Goal: Task Accomplishment & Management: Manage account settings

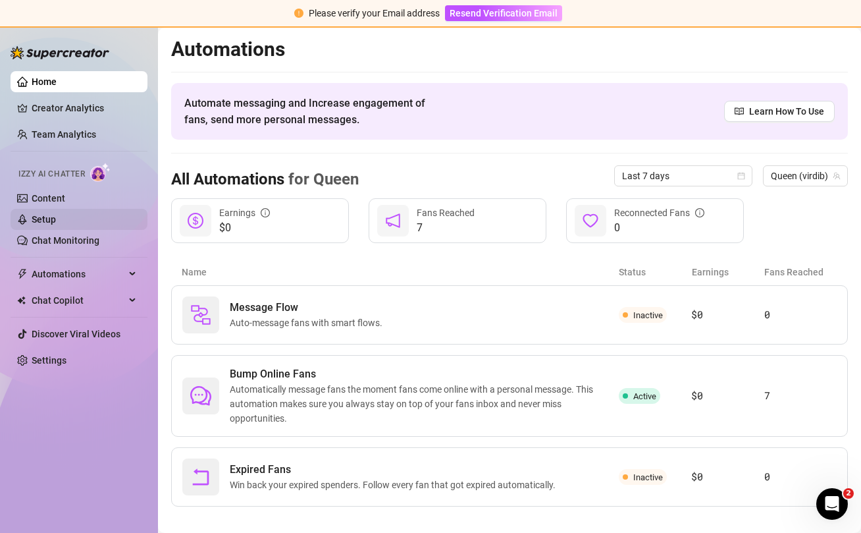
click at [47, 221] on link "Setup" at bounding box center [44, 219] width 24 height 11
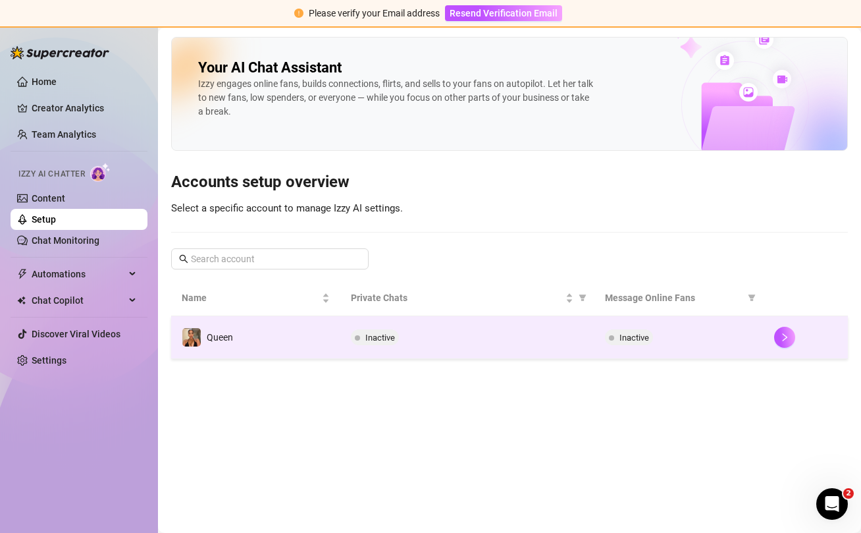
click at [343, 342] on td "Inactive" at bounding box center [467, 337] width 254 height 43
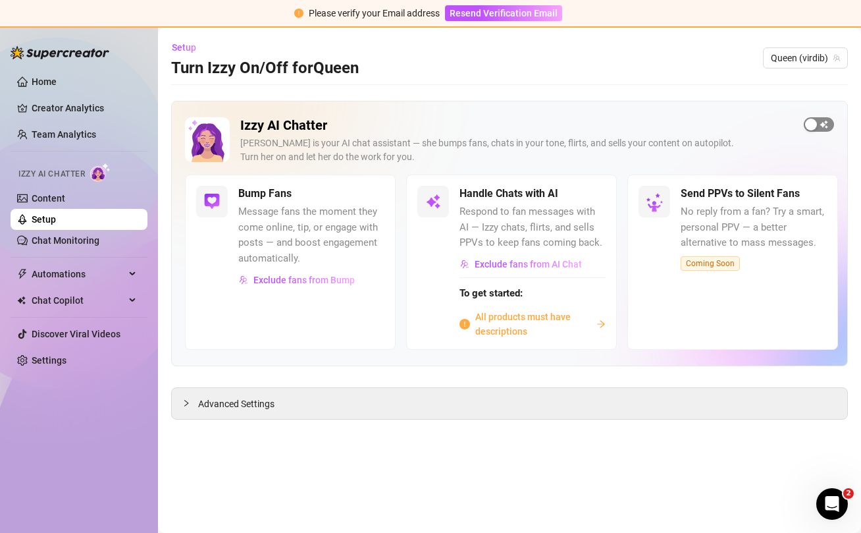
click at [828, 124] on span "button" at bounding box center [819, 124] width 30 height 14
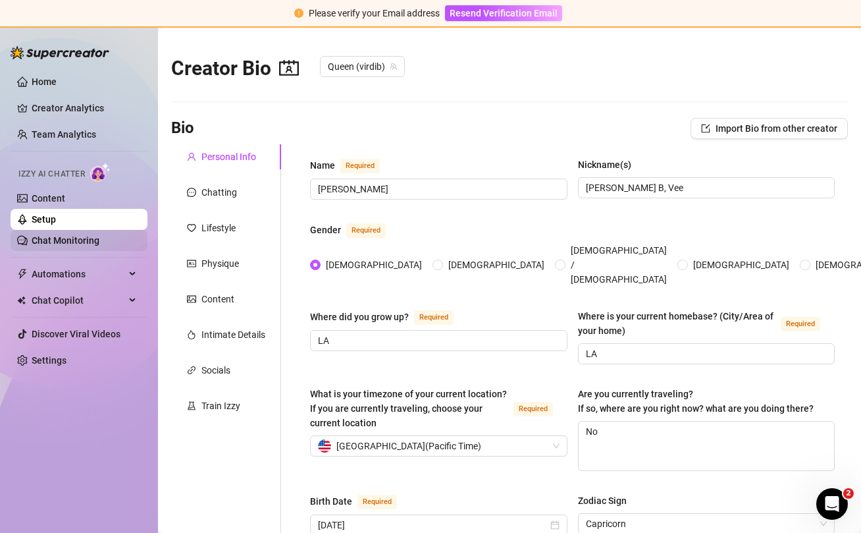
click at [59, 244] on link "Chat Monitoring" at bounding box center [66, 240] width 68 height 11
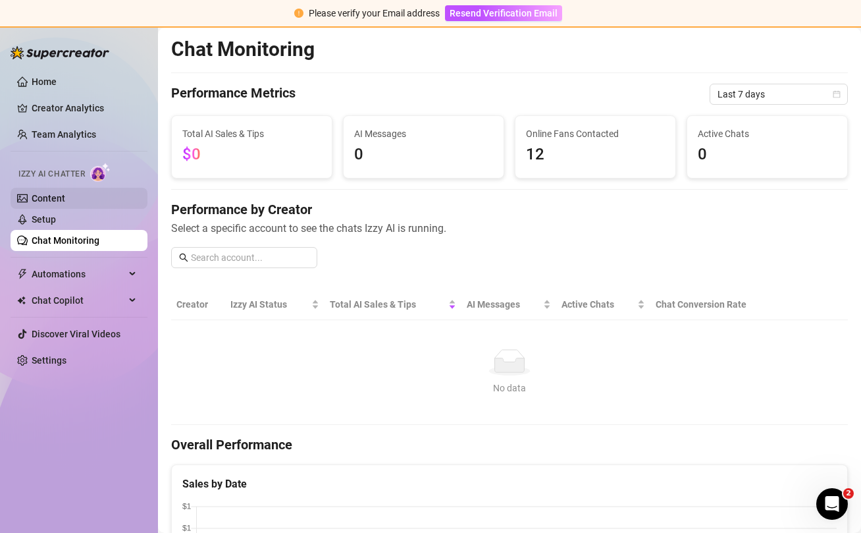
click at [55, 201] on link "Content" at bounding box center [49, 198] width 34 height 11
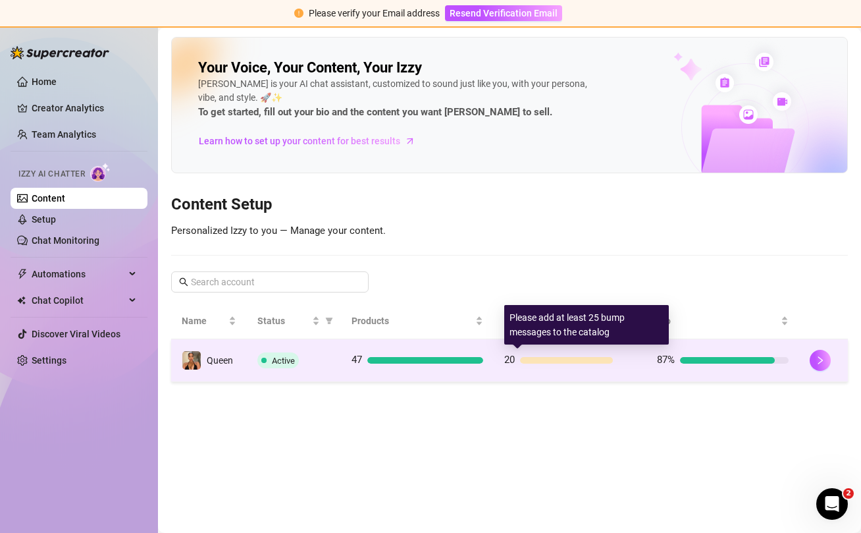
click at [567, 359] on div at bounding box center [566, 360] width 93 height 7
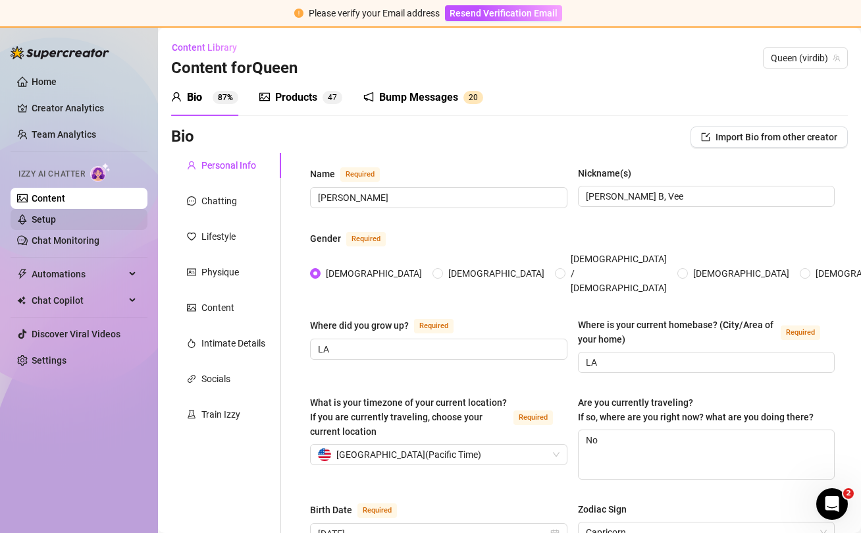
click at [56, 225] on link "Setup" at bounding box center [44, 219] width 24 height 11
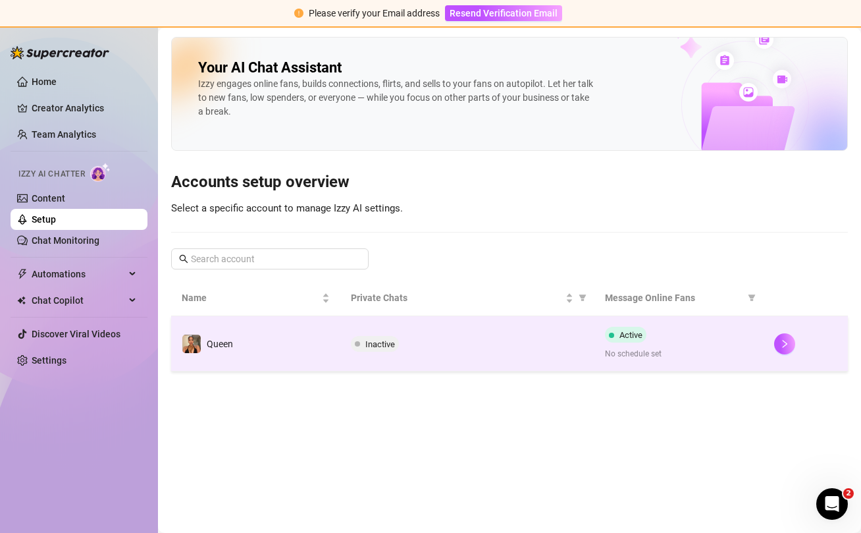
click at [343, 352] on td "Inactive" at bounding box center [467, 343] width 254 height 55
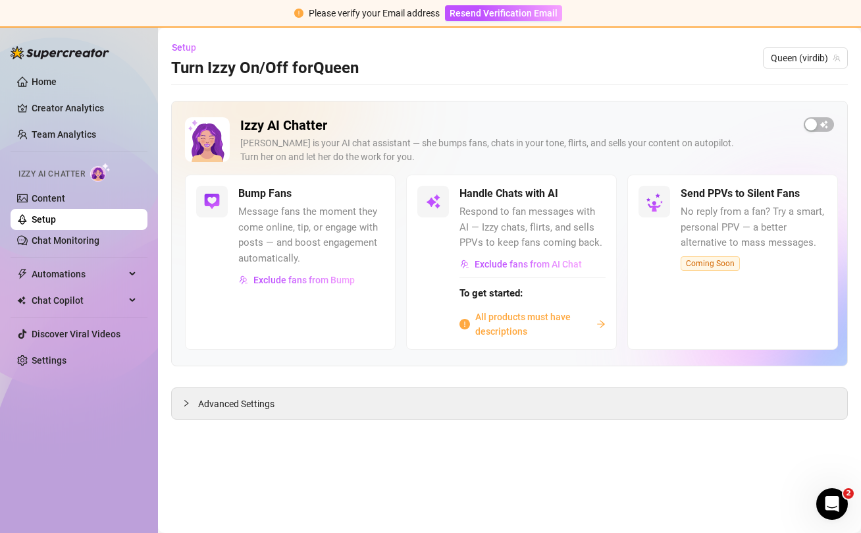
click at [518, 317] on span "All products must have descriptions" at bounding box center [533, 324] width 116 height 29
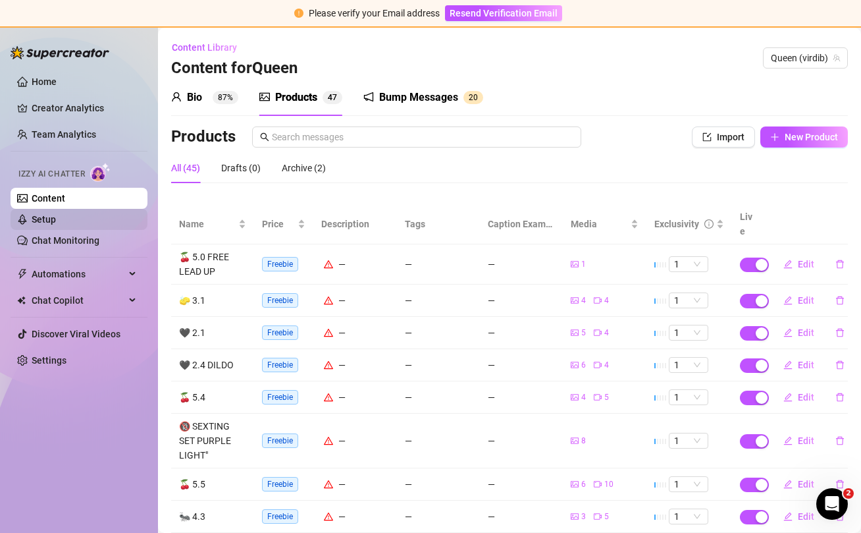
click at [56, 224] on link "Setup" at bounding box center [44, 219] width 24 height 11
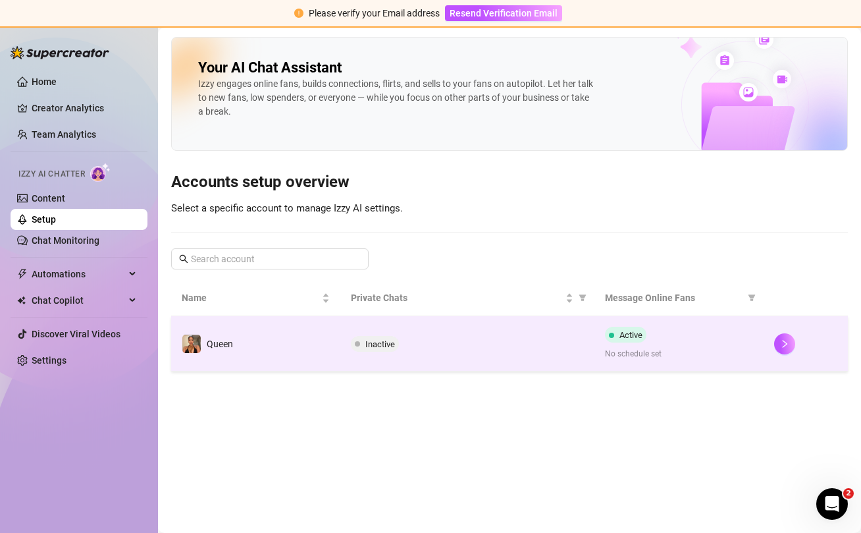
click at [649, 338] on div "Active No schedule set" at bounding box center [679, 344] width 148 height 34
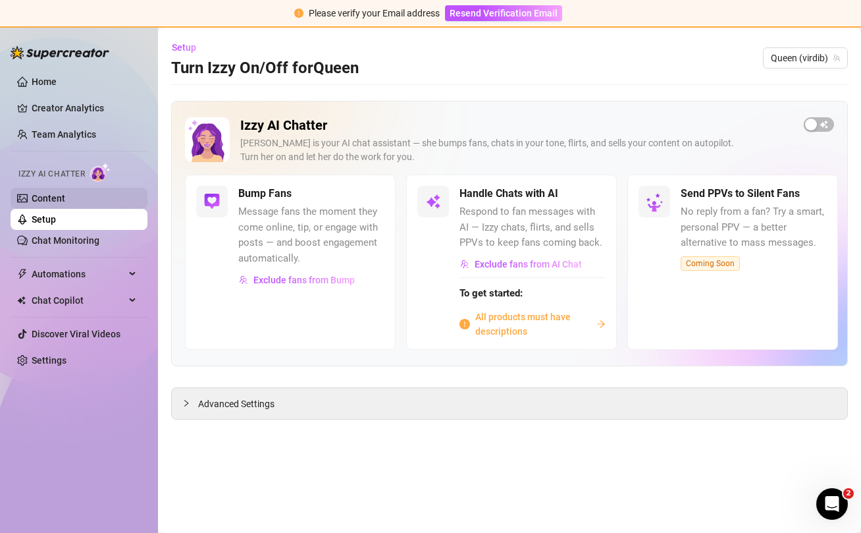
click at [50, 198] on link "Content" at bounding box center [49, 198] width 34 height 11
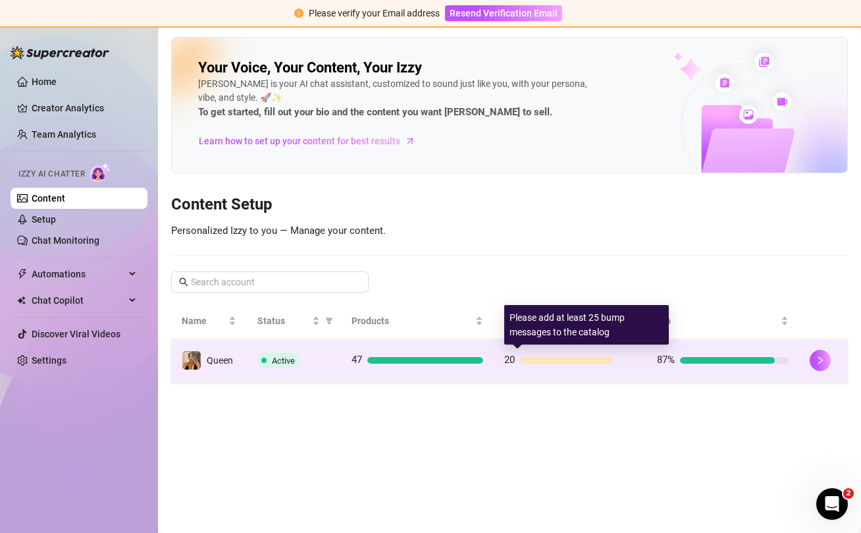
click at [569, 353] on div "20" at bounding box center [570, 360] width 132 height 16
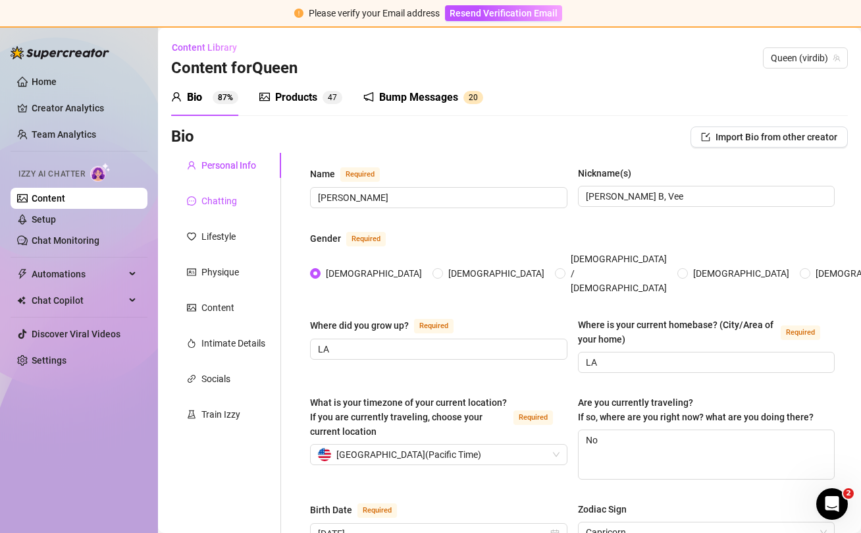
click at [225, 203] on div "Chatting" at bounding box center [220, 201] width 36 height 14
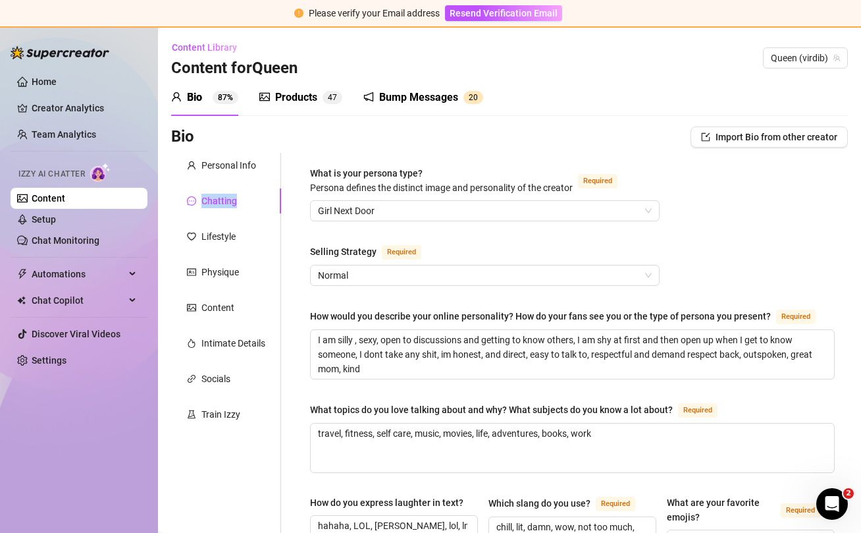
click at [225, 203] on div "Chatting" at bounding box center [220, 201] width 36 height 14
click at [225, 302] on div "Content" at bounding box center [218, 307] width 33 height 14
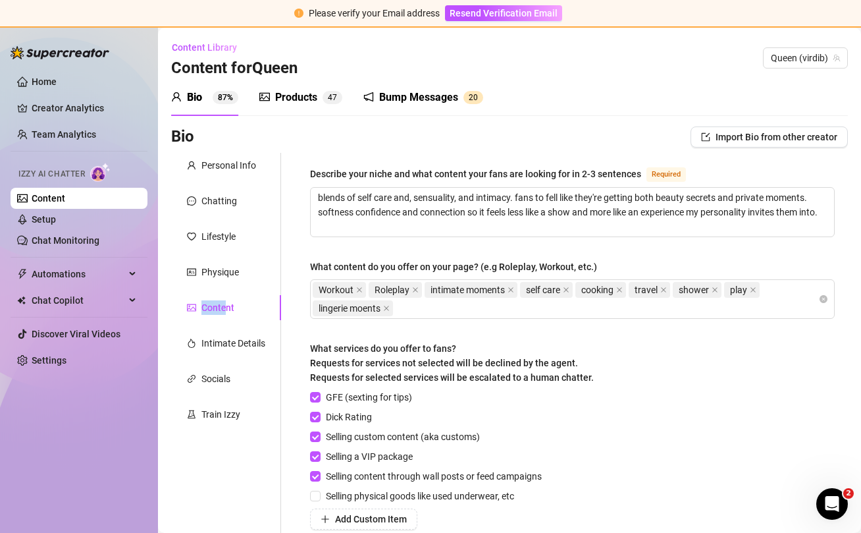
click at [225, 302] on div "Content" at bounding box center [218, 307] width 33 height 14
click at [56, 225] on link "Setup" at bounding box center [44, 219] width 24 height 11
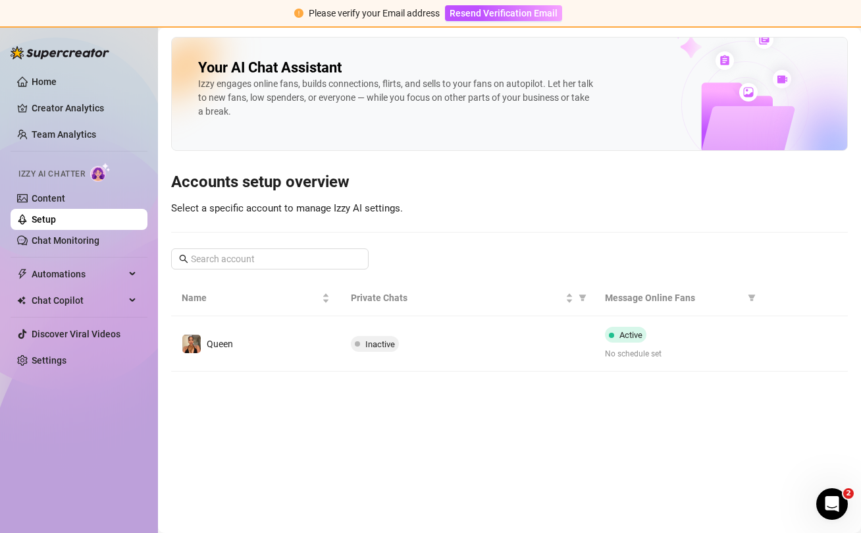
click at [56, 225] on link "Setup" at bounding box center [44, 219] width 24 height 11
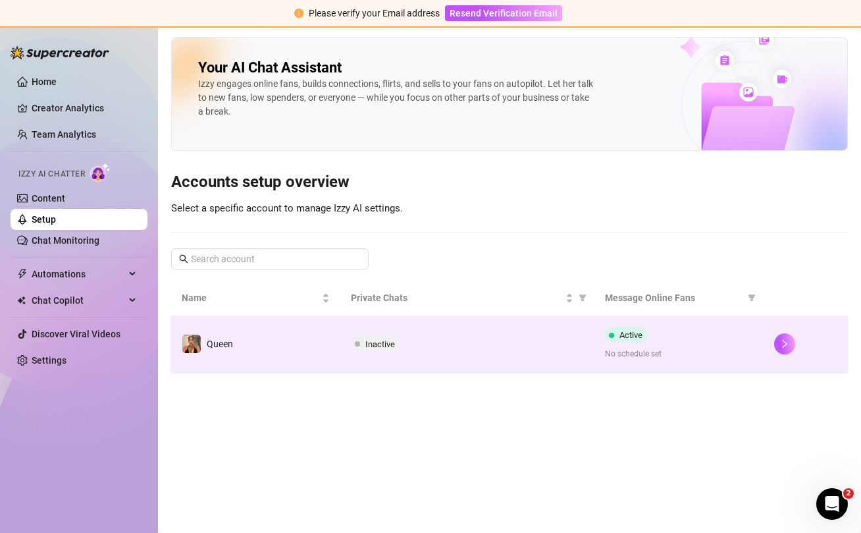
click at [357, 344] on span at bounding box center [357, 343] width 5 height 5
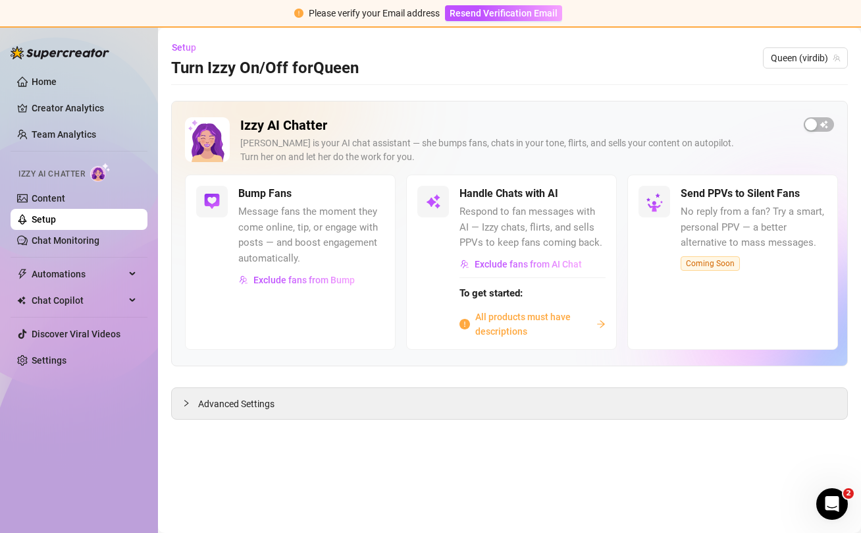
click at [529, 322] on span "All products must have descriptions" at bounding box center [533, 324] width 116 height 29
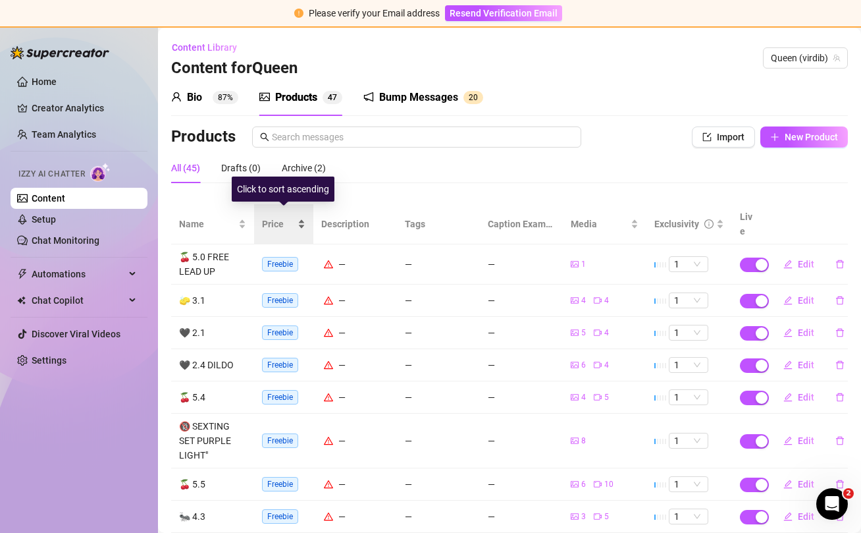
click at [304, 217] on div "Price" at bounding box center [283, 224] width 43 height 14
click at [286, 257] on span "Freebie" at bounding box center [280, 264] width 36 height 14
click at [296, 257] on span "Freebie" at bounding box center [280, 264] width 36 height 14
click at [805, 259] on span "Edit" at bounding box center [806, 264] width 16 height 11
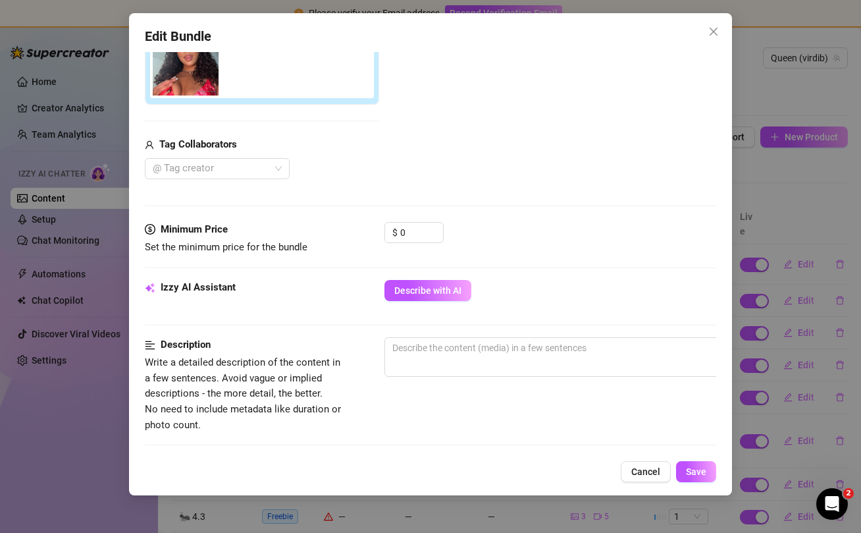
scroll to position [261, 0]
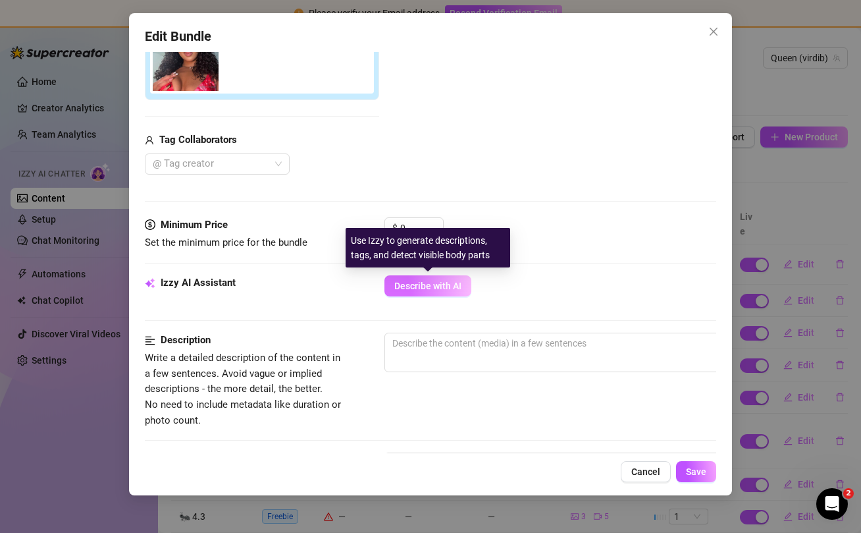
click at [423, 292] on button "Describe with AI" at bounding box center [428, 285] width 87 height 21
type textarea "[PERSON_NAME]"
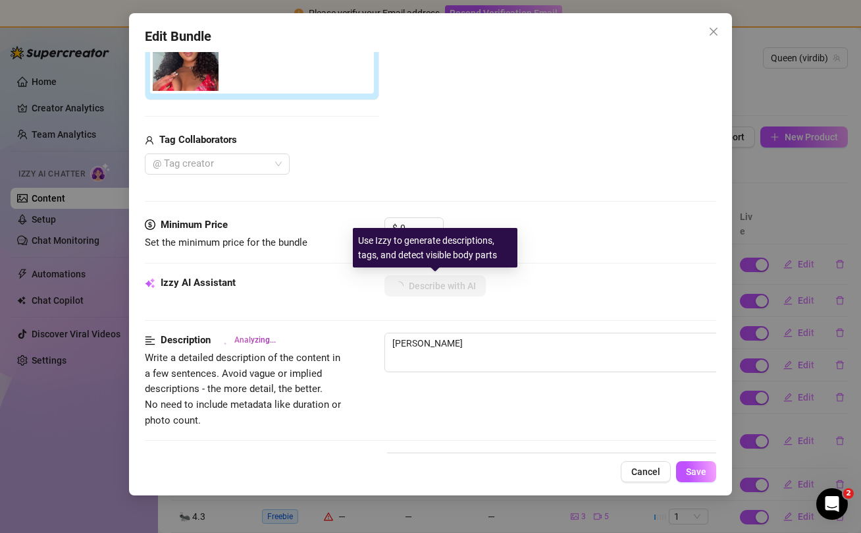
type textarea "[PERSON_NAME] wears"
type textarea "[PERSON_NAME] wears a"
type textarea "[PERSON_NAME] wears a low-cut,"
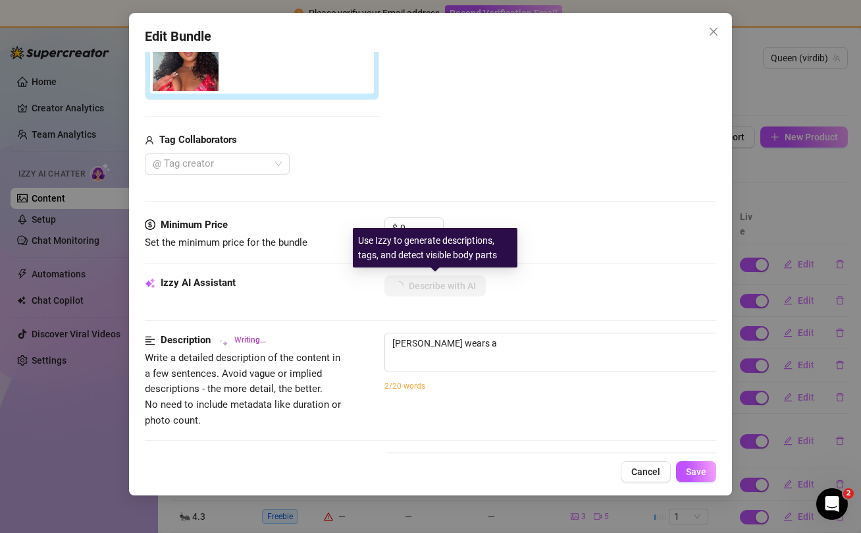
type textarea "[PERSON_NAME] wears a low-cut,"
type textarea "[PERSON_NAME] wears a low-cut, bright"
type textarea "[PERSON_NAME] wears a low-cut, bright red"
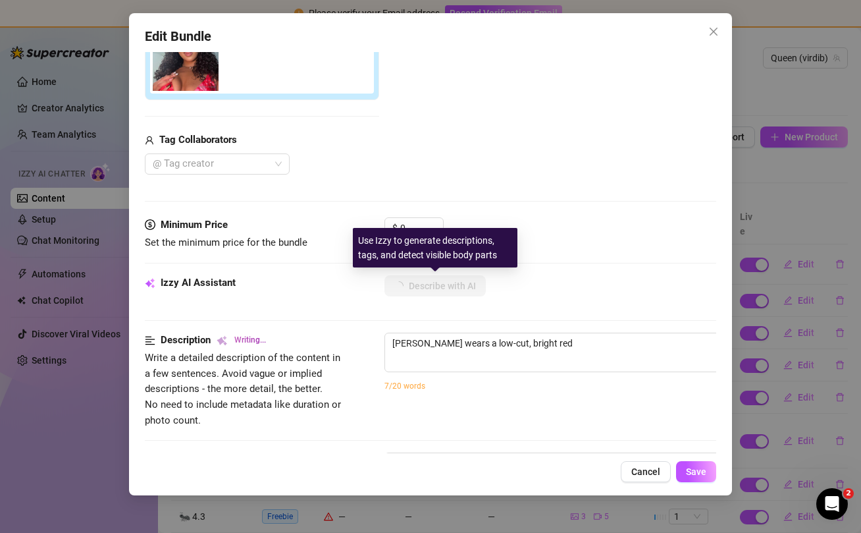
type textarea "[PERSON_NAME] wears a low-cut, bright red top"
type textarea "[PERSON_NAME] wears a low-cut, bright red top that"
type textarea "[PERSON_NAME] wears a low-cut, bright red top that pushes"
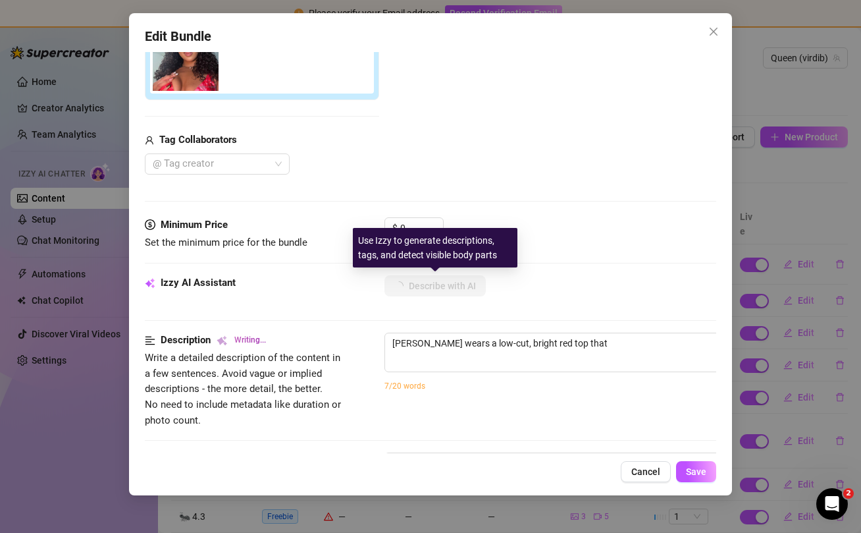
type textarea "[PERSON_NAME] wears a low-cut, bright red top that pushes"
type textarea "[PERSON_NAME] wears a low-cut, bright red top that pushes up"
type textarea "[PERSON_NAME] wears a low-cut, bright red top that pushes up her"
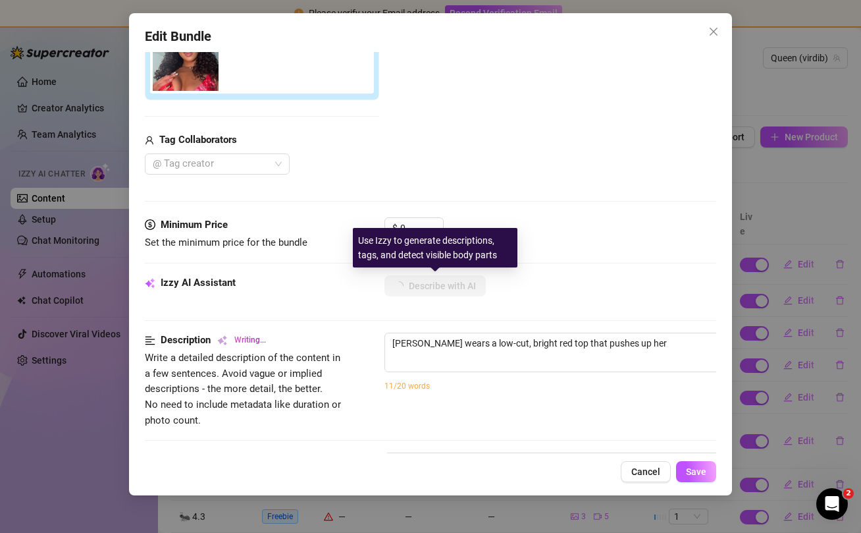
type textarea "[PERSON_NAME] wears a low-cut, bright red top that pushes up her busty"
type textarea "[PERSON_NAME] wears a low-cut, bright red top that pushes up her busty tits,"
type textarea "[PERSON_NAME] wears a low-cut, bright red top that pushes up her busty tits, sh…"
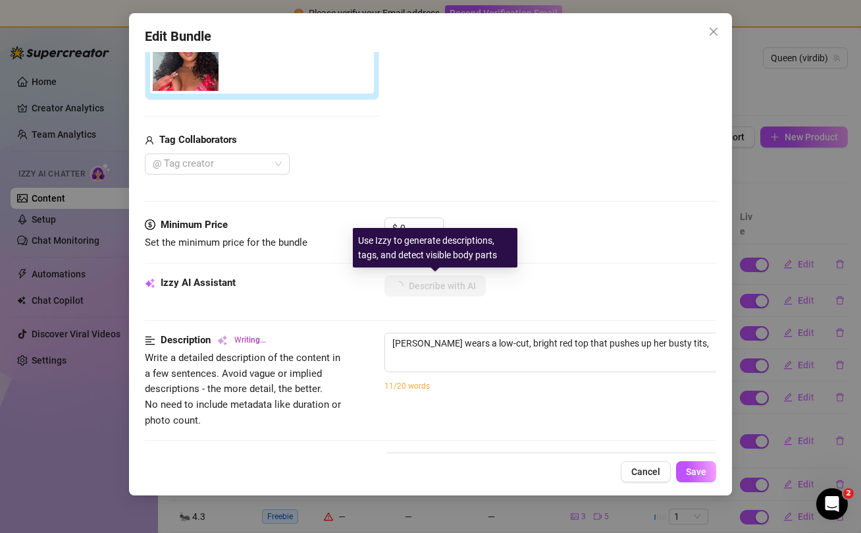
type textarea "[PERSON_NAME] wears a low-cut, bright red top that pushes up her busty tits, sh…"
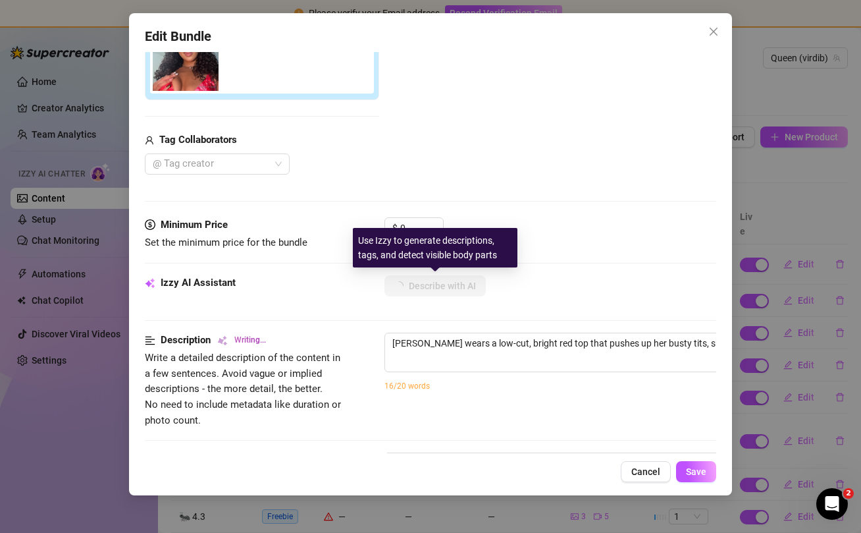
type textarea "[PERSON_NAME] wears a low-cut, bright red top that pushes up her busty tits, sh…"
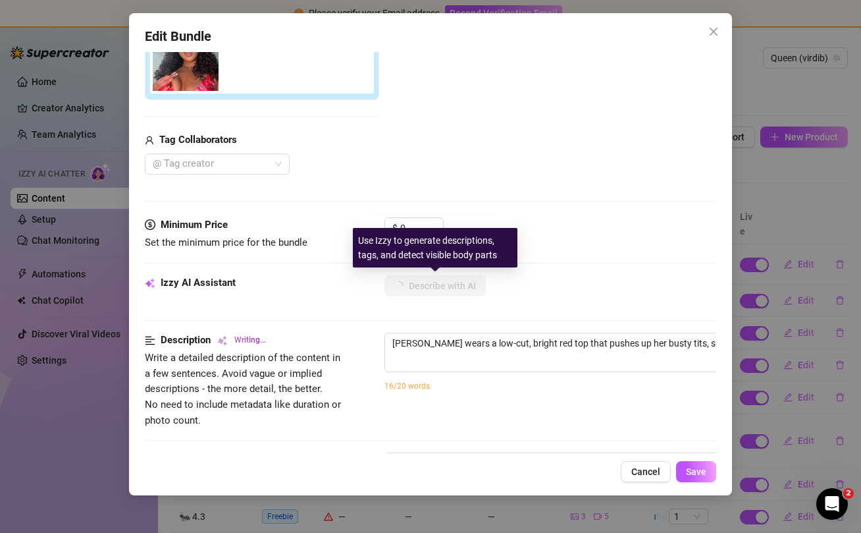
type textarea "[PERSON_NAME] wears a low-cut, bright red top that pushes up her busty tits, sh…"
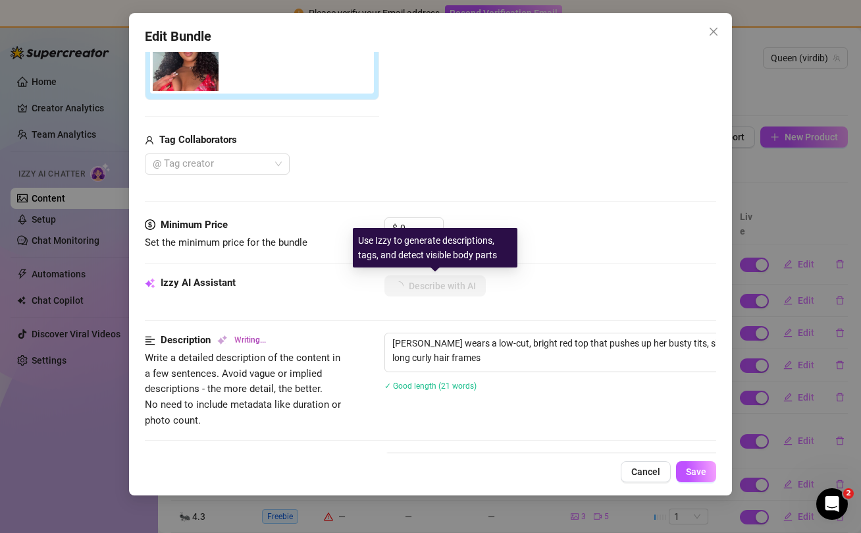
type textarea "[PERSON_NAME] wears a low-cut, bright red top that pushes up her busty tits, sh…"
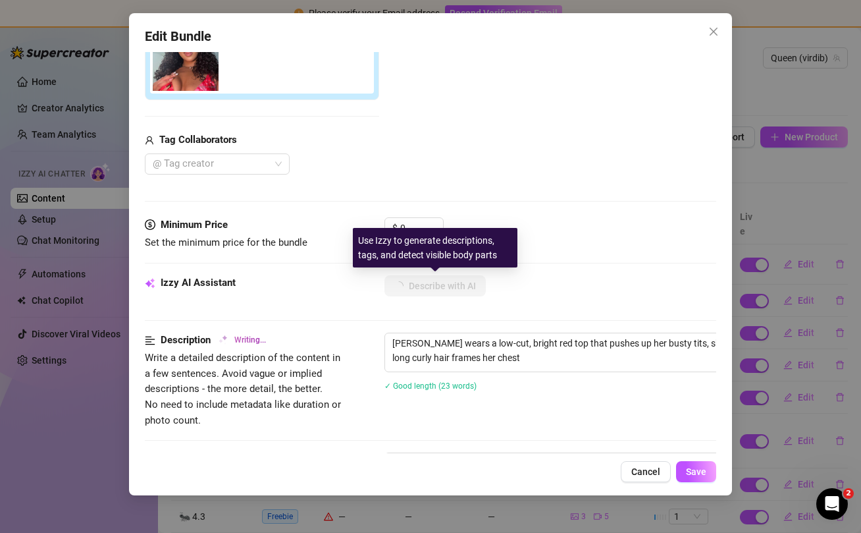
type textarea "[PERSON_NAME] wears a low-cut, bright red top that pushes up her busty tits, sh…"
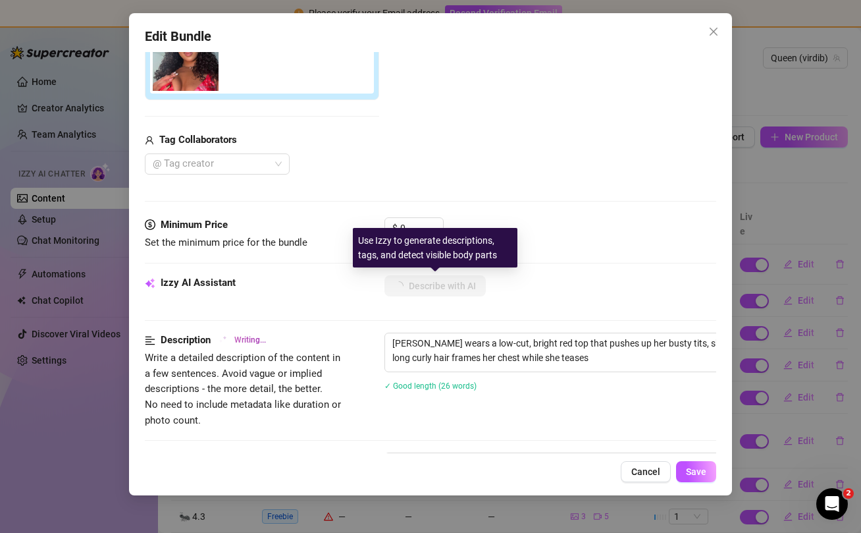
type textarea "[PERSON_NAME] wears a low-cut, bright red top that pushes up her busty tits, sh…"
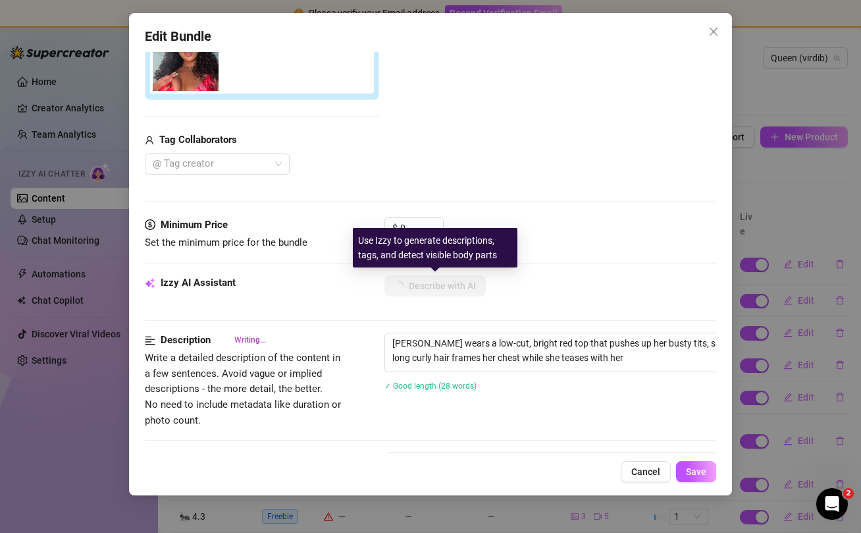
type textarea "[PERSON_NAME] wears a low-cut, bright red top that pushes up her busty tits, sh…"
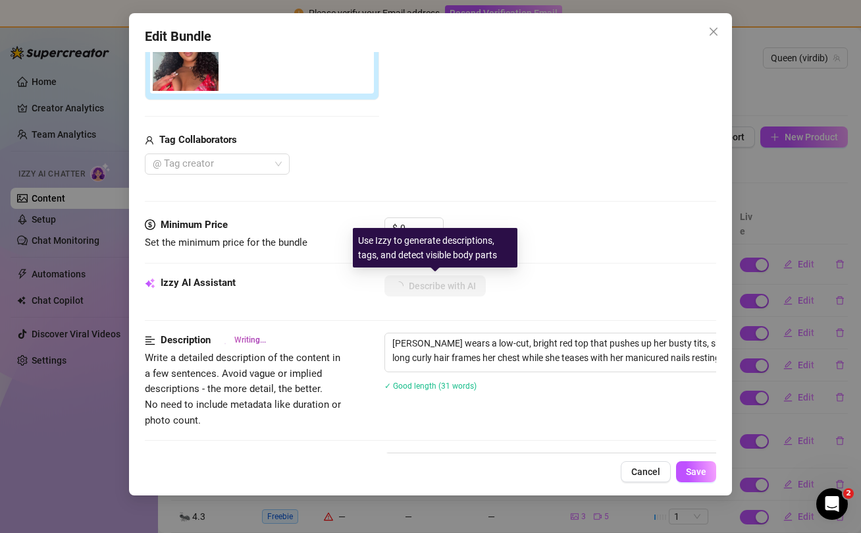
type textarea "[PERSON_NAME] wears a low-cut, bright red top that pushes up her busty tits, sh…"
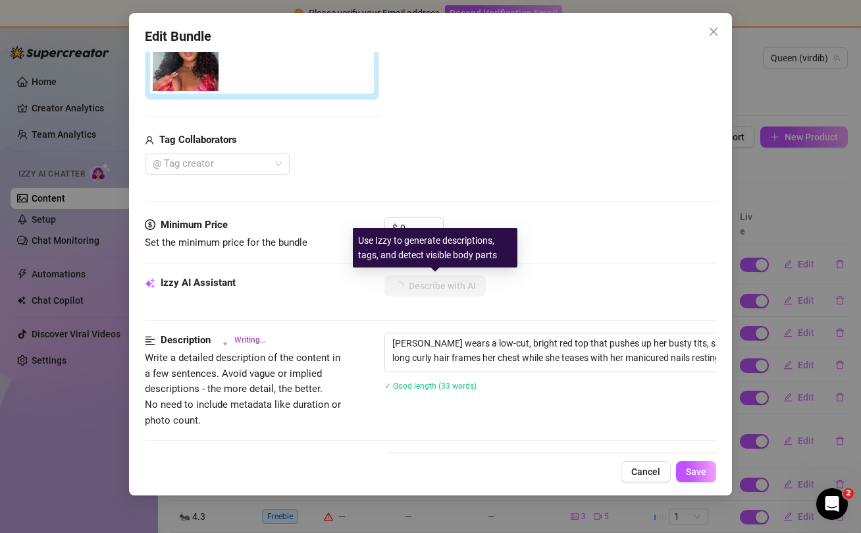
type textarea "[PERSON_NAME] wears a low-cut, bright red top that pushes up her busty tits, sh…"
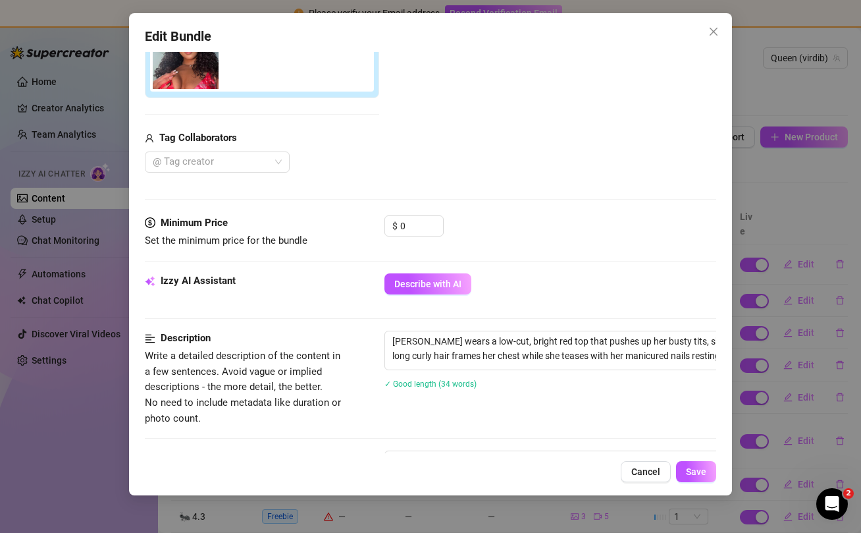
scroll to position [261, 0]
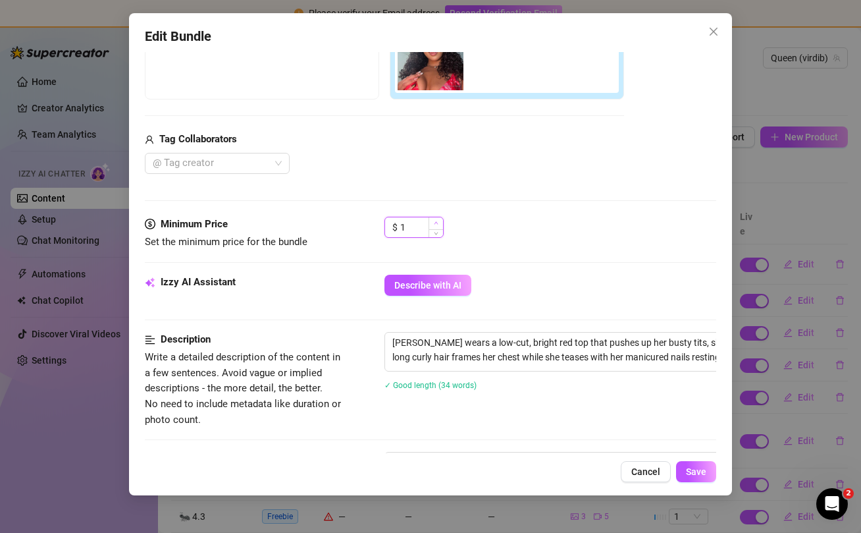
click at [435, 222] on icon "up" at bounding box center [436, 223] width 5 height 5
type input "5"
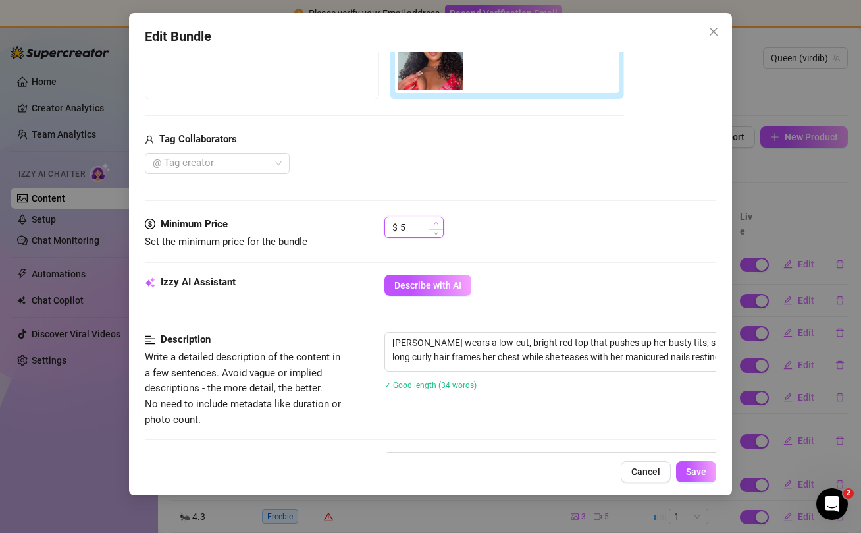
click at [435, 222] on icon "up" at bounding box center [436, 223] width 5 height 5
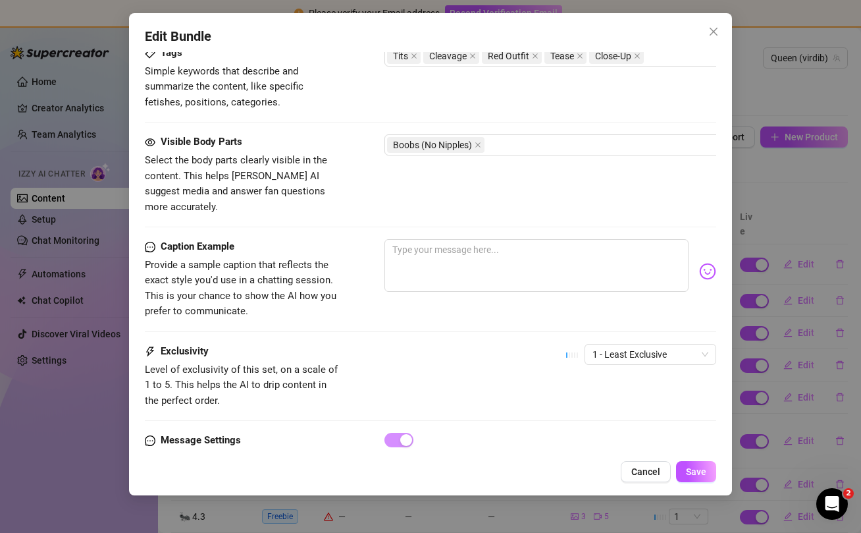
scroll to position [705, 0]
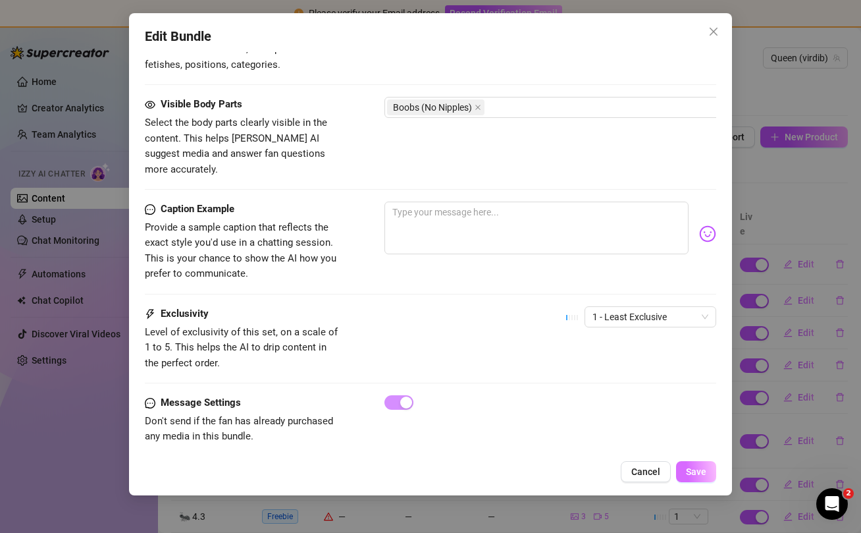
click at [694, 472] on span "Save" at bounding box center [696, 471] width 20 height 11
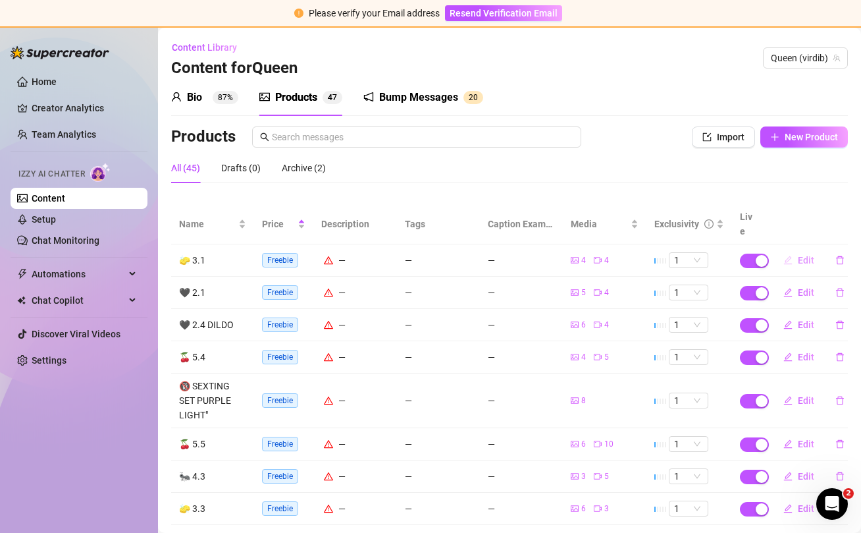
click at [806, 255] on span "Edit" at bounding box center [806, 260] width 16 height 11
type textarea "Type your message here..."
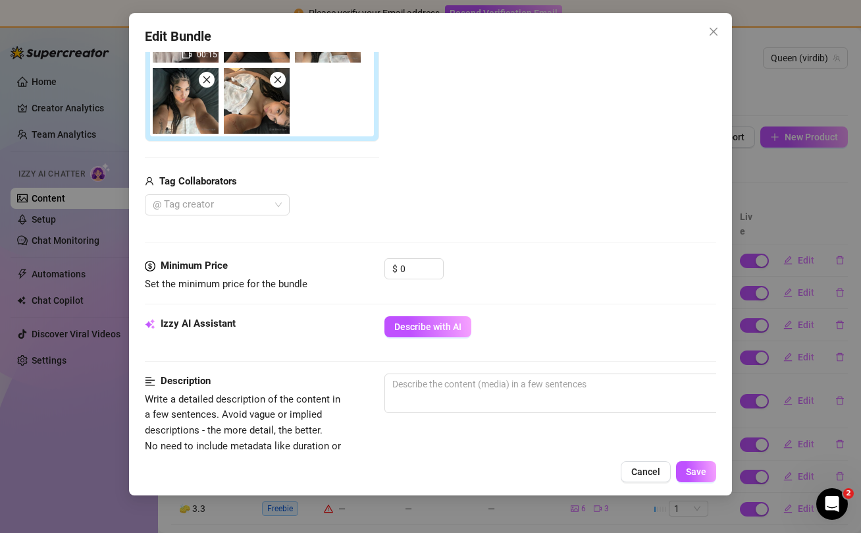
scroll to position [361, 0]
click at [417, 267] on input "0" at bounding box center [421, 268] width 43 height 20
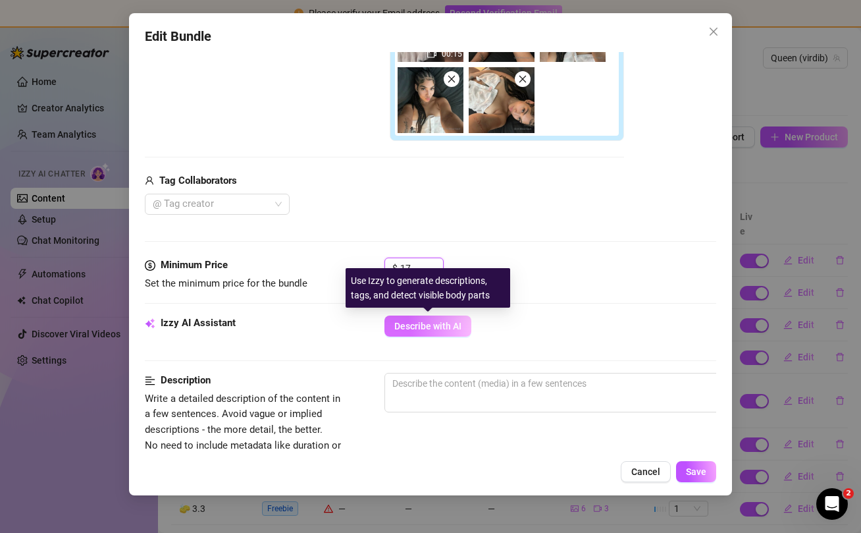
type input "17"
click at [421, 333] on button "Describe with AI" at bounding box center [428, 325] width 87 height 21
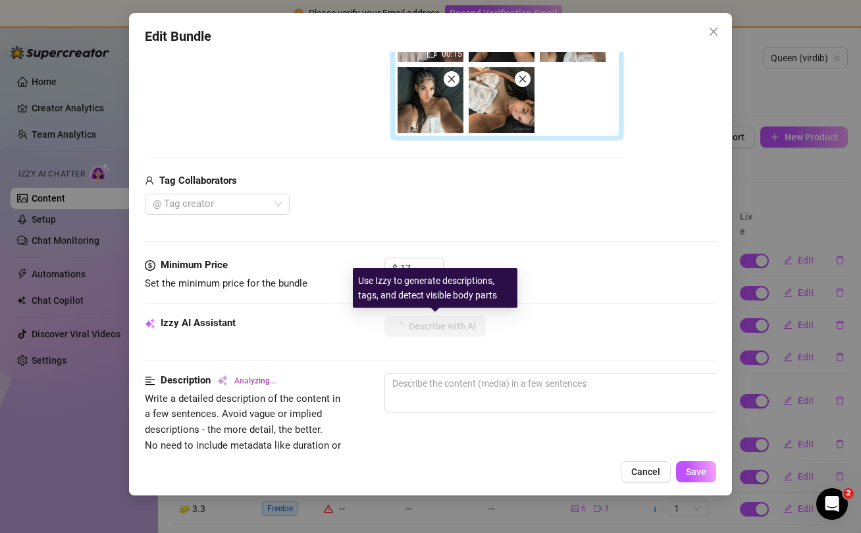
type textarea "[PERSON_NAME]"
type textarea "[PERSON_NAME] teases"
type textarea "[PERSON_NAME] teases in"
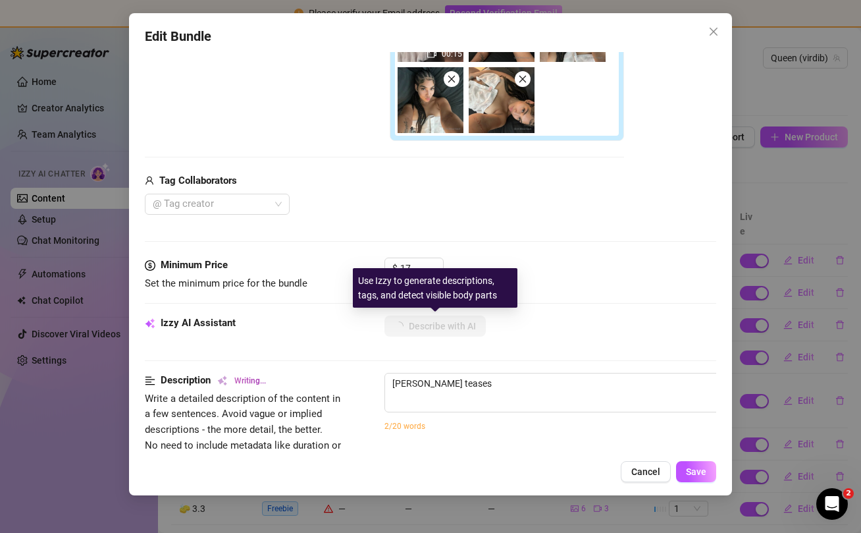
type textarea "[PERSON_NAME] teases in"
type textarea "[PERSON_NAME] teases in bed"
type textarea "[PERSON_NAME] teases in bed wearing"
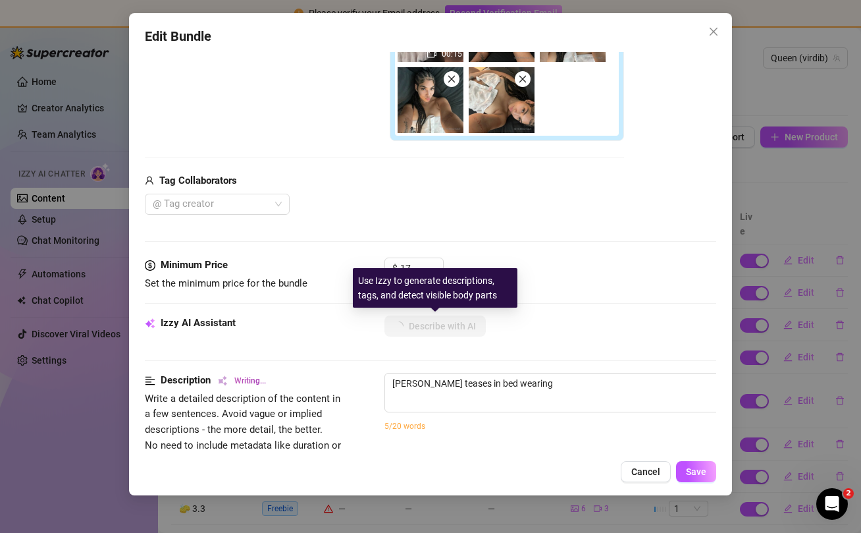
type textarea "[PERSON_NAME] teases in bed wearing only"
type textarea "[PERSON_NAME] teases in bed wearing only a"
type textarea "[PERSON_NAME] teases in bed wearing only a loosely"
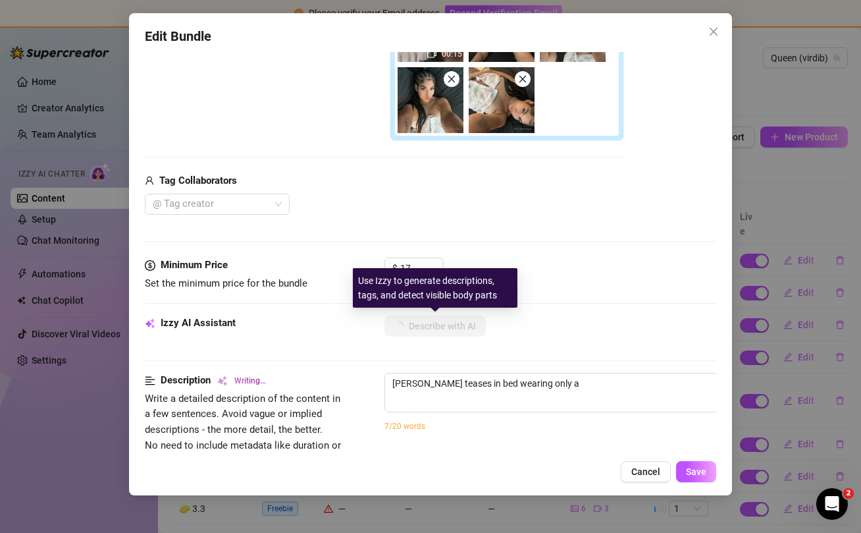
type textarea "[PERSON_NAME] teases in bed wearing only a loosely"
type textarea "[PERSON_NAME] teases in bed wearing only a loosely wrapped"
type textarea "[PERSON_NAME] teases in bed wearing only a loosely wrapped white"
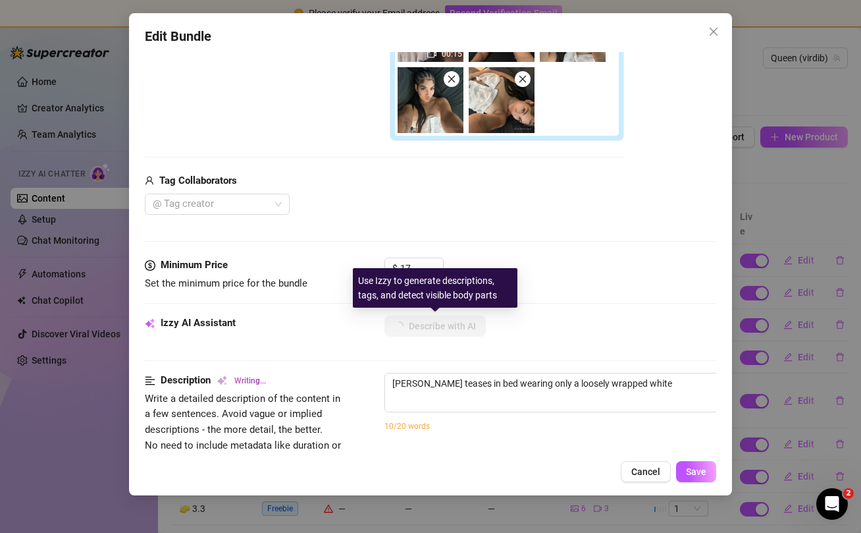
type textarea "[PERSON_NAME] teases in bed wearing only a loosely wrapped white towel"
type textarea "[PERSON_NAME] teases in bed wearing only a loosely wrapped white towel that"
type textarea "[PERSON_NAME] teases in bed wearing only a loosely wrapped white towel that sli…"
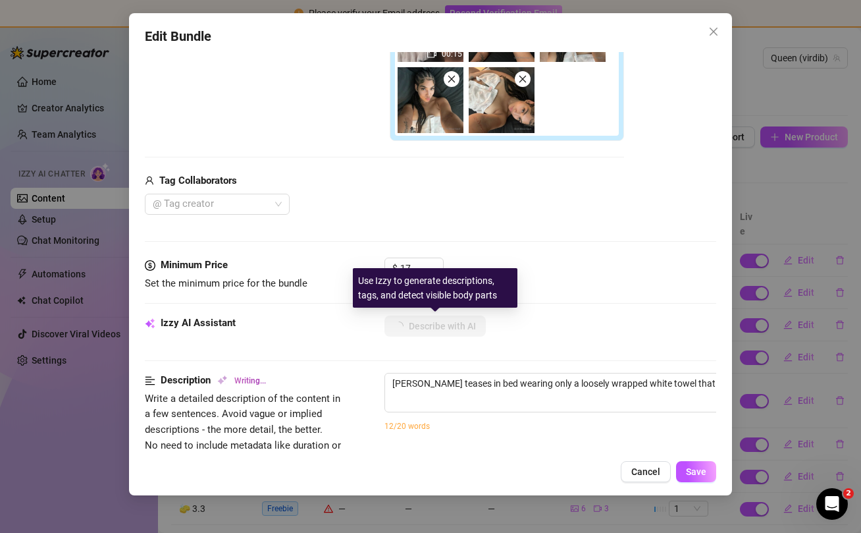
type textarea "[PERSON_NAME] teases in bed wearing only a loosely wrapped white towel that sli…"
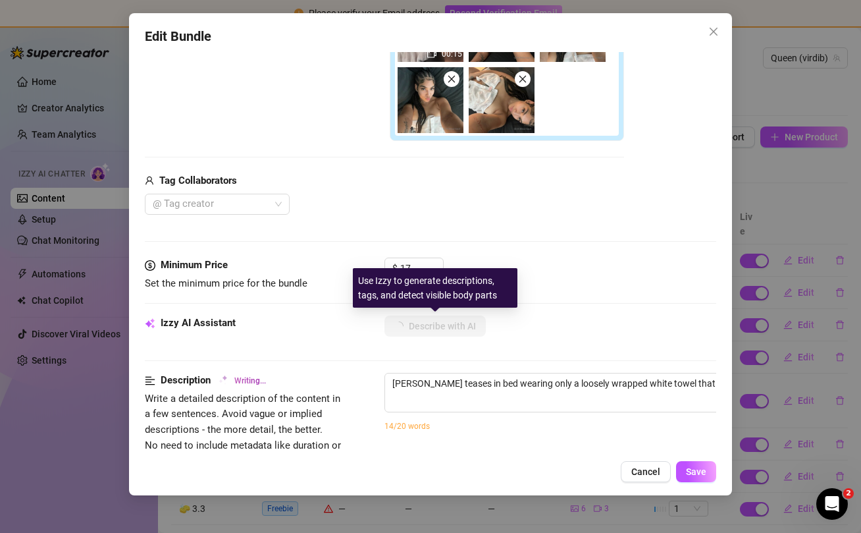
type textarea "[PERSON_NAME] teases in bed wearing only a loosely wrapped white towel that sli…"
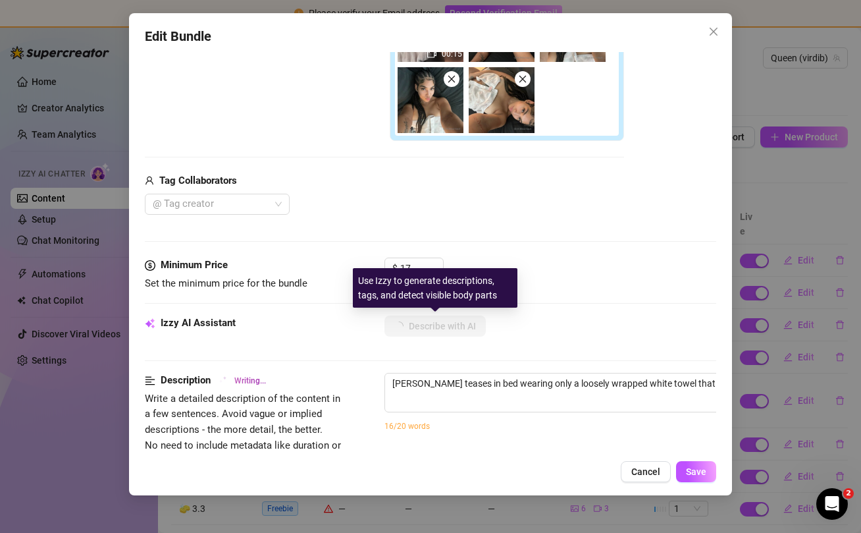
type textarea "[PERSON_NAME] teases in bed wearing only a loosely wrapped white towel that sli…"
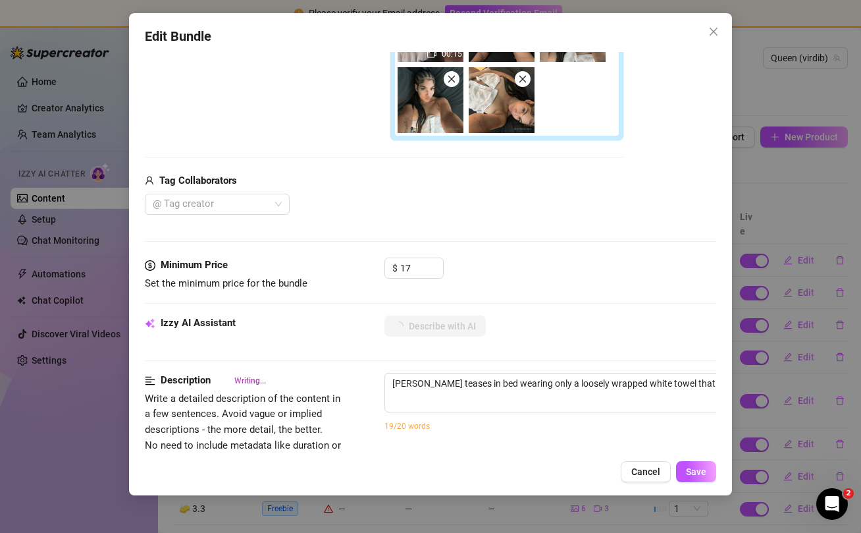
type textarea "[PERSON_NAME] teases in bed wearing only a loosely wrapped white towel that sli…"
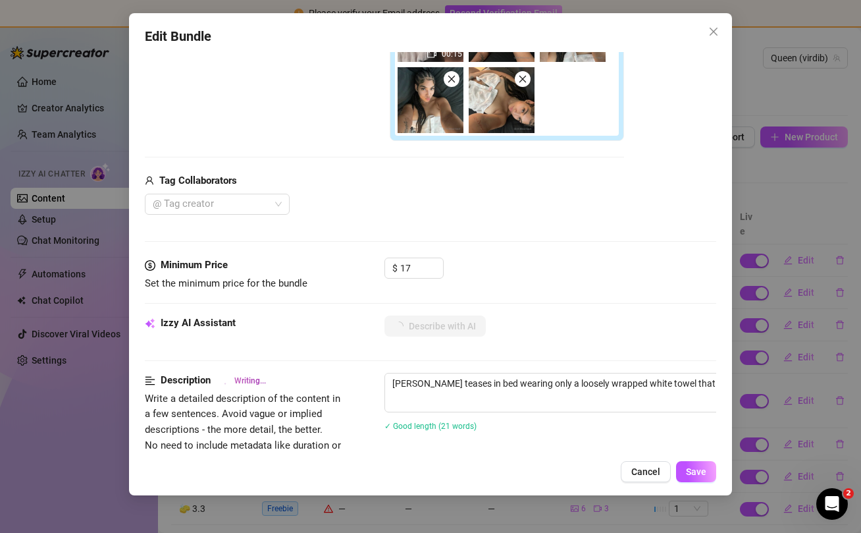
type textarea "[PERSON_NAME] teases in bed wearing only a loosely wrapped white towel that sli…"
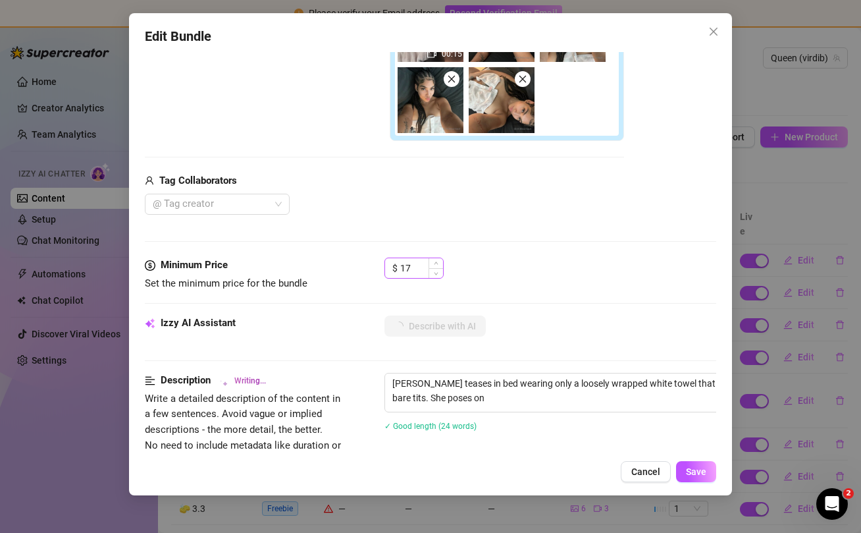
type textarea "[PERSON_NAME] teases in bed wearing only a loosely wrapped white towel that sli…"
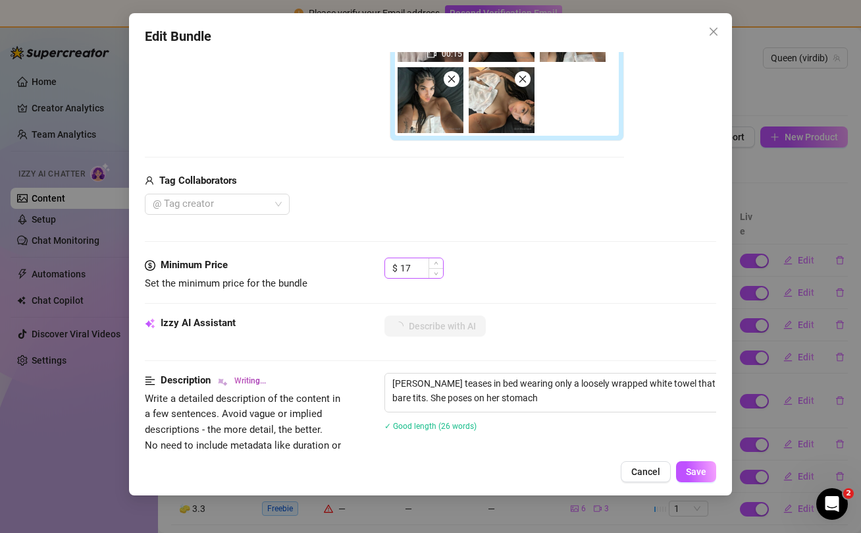
type textarea "[PERSON_NAME] teases in bed wearing only a loosely wrapped white towel that sli…"
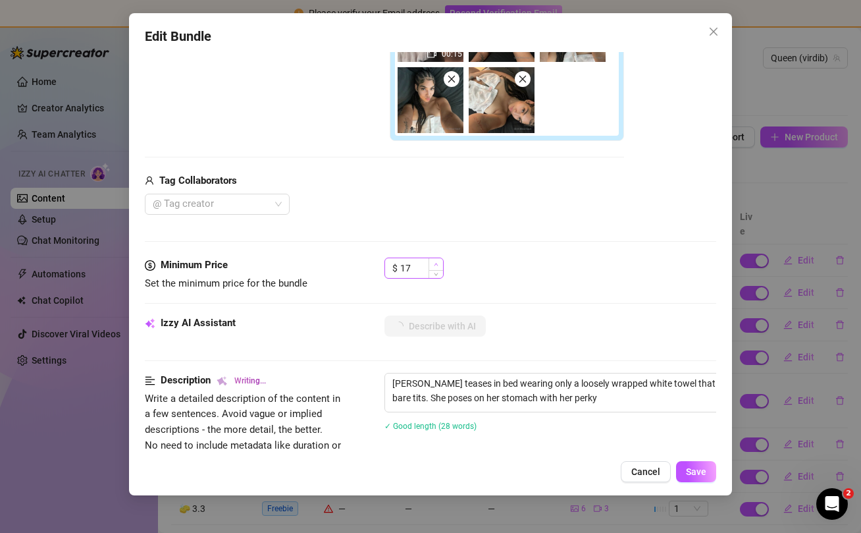
type textarea "[PERSON_NAME] teases in bed wearing only a loosely wrapped white towel that sli…"
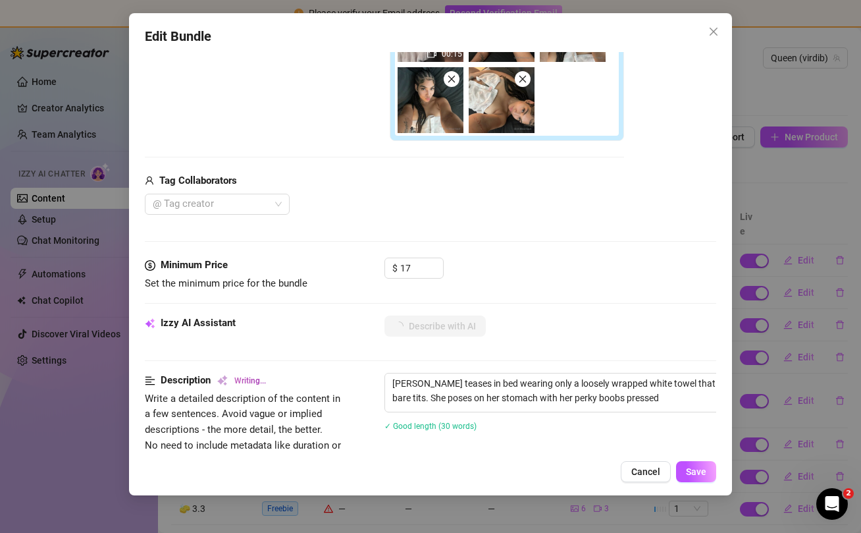
type textarea "[PERSON_NAME] teases in bed wearing only a loosely wrapped white towel that sli…"
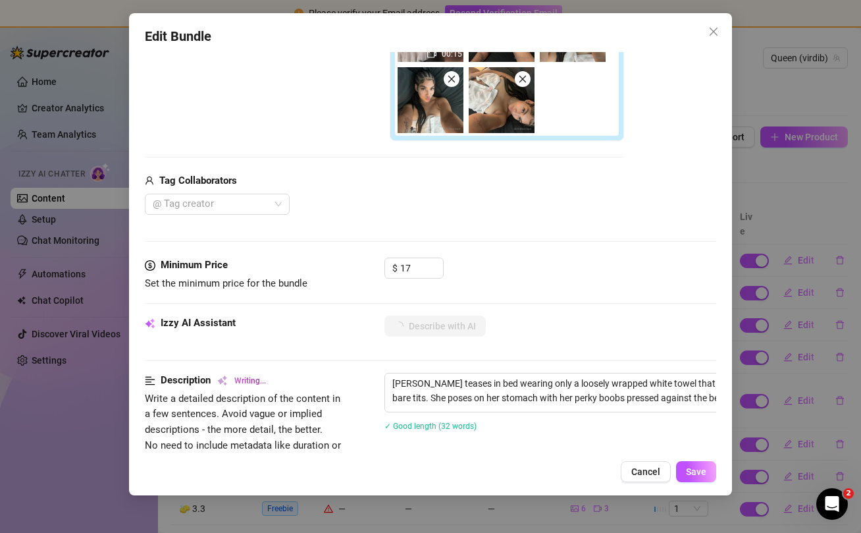
type textarea "[PERSON_NAME] teases in bed wearing only a loosely wrapped white towel that sli…"
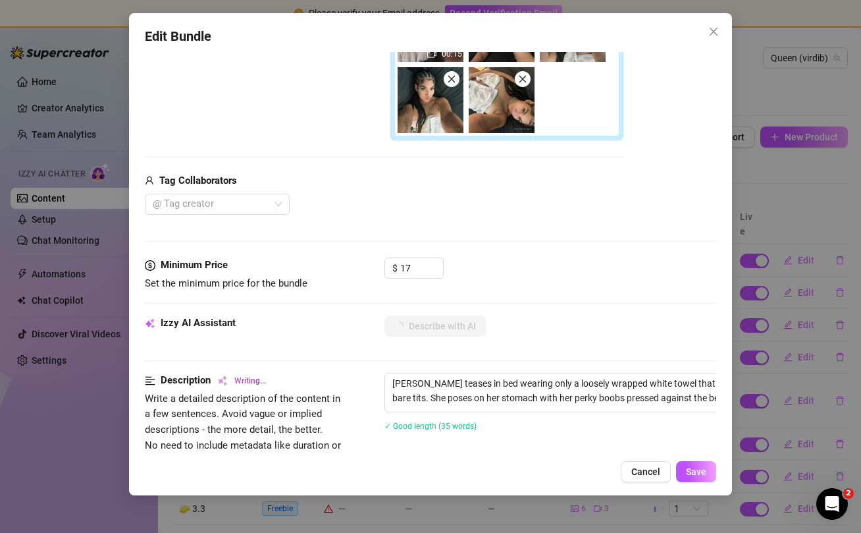
type textarea "[PERSON_NAME] teases in bed wearing only a loosely wrapped white towel that sli…"
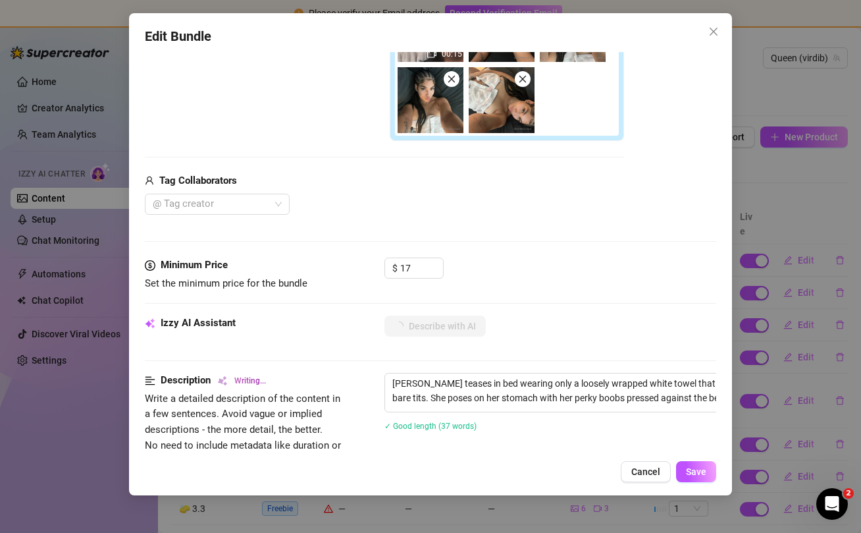
type textarea "[PERSON_NAME] teases in bed wearing only a loosely wrapped white towel that sli…"
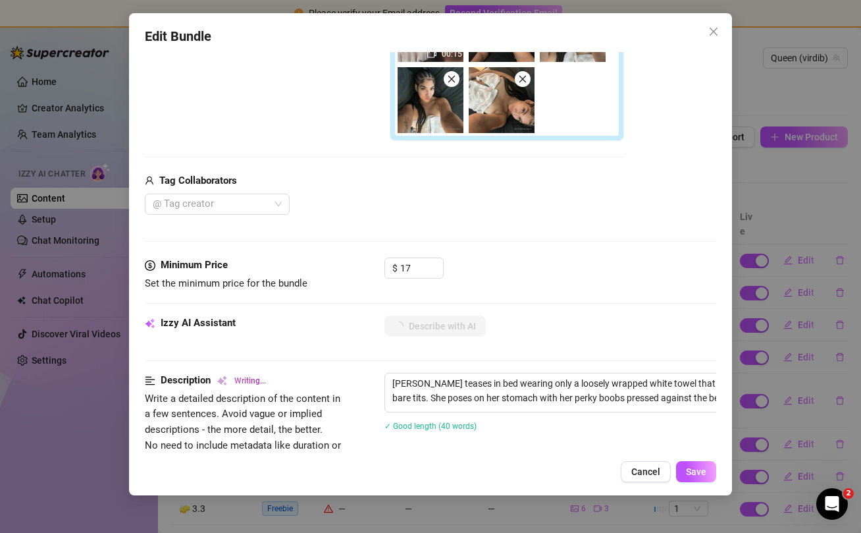
type textarea "[PERSON_NAME] teases in bed wearing only a loosely wrapped white towel that sli…"
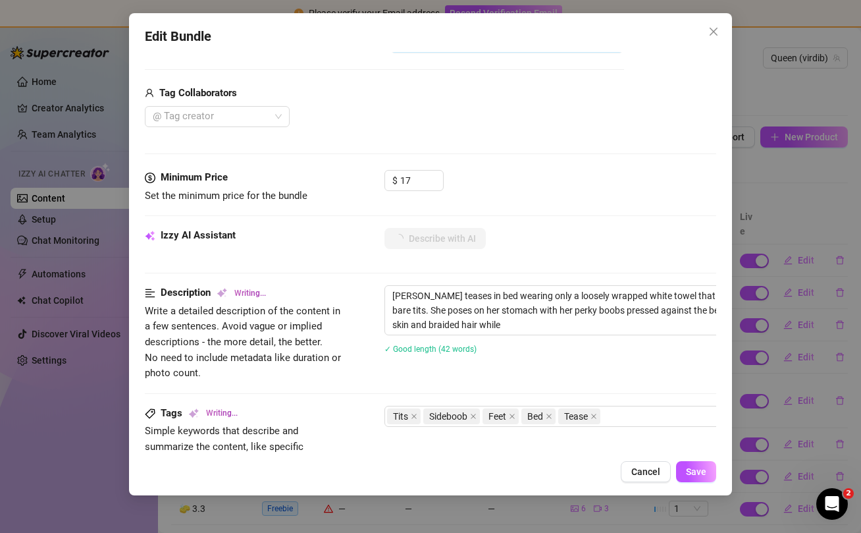
type textarea "[PERSON_NAME] teases in bed wearing only a loosely wrapped white towel that sli…"
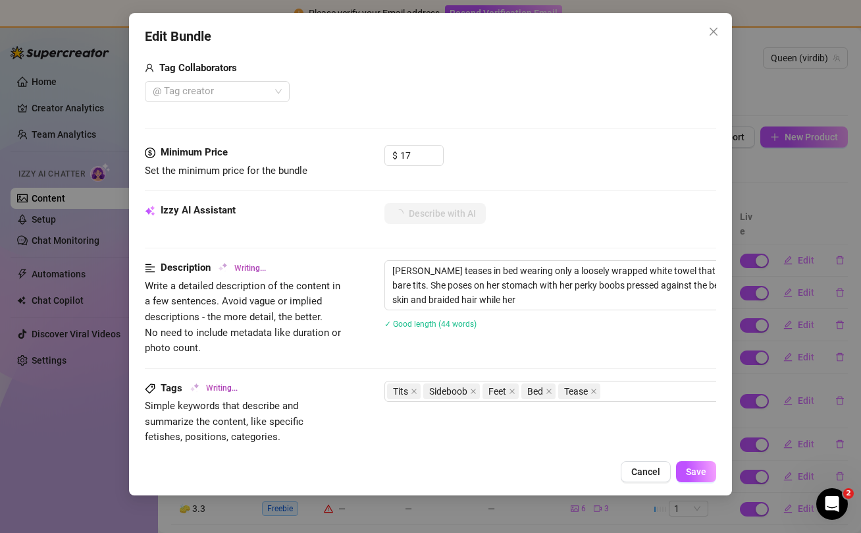
type textarea "[PERSON_NAME] teases in bed wearing only a loosely wrapped white towel that sli…"
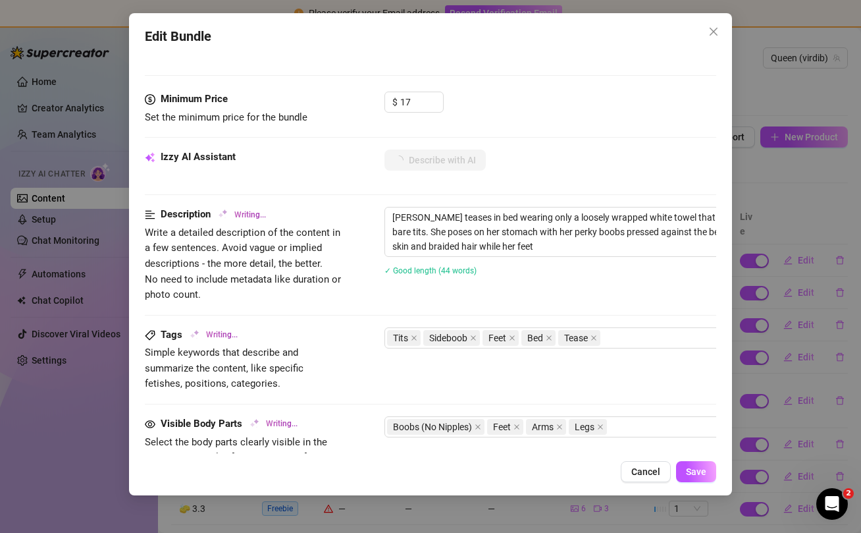
type textarea "[PERSON_NAME] teases in bed wearing only a loosely wrapped white towel that sli…"
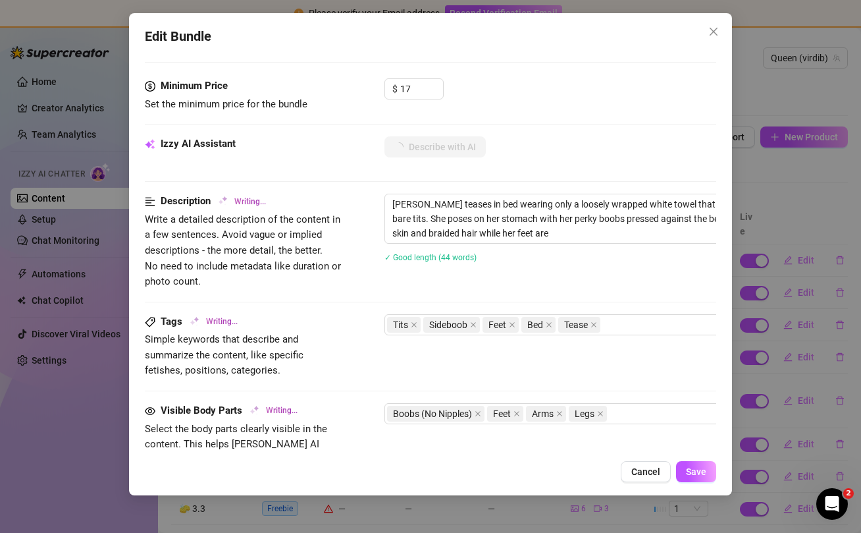
type textarea "[PERSON_NAME] teases in bed wearing only a loosely wrapped white towel that sli…"
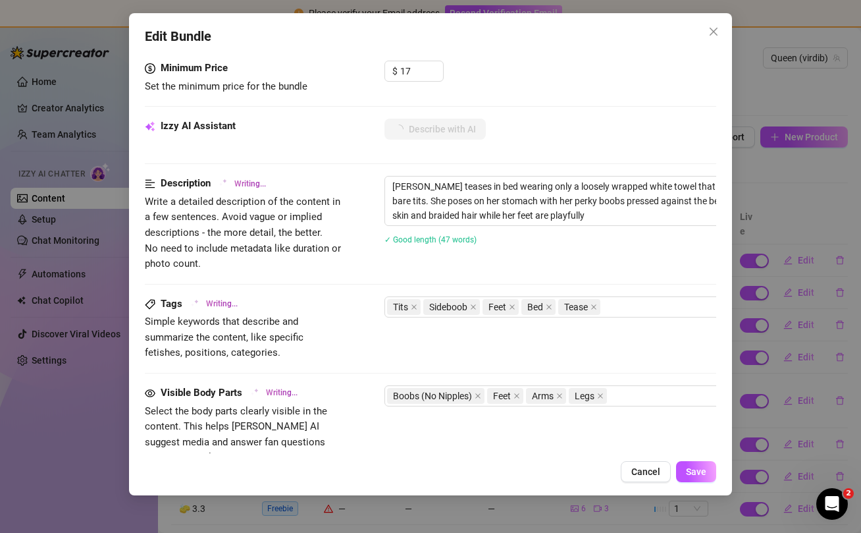
type textarea "[PERSON_NAME] teases in bed wearing only a loosely wrapped white towel that sli…"
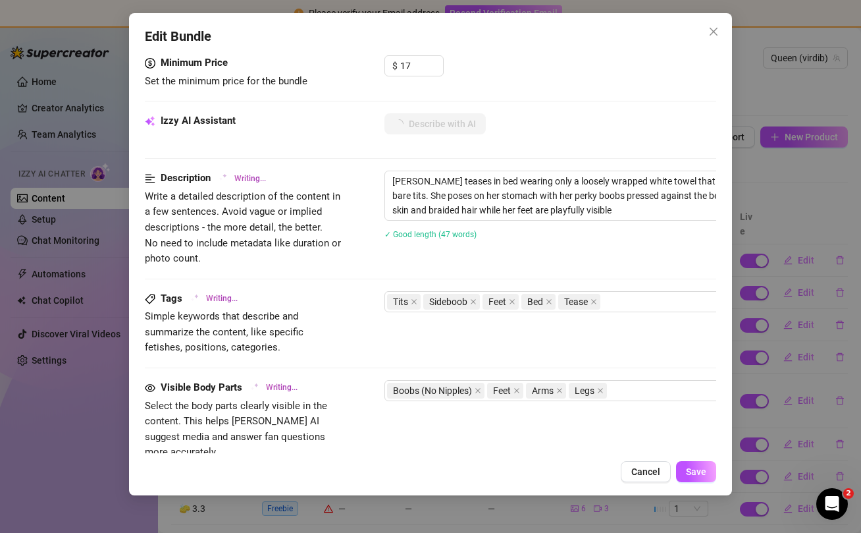
type textarea "[PERSON_NAME] teases in bed wearing only a loosely wrapped white towel that sli…"
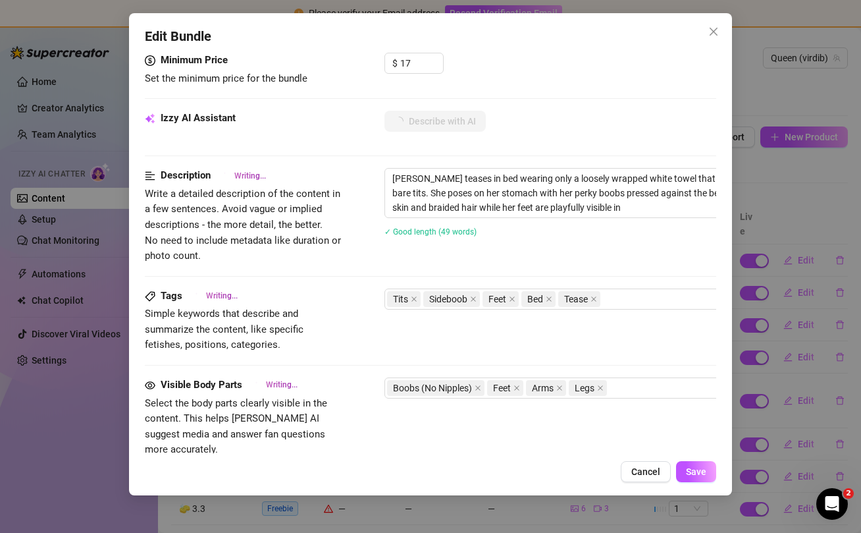
type textarea "[PERSON_NAME] teases in bed wearing only a loosely wrapped white towel that sli…"
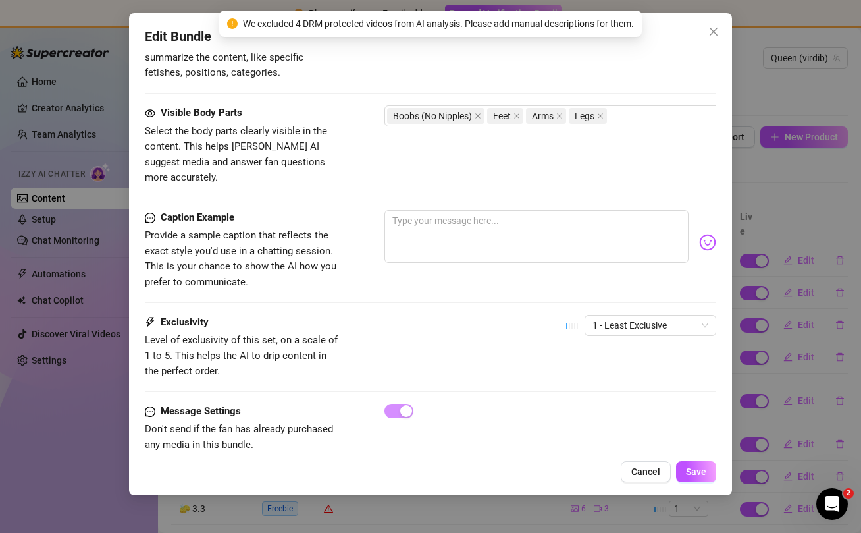
scroll to position [846, 0]
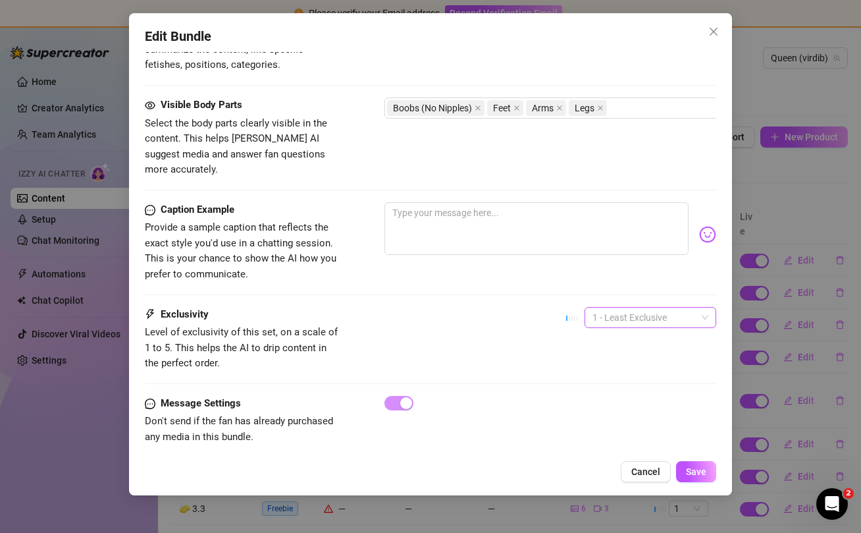
click at [704, 308] on span "1 - Least Exclusive" at bounding box center [651, 318] width 116 height 20
click at [670, 347] on div "2" at bounding box center [650, 349] width 111 height 14
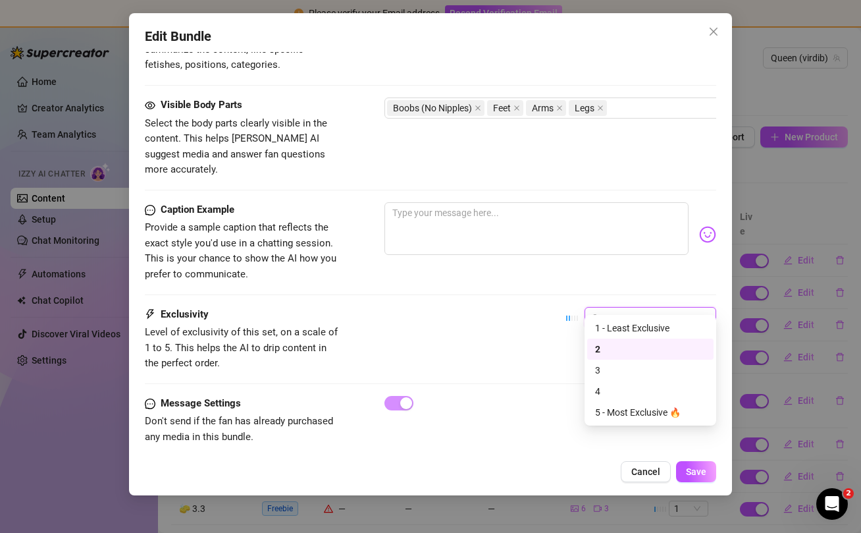
click at [702, 308] on span "2" at bounding box center [651, 318] width 116 height 20
click at [660, 365] on div "3" at bounding box center [650, 370] width 111 height 14
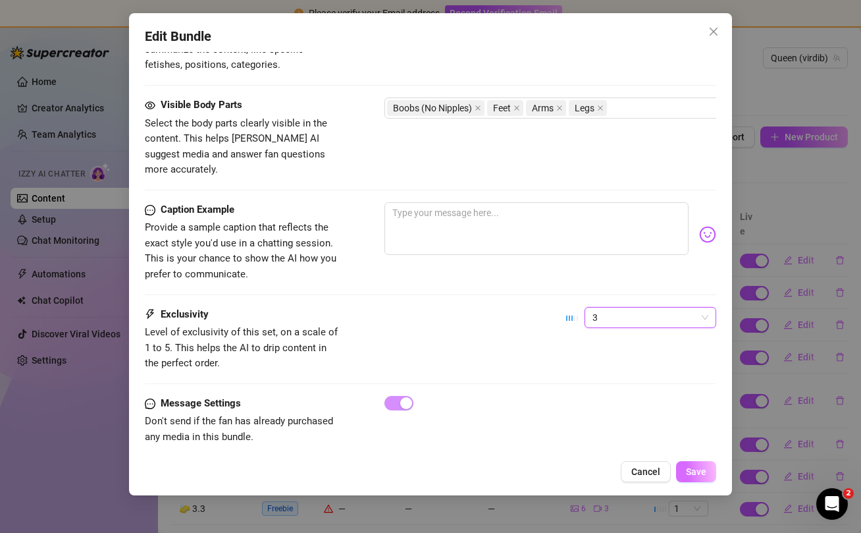
click at [692, 472] on span "Save" at bounding box center [696, 471] width 20 height 11
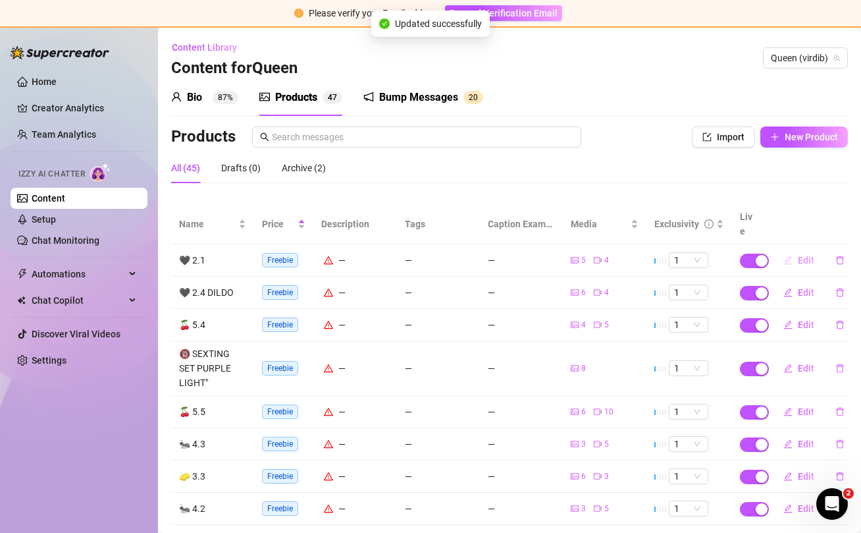
click at [803, 255] on span "Edit" at bounding box center [806, 260] width 16 height 11
type textarea "Type your message here..."
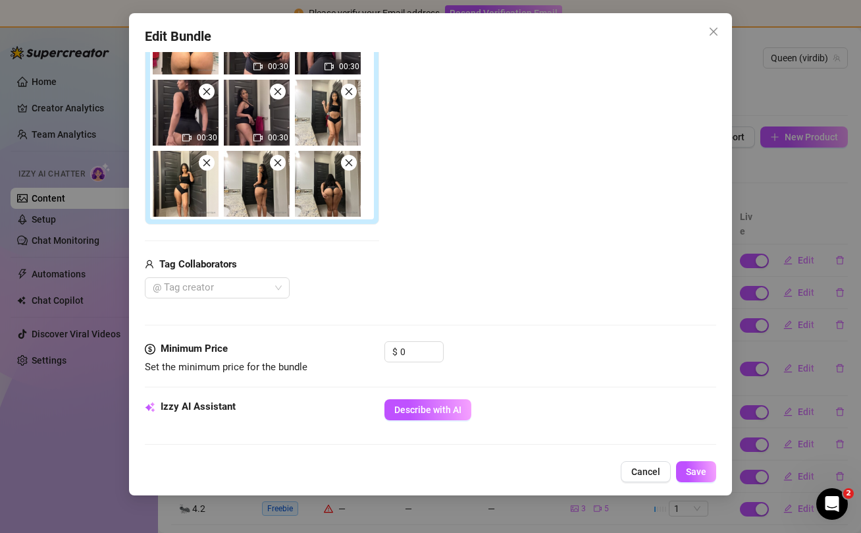
scroll to position [279, 0]
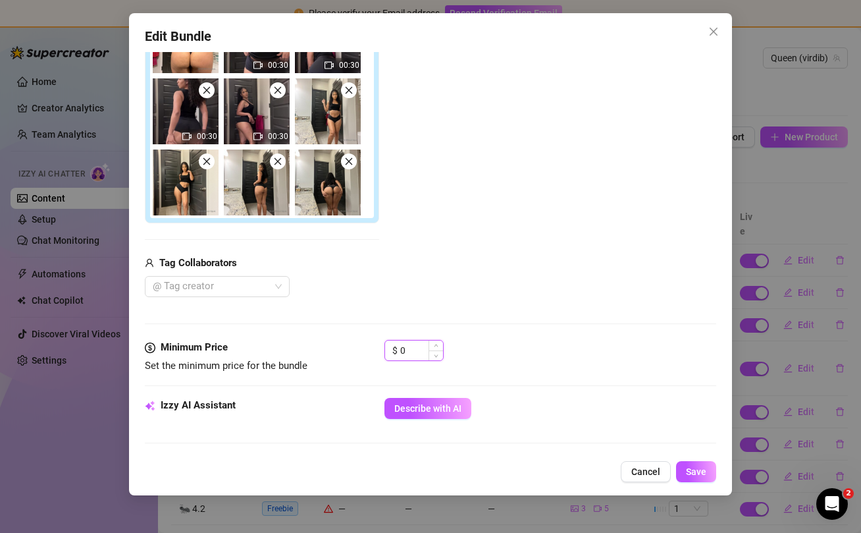
click at [416, 349] on input "0" at bounding box center [421, 350] width 43 height 20
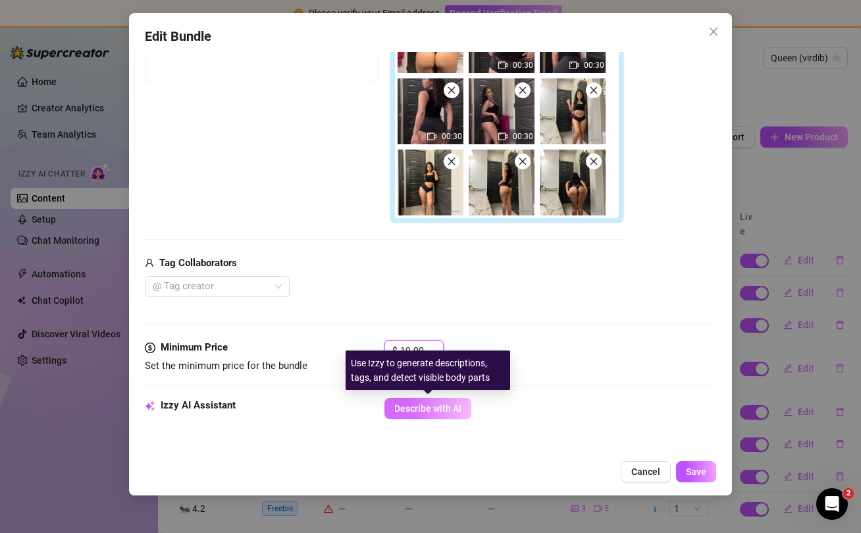
type input "19.99"
click at [448, 409] on span "Describe with AI" at bounding box center [427, 408] width 67 height 11
type textarea "[PERSON_NAME]"
type textarea "[PERSON_NAME] teases"
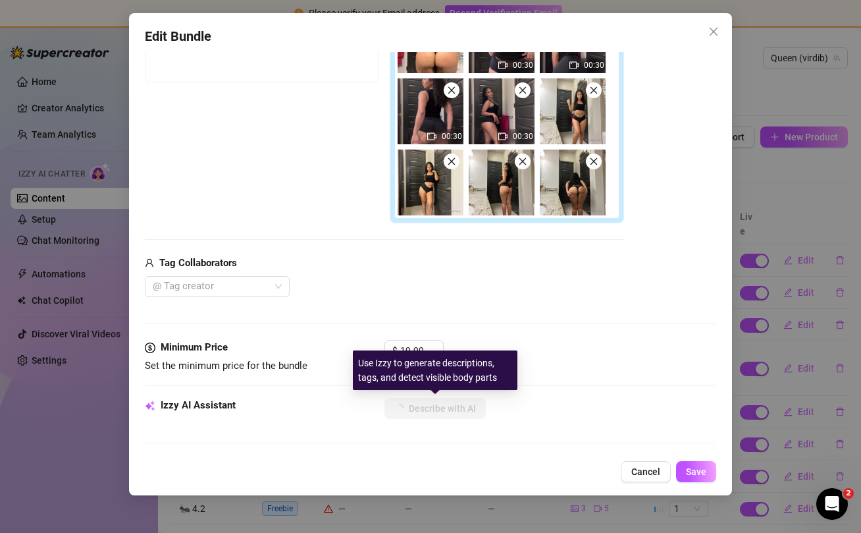
type textarea "[PERSON_NAME] teases"
type textarea "[PERSON_NAME] teases in"
type textarea "[PERSON_NAME] teases in a"
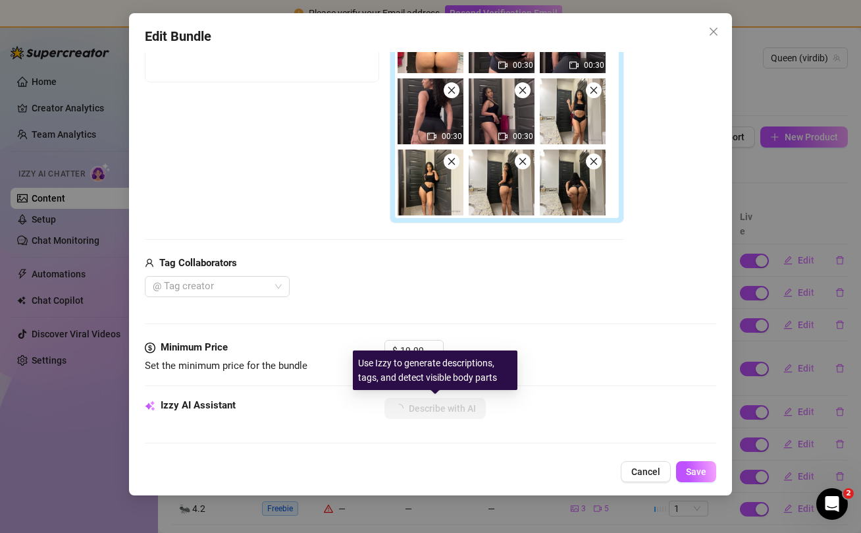
type textarea "[PERSON_NAME] teases in a tight"
type textarea "[PERSON_NAME] teases in a tight black"
type textarea "[PERSON_NAME] teases in a tight black crop"
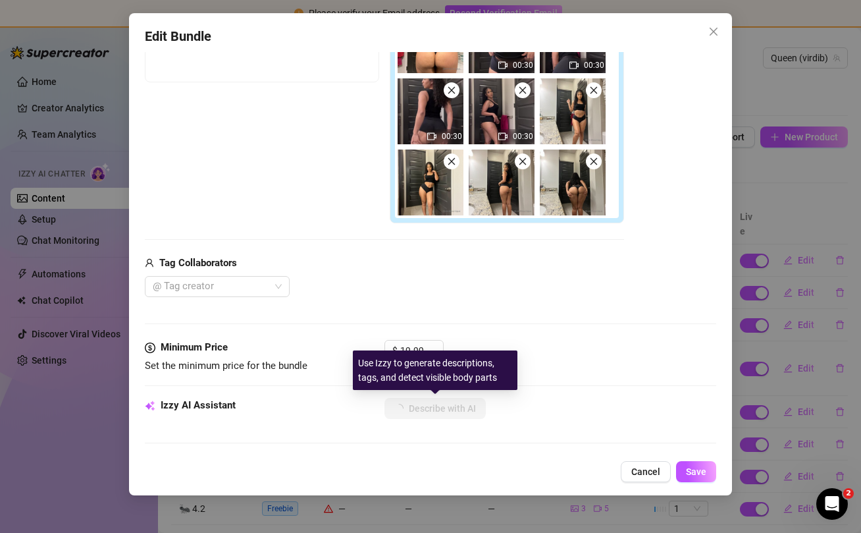
type textarea "[PERSON_NAME] teases in a tight black crop"
type textarea "[PERSON_NAME] teases in a tight black crop top"
type textarea "[PERSON_NAME] teases in a tight black crop top and"
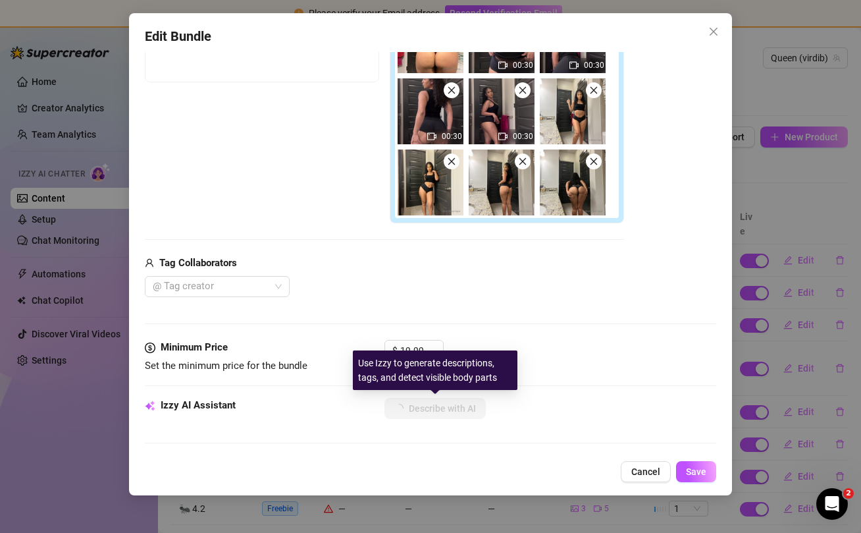
type textarea "[PERSON_NAME] teases in a tight black crop top and cheeky"
type textarea "[PERSON_NAME] teases in a tight black crop top and cheeky black"
type textarea "[PERSON_NAME] teases in a tight black crop top and cheeky black shorts,"
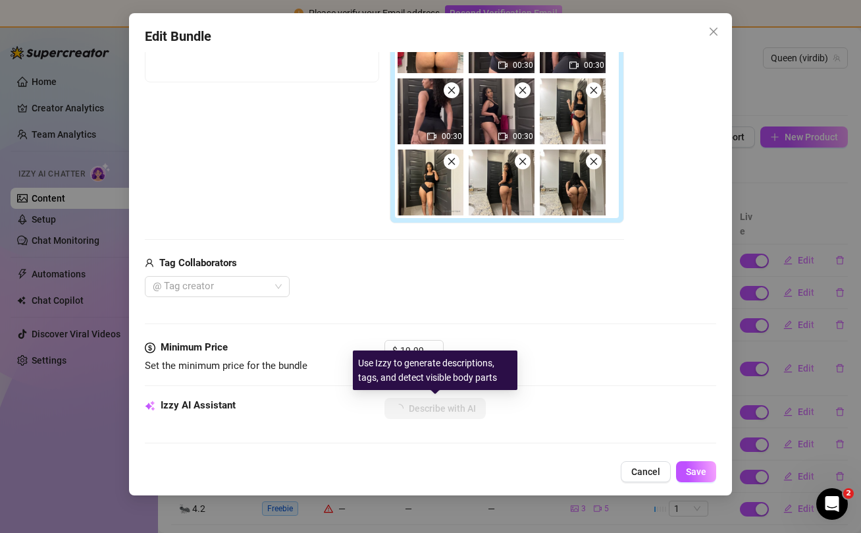
type textarea "[PERSON_NAME] teases in a tight black crop top and cheeky black shorts,"
type textarea "[PERSON_NAME] teases in a tight black crop top and cheeky black shorts, showing"
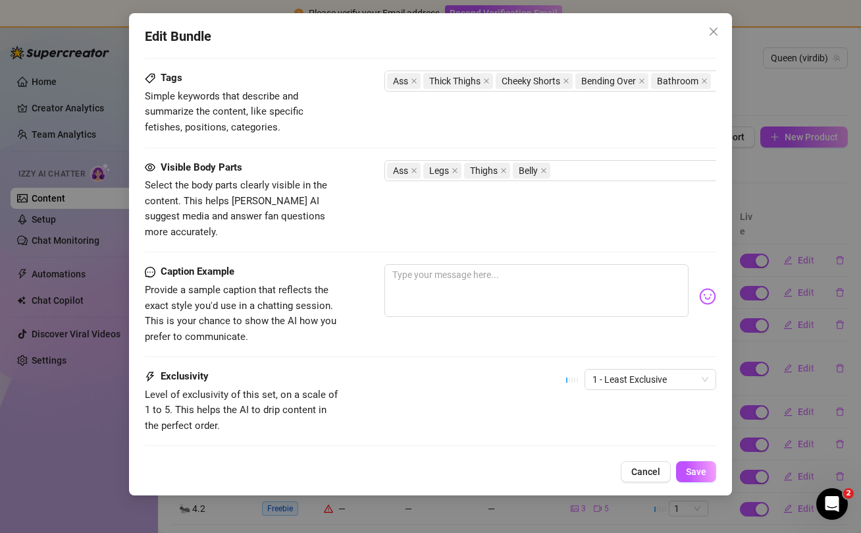
scroll to position [850, 0]
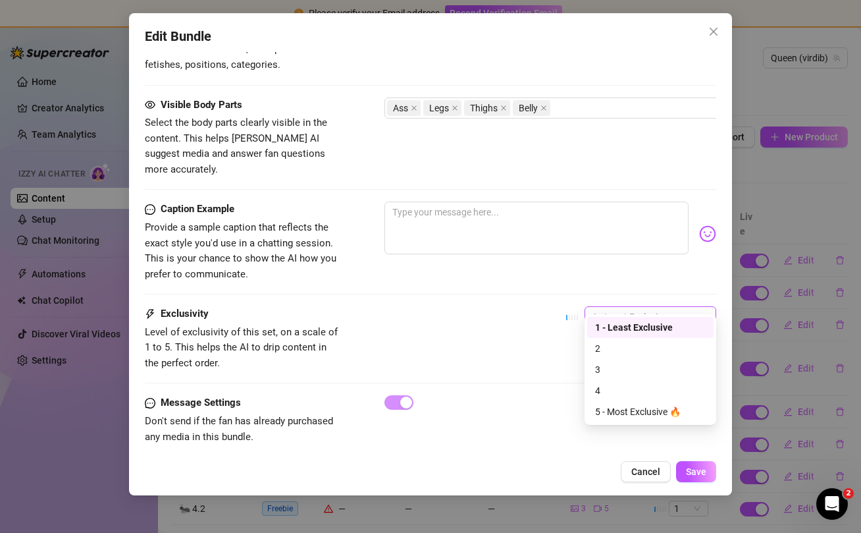
click at [680, 307] on span "1 - Least Exclusive" at bounding box center [651, 317] width 116 height 20
click at [614, 352] on div "2" at bounding box center [650, 348] width 111 height 14
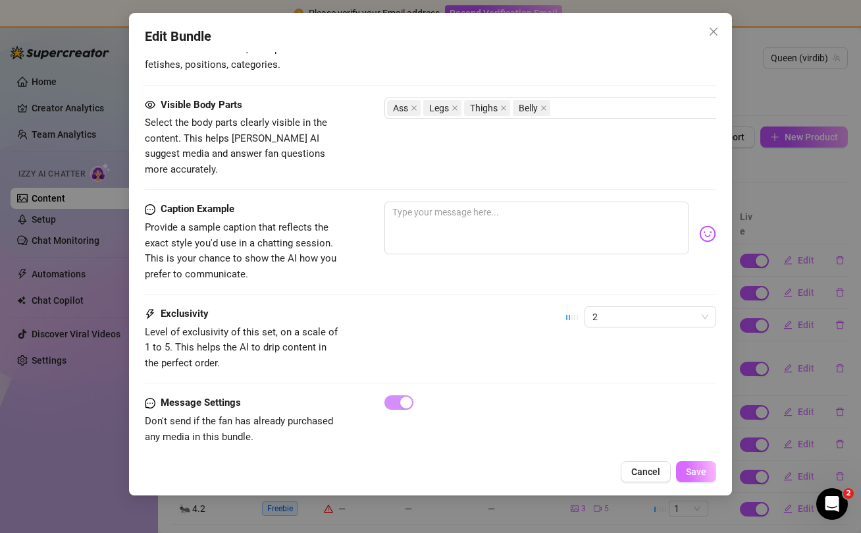
click at [700, 474] on span "Save" at bounding box center [696, 471] width 20 height 11
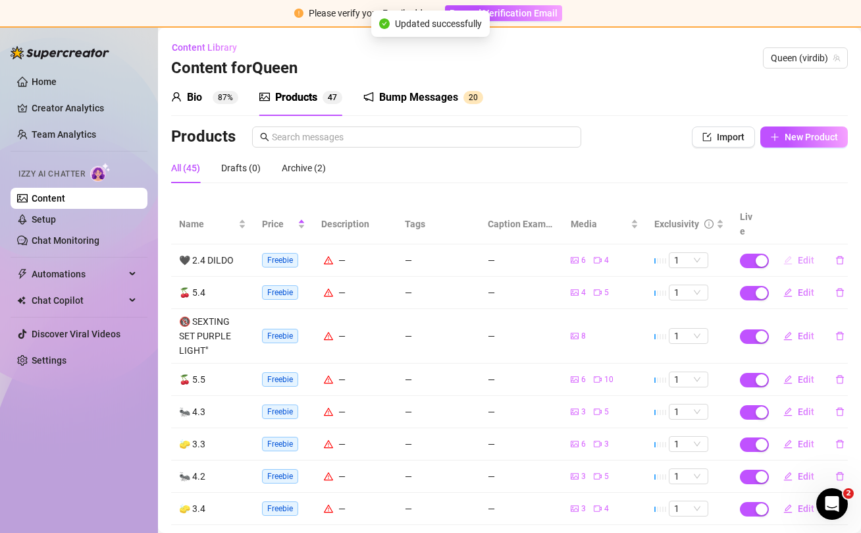
click at [807, 255] on span "Edit" at bounding box center [806, 260] width 16 height 11
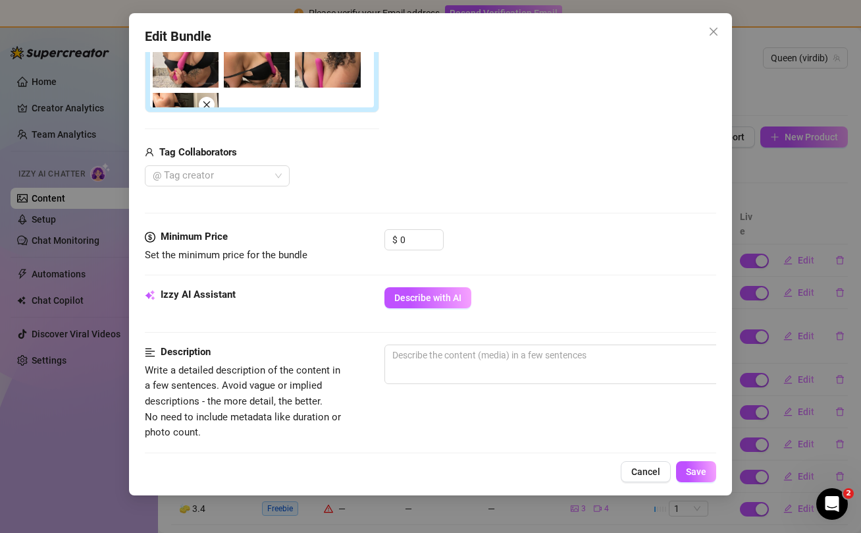
scroll to position [412, 0]
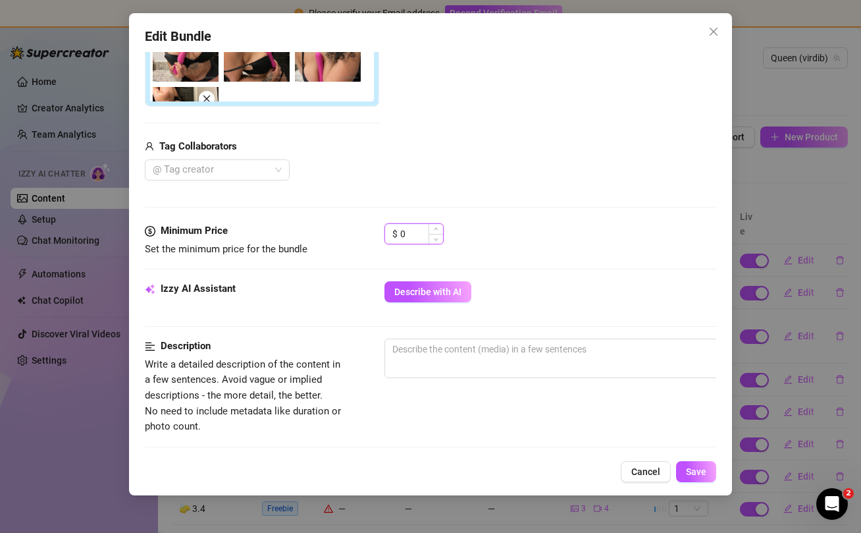
click at [421, 233] on input "0" at bounding box center [421, 234] width 43 height 20
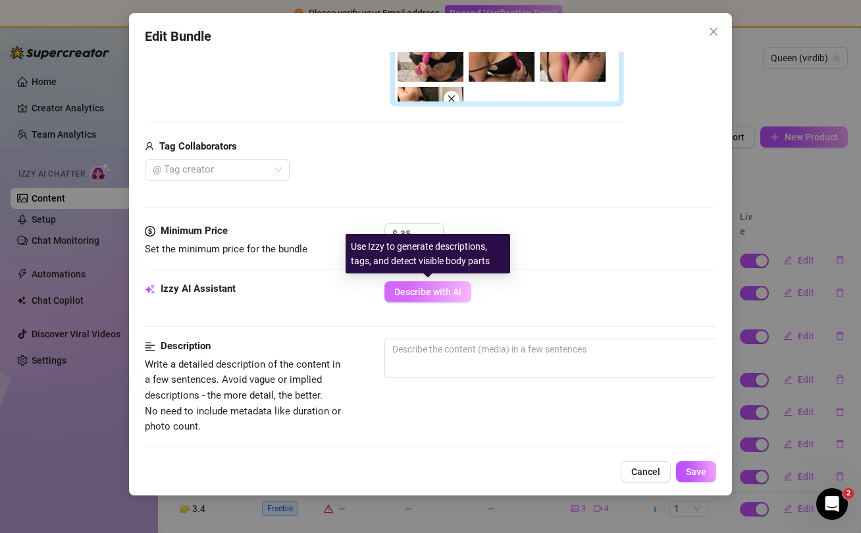
click at [448, 296] on span "Describe with AI" at bounding box center [427, 291] width 67 height 11
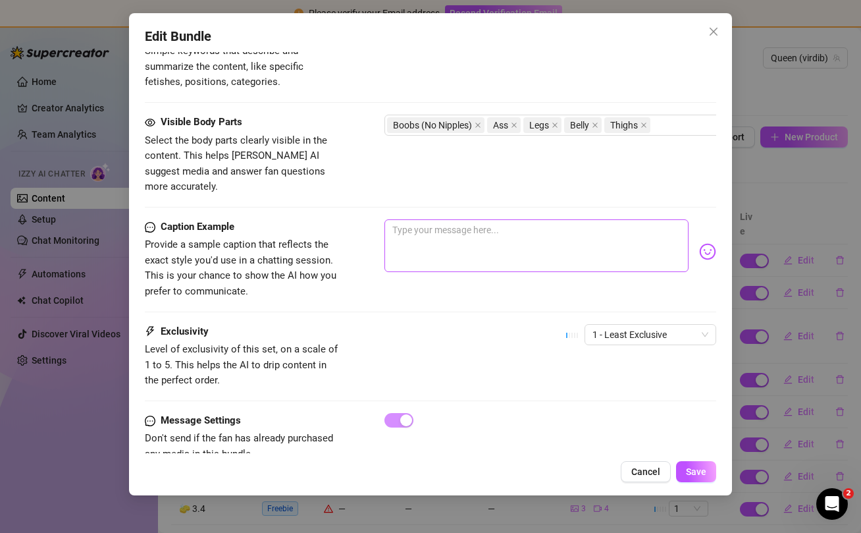
scroll to position [863, 0]
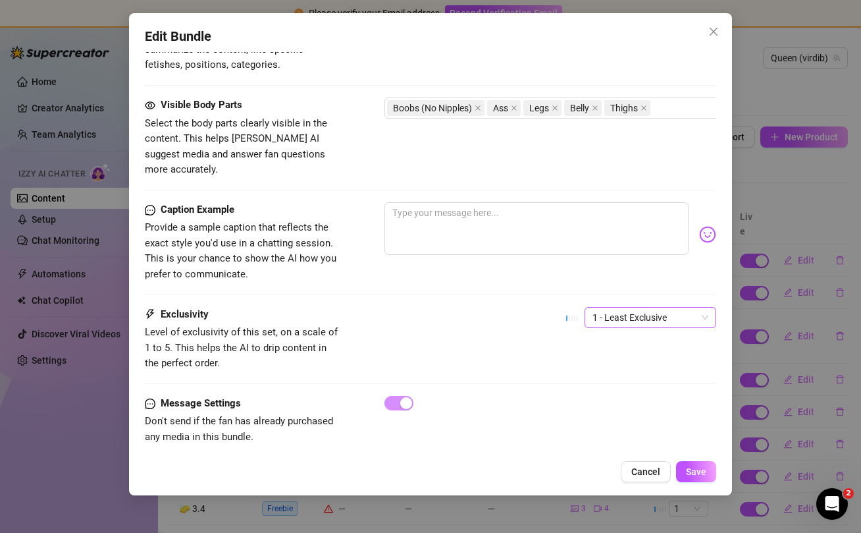
click at [651, 308] on span "1 - Least Exclusive" at bounding box center [651, 318] width 116 height 20
click at [641, 412] on div "5 - Most Exclusive 🔥" at bounding box center [650, 412] width 111 height 14
click at [697, 473] on span "Save" at bounding box center [696, 471] width 20 height 11
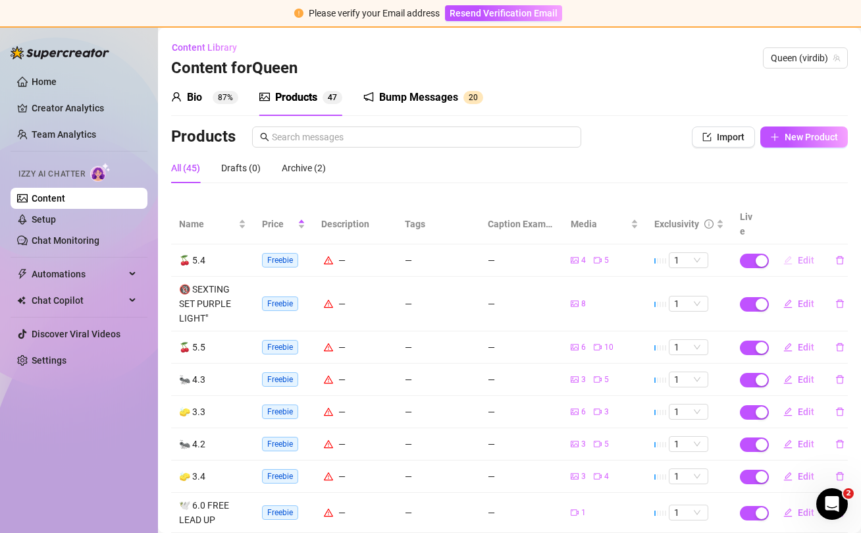
click at [811, 255] on span "Edit" at bounding box center [806, 260] width 16 height 11
click at [803, 255] on span "Edit" at bounding box center [806, 260] width 16 height 11
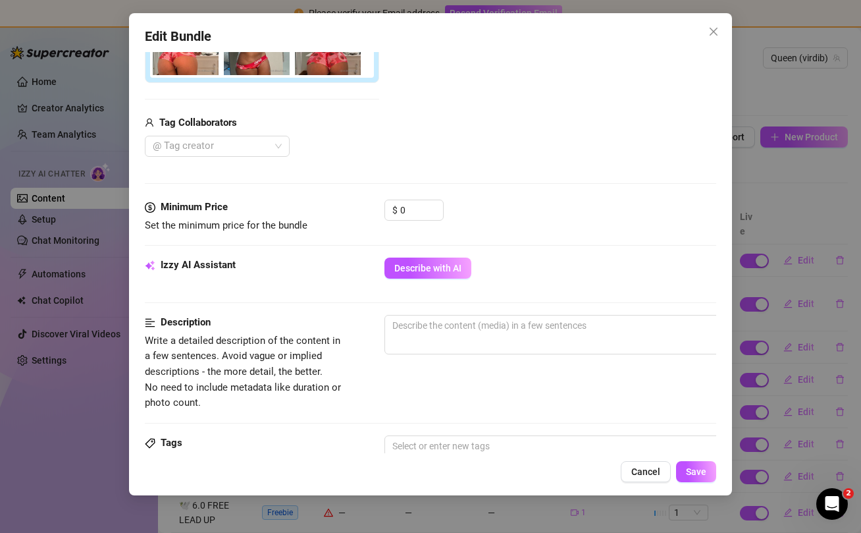
scroll to position [477, 0]
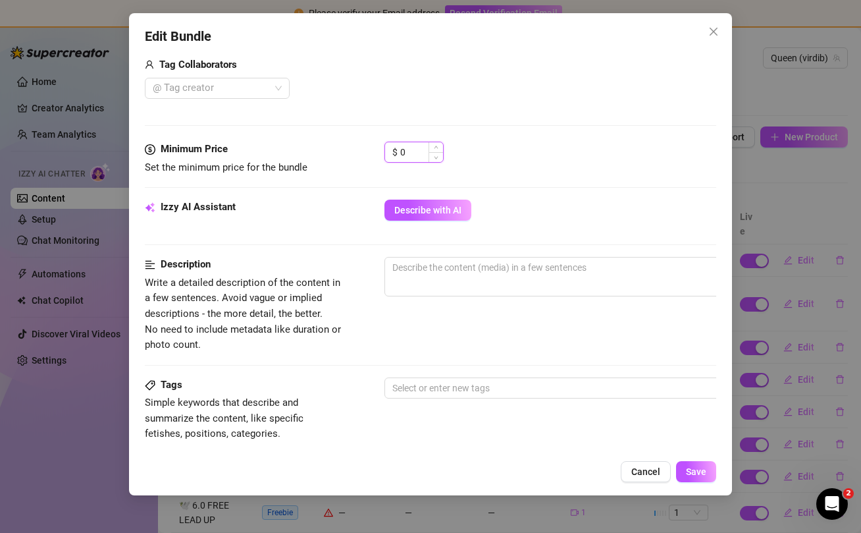
click at [422, 152] on input "0" at bounding box center [421, 152] width 43 height 20
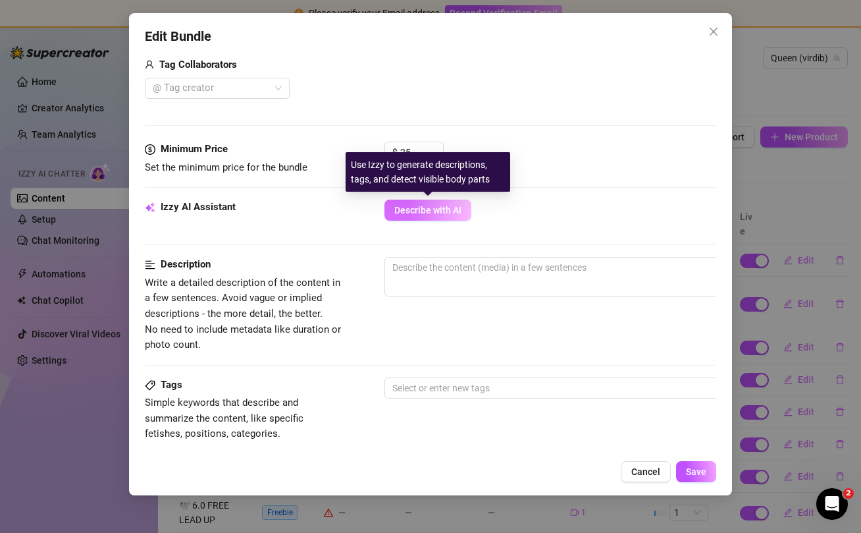
click at [411, 211] on span "Describe with AI" at bounding box center [427, 210] width 67 height 11
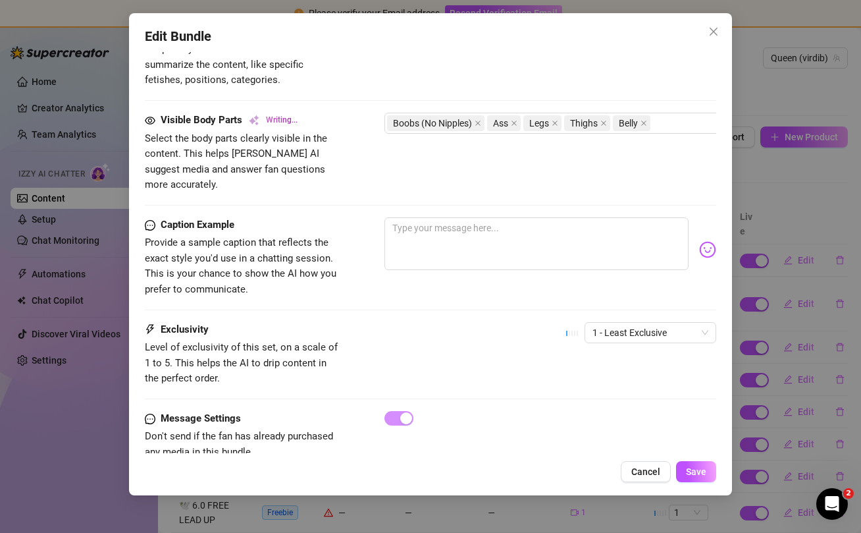
scroll to position [846, 0]
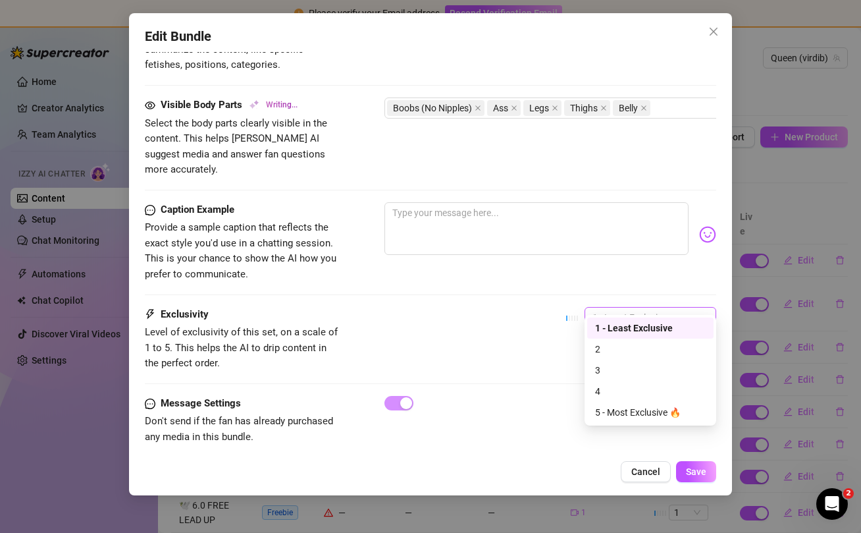
click at [669, 308] on span "1 - Least Exclusive" at bounding box center [651, 318] width 116 height 20
click at [645, 370] on div "3" at bounding box center [650, 370] width 111 height 14
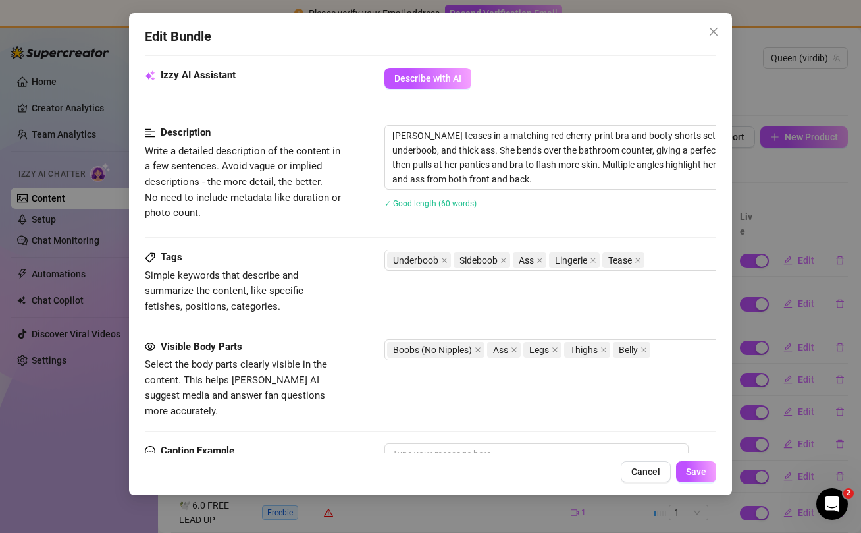
scroll to position [850, 0]
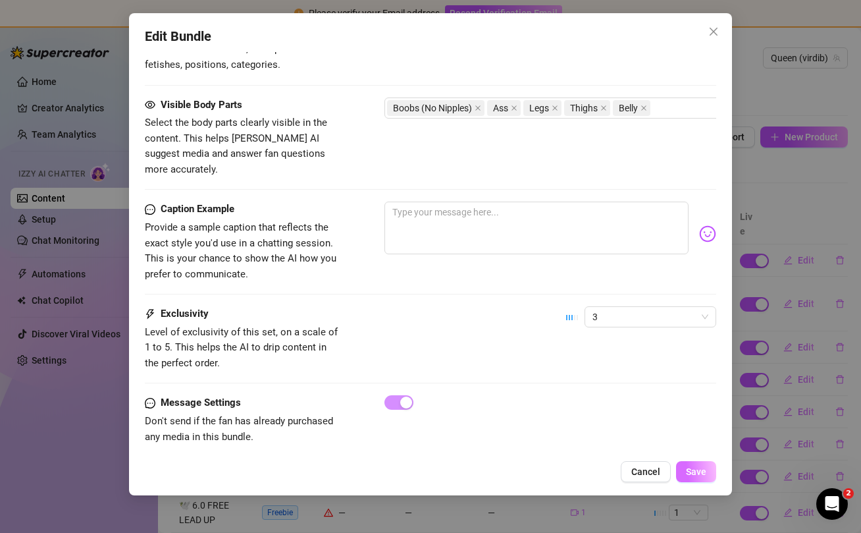
click at [693, 468] on span "Save" at bounding box center [696, 471] width 20 height 11
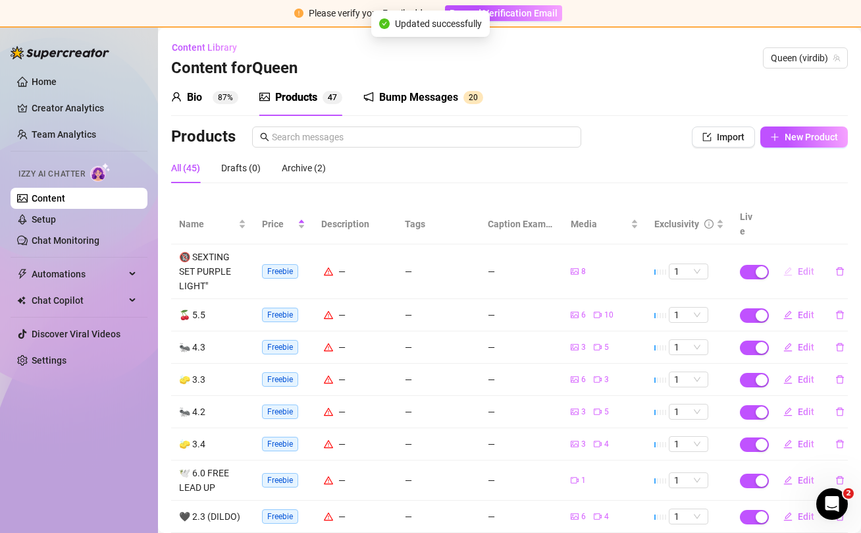
click at [801, 266] on span "Edit" at bounding box center [806, 271] width 16 height 11
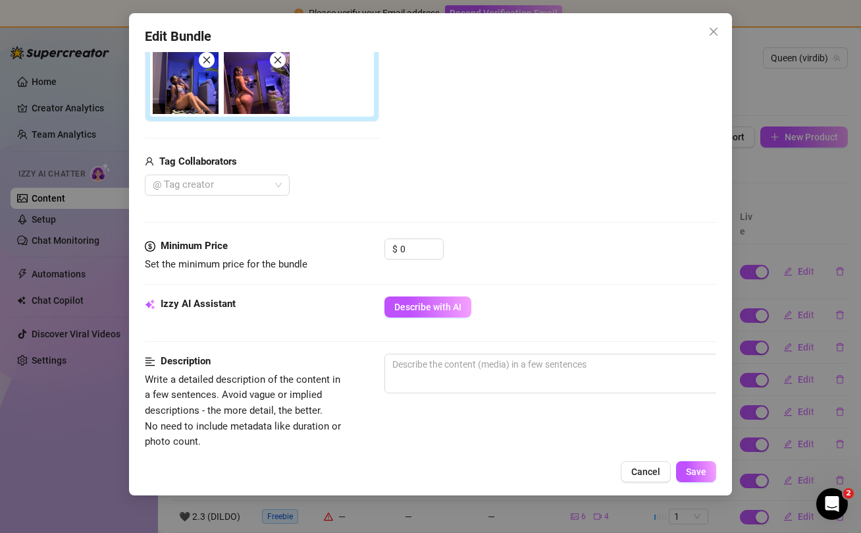
scroll to position [392, 0]
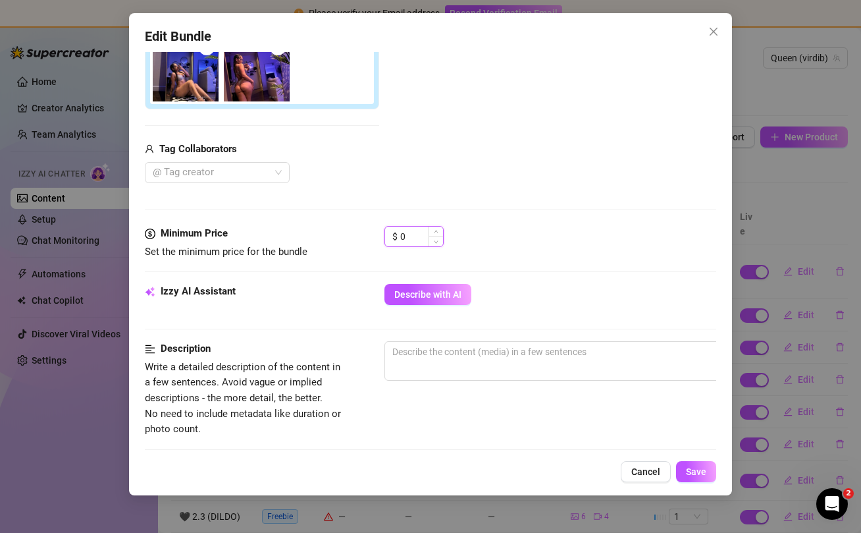
click at [419, 238] on input "0" at bounding box center [421, 237] width 43 height 20
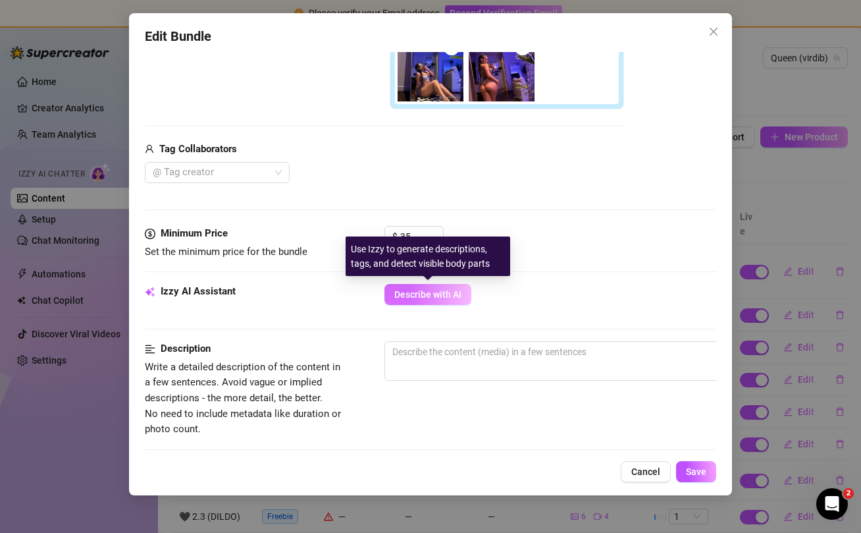
click at [426, 299] on span "Describe with AI" at bounding box center [427, 294] width 67 height 11
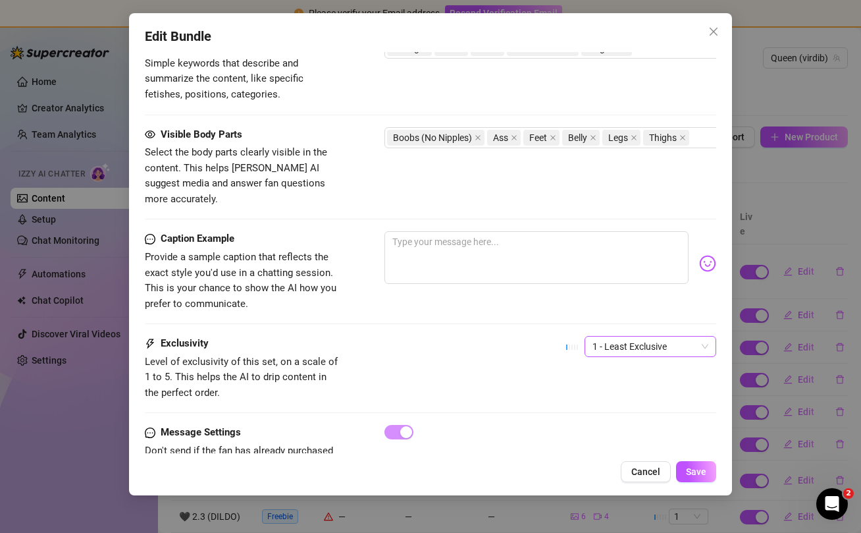
scroll to position [840, 0]
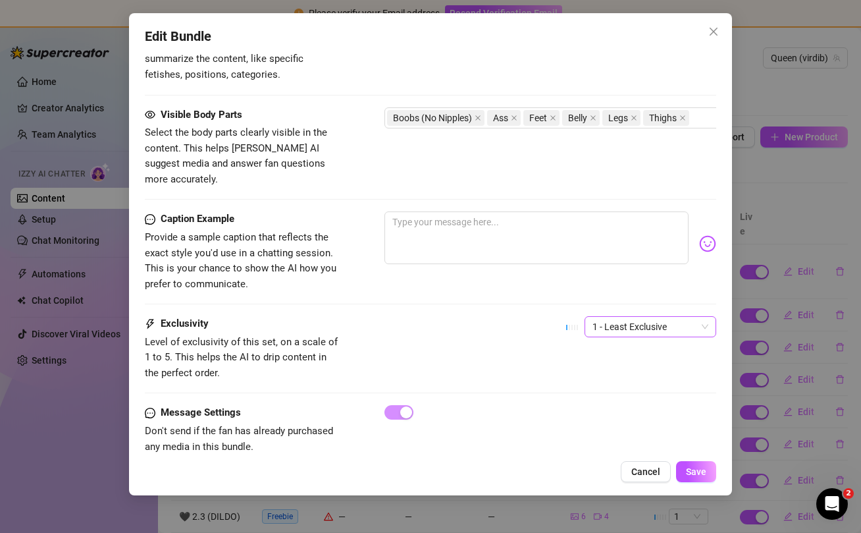
click at [643, 317] on span "1 - Least Exclusive" at bounding box center [651, 327] width 116 height 20
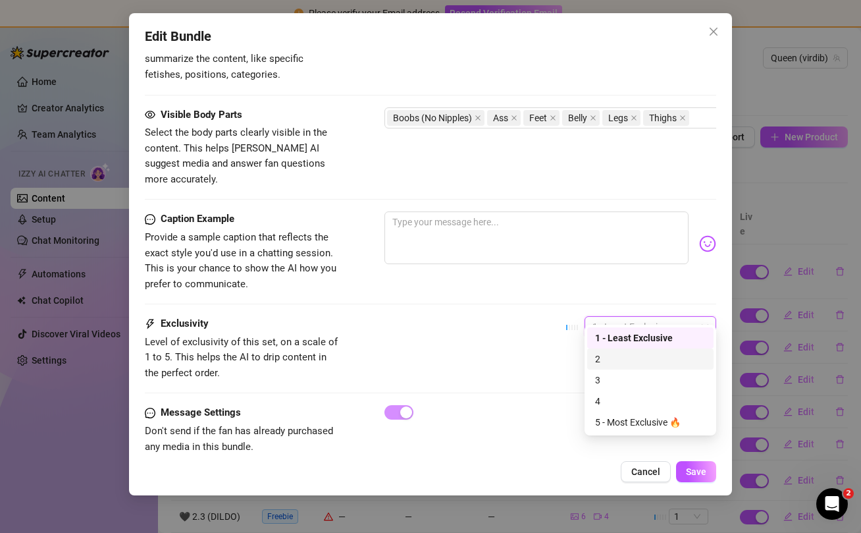
click at [620, 358] on div "2" at bounding box center [650, 359] width 111 height 14
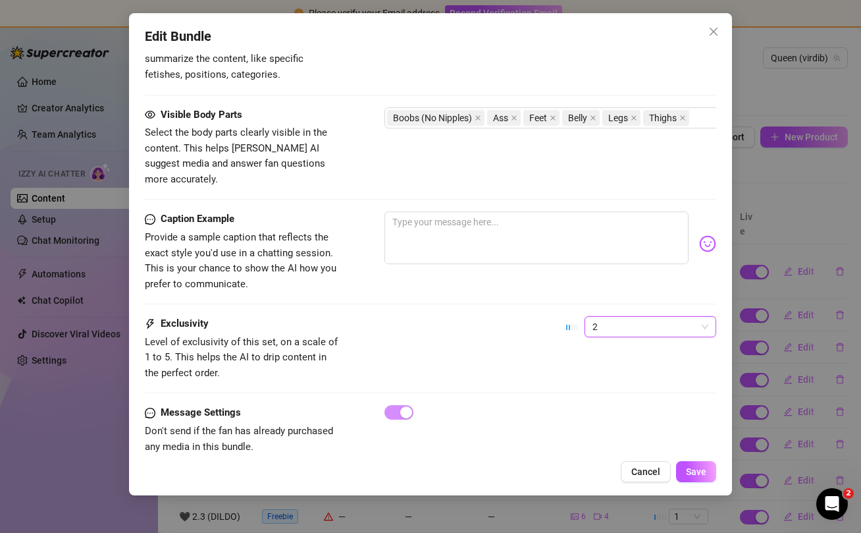
scroll to position [850, 0]
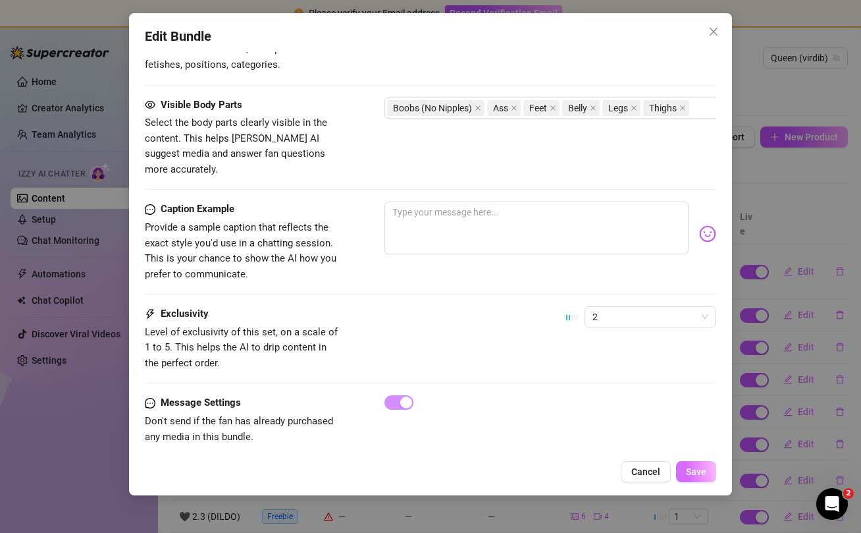
click at [702, 472] on span "Save" at bounding box center [696, 471] width 20 height 11
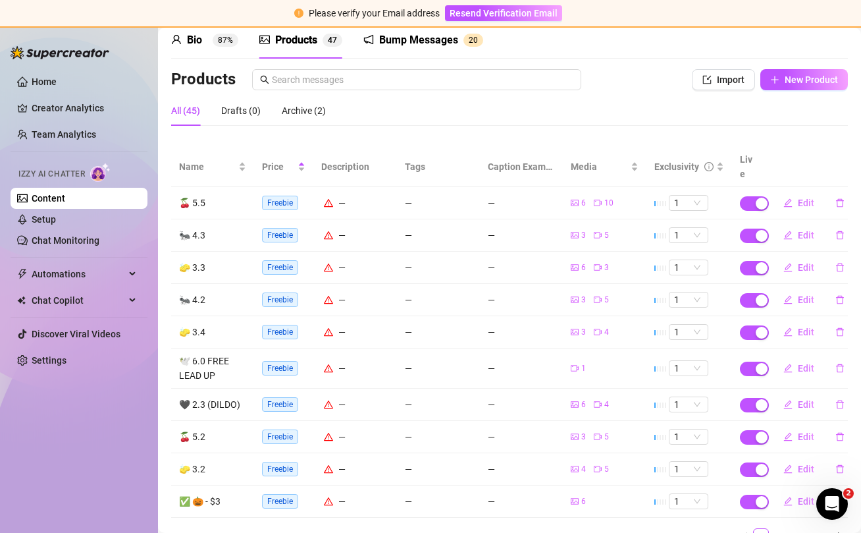
scroll to position [0, 0]
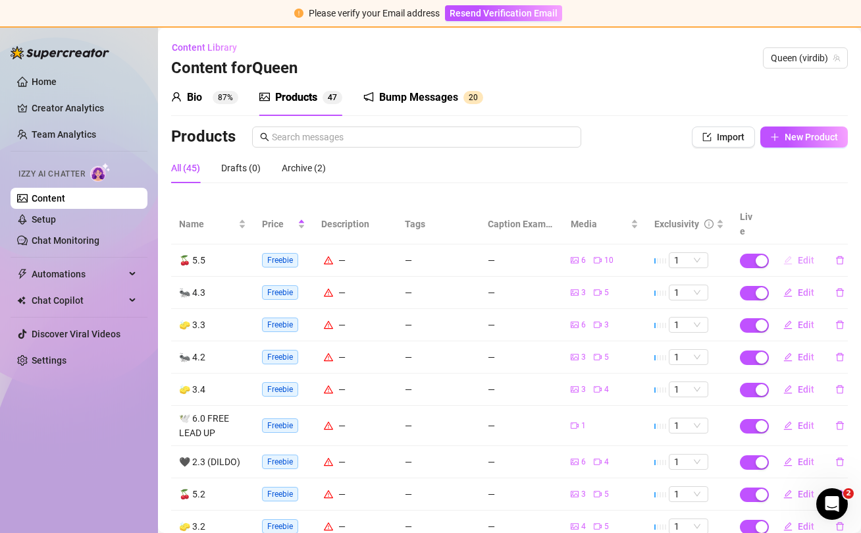
click at [805, 255] on span "Edit" at bounding box center [806, 260] width 16 height 11
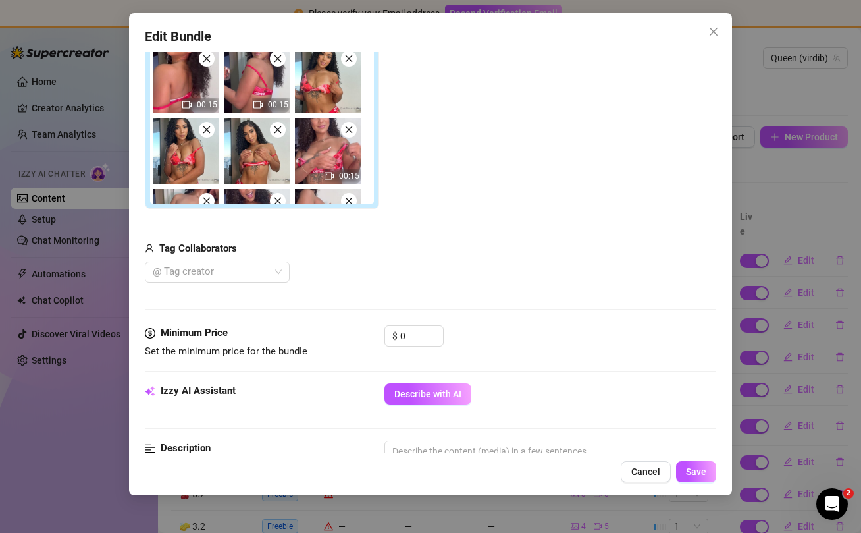
scroll to position [311, 0]
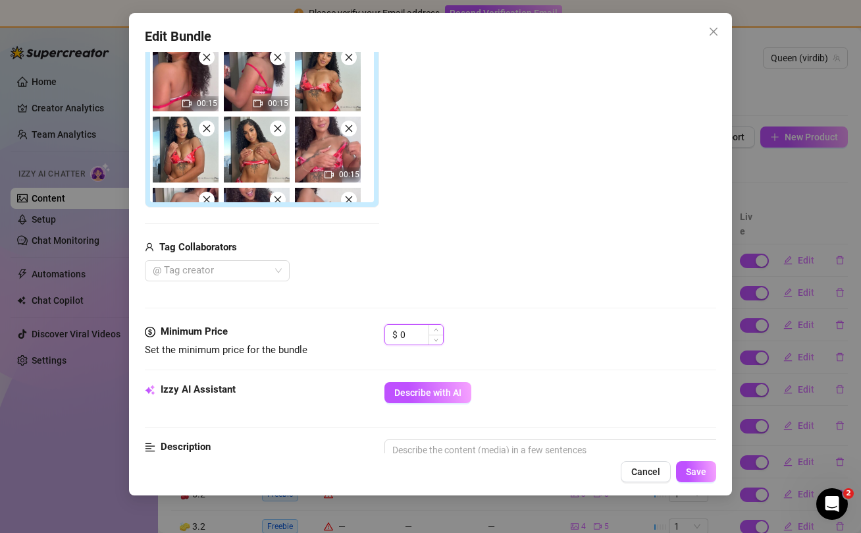
click at [420, 335] on input "0" at bounding box center [421, 335] width 43 height 20
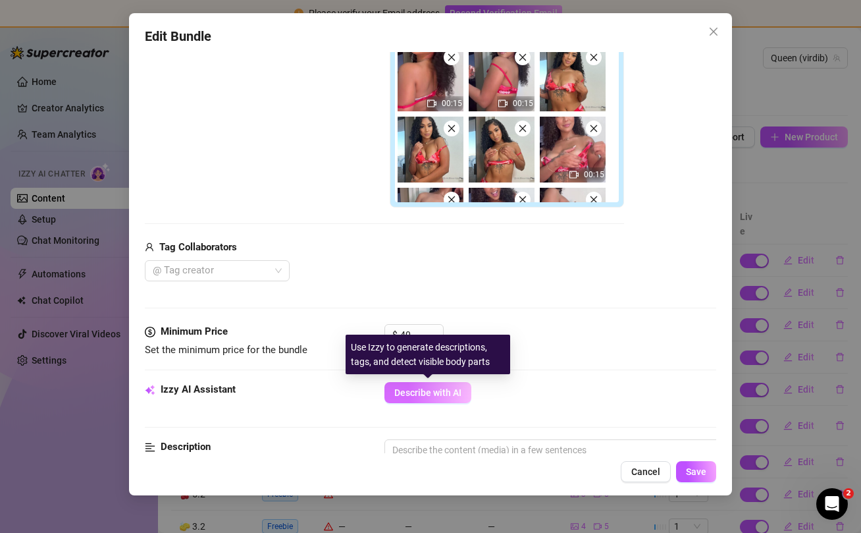
click at [431, 400] on button "Describe with AI" at bounding box center [428, 392] width 87 height 21
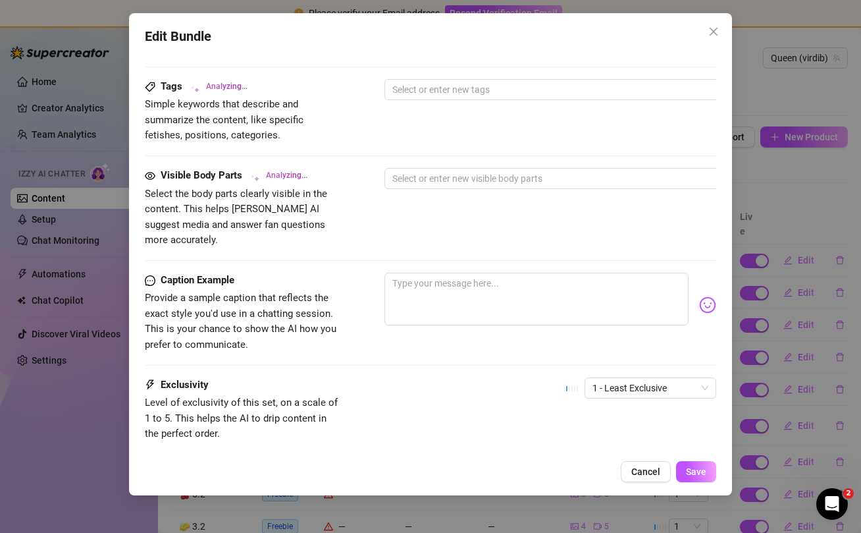
scroll to position [863, 0]
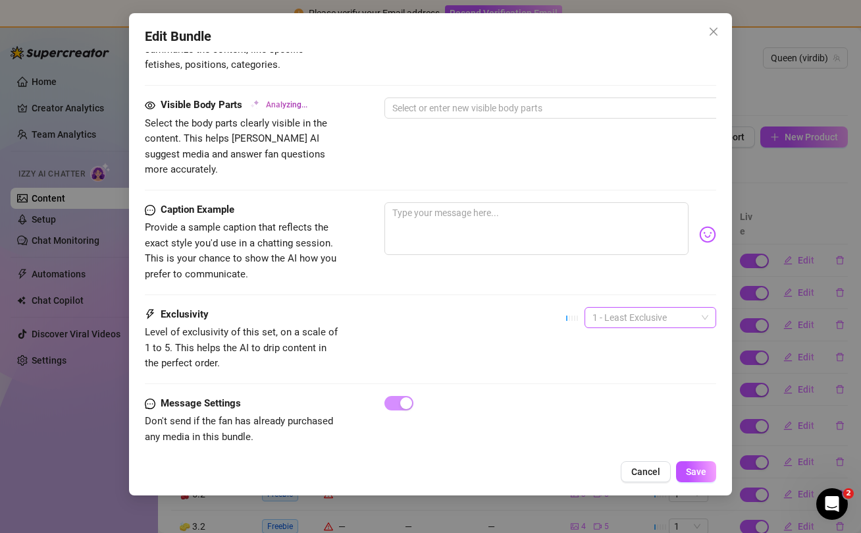
click at [651, 308] on span "1 - Least Exclusive" at bounding box center [651, 318] width 116 height 20
click at [622, 411] on div "5 - Most Exclusive 🔥" at bounding box center [650, 412] width 111 height 14
click at [632, 308] on span "5 - Most Exclusive 🔥" at bounding box center [651, 318] width 116 height 20
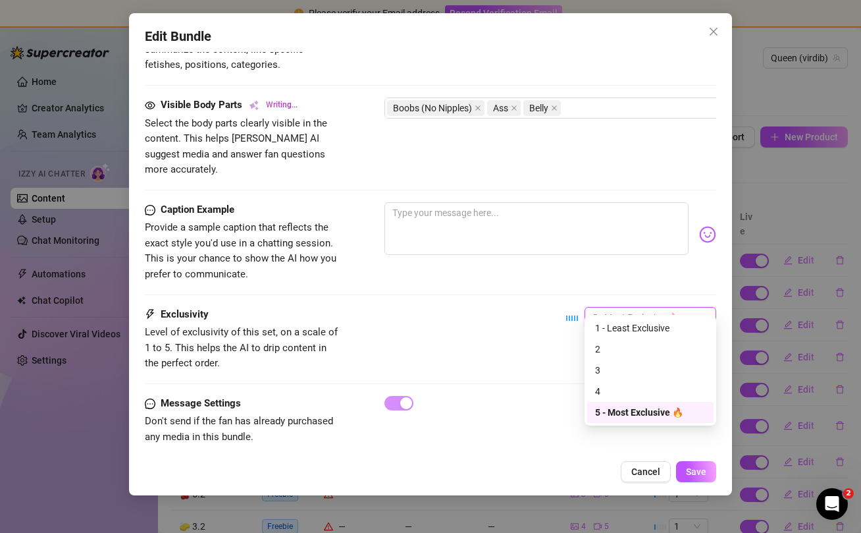
click at [547, 354] on div "Exclusivity Level of exclusivity of this set, on a scale of 1 to 5. This helps …" at bounding box center [431, 339] width 572 height 65
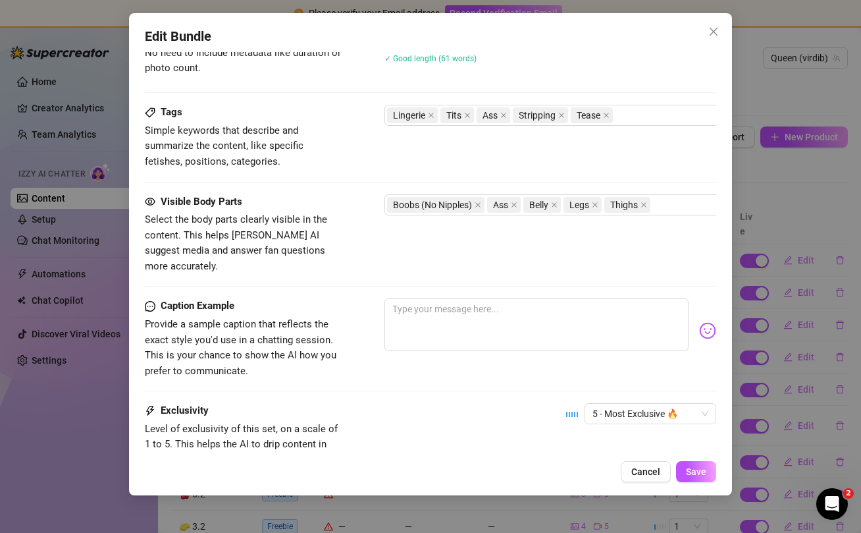
scroll to position [815, 0]
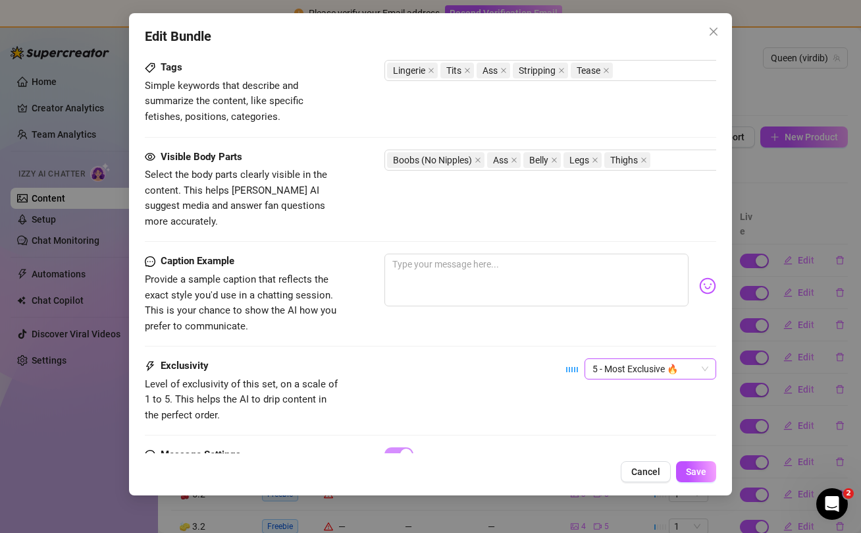
click at [698, 359] on span "5 - Most Exclusive 🔥" at bounding box center [651, 369] width 116 height 20
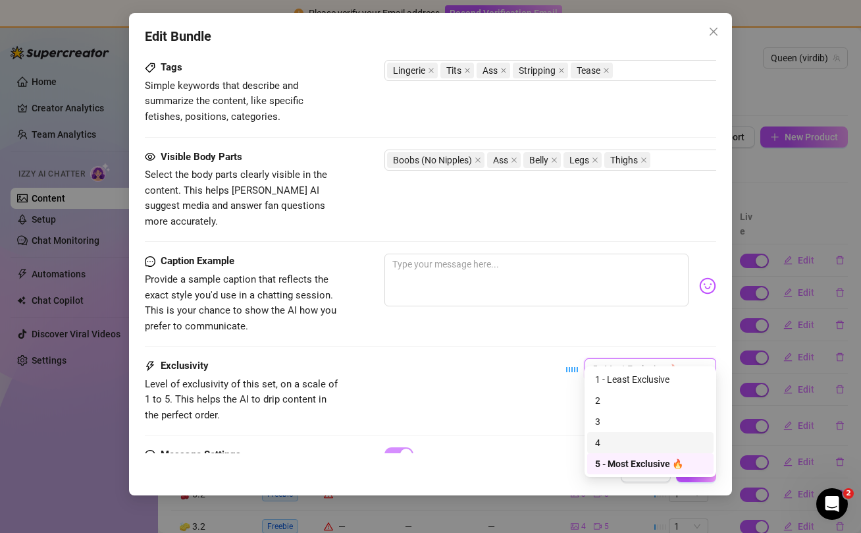
click at [633, 445] on div "4" at bounding box center [650, 442] width 111 height 14
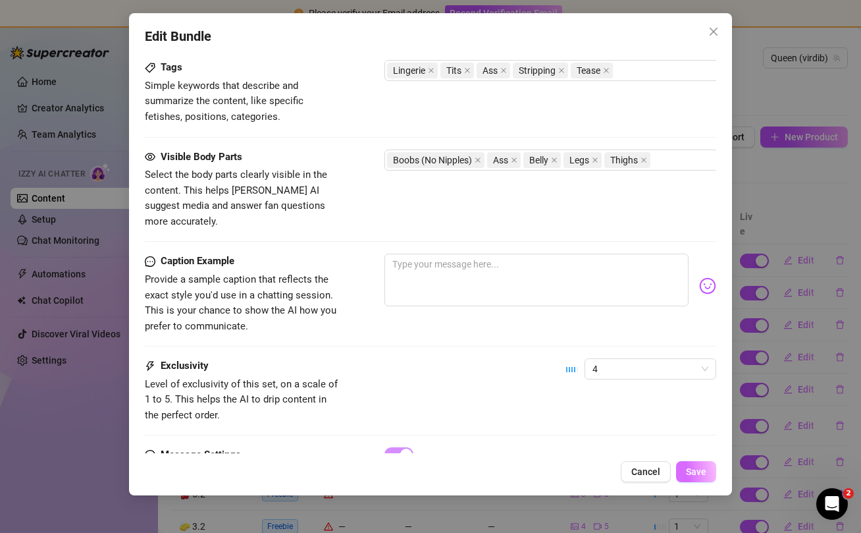
click at [688, 470] on span "Save" at bounding box center [696, 471] width 20 height 11
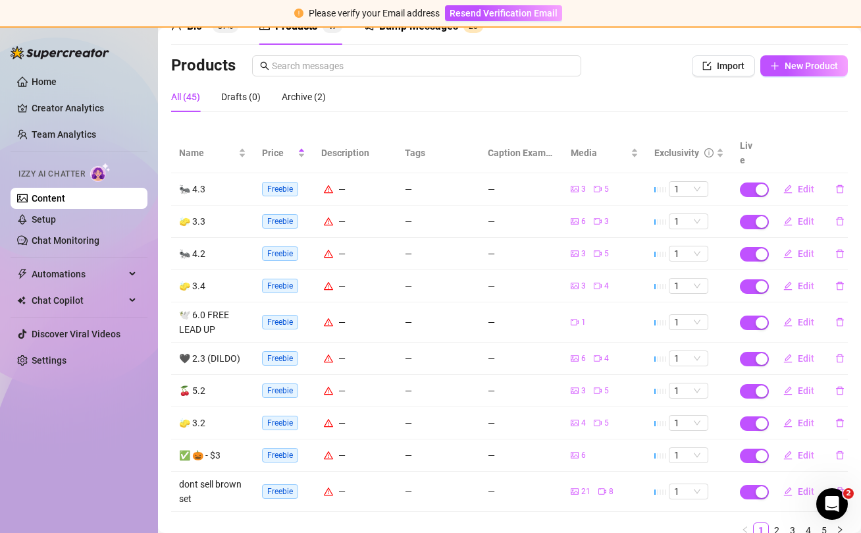
scroll to position [0, 0]
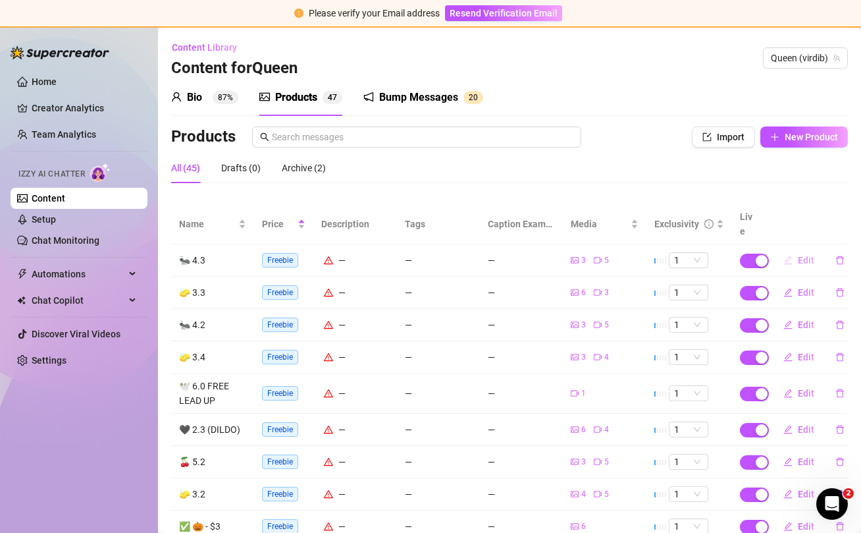
click at [801, 255] on span "Edit" at bounding box center [806, 260] width 16 height 11
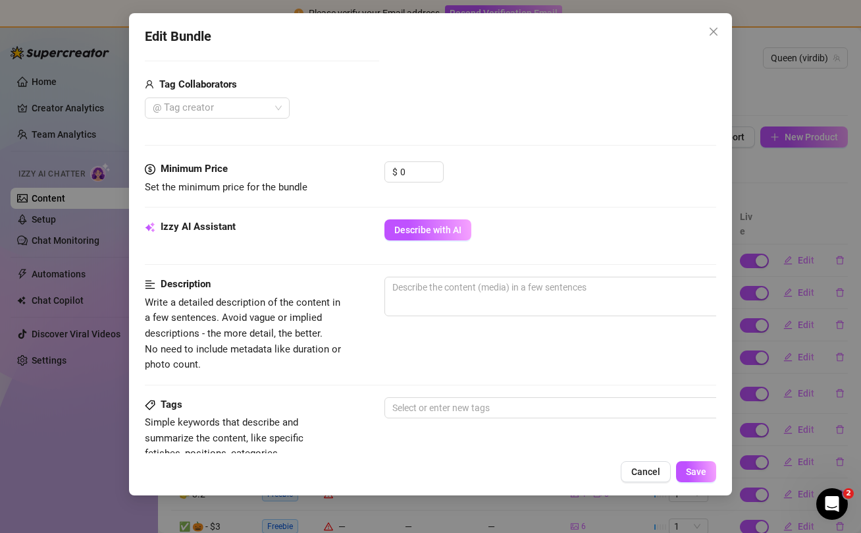
scroll to position [462, 0]
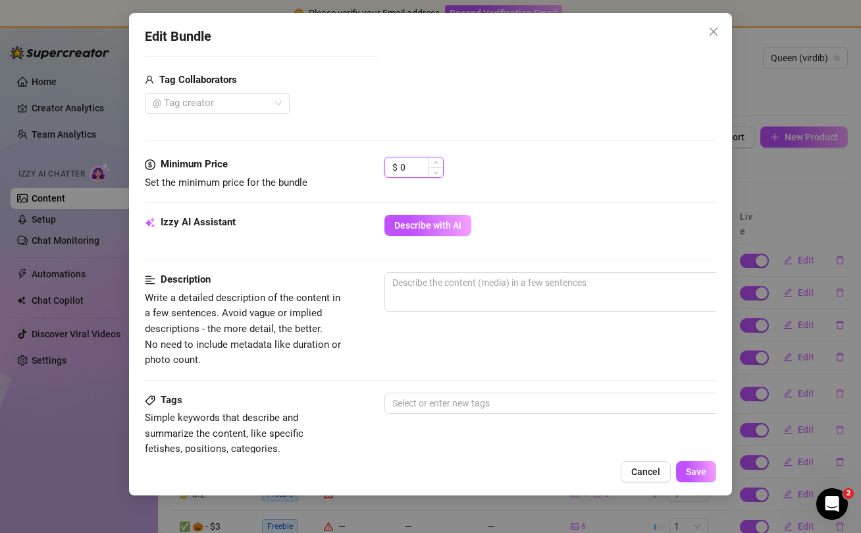
click at [416, 165] on input "0" at bounding box center [421, 167] width 43 height 20
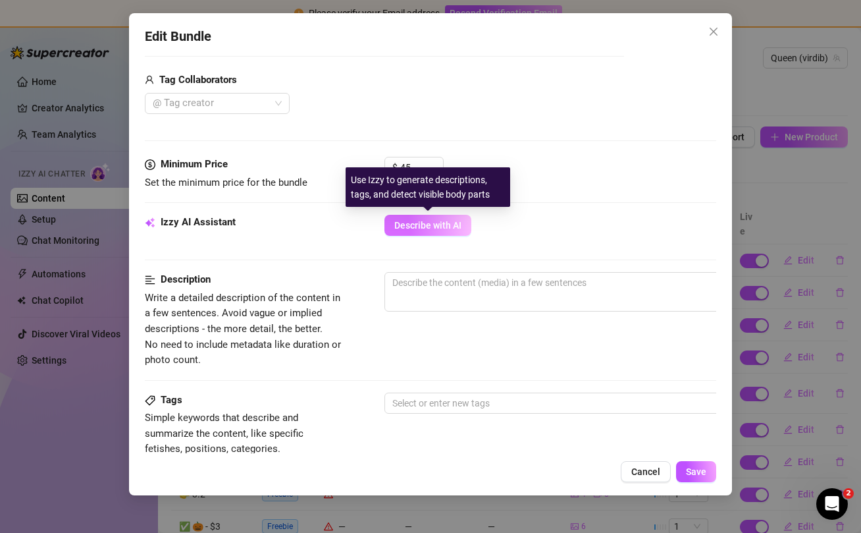
click at [413, 225] on span "Describe with AI" at bounding box center [427, 225] width 67 height 11
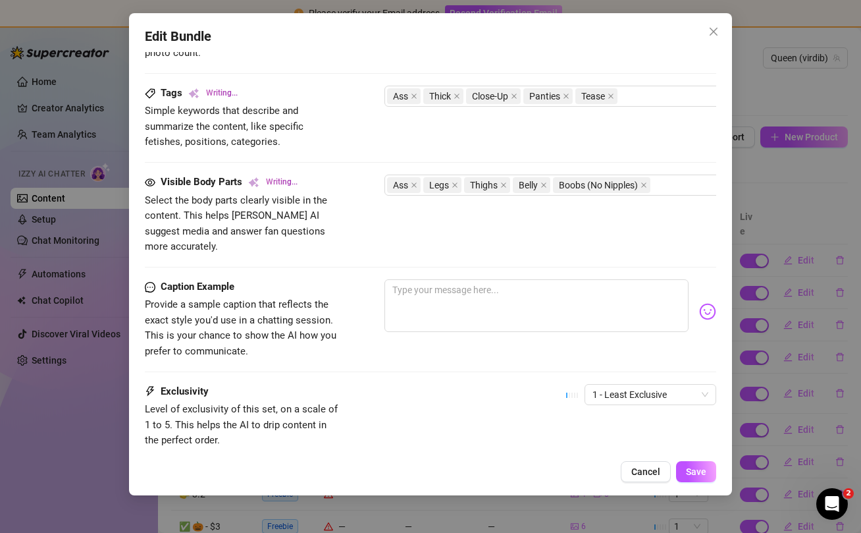
scroll to position [783, 0]
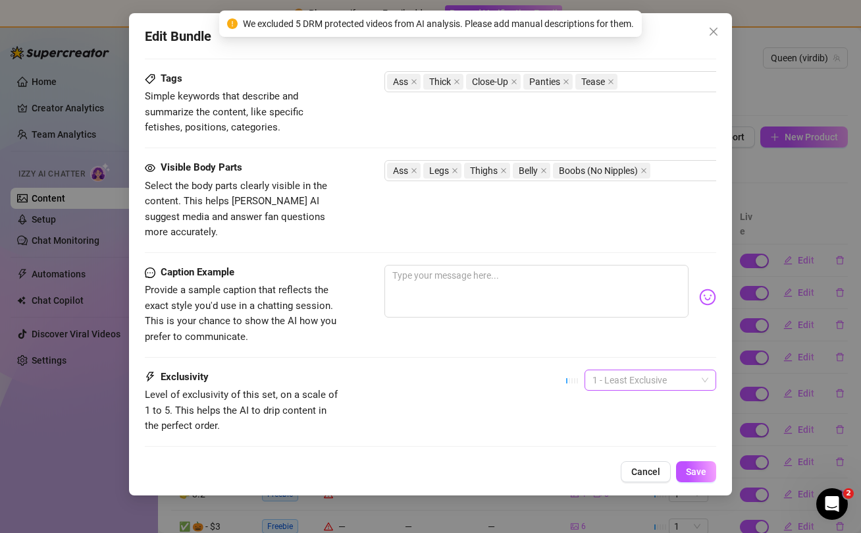
click at [673, 370] on span "1 - Least Exclusive" at bounding box center [651, 380] width 116 height 20
click at [628, 456] on div "4" at bounding box center [650, 453] width 111 height 14
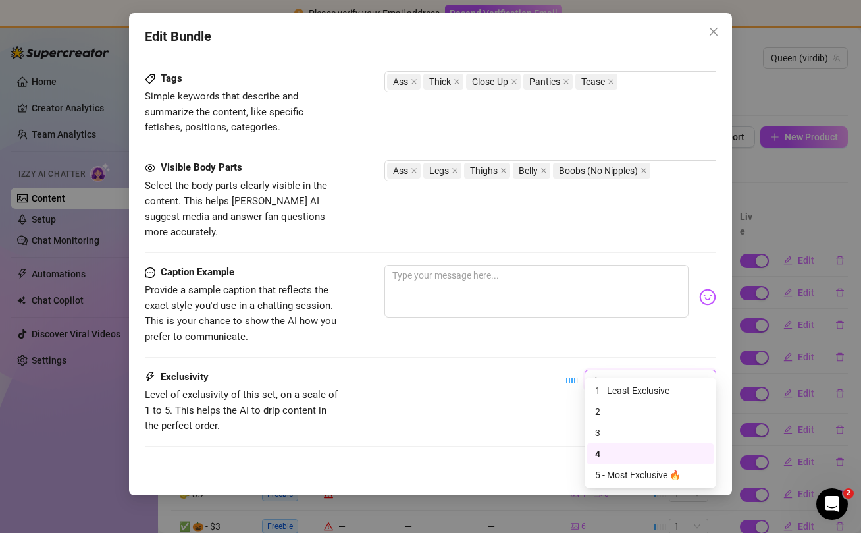
click at [637, 370] on span "4" at bounding box center [651, 380] width 116 height 20
click at [629, 475] on div "5 - Most Exclusive 🔥" at bounding box center [650, 475] width 111 height 14
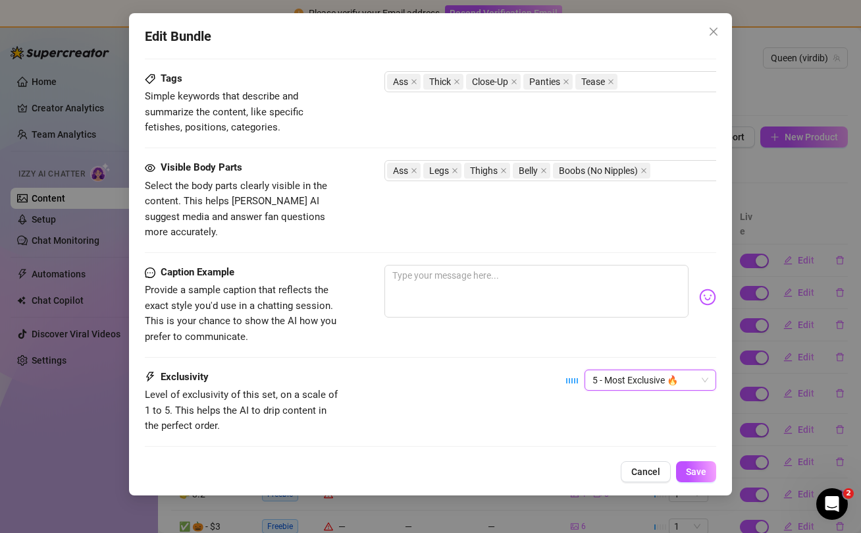
scroll to position [846, 0]
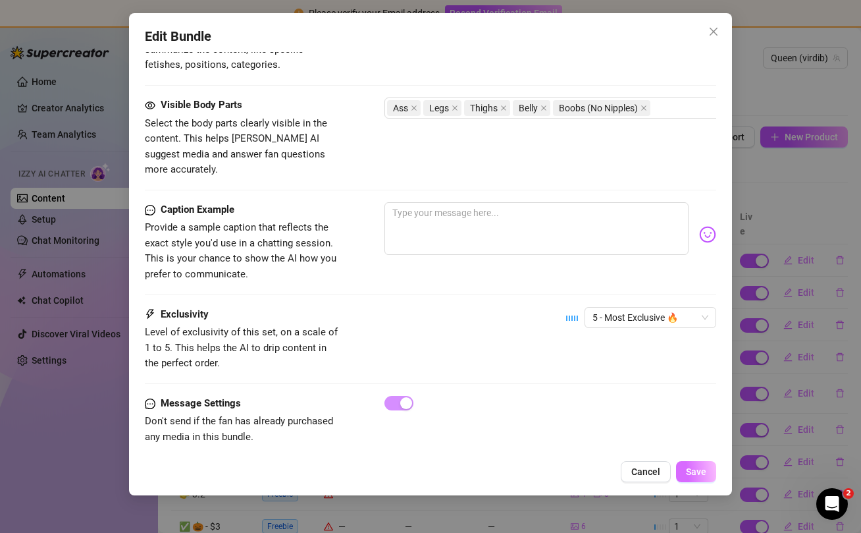
click at [694, 473] on span "Save" at bounding box center [696, 471] width 20 height 11
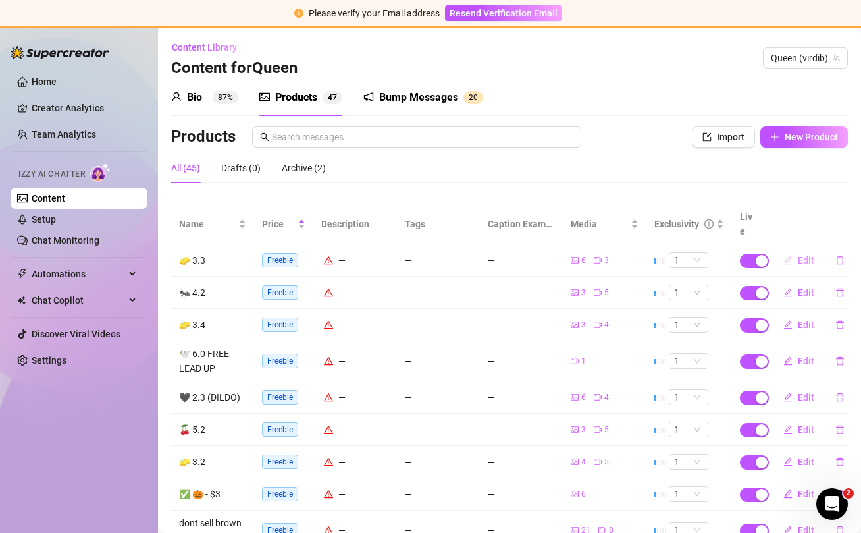
click at [798, 255] on span "Edit" at bounding box center [806, 260] width 16 height 11
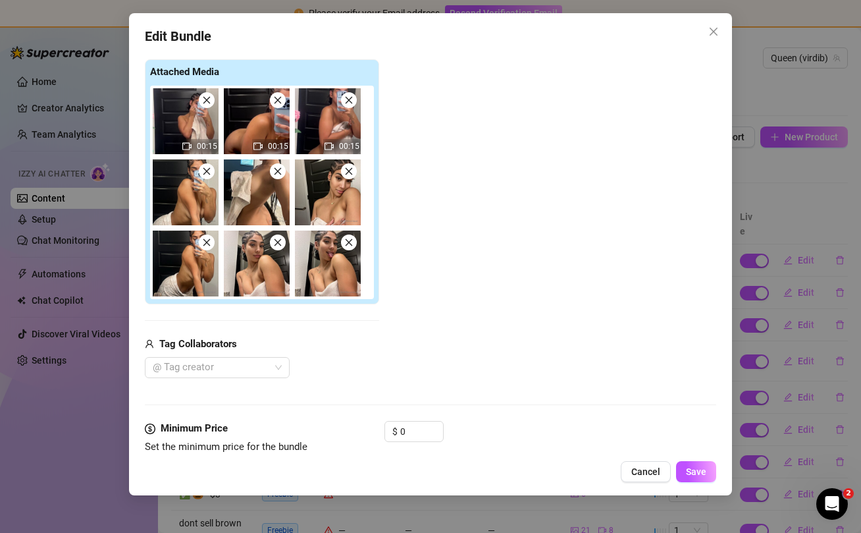
scroll to position [240, 0]
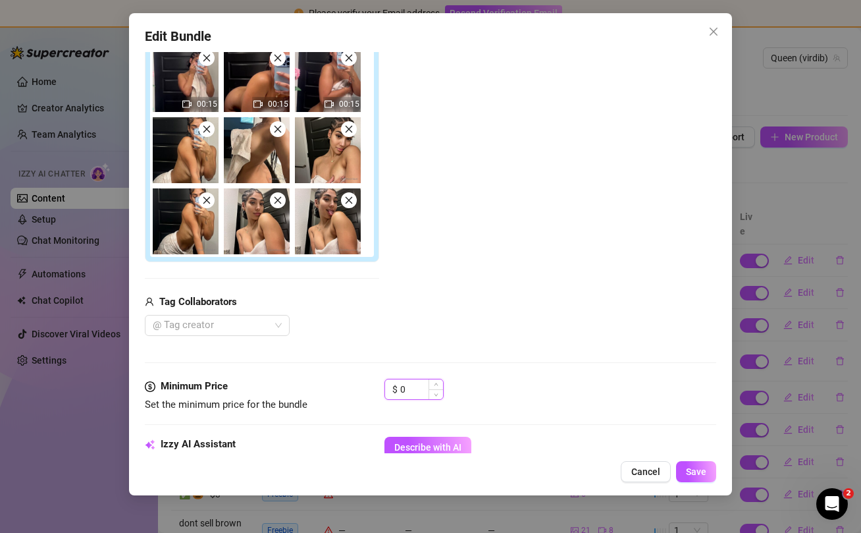
click at [417, 391] on input "0" at bounding box center [421, 389] width 43 height 20
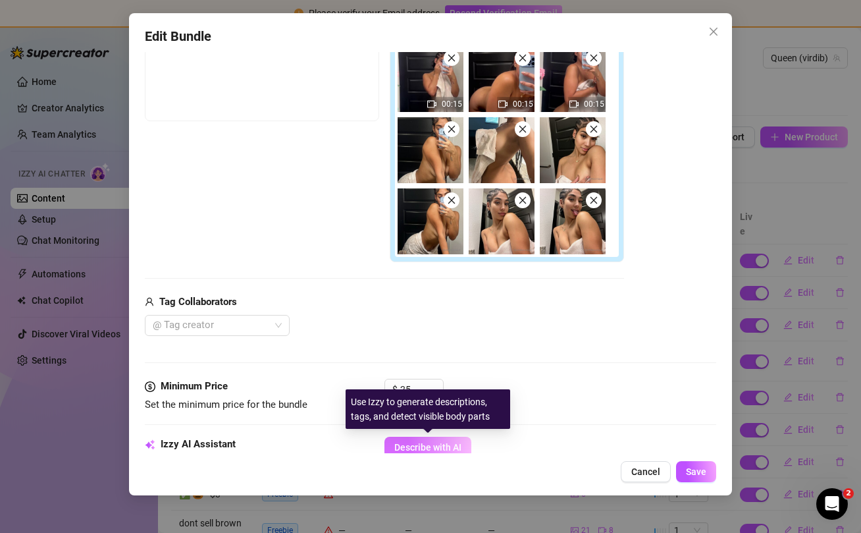
click at [452, 443] on span "Describe with AI" at bounding box center [427, 447] width 67 height 11
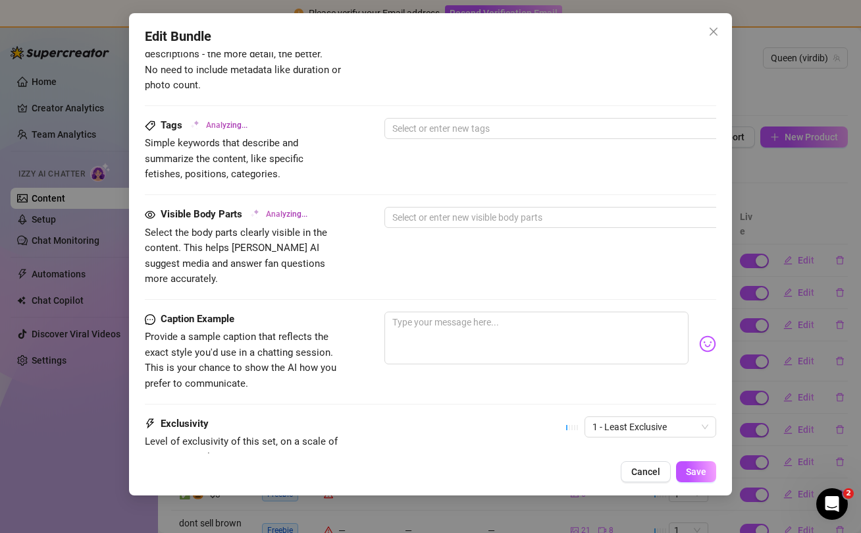
scroll to position [742, 0]
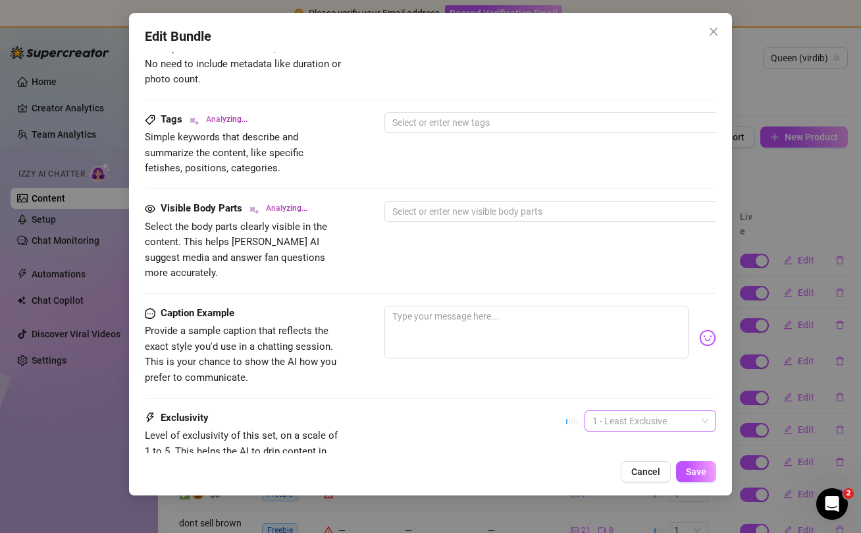
click at [665, 411] on span "1 - Least Exclusive" at bounding box center [651, 421] width 116 height 20
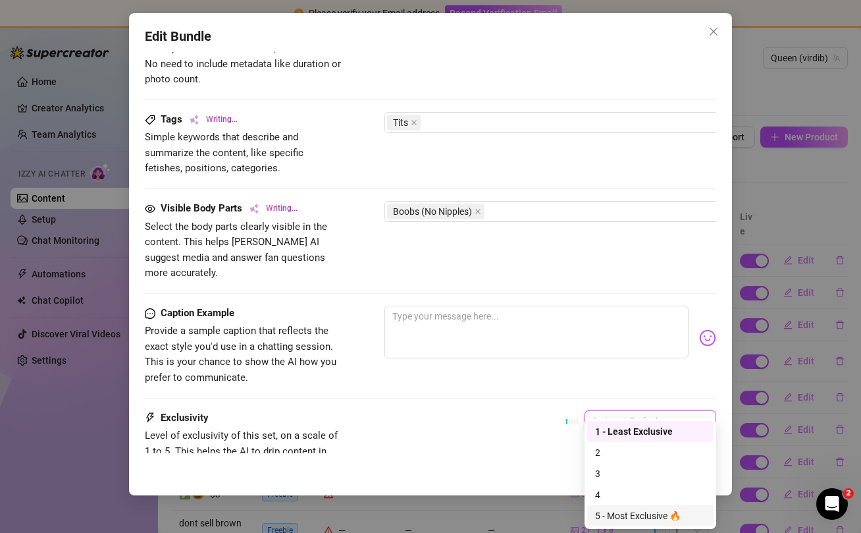
click at [628, 514] on div "5 - Most Exclusive 🔥" at bounding box center [650, 515] width 111 height 14
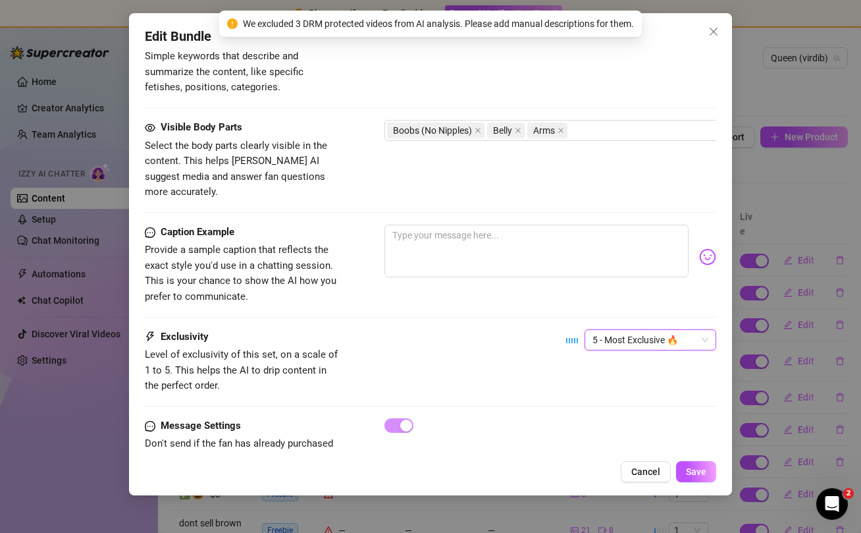
scroll to position [846, 0]
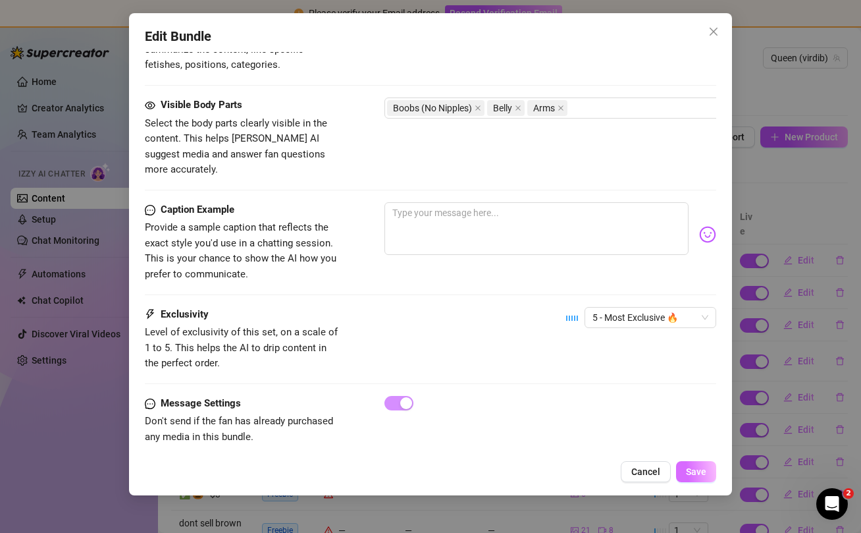
click at [693, 472] on span "Save" at bounding box center [696, 471] width 20 height 11
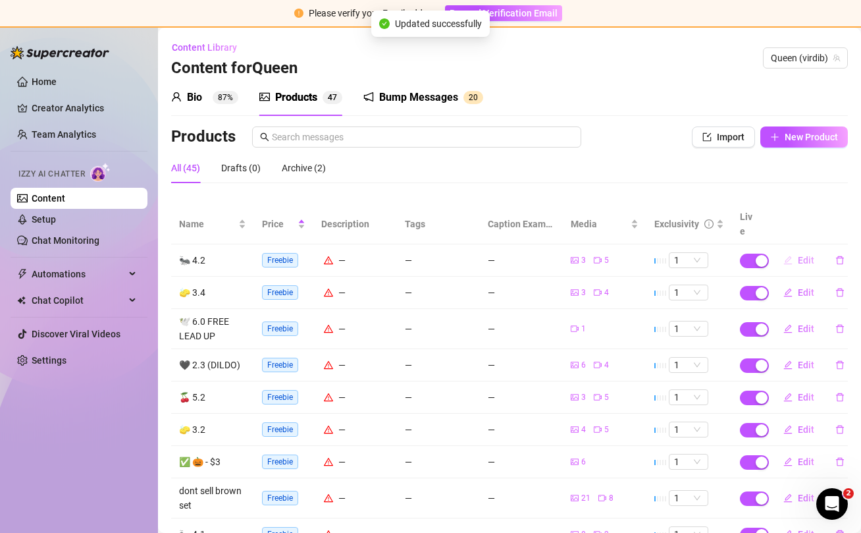
click at [806, 255] on span "Edit" at bounding box center [806, 260] width 16 height 11
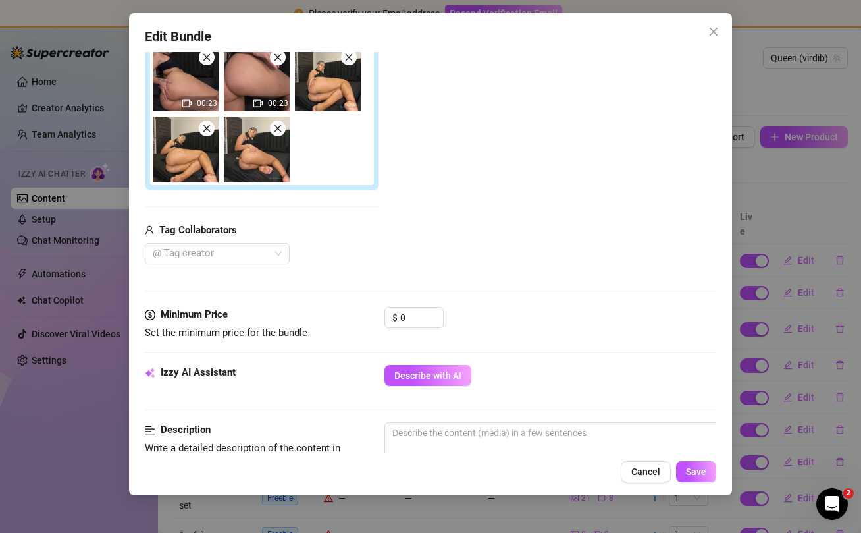
scroll to position [315, 0]
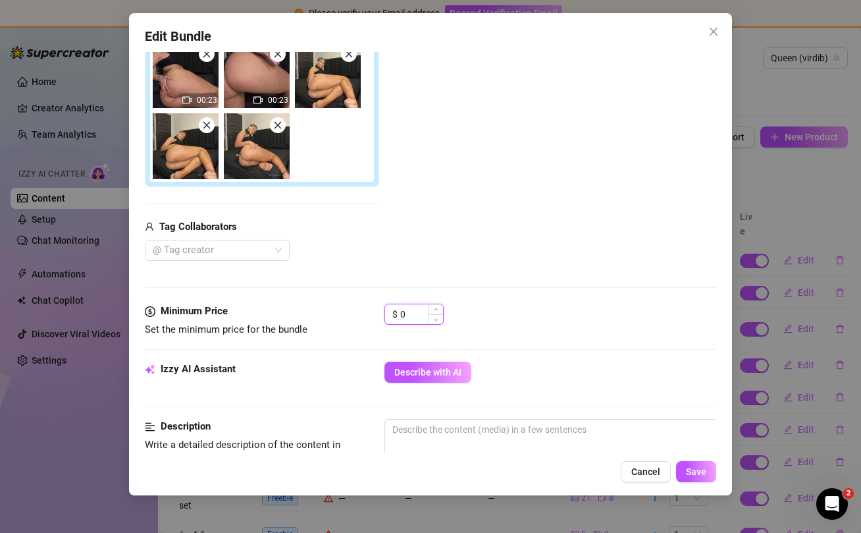
click at [422, 311] on input "0" at bounding box center [421, 314] width 43 height 20
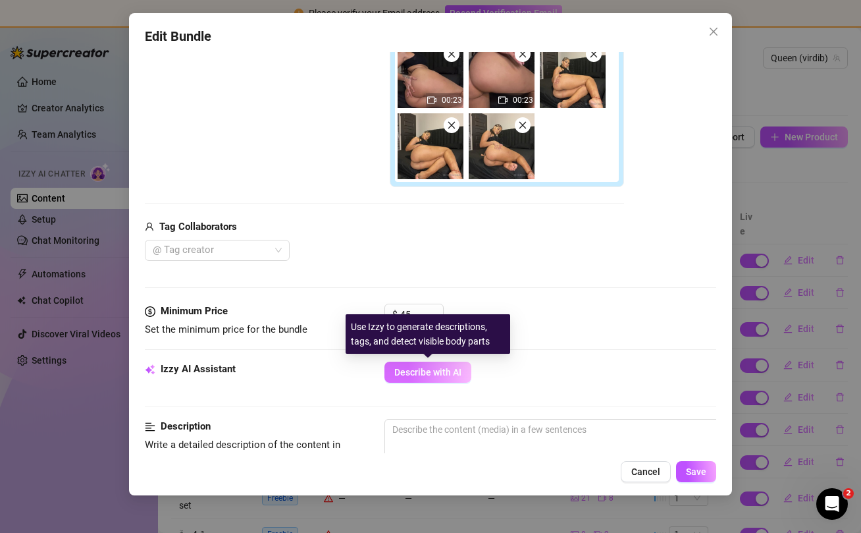
click at [445, 375] on span "Describe with AI" at bounding box center [427, 372] width 67 height 11
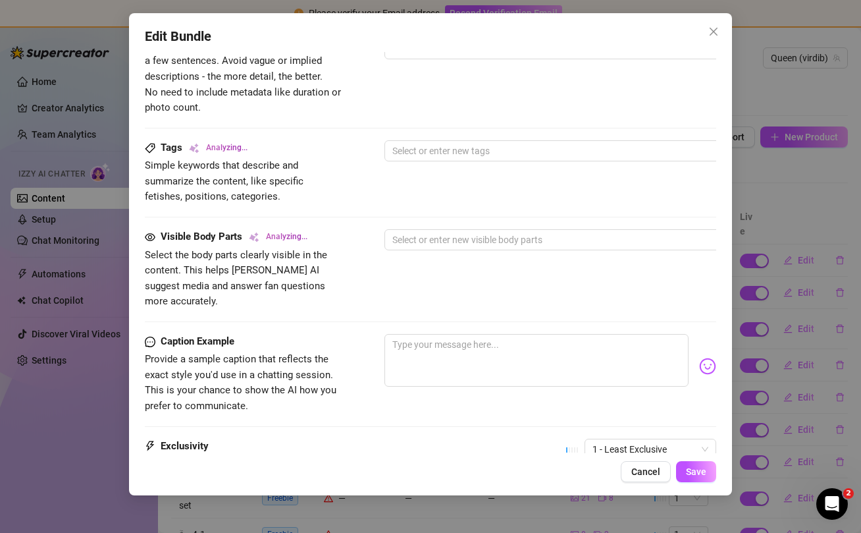
scroll to position [716, 0]
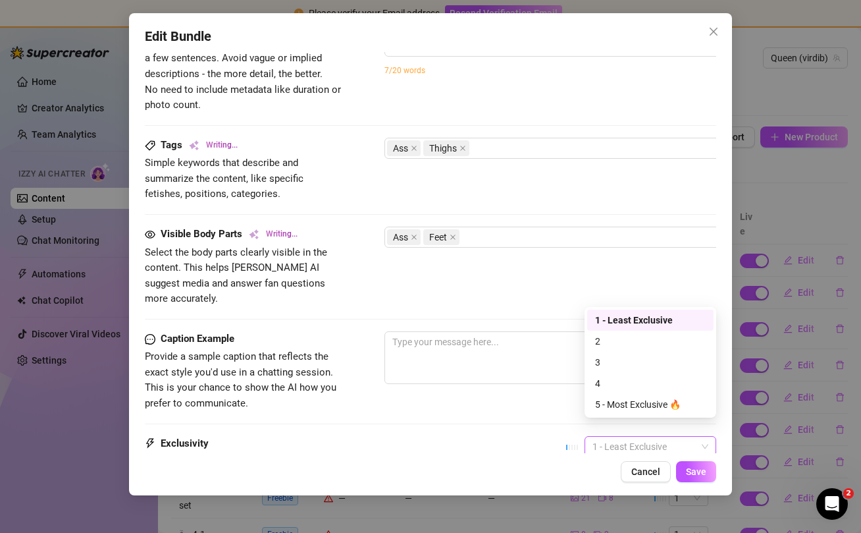
click at [644, 437] on span "1 - Least Exclusive" at bounding box center [651, 447] width 116 height 20
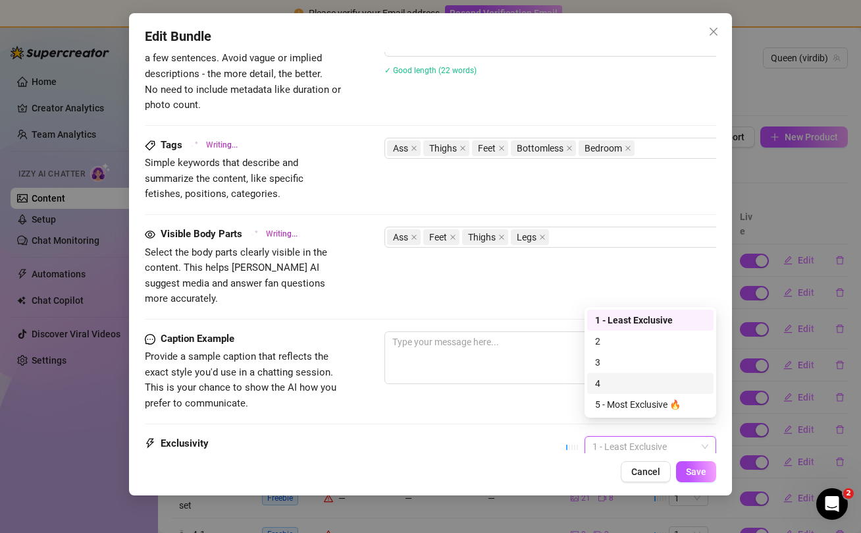
click at [619, 377] on div "4" at bounding box center [650, 383] width 111 height 14
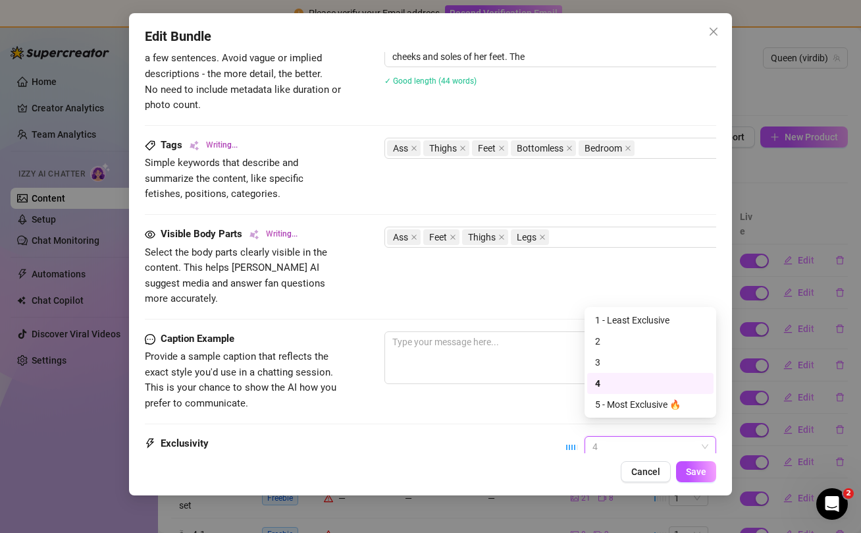
click at [640, 437] on span "4" at bounding box center [651, 447] width 116 height 20
click at [639, 402] on div "5 - Most Exclusive 🔥" at bounding box center [650, 404] width 111 height 14
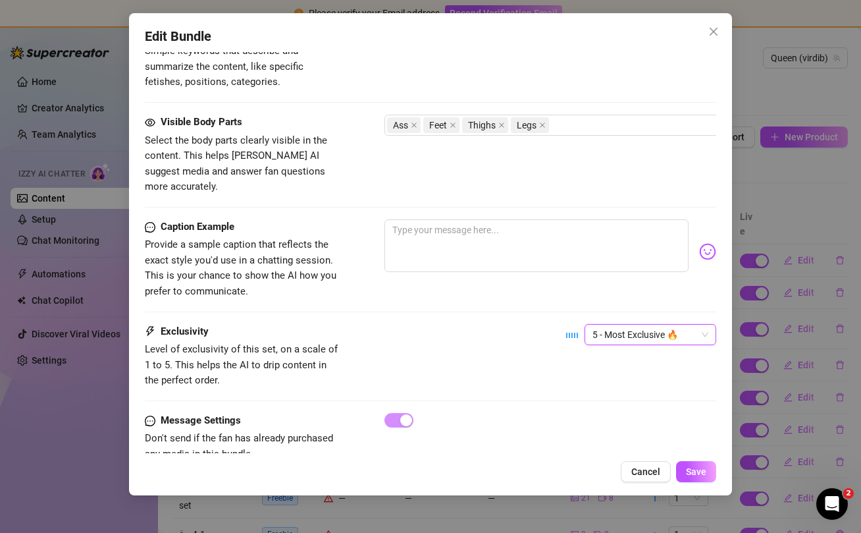
scroll to position [846, 0]
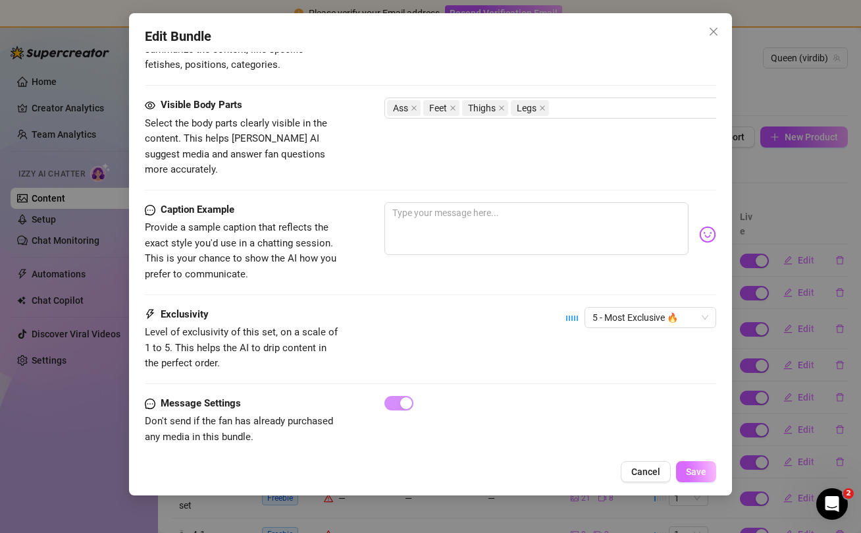
click at [698, 470] on span "Save" at bounding box center [696, 471] width 20 height 11
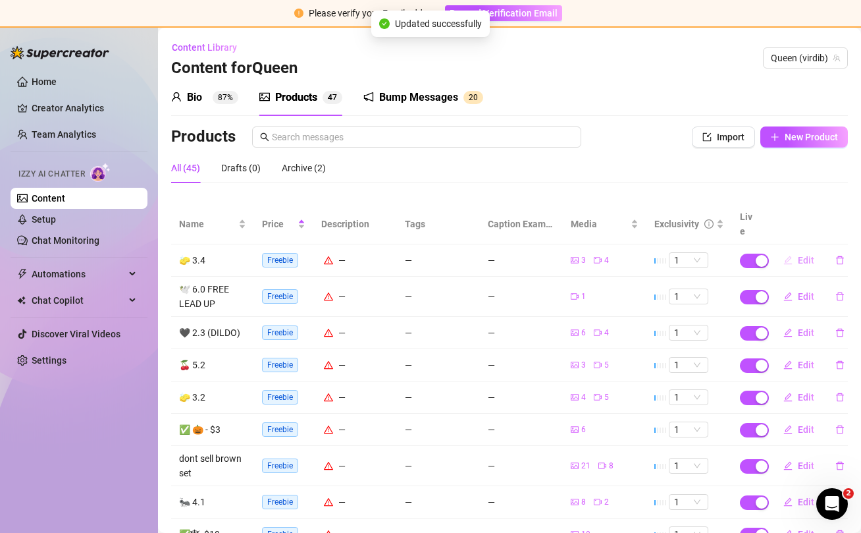
click at [797, 250] on button "Edit" at bounding box center [799, 260] width 52 height 21
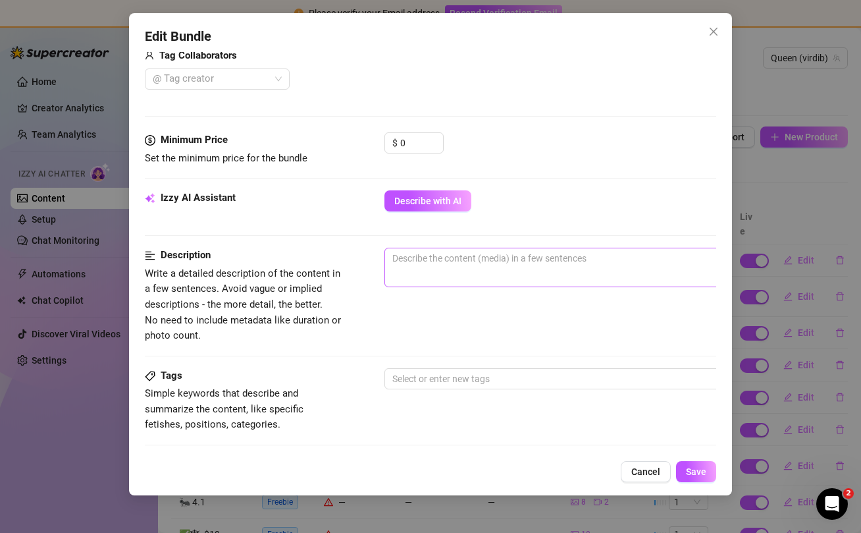
scroll to position [487, 0]
click at [419, 141] on input "0" at bounding box center [421, 142] width 43 height 20
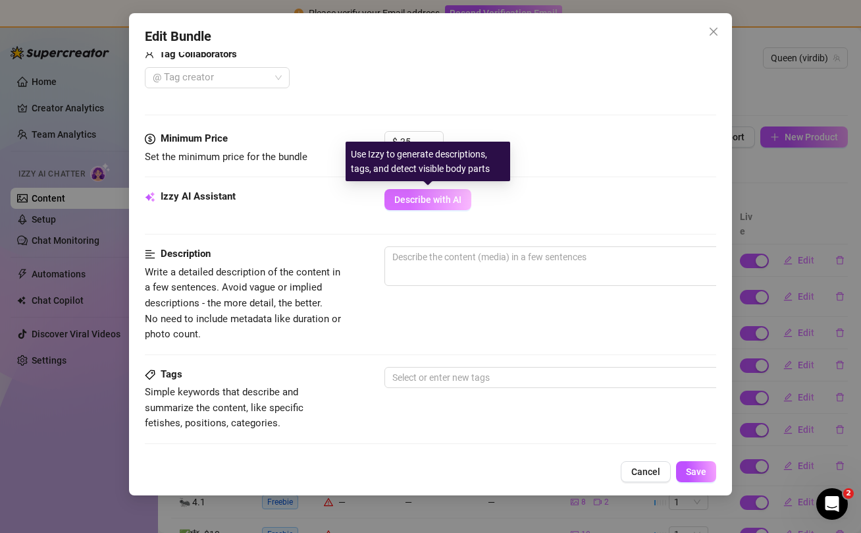
click at [445, 202] on span "Describe with AI" at bounding box center [427, 199] width 67 height 11
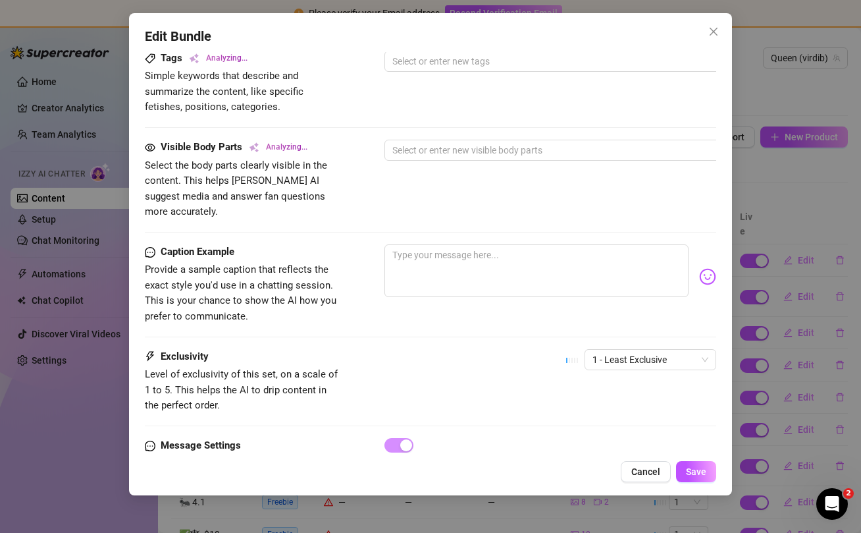
scroll to position [807, 0]
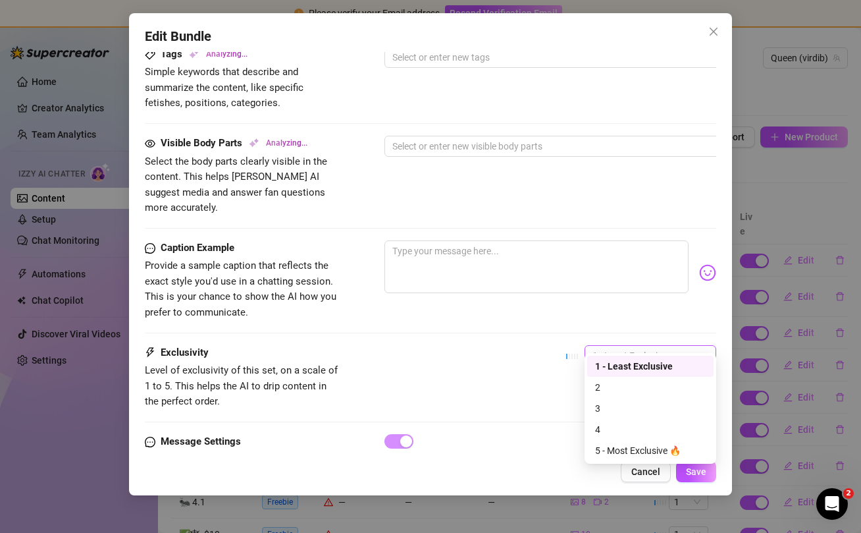
click at [647, 346] on span "1 - Least Exclusive" at bounding box center [651, 356] width 116 height 20
click at [614, 429] on div "4" at bounding box center [650, 429] width 111 height 14
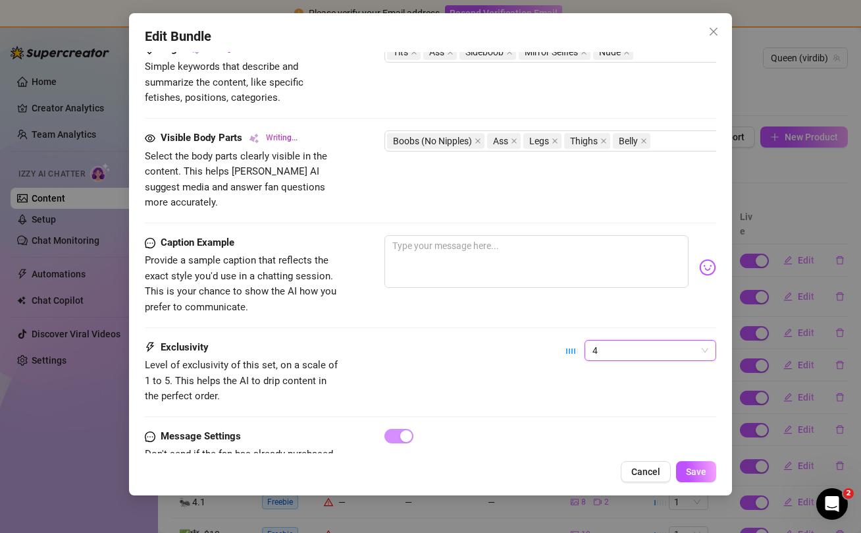
scroll to position [846, 0]
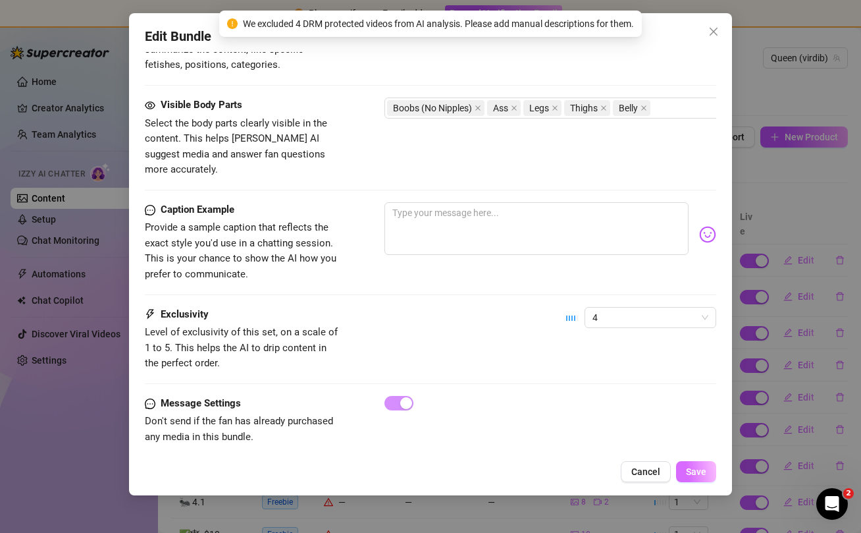
click at [707, 473] on button "Save" at bounding box center [696, 471] width 40 height 21
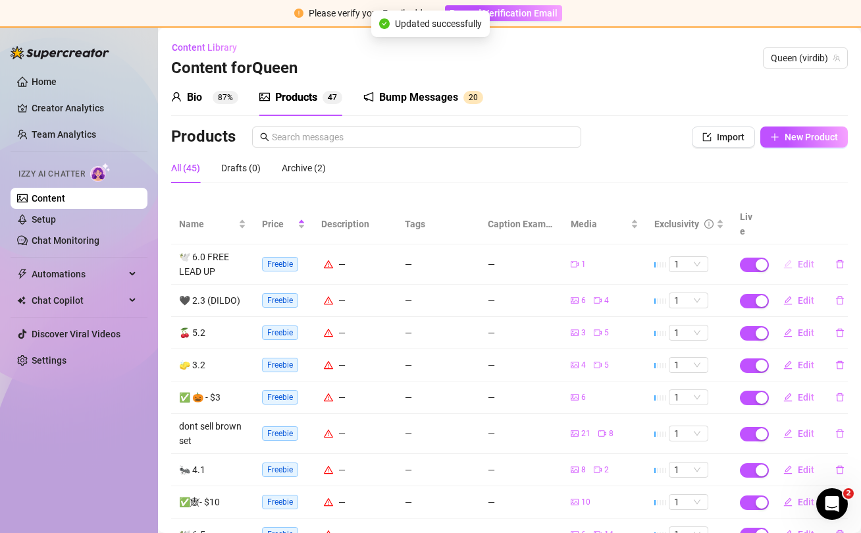
click at [799, 259] on span "Edit" at bounding box center [806, 264] width 16 height 11
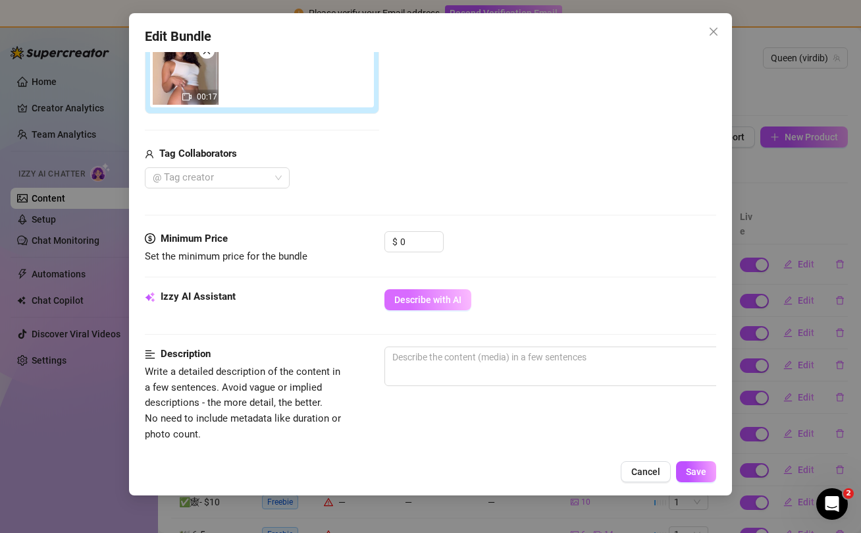
scroll to position [254, 0]
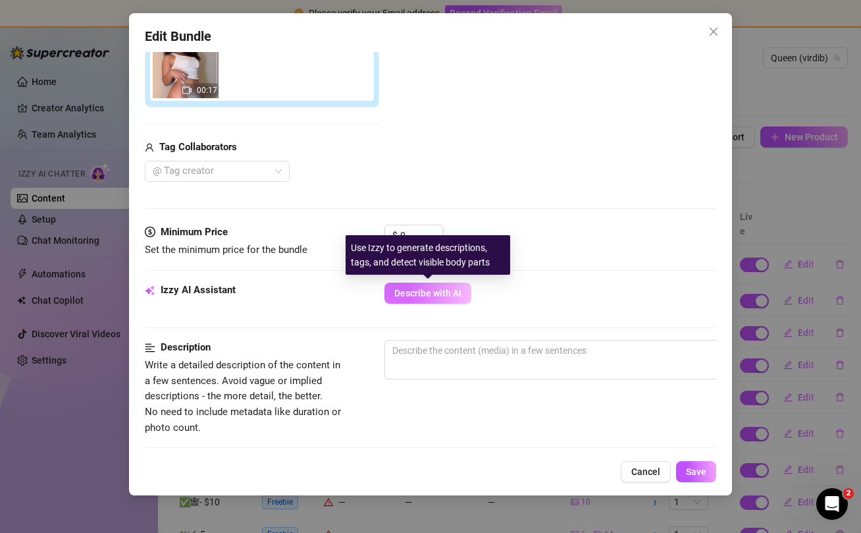
click at [427, 294] on span "Describe with AI" at bounding box center [427, 293] width 67 height 11
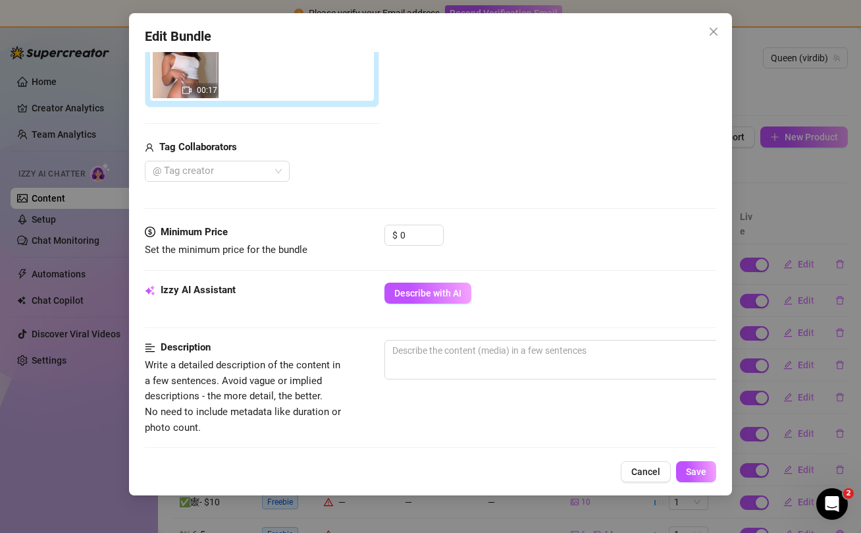
click at [477, 300] on div "Describe with AI" at bounding box center [551, 293] width 332 height 21
click at [423, 230] on input "0" at bounding box center [421, 235] width 43 height 20
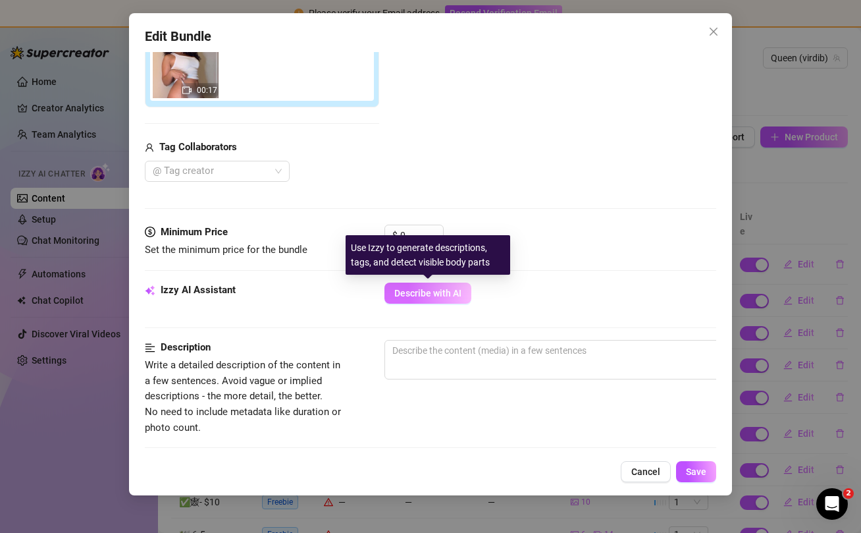
click at [435, 292] on span "Describe with AI" at bounding box center [427, 293] width 67 height 11
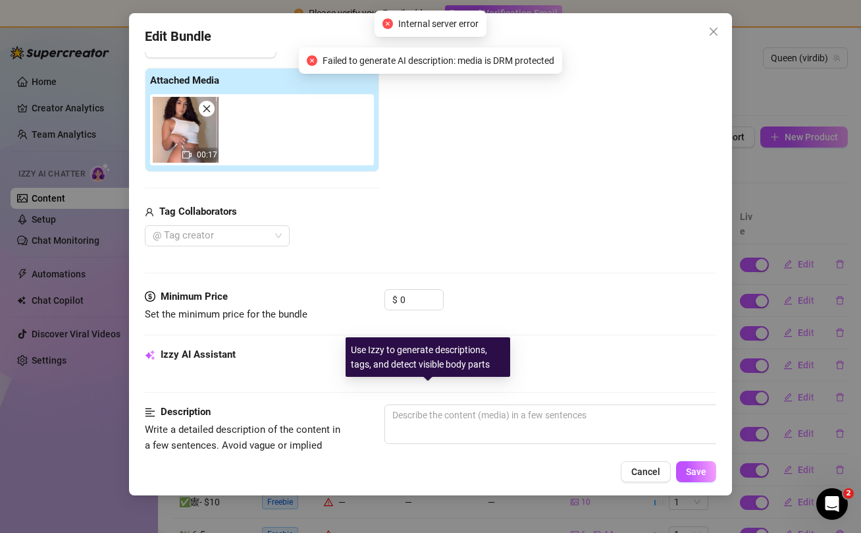
scroll to position [131, 0]
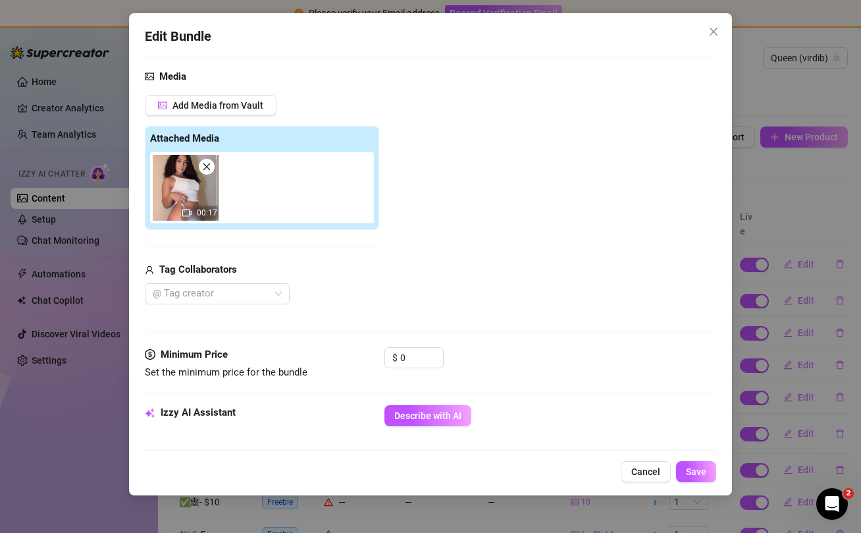
click at [190, 204] on img at bounding box center [186, 188] width 66 height 66
click at [409, 364] on input "0" at bounding box center [421, 358] width 43 height 20
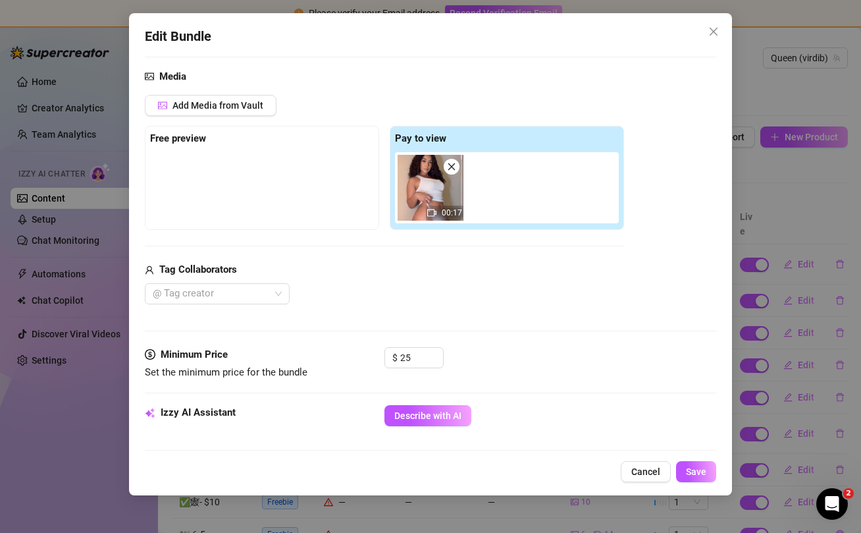
click at [540, 411] on div "Describe with AI" at bounding box center [551, 415] width 332 height 21
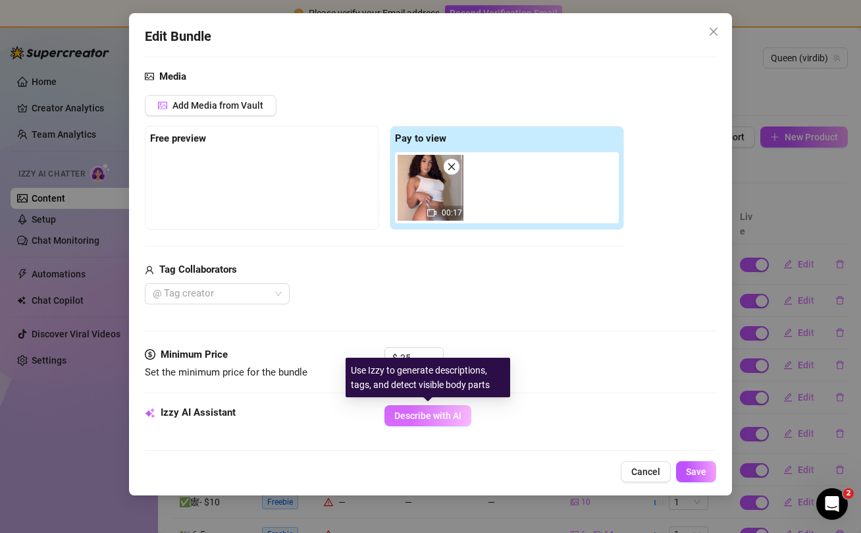
click at [415, 422] on button "Describe with AI" at bounding box center [428, 415] width 87 height 21
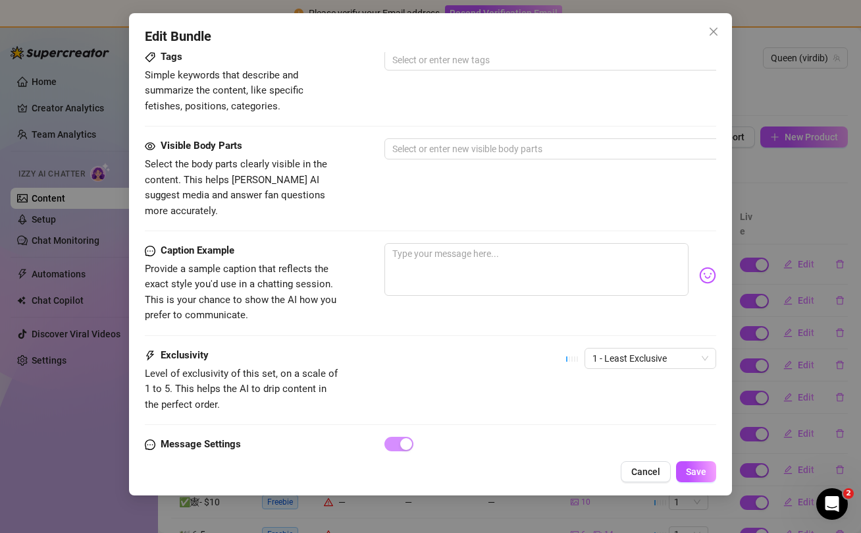
scroll to position [705, 0]
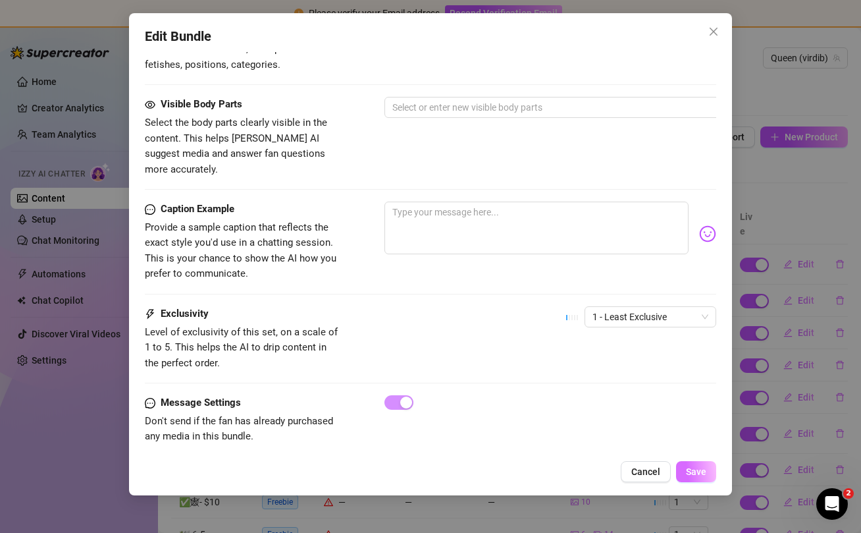
click at [695, 472] on span "Save" at bounding box center [696, 471] width 20 height 11
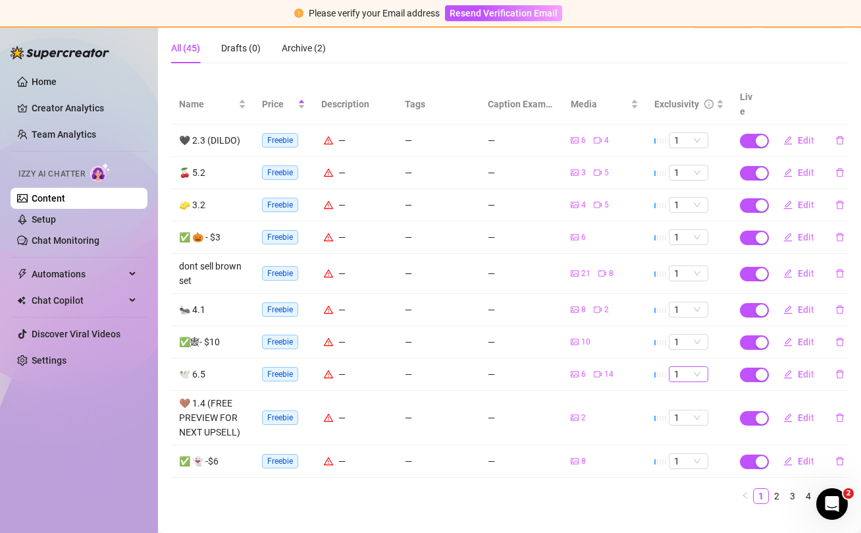
scroll to position [122, 0]
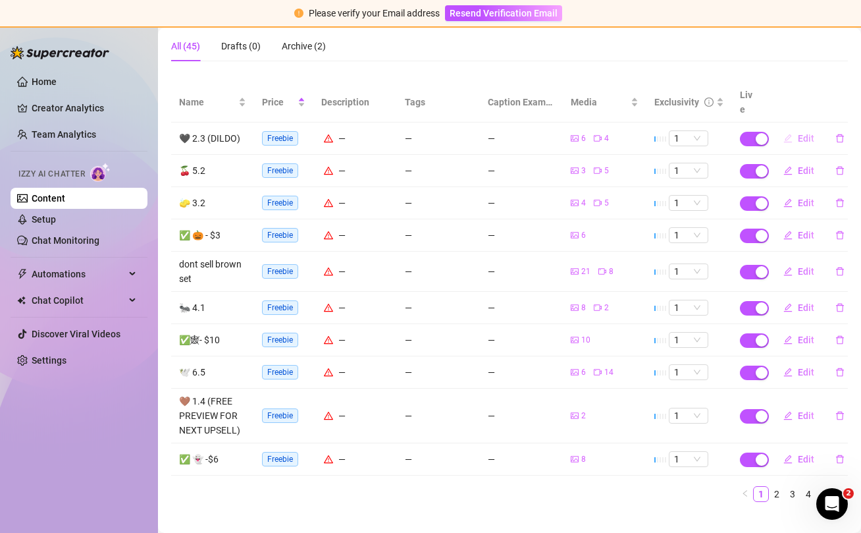
click at [803, 133] on span "Edit" at bounding box center [806, 138] width 16 height 11
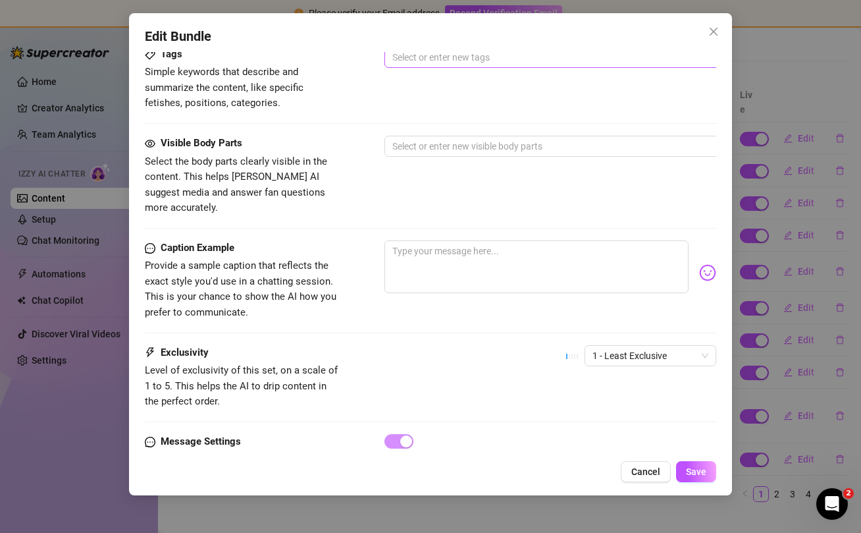
scroll to position [863, 0]
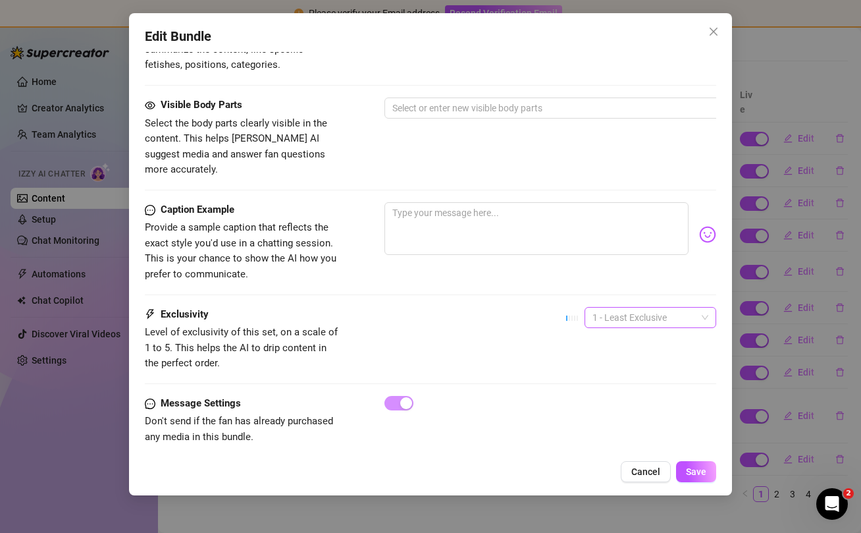
click at [683, 308] on span "1 - Least Exclusive" at bounding box center [651, 318] width 116 height 20
click at [646, 412] on div "5 - Most Exclusive 🔥" at bounding box center [650, 412] width 111 height 14
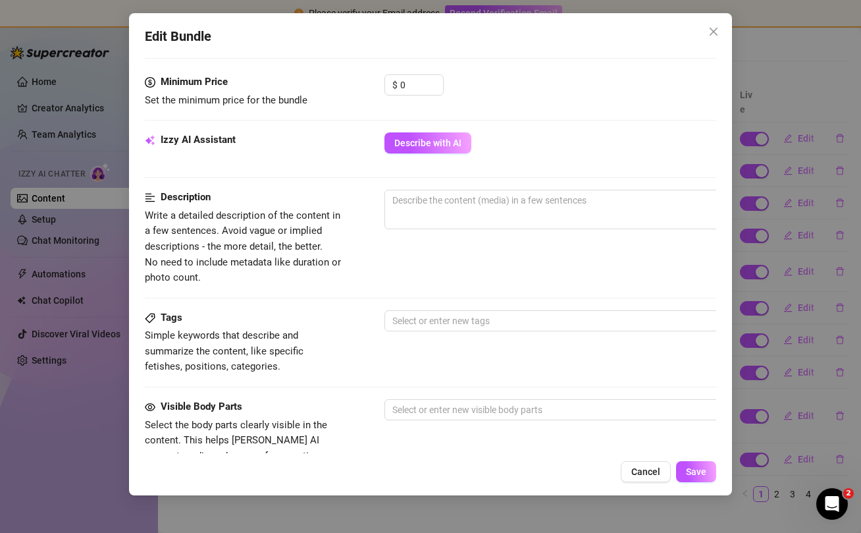
scroll to position [350, 0]
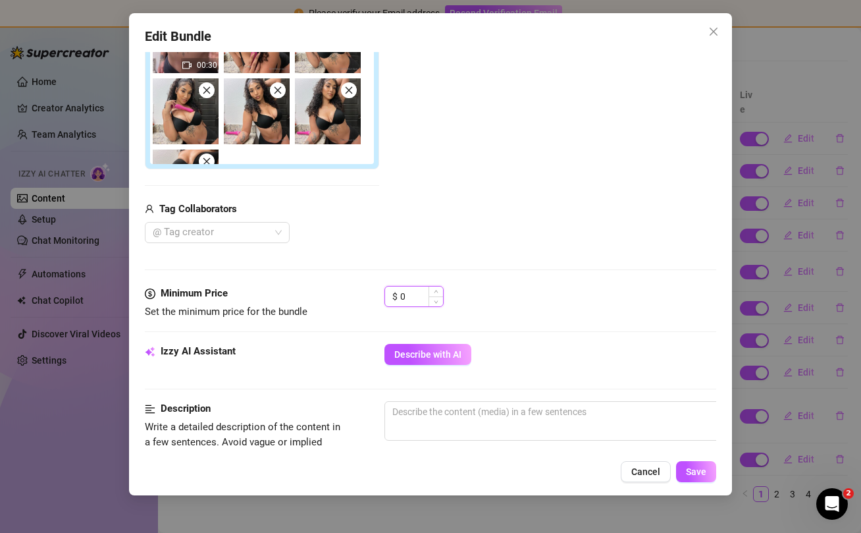
click at [416, 296] on input "0" at bounding box center [421, 296] width 43 height 20
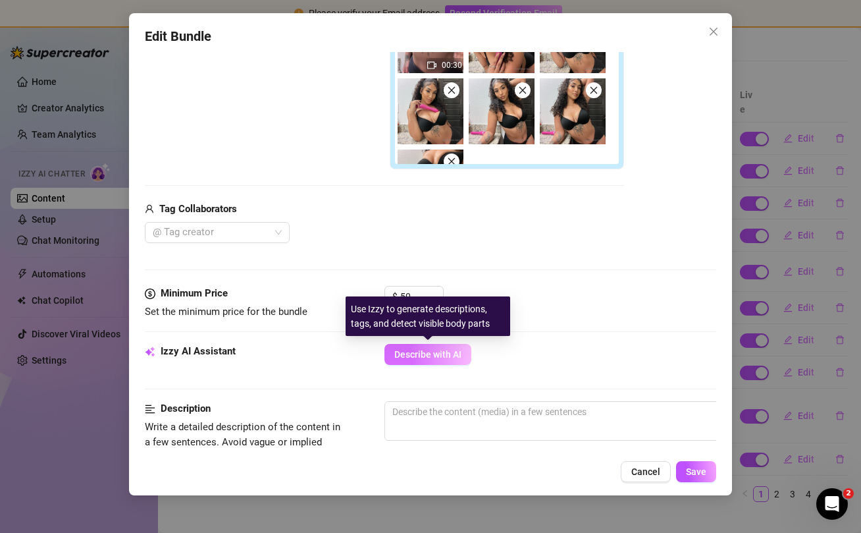
click at [436, 360] on button "Describe with AI" at bounding box center [428, 354] width 87 height 21
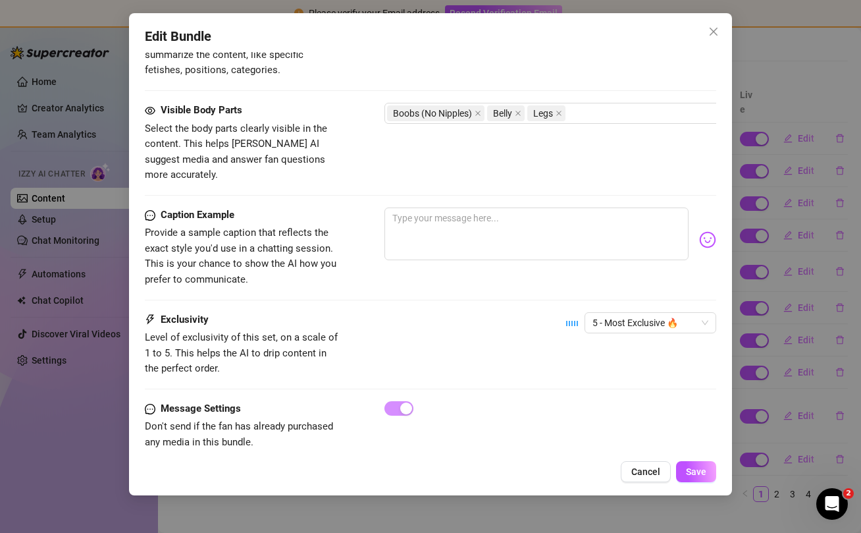
scroll to position [863, 0]
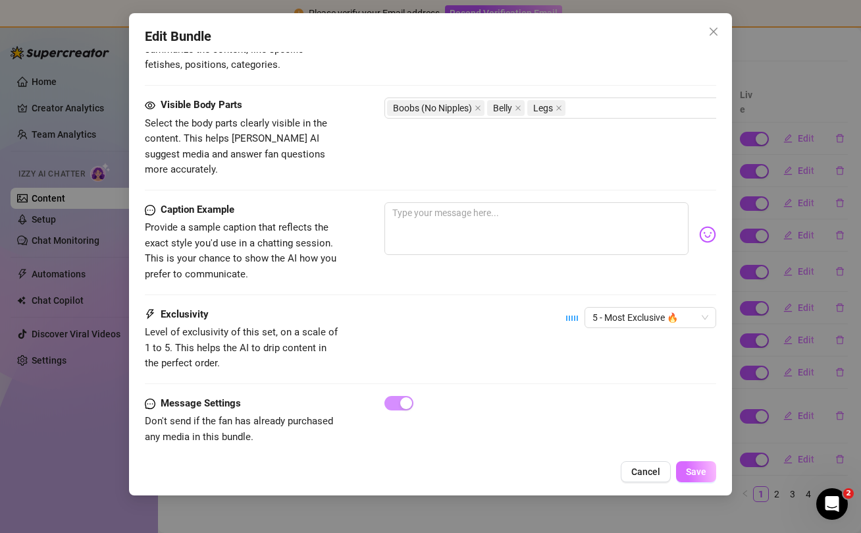
click at [705, 463] on button "Save" at bounding box center [696, 471] width 40 height 21
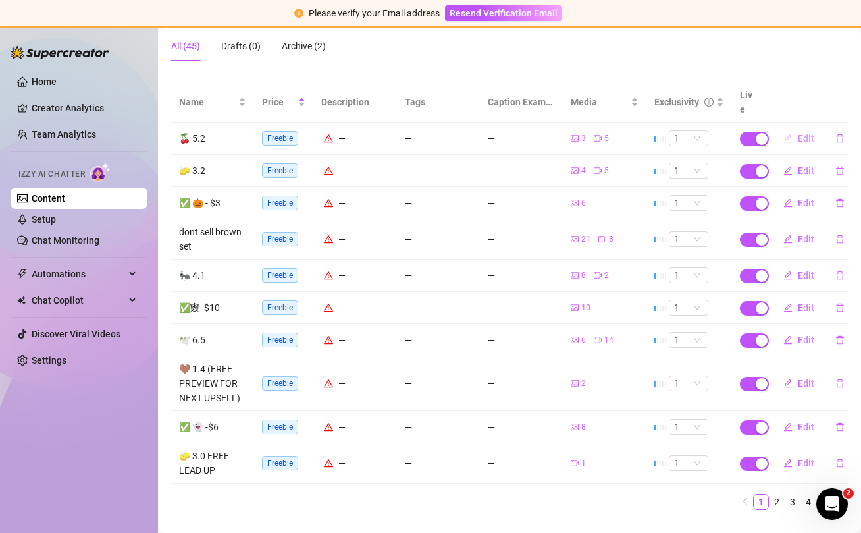
click at [799, 133] on span "Edit" at bounding box center [806, 138] width 16 height 11
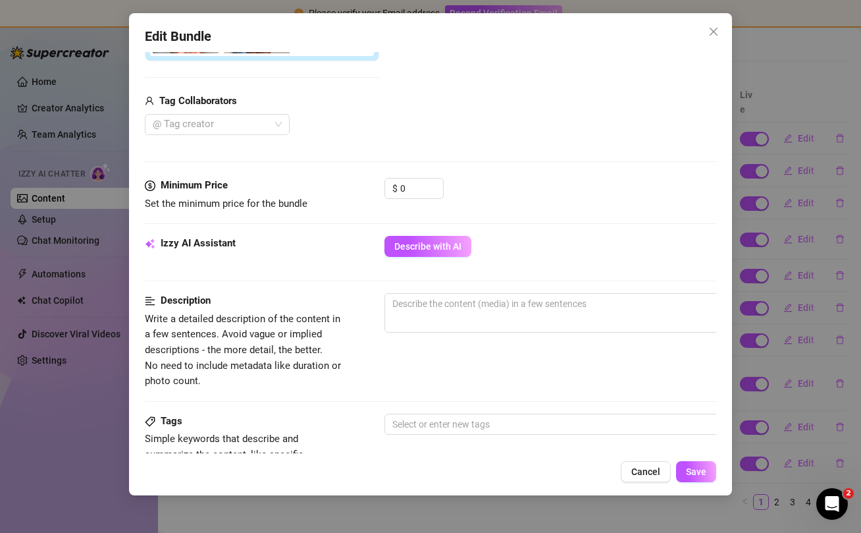
scroll to position [444, 0]
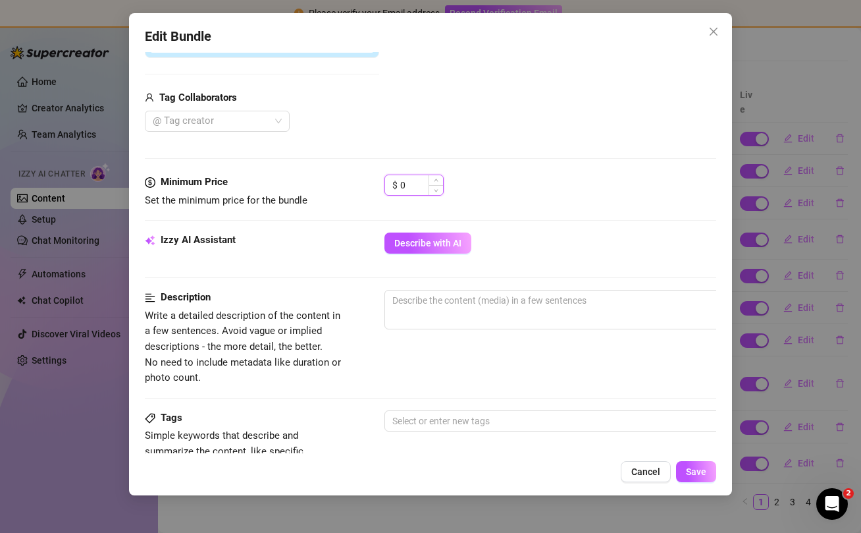
click at [417, 183] on input "0" at bounding box center [421, 185] width 43 height 20
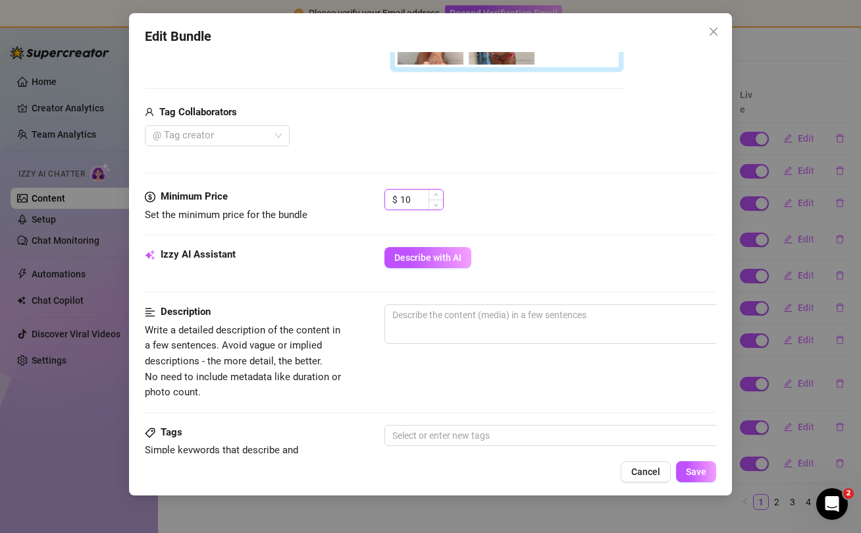
scroll to position [424, 0]
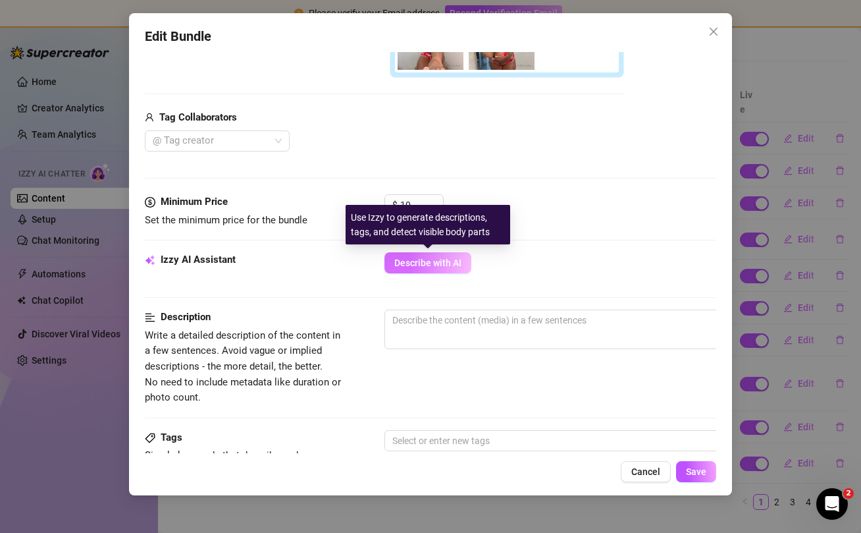
click at [425, 259] on span "Describe with AI" at bounding box center [427, 262] width 67 height 11
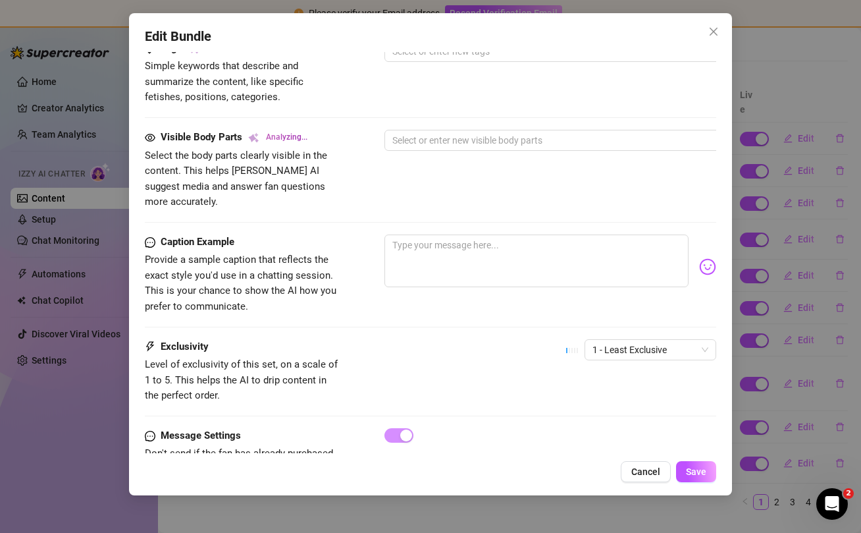
scroll to position [846, 0]
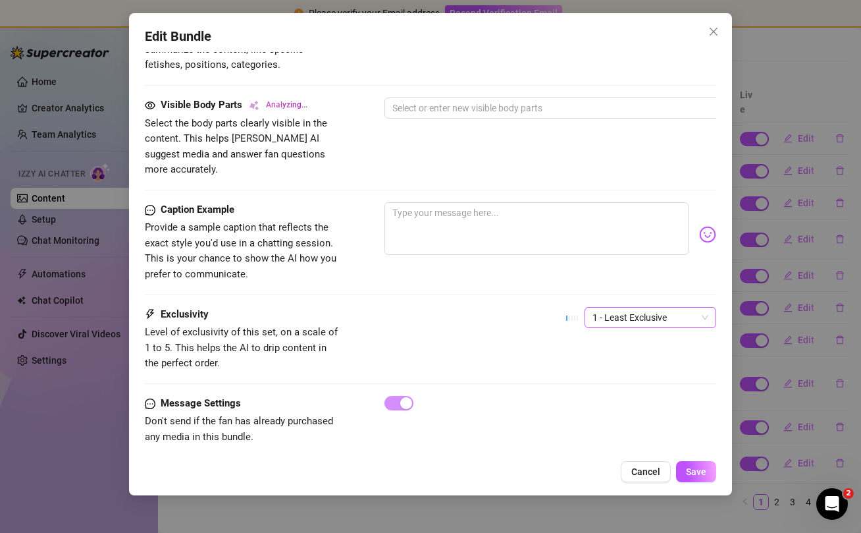
click at [639, 308] on span "1 - Least Exclusive" at bounding box center [651, 318] width 116 height 20
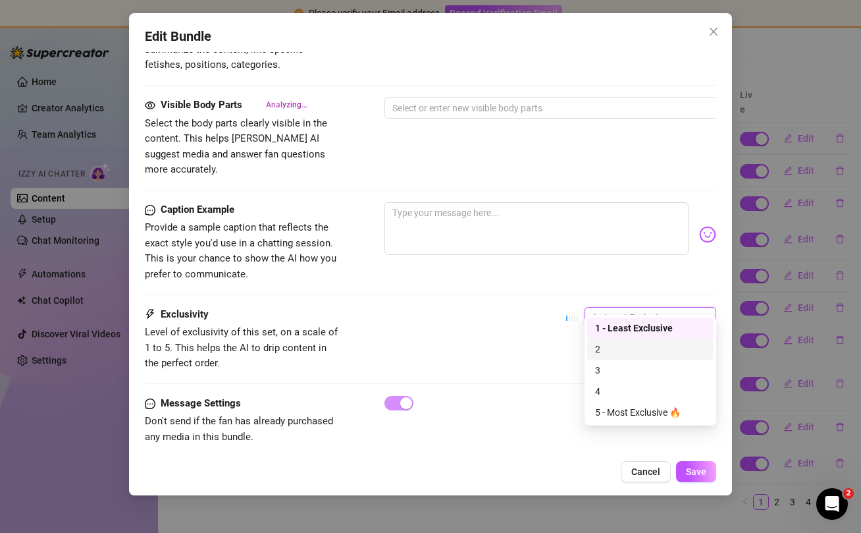
click at [624, 350] on div "2" at bounding box center [650, 349] width 111 height 14
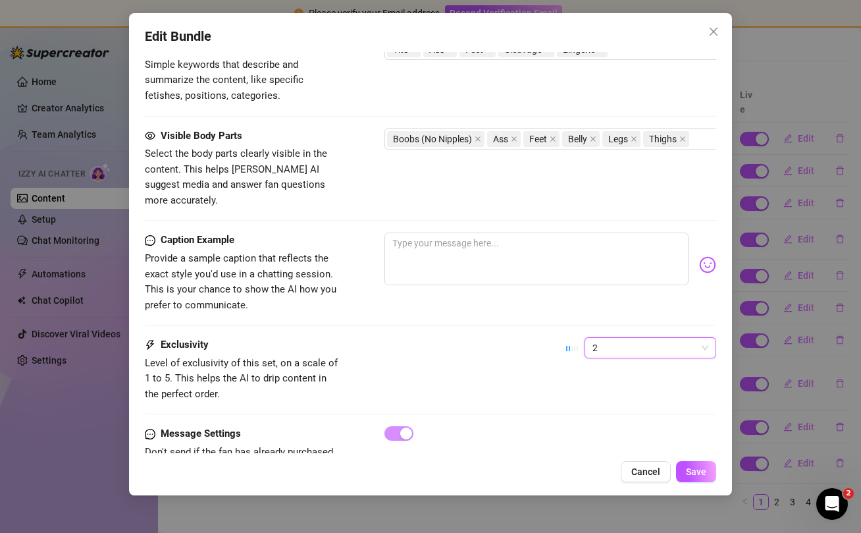
scroll to position [850, 0]
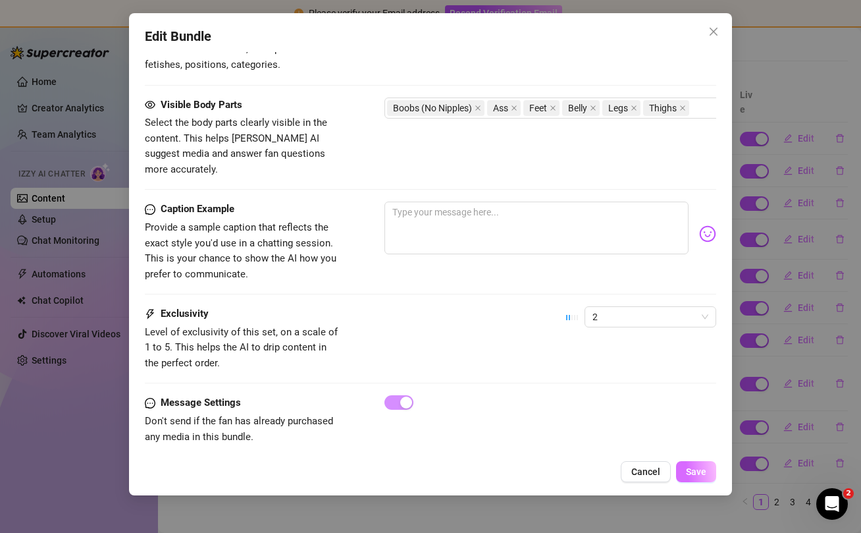
click at [697, 472] on span "Save" at bounding box center [696, 471] width 20 height 11
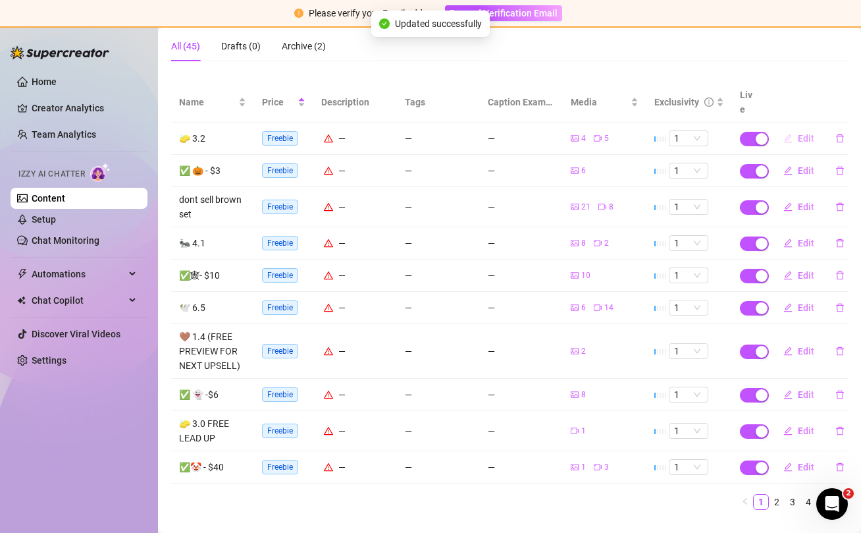
click at [805, 133] on span "Edit" at bounding box center [806, 138] width 16 height 11
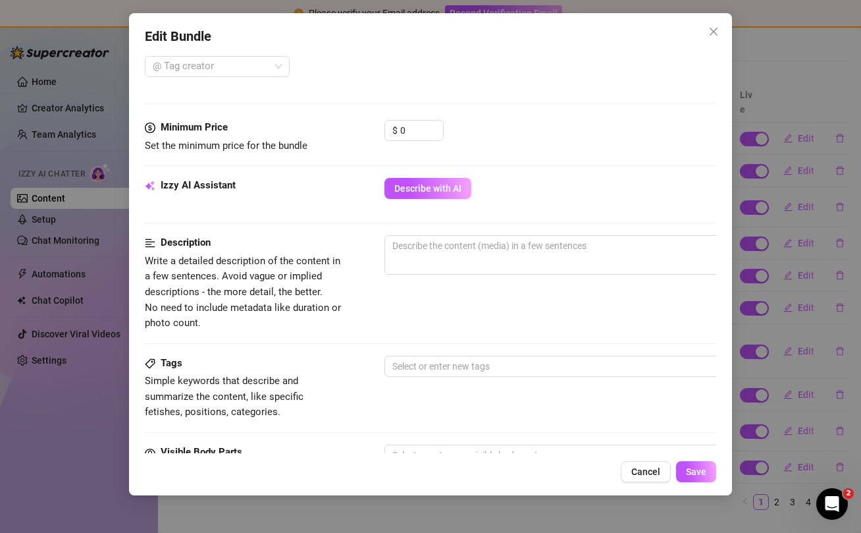
scroll to position [516, 0]
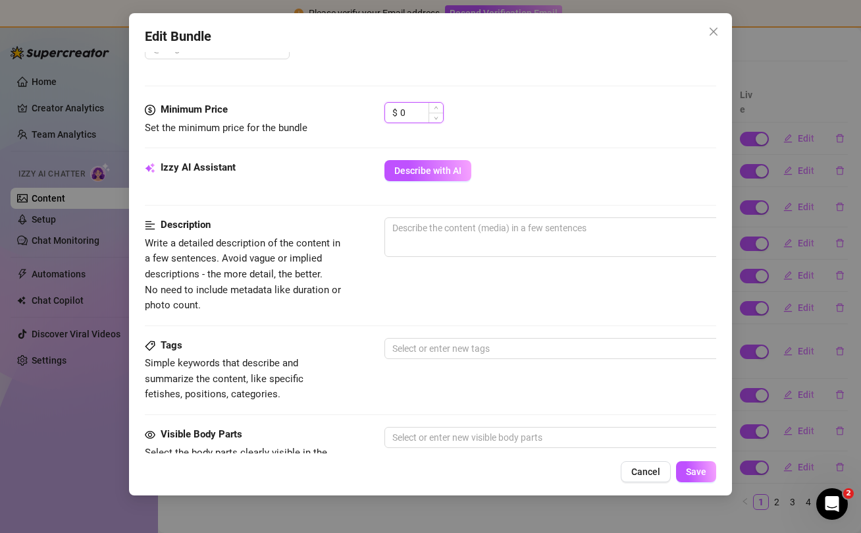
click at [419, 108] on input "0" at bounding box center [421, 113] width 43 height 20
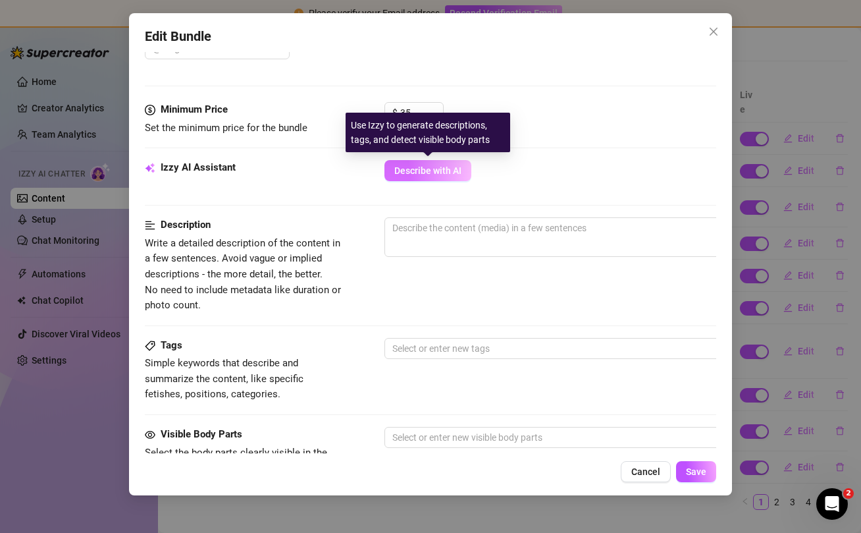
click at [425, 163] on button "Describe with AI" at bounding box center [428, 170] width 87 height 21
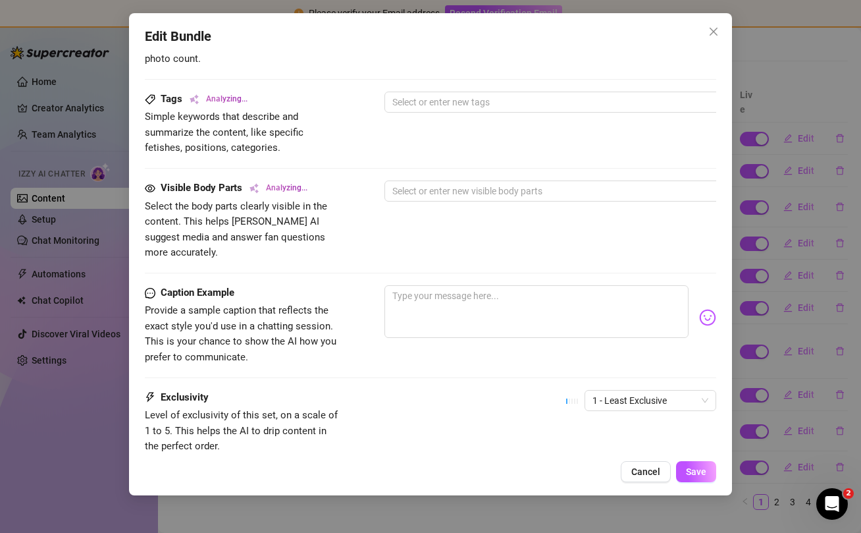
scroll to position [779, 0]
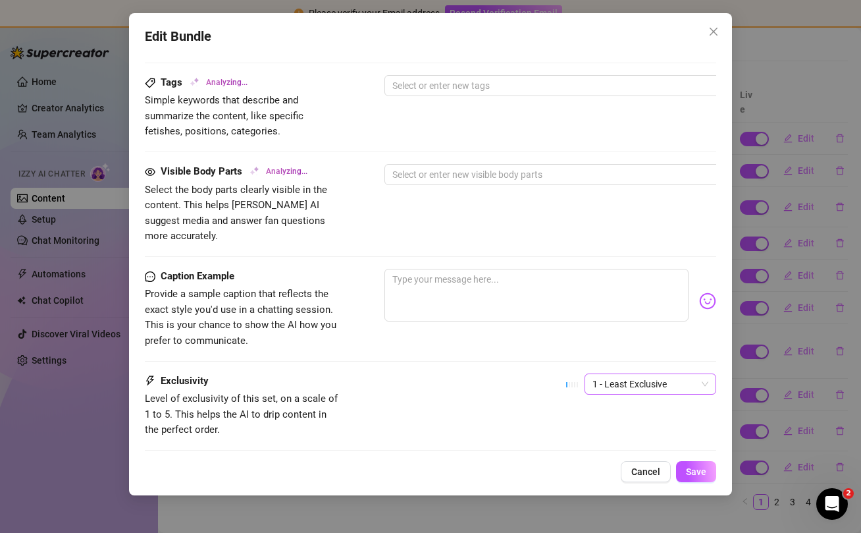
click at [650, 374] on span "1 - Least Exclusive" at bounding box center [651, 384] width 116 height 20
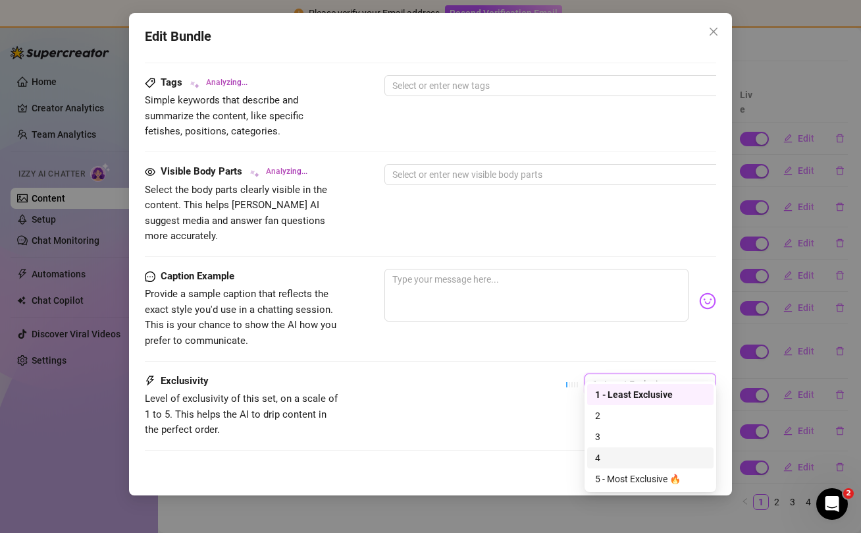
click at [608, 459] on div "4" at bounding box center [650, 457] width 111 height 14
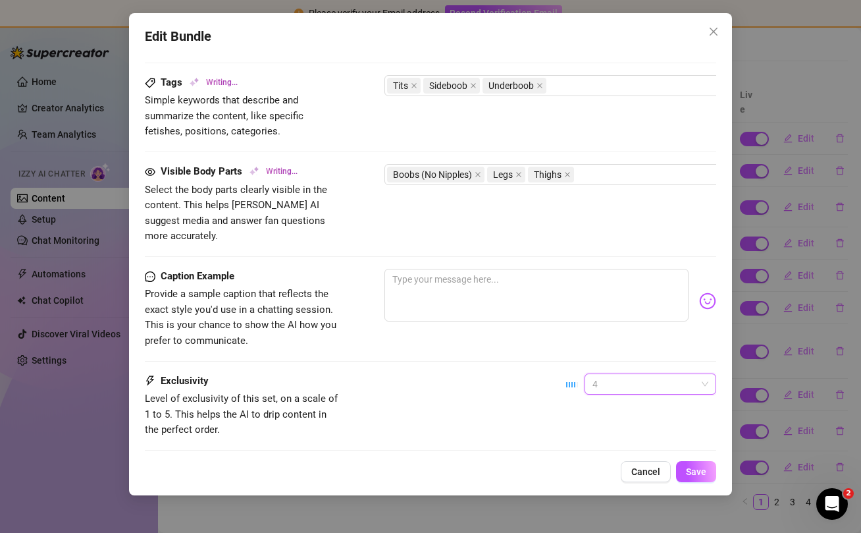
click at [636, 374] on span "4" at bounding box center [651, 384] width 116 height 20
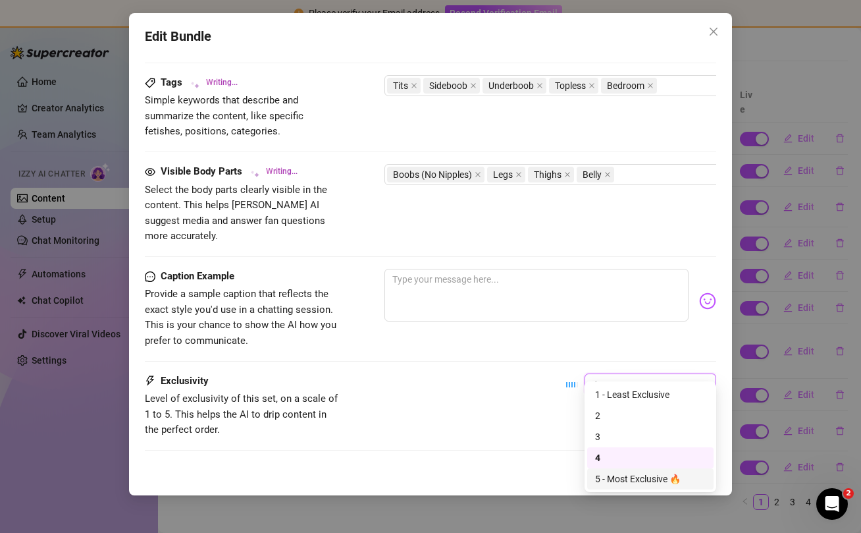
click at [622, 477] on div "5 - Most Exclusive 🔥" at bounding box center [650, 479] width 111 height 14
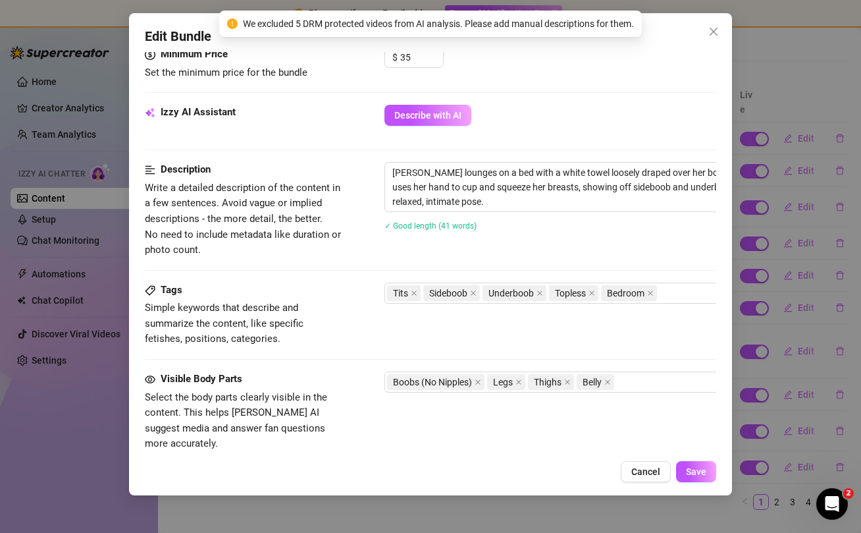
scroll to position [846, 0]
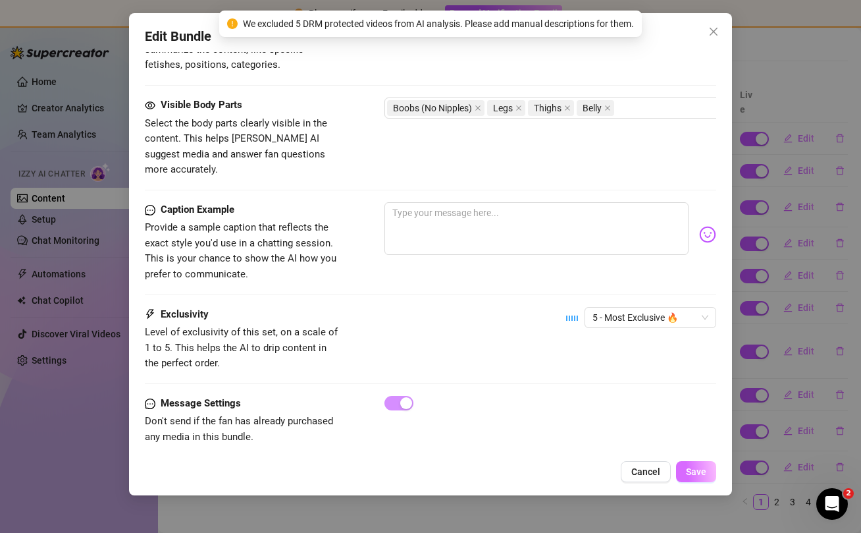
click at [699, 467] on span "Save" at bounding box center [696, 471] width 20 height 11
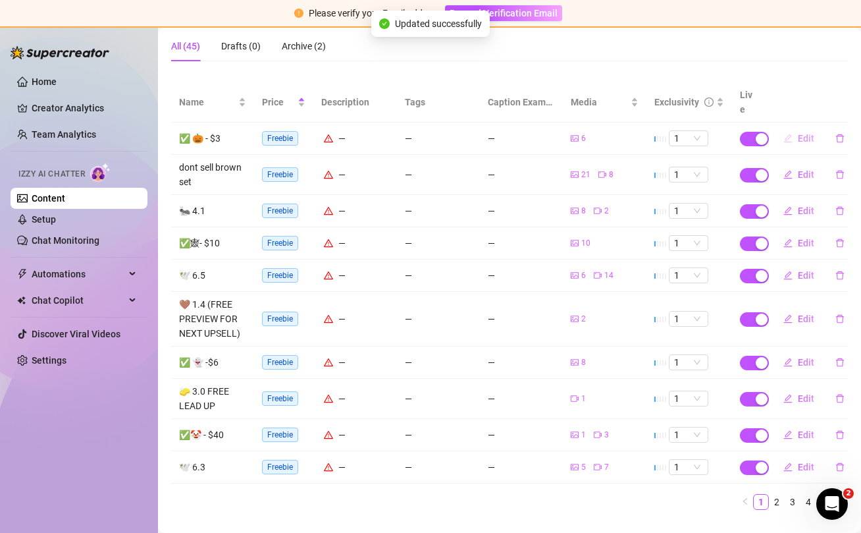
click at [803, 133] on span "Edit" at bounding box center [806, 138] width 16 height 11
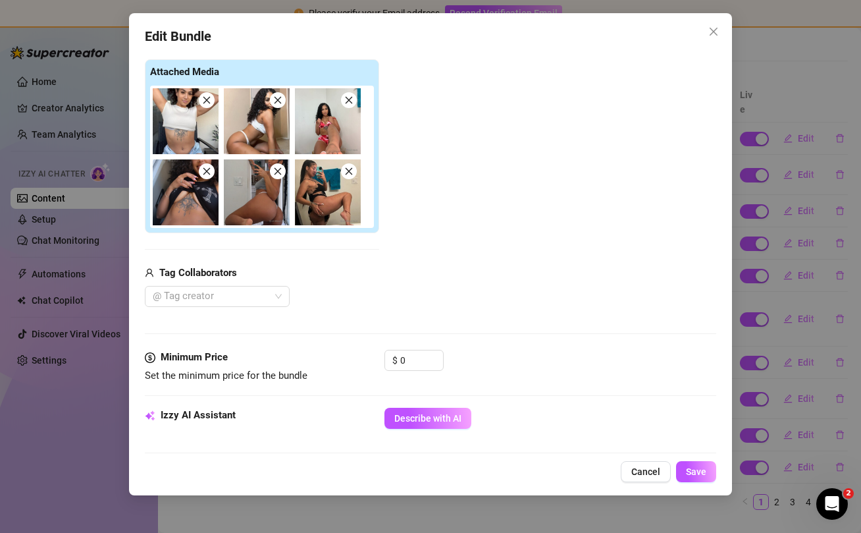
scroll to position [223, 0]
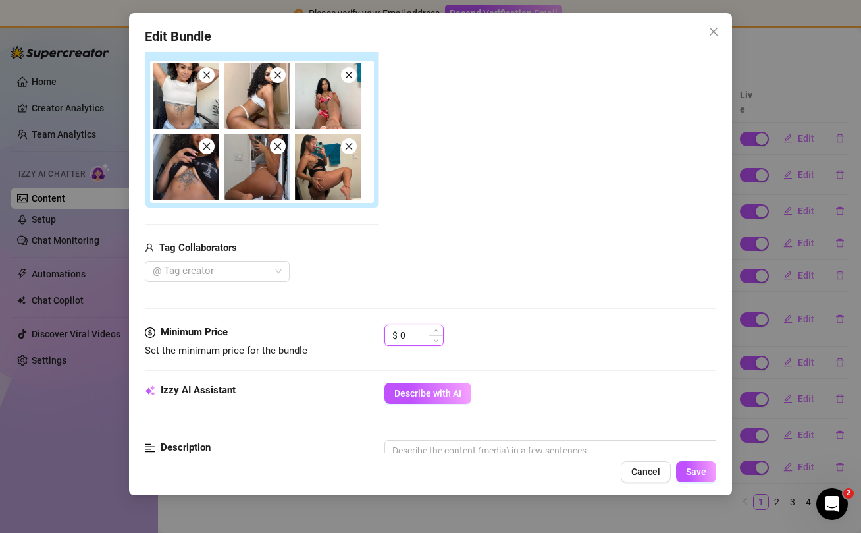
click at [412, 334] on input "0" at bounding box center [421, 335] width 43 height 20
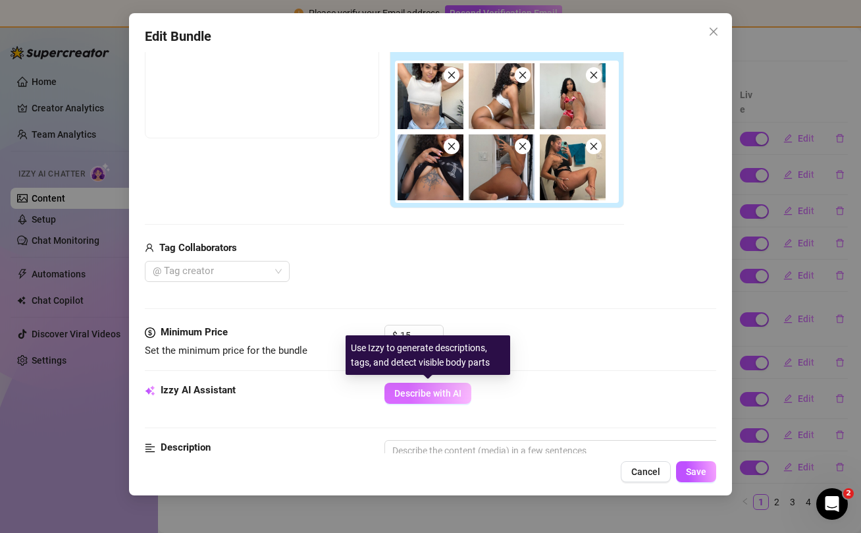
click at [432, 395] on span "Describe with AI" at bounding box center [427, 393] width 67 height 11
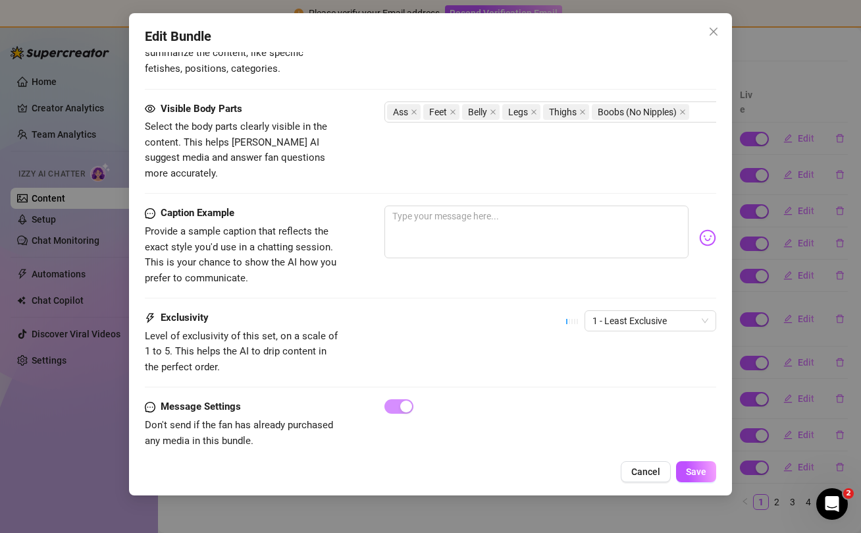
scroll to position [779, 0]
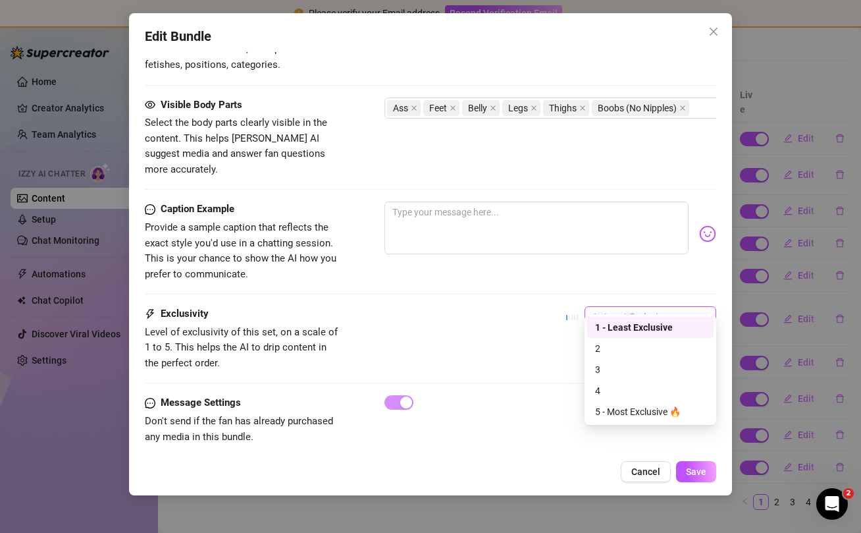
click at [662, 307] on span "1 - Least Exclusive" at bounding box center [651, 317] width 116 height 20
click at [641, 360] on div "3" at bounding box center [650, 369] width 126 height 21
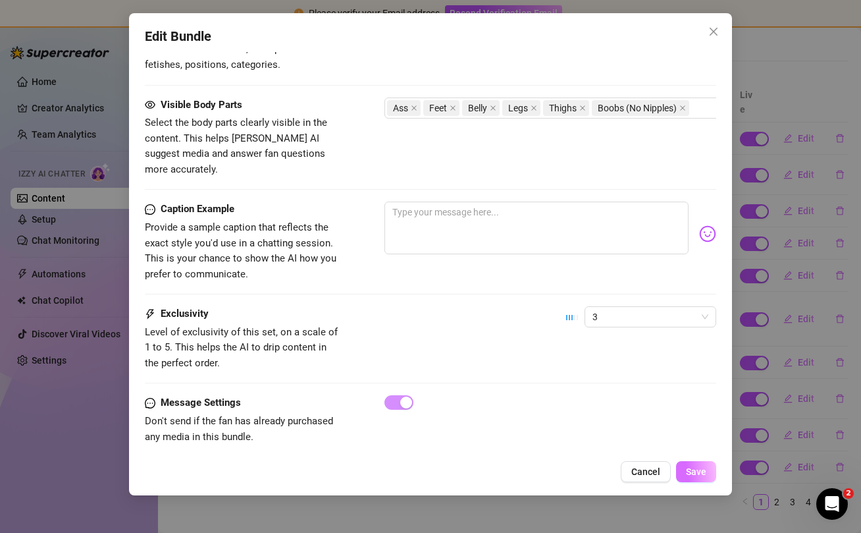
click at [693, 475] on span "Save" at bounding box center [696, 471] width 20 height 11
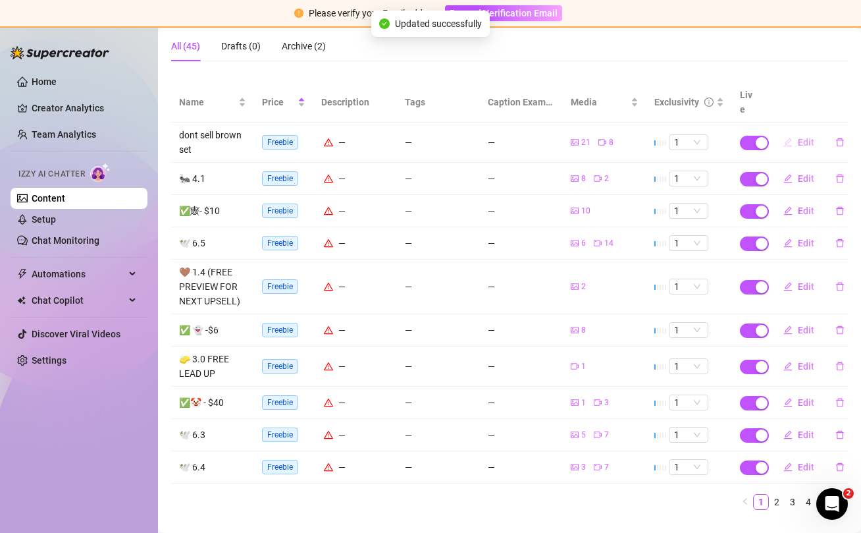
click at [798, 137] on span "Edit" at bounding box center [806, 142] width 16 height 11
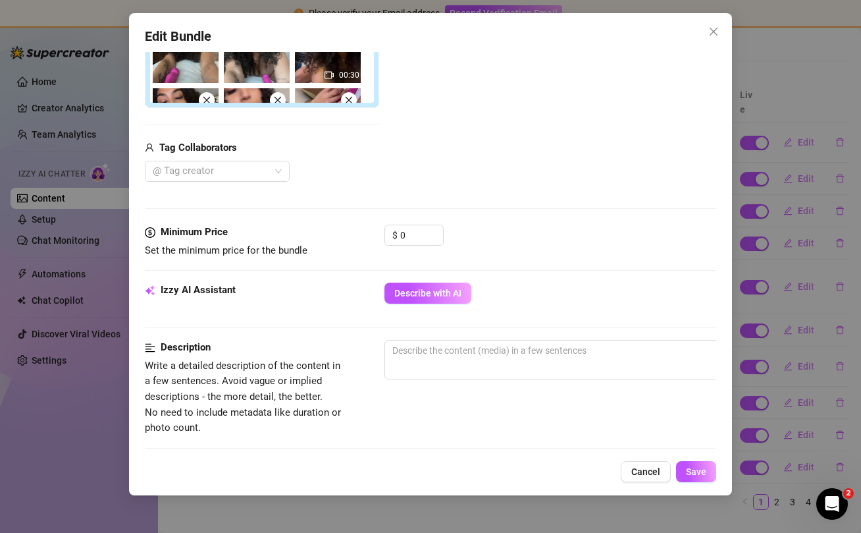
scroll to position [353, 0]
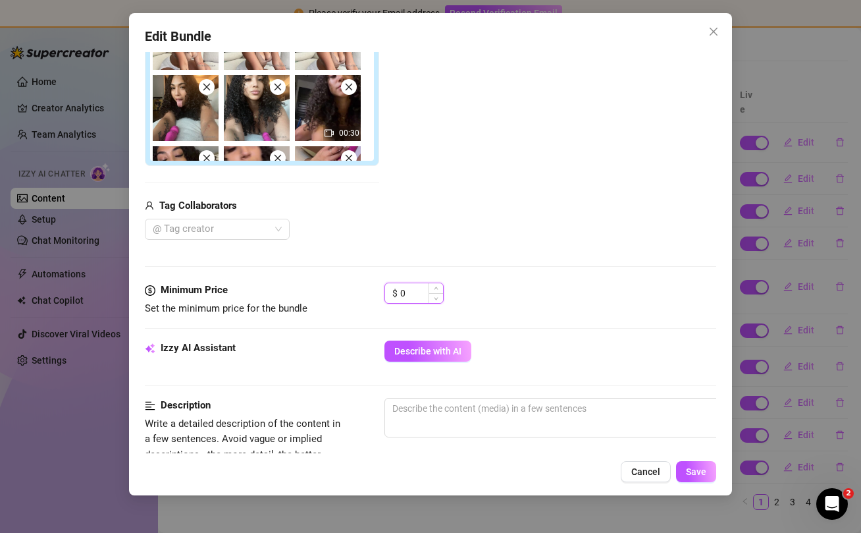
click at [412, 293] on input "0" at bounding box center [421, 293] width 43 height 20
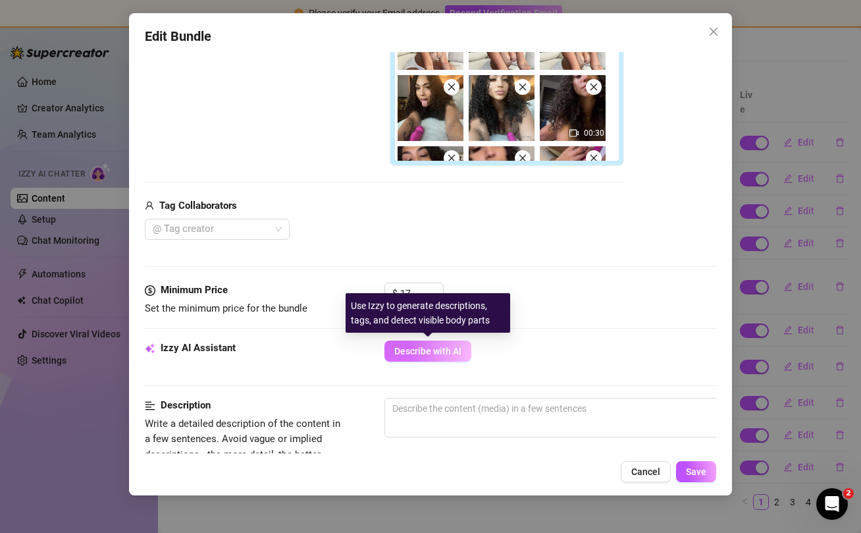
click at [447, 354] on span "Describe with AI" at bounding box center [427, 351] width 67 height 11
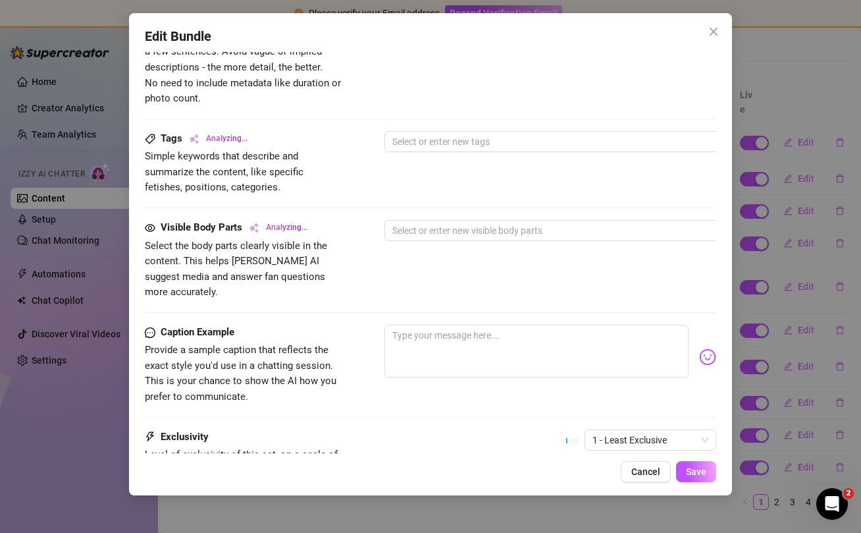
scroll to position [863, 0]
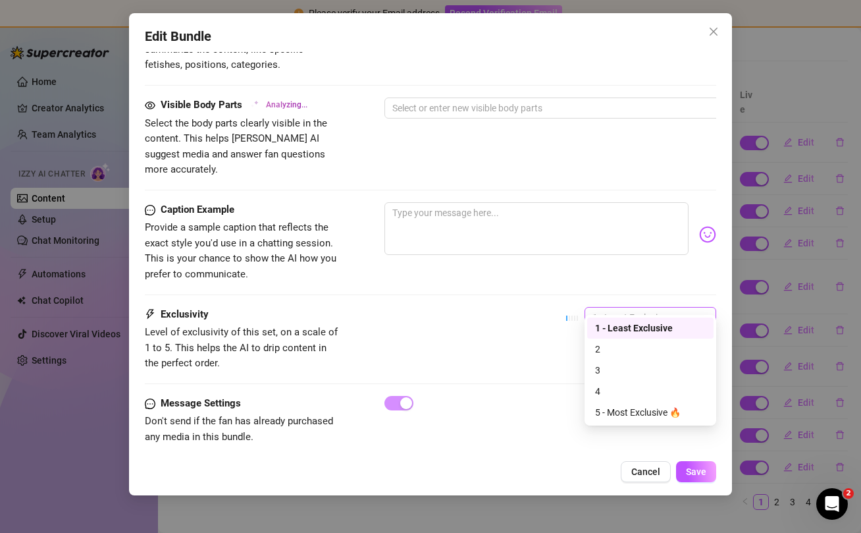
click at [649, 308] on span "1 - Least Exclusive" at bounding box center [651, 318] width 116 height 20
click at [640, 412] on div "5 - Most Exclusive 🔥" at bounding box center [650, 412] width 111 height 14
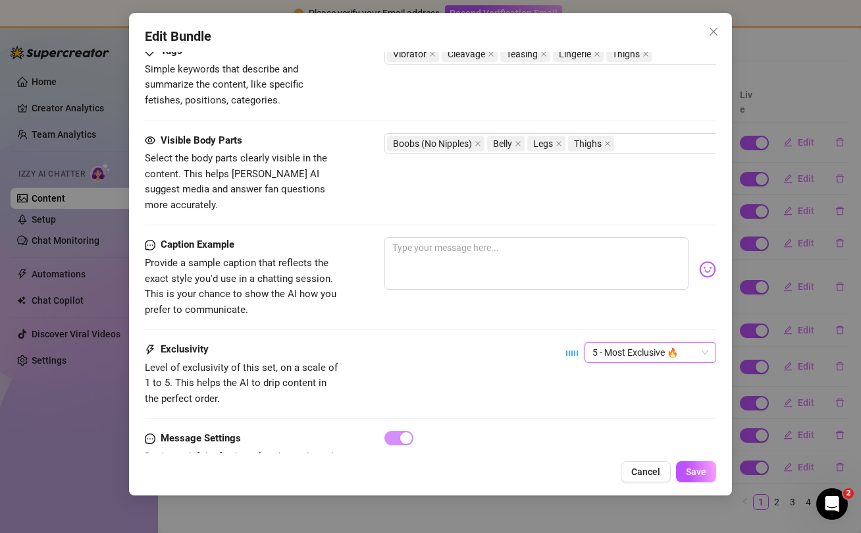
scroll to position [838, 0]
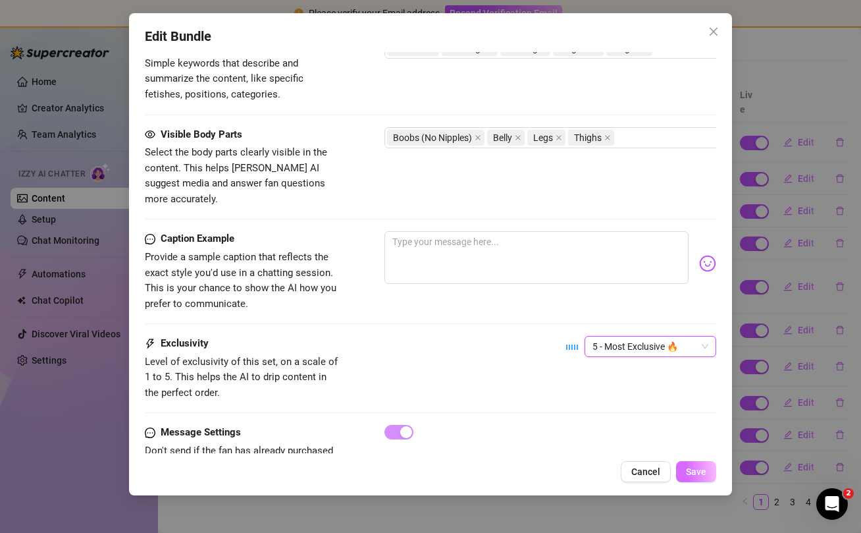
click at [693, 468] on span "Save" at bounding box center [696, 471] width 20 height 11
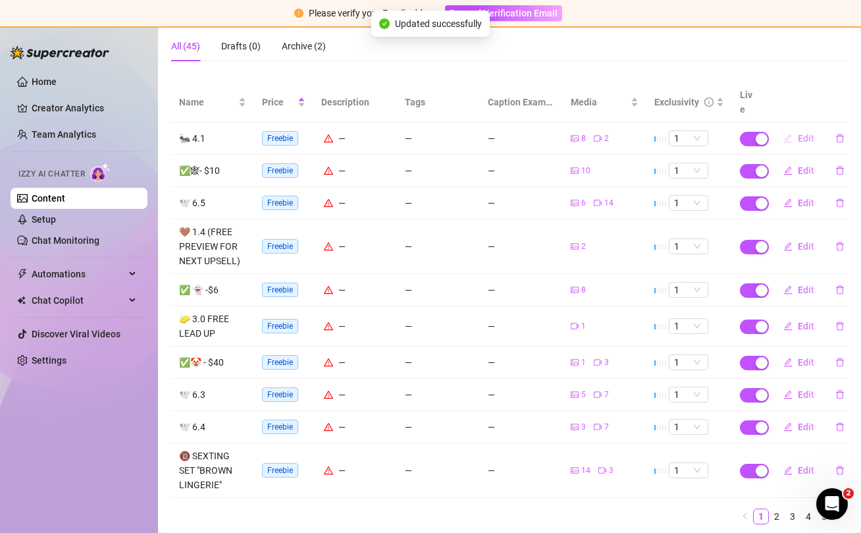
click at [804, 133] on span "Edit" at bounding box center [806, 138] width 16 height 11
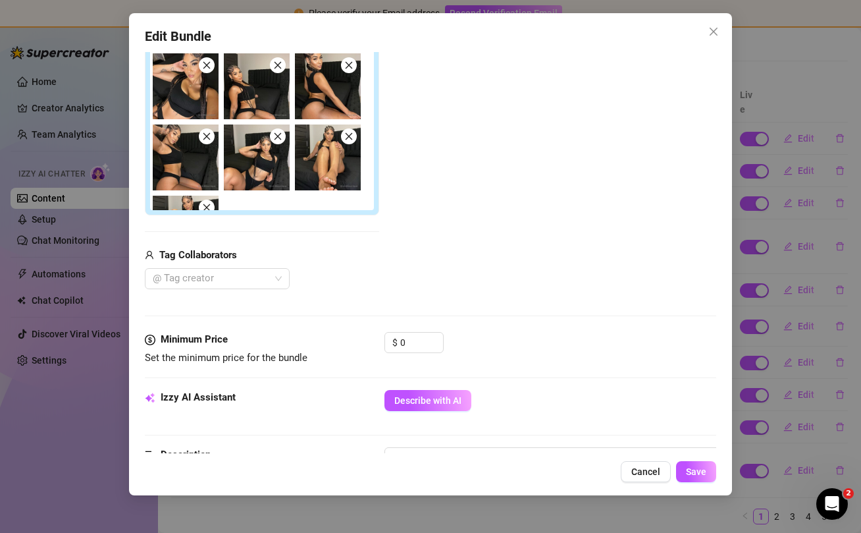
scroll to position [272, 0]
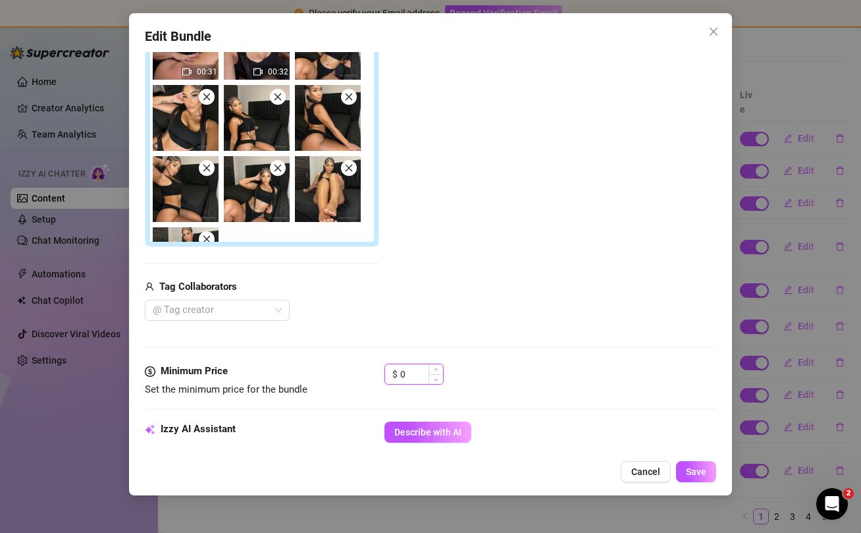
click at [418, 377] on input "0" at bounding box center [421, 374] width 43 height 20
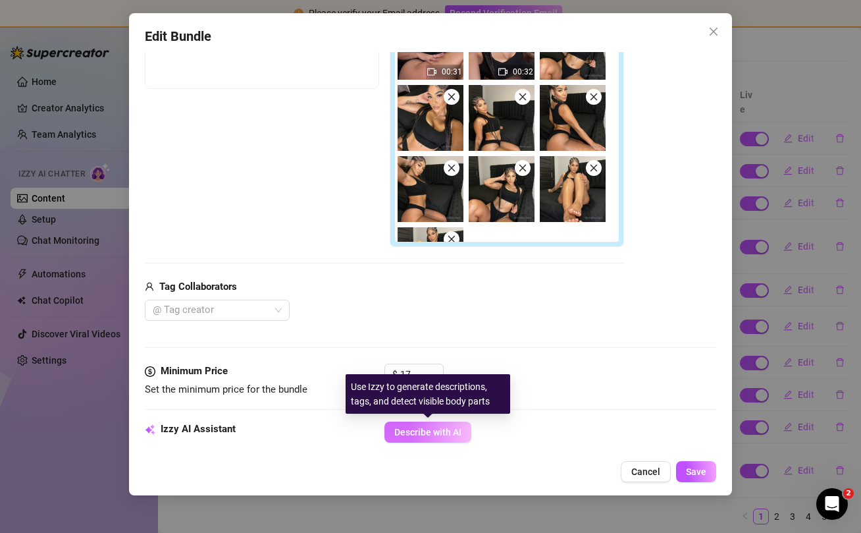
click at [431, 435] on span "Describe with AI" at bounding box center [427, 432] width 67 height 11
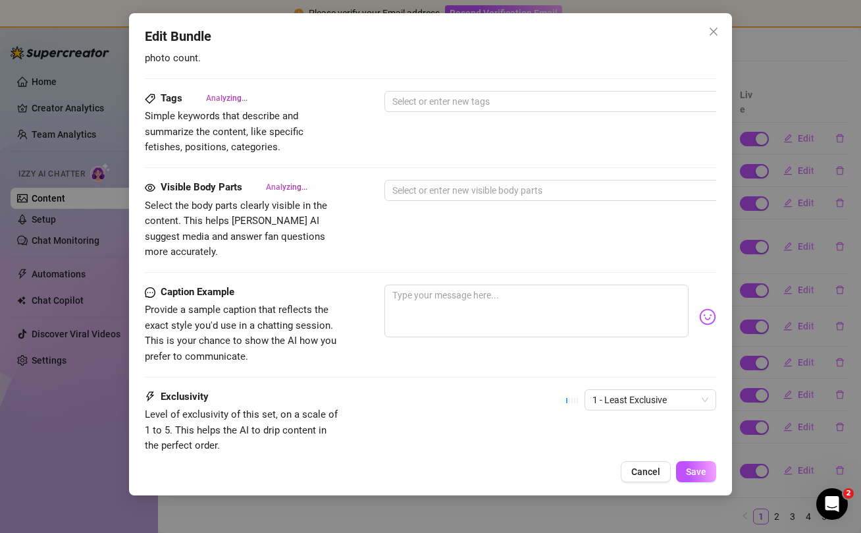
scroll to position [799, 0]
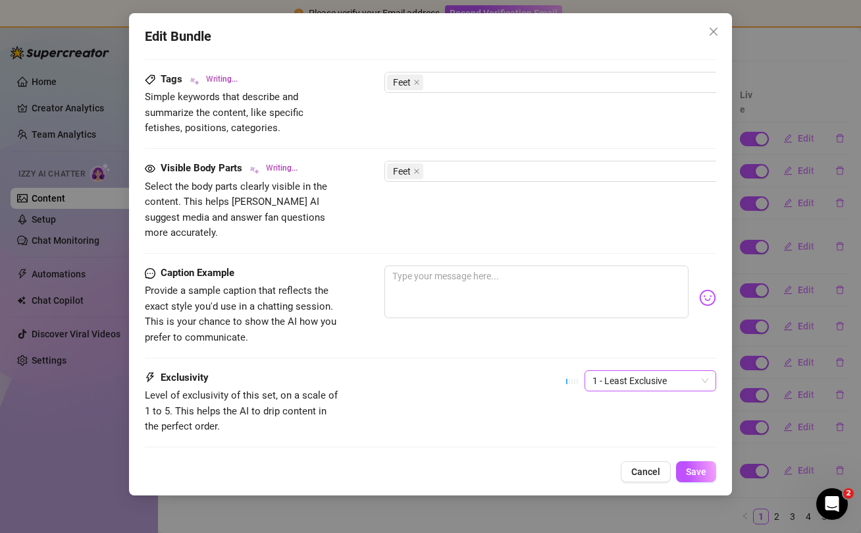
click at [654, 371] on span "1 - Least Exclusive" at bounding box center [651, 381] width 116 height 20
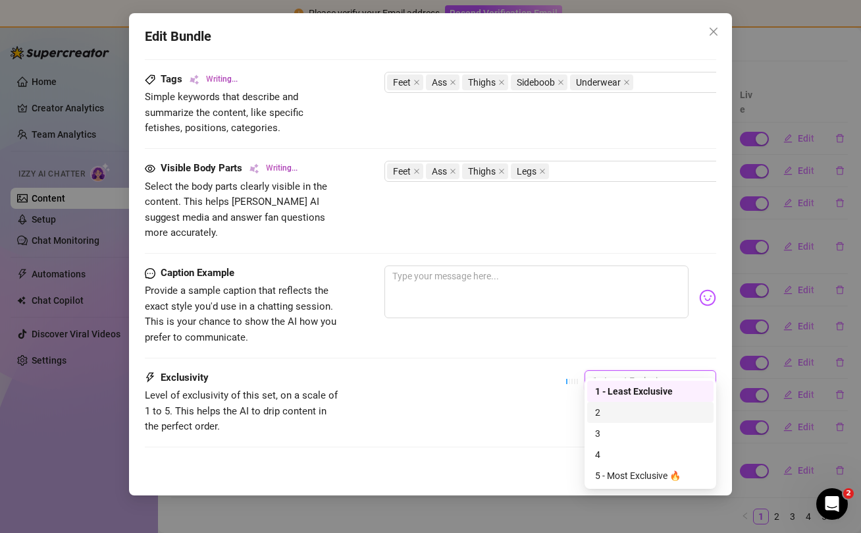
click at [628, 412] on div "2" at bounding box center [650, 412] width 111 height 14
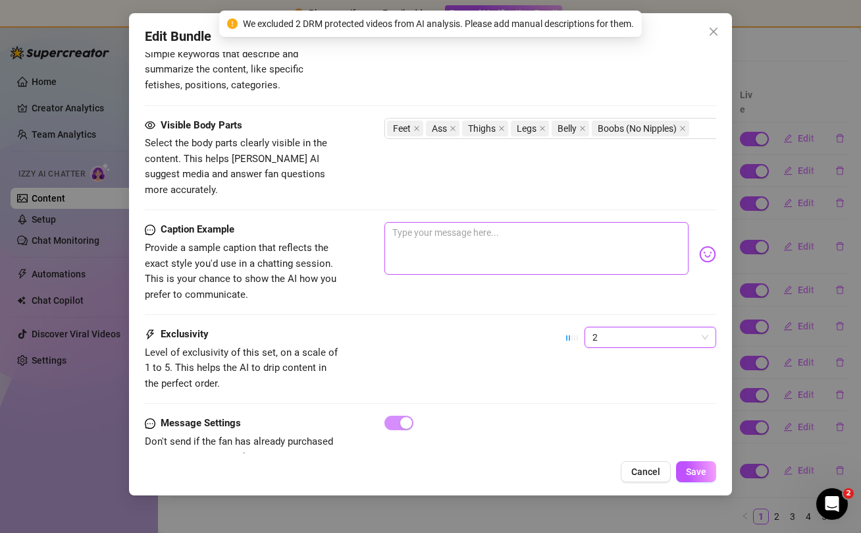
scroll to position [867, 0]
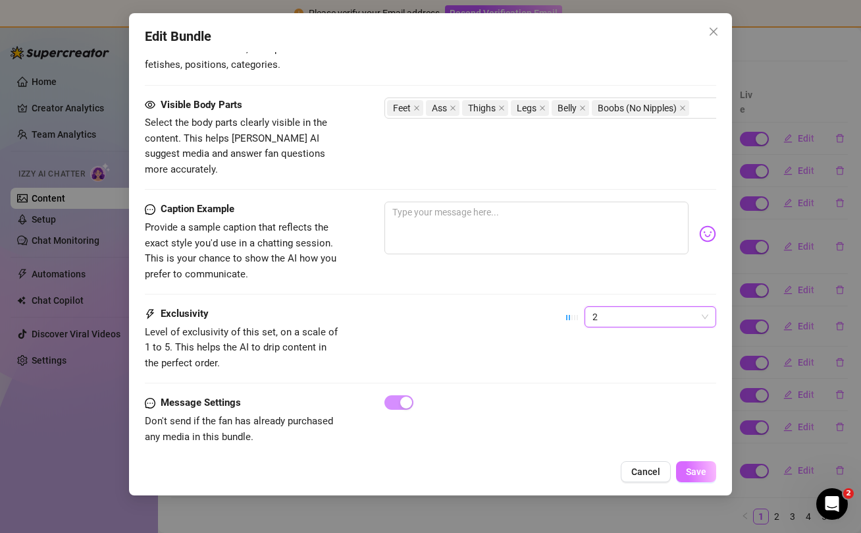
click at [701, 471] on span "Save" at bounding box center [696, 471] width 20 height 11
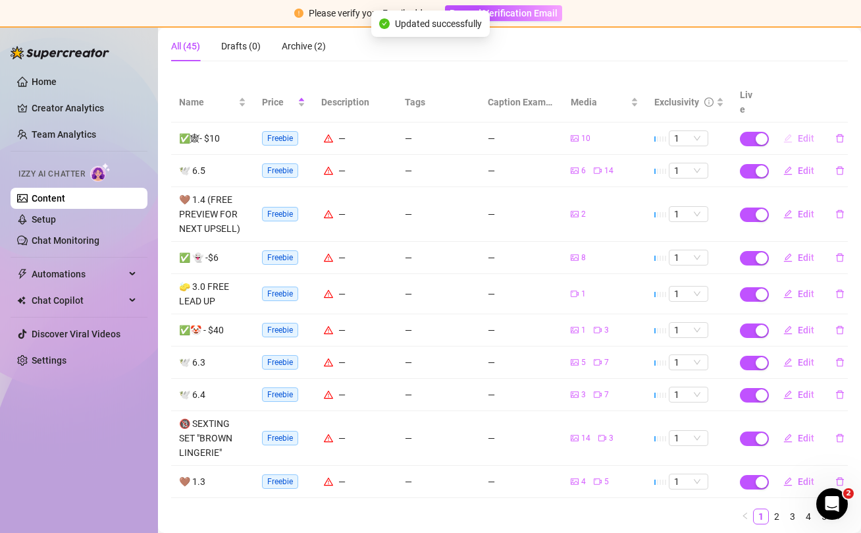
click at [807, 133] on span "Edit" at bounding box center [806, 138] width 16 height 11
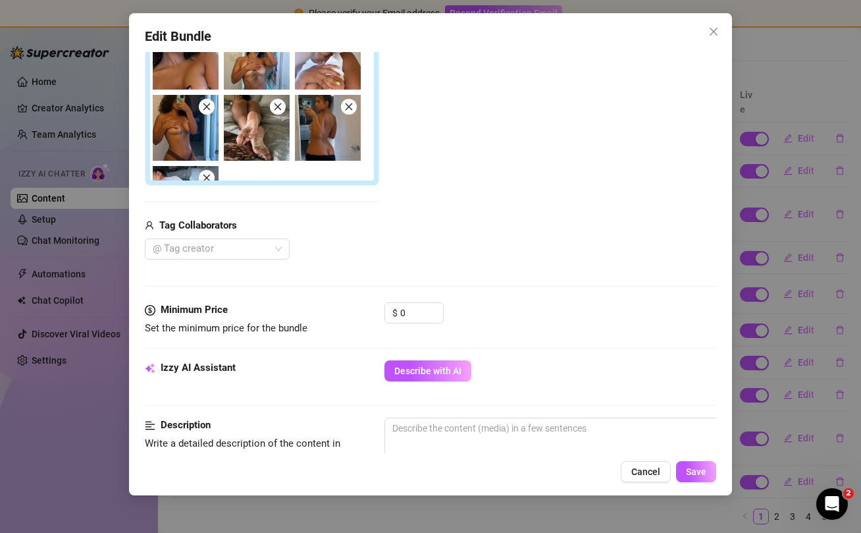
scroll to position [342, 0]
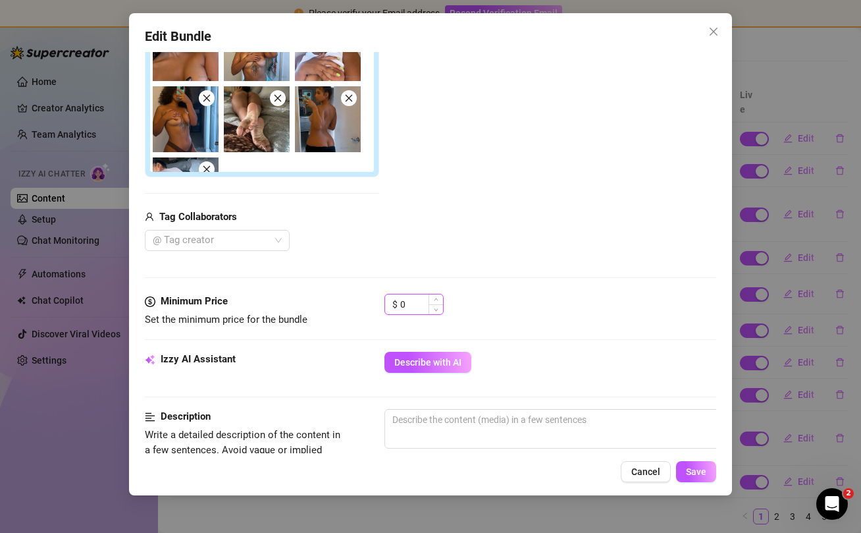
click at [413, 306] on input "0" at bounding box center [421, 304] width 43 height 20
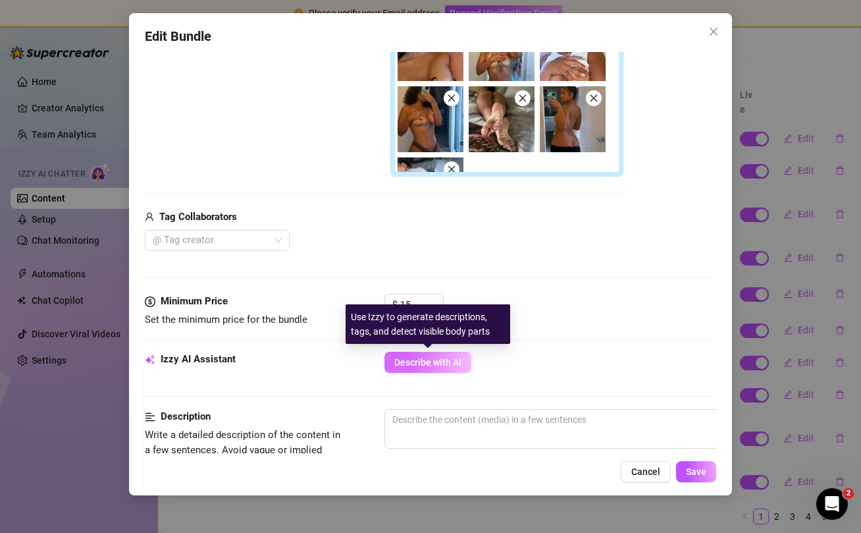
click at [426, 362] on span "Describe with AI" at bounding box center [427, 362] width 67 height 11
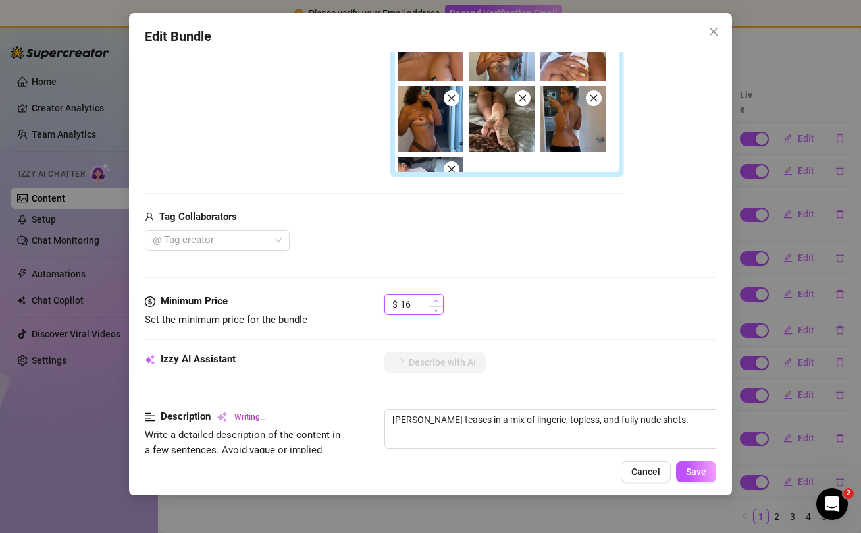
click at [435, 298] on icon "up" at bounding box center [436, 300] width 5 height 5
click at [435, 302] on icon "up" at bounding box center [436, 300] width 5 height 5
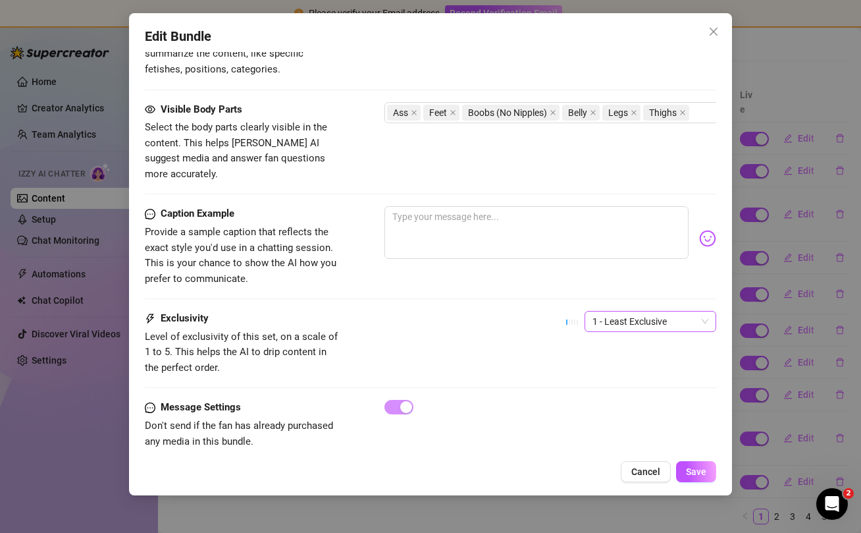
scroll to position [867, 0]
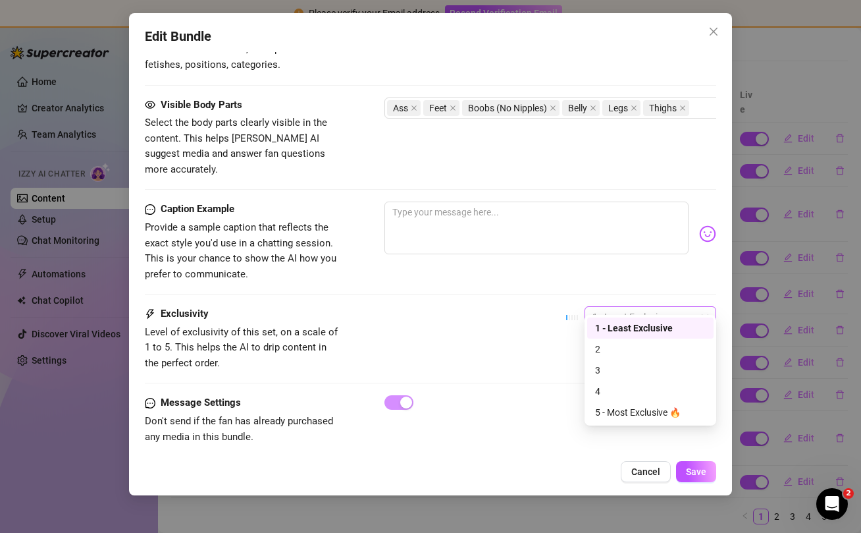
click at [627, 307] on span "1 - Least Exclusive" at bounding box center [651, 317] width 116 height 20
click at [611, 374] on div "3" at bounding box center [650, 370] width 111 height 14
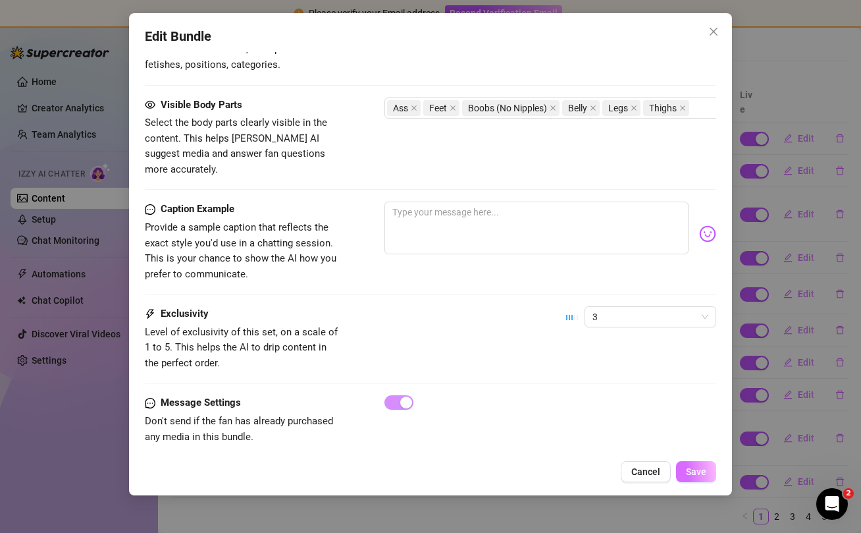
click at [708, 470] on button "Save" at bounding box center [696, 471] width 40 height 21
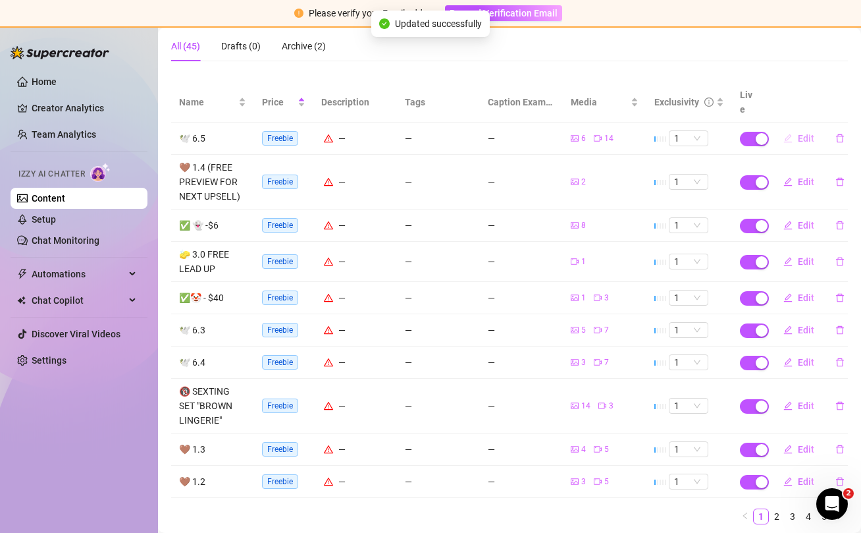
click at [801, 133] on span "Edit" at bounding box center [806, 138] width 16 height 11
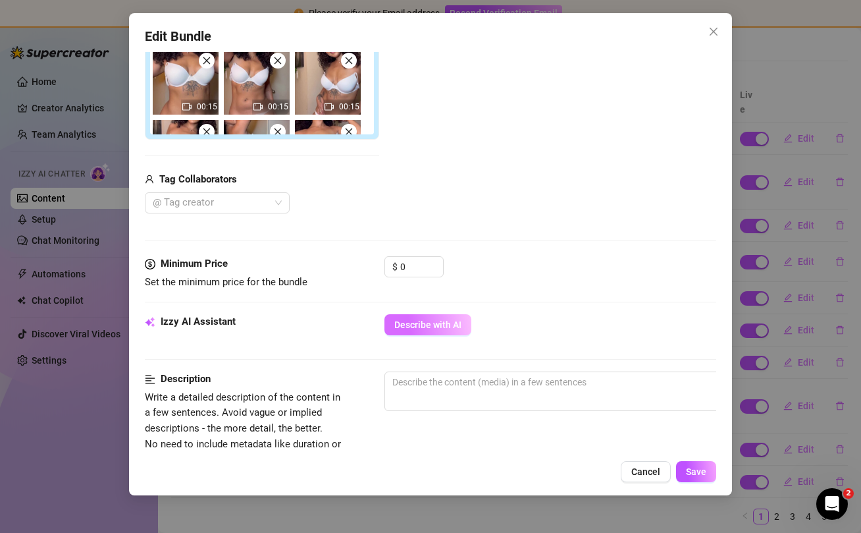
scroll to position [387, 0]
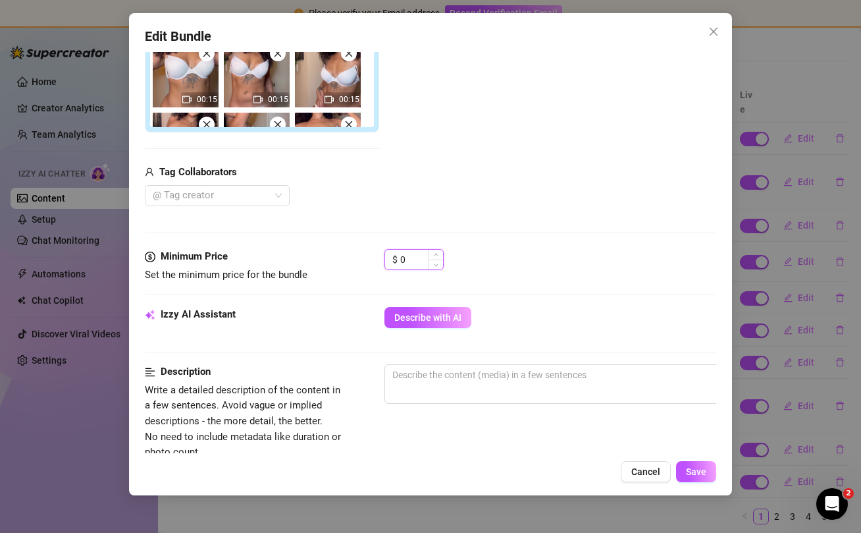
click at [414, 259] on input "0" at bounding box center [421, 260] width 43 height 20
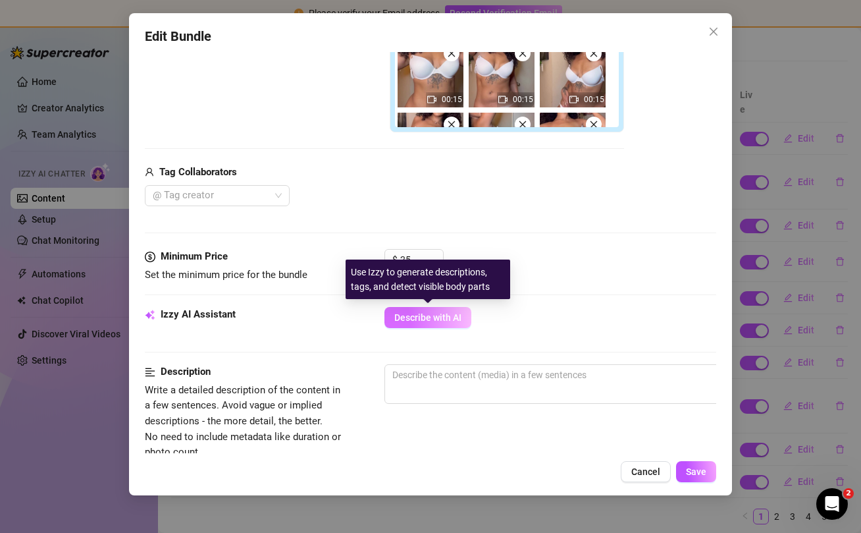
click at [432, 321] on span "Describe with AI" at bounding box center [427, 317] width 67 height 11
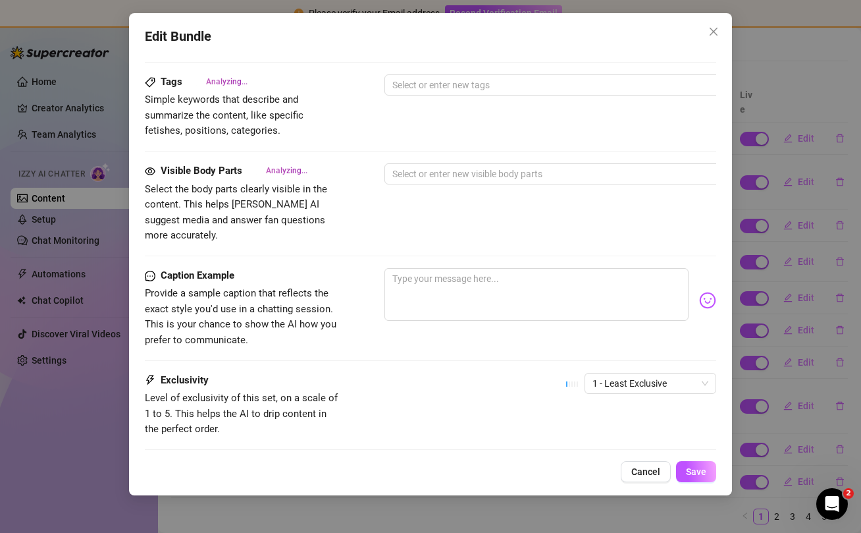
scroll to position [802, 0]
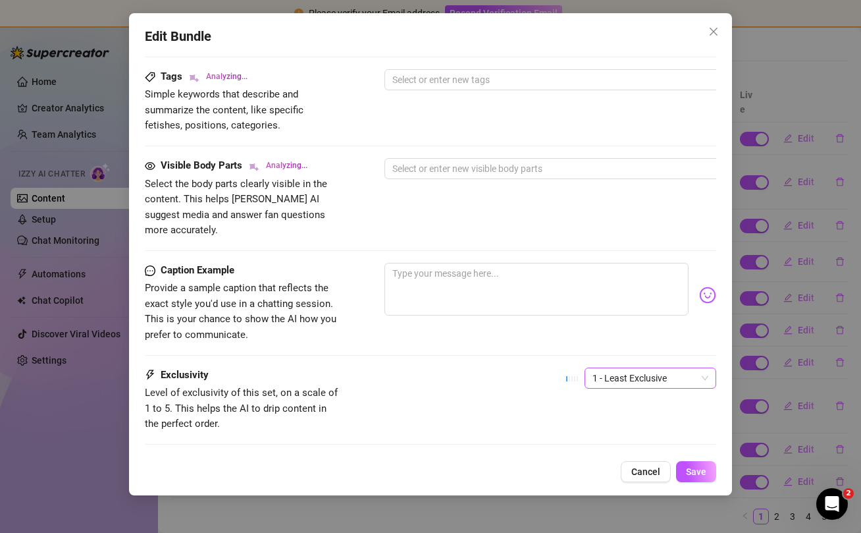
click at [651, 368] on span "1 - Least Exclusive" at bounding box center [651, 378] width 116 height 20
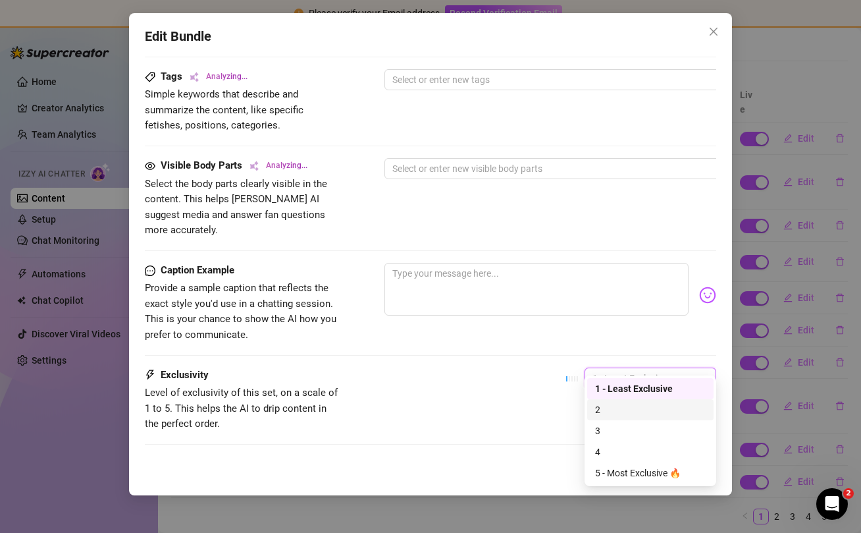
click at [624, 411] on div "2" at bounding box center [650, 409] width 111 height 14
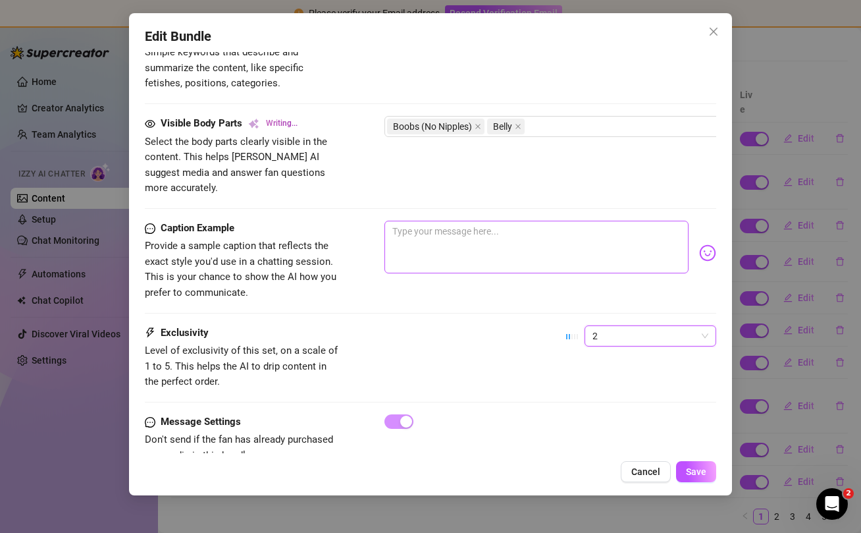
scroll to position [863, 0]
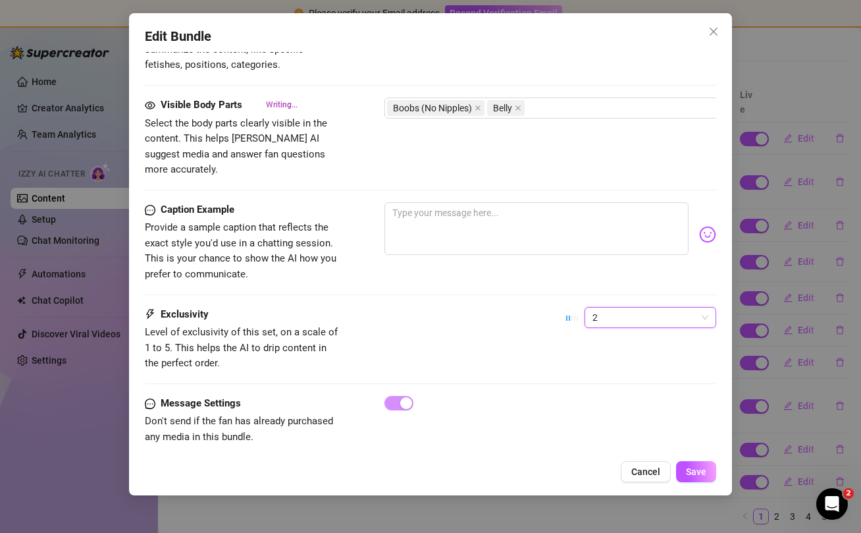
click at [703, 308] on span "2" at bounding box center [651, 318] width 116 height 20
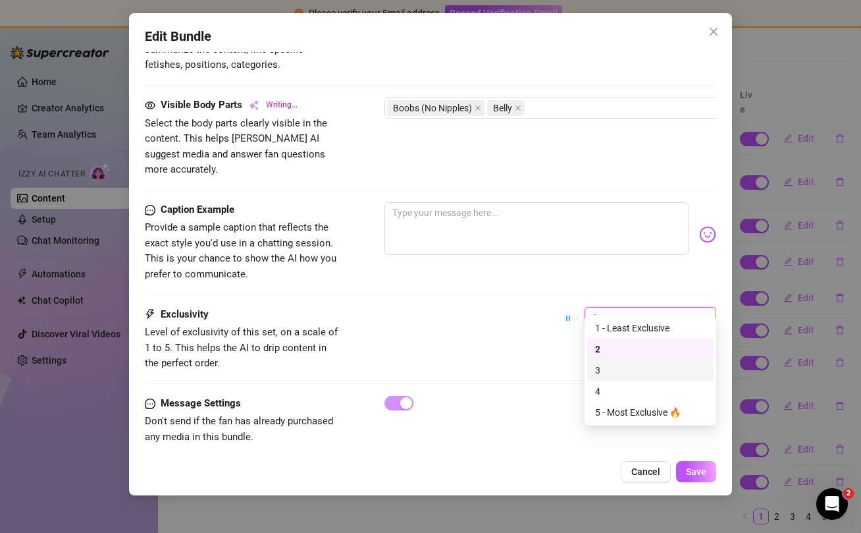
click at [634, 363] on div "3" at bounding box center [650, 370] width 111 height 14
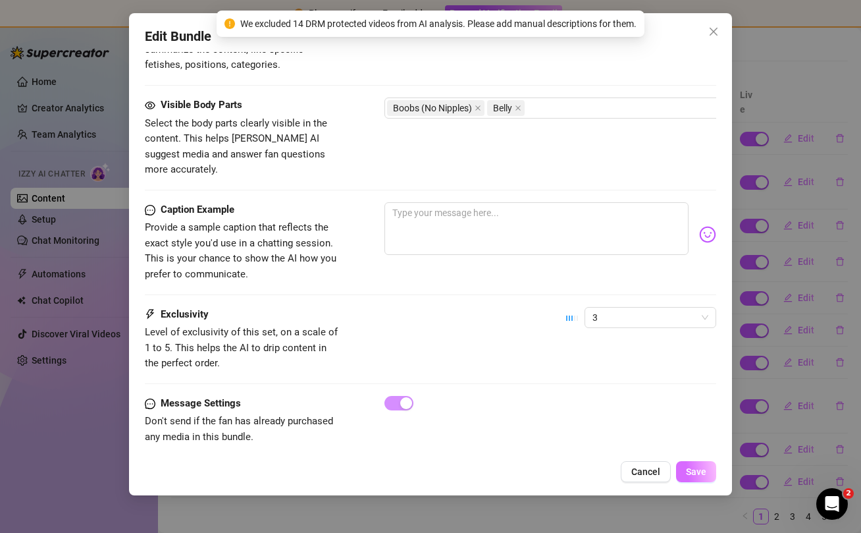
click at [702, 471] on span "Save" at bounding box center [696, 471] width 20 height 11
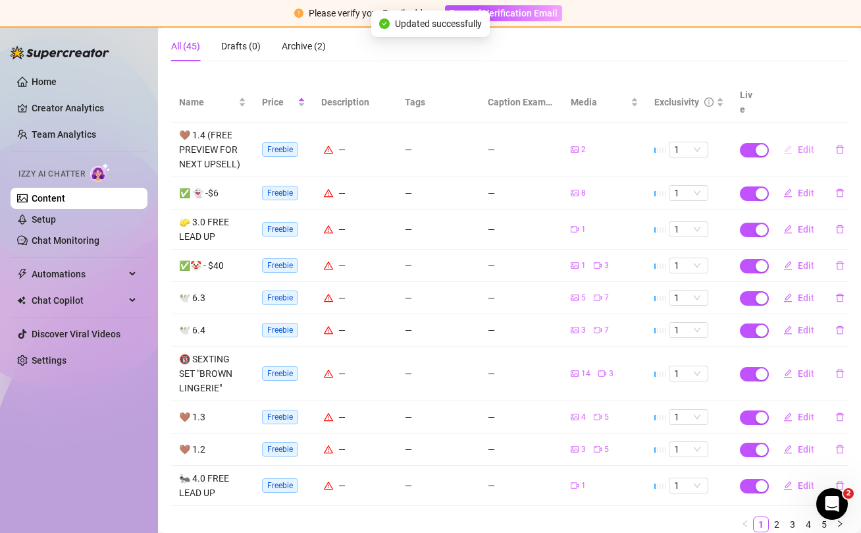
click at [802, 144] on span "Edit" at bounding box center [806, 149] width 16 height 11
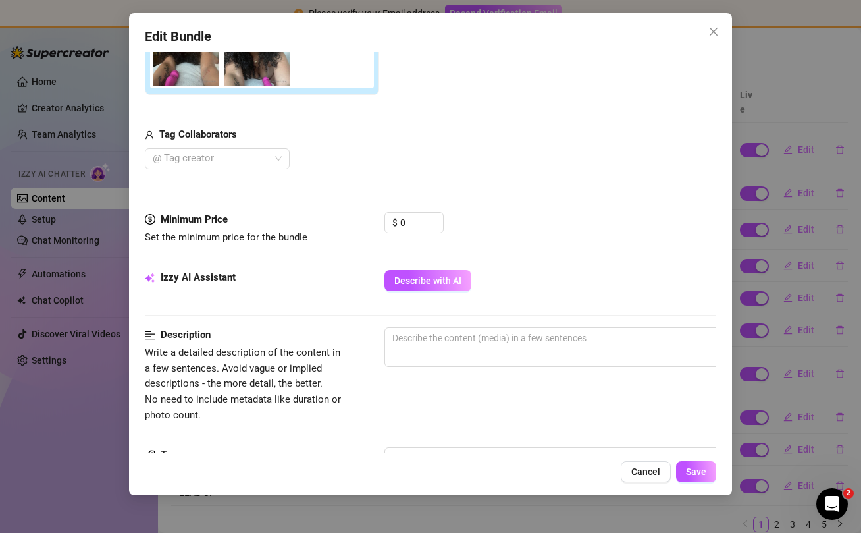
scroll to position [271, 0]
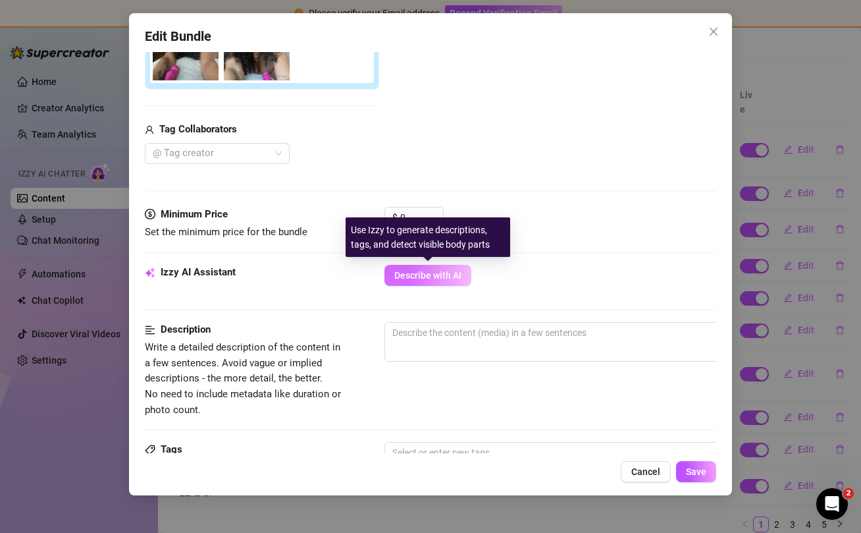
click at [435, 277] on span "Describe with AI" at bounding box center [427, 275] width 67 height 11
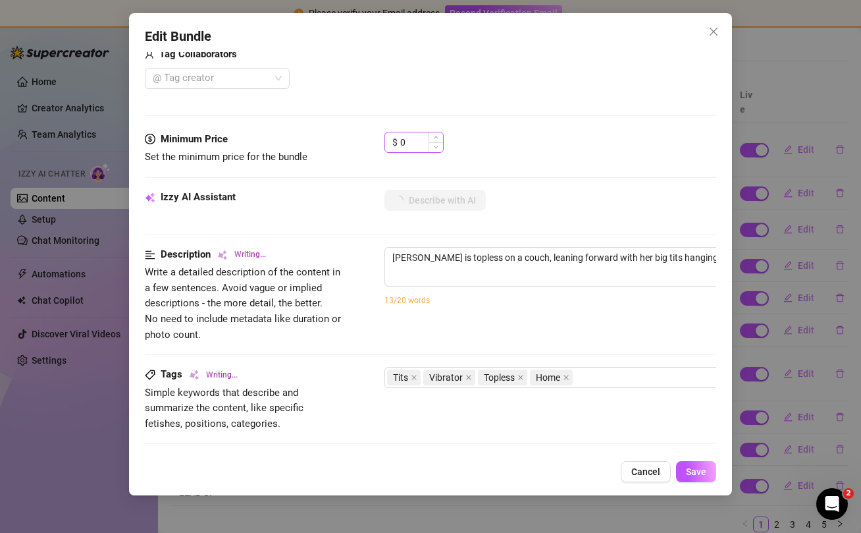
scroll to position [340, 0]
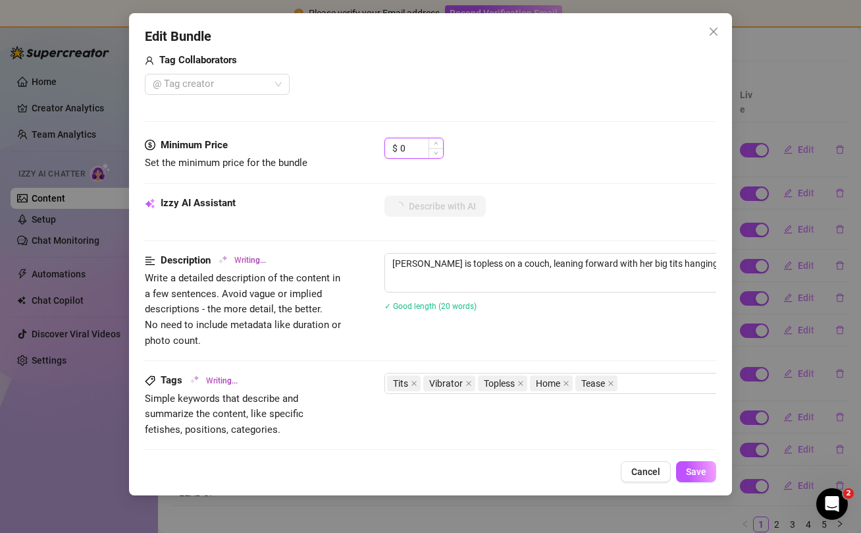
click at [423, 151] on input "0" at bounding box center [421, 148] width 43 height 20
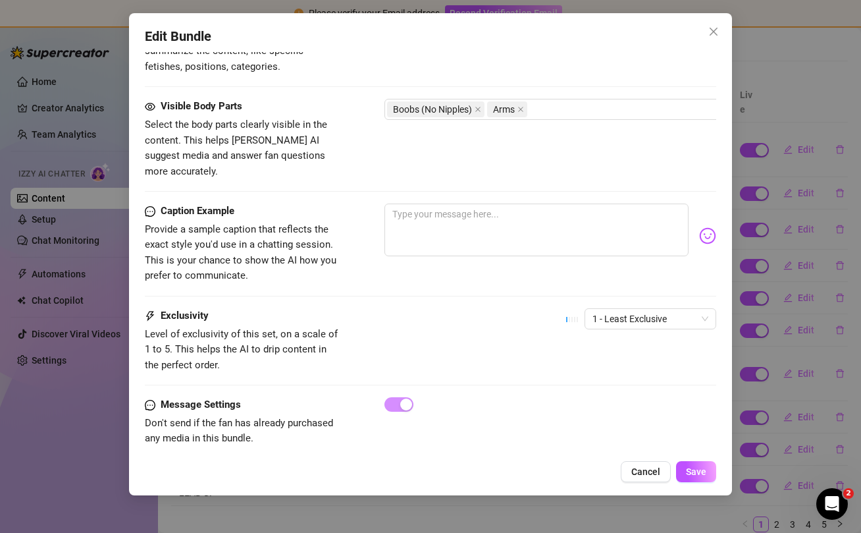
scroll to position [705, 0]
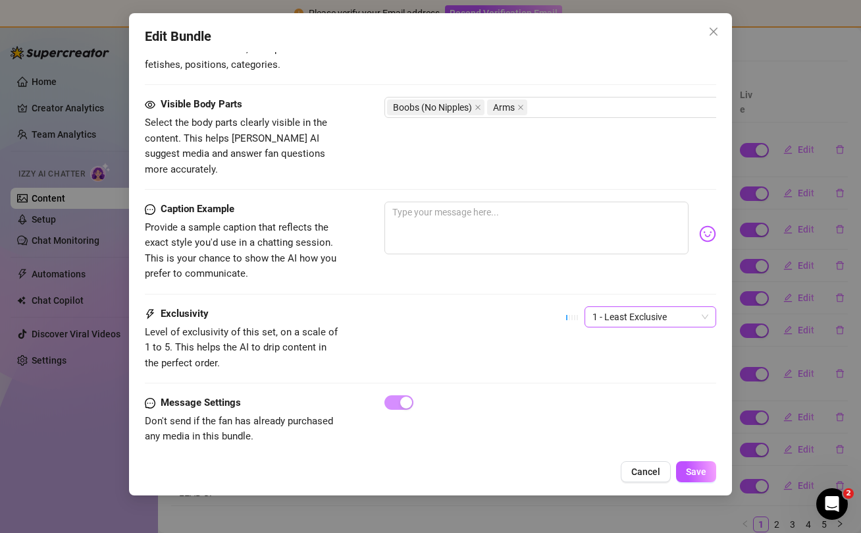
click at [637, 307] on span "1 - Least Exclusive" at bounding box center [651, 317] width 116 height 20
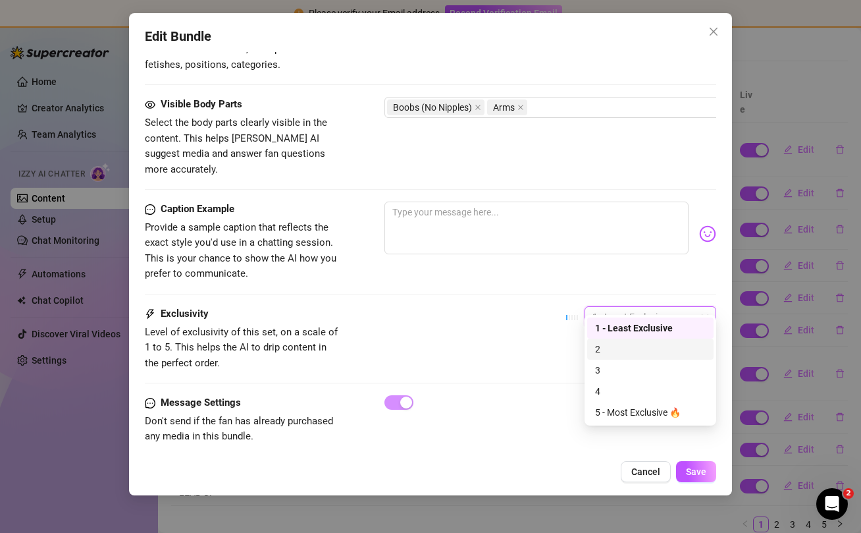
click at [632, 344] on div "2" at bounding box center [650, 349] width 111 height 14
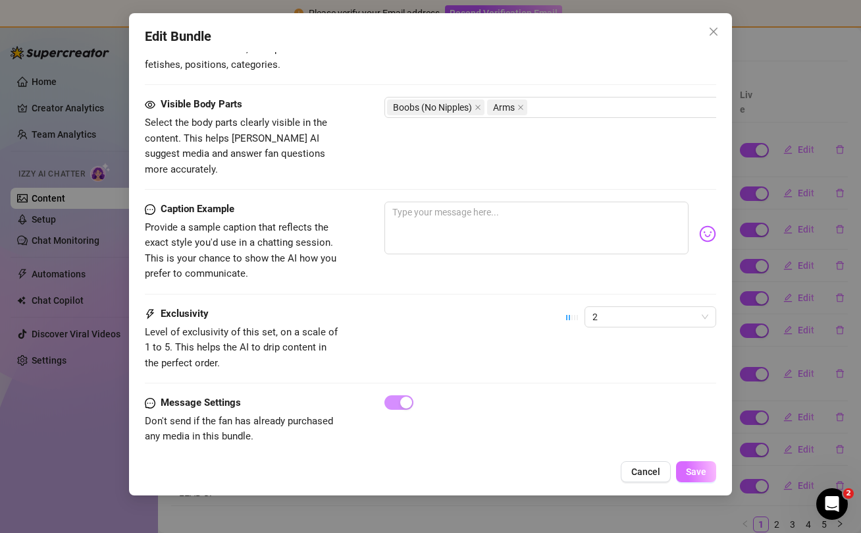
click at [695, 472] on span "Save" at bounding box center [696, 471] width 20 height 11
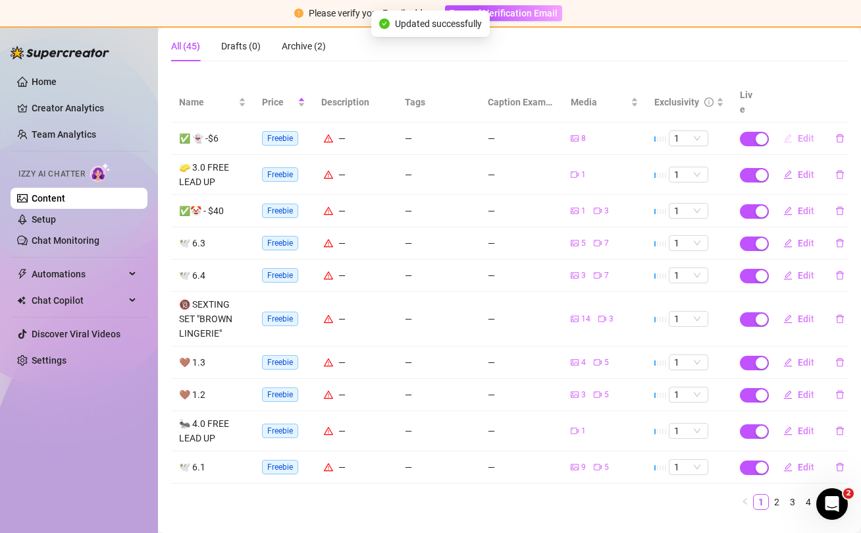
click at [806, 133] on span "Edit" at bounding box center [806, 138] width 16 height 11
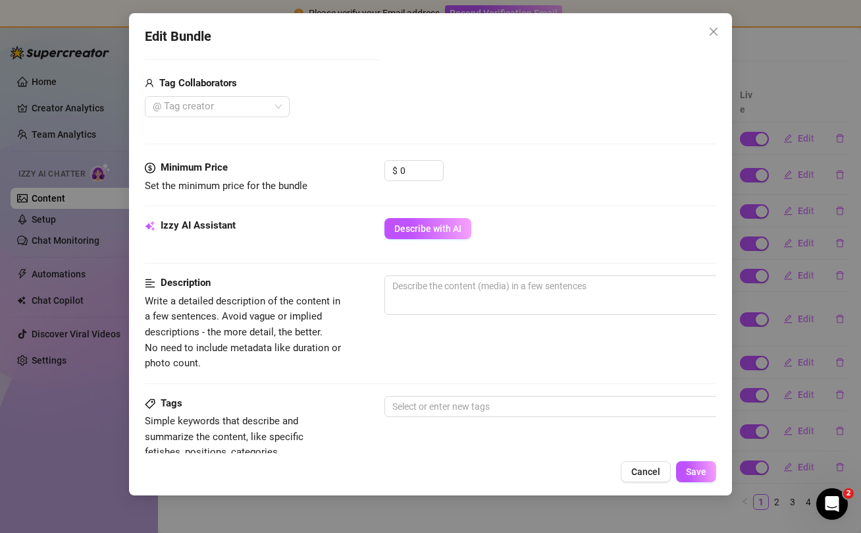
scroll to position [514, 0]
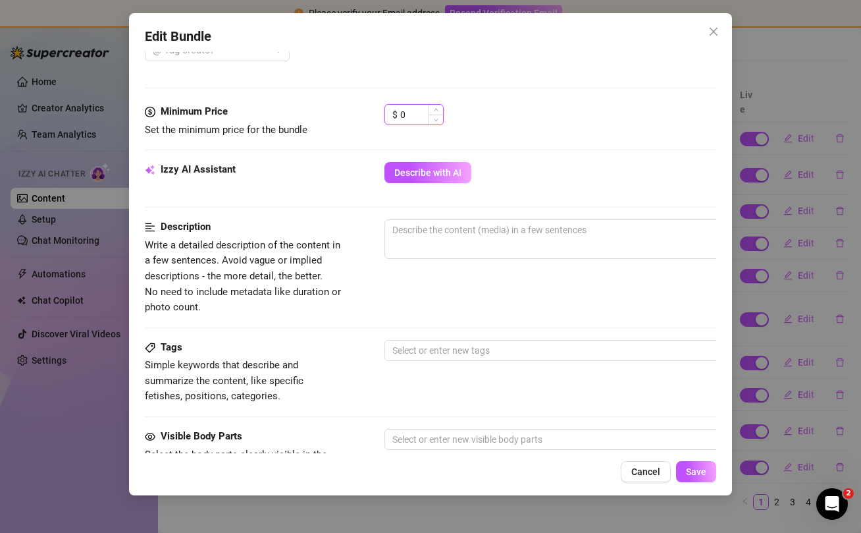
click at [423, 115] on input "0" at bounding box center [421, 115] width 43 height 20
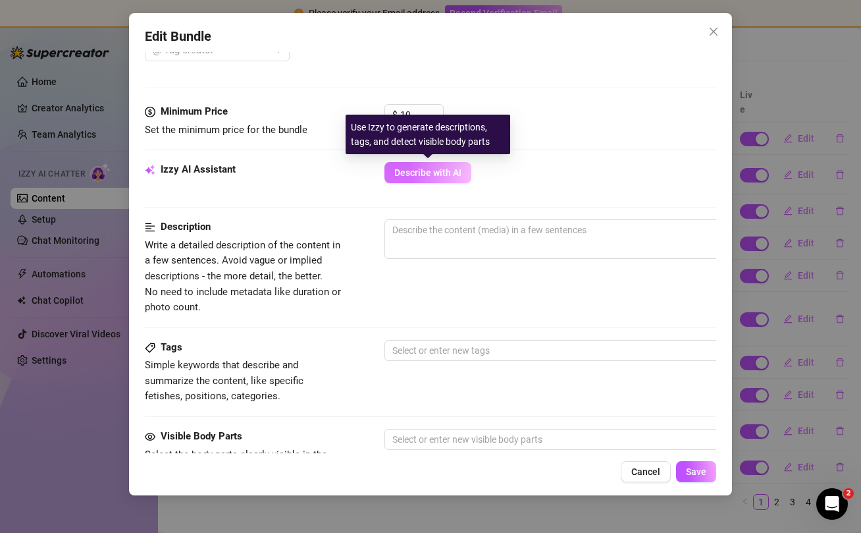
click at [437, 170] on span "Describe with AI" at bounding box center [427, 172] width 67 height 11
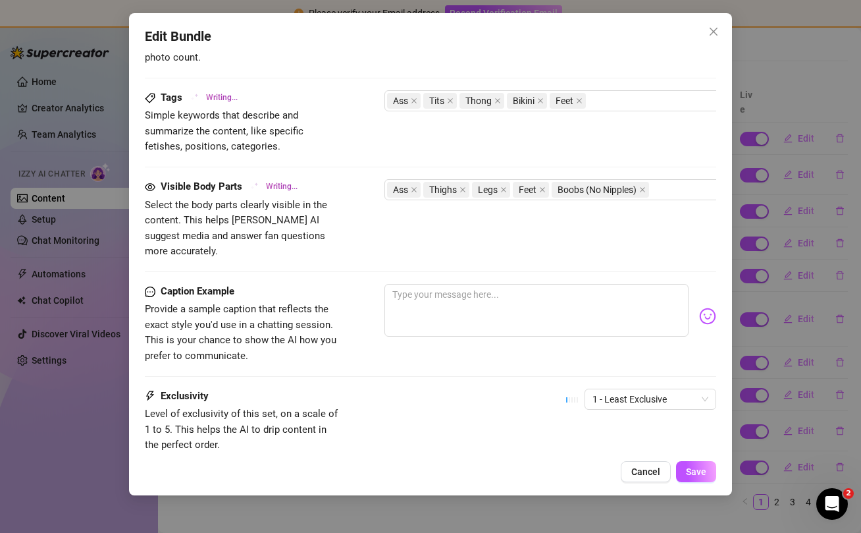
scroll to position [846, 0]
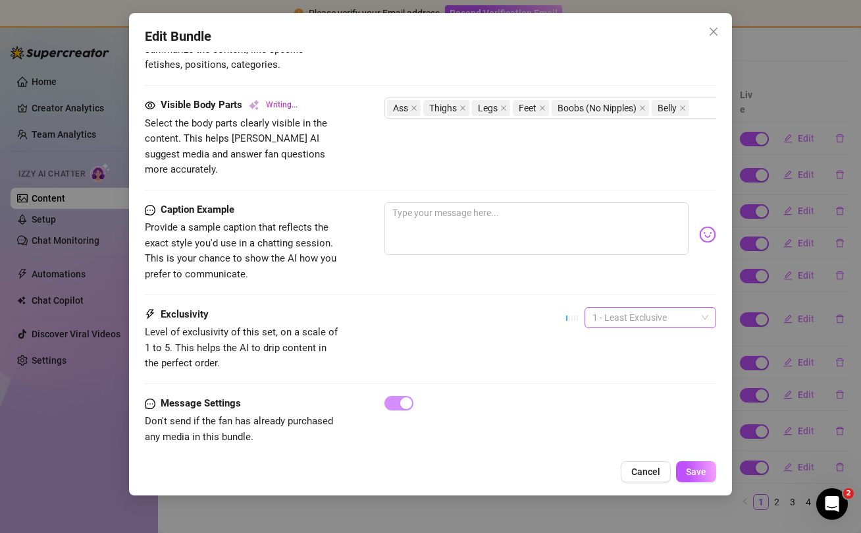
click at [640, 308] on span "1 - Least Exclusive" at bounding box center [651, 318] width 116 height 20
click at [621, 331] on div "1 - Least Exclusive" at bounding box center [650, 328] width 111 height 14
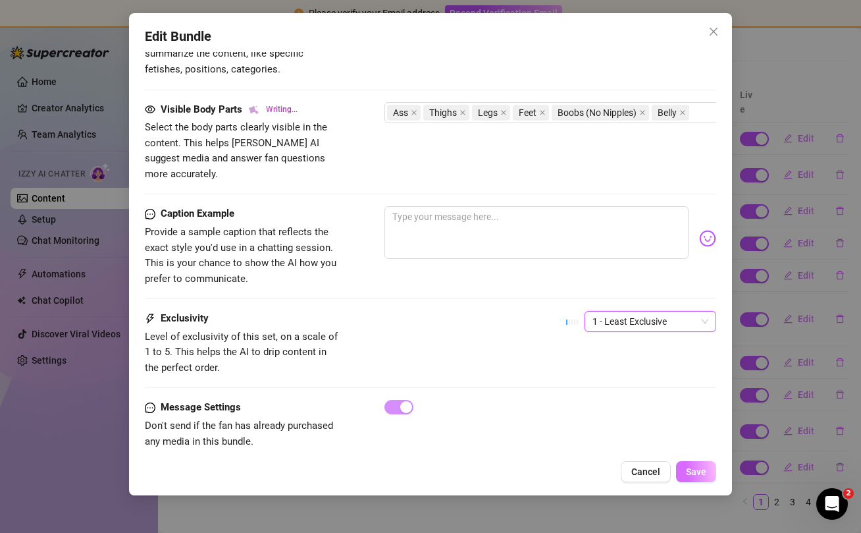
scroll to position [850, 0]
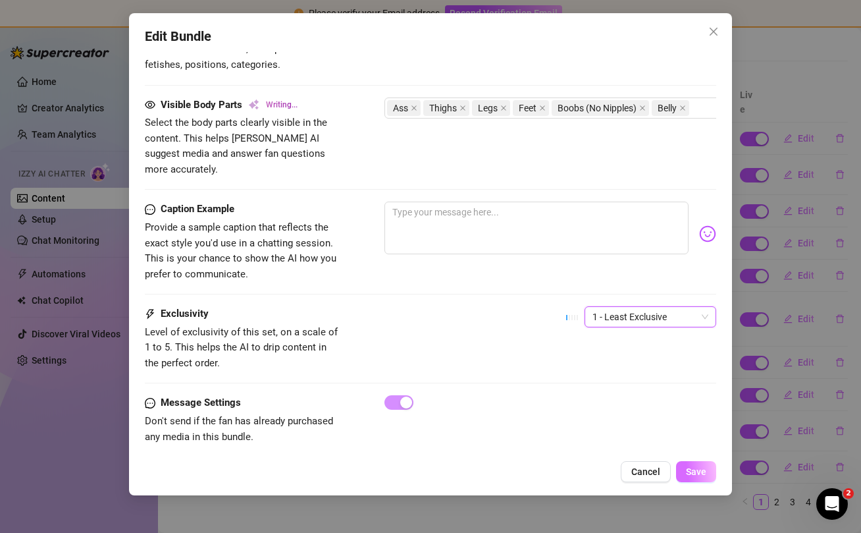
click at [695, 472] on span "Save" at bounding box center [696, 471] width 20 height 11
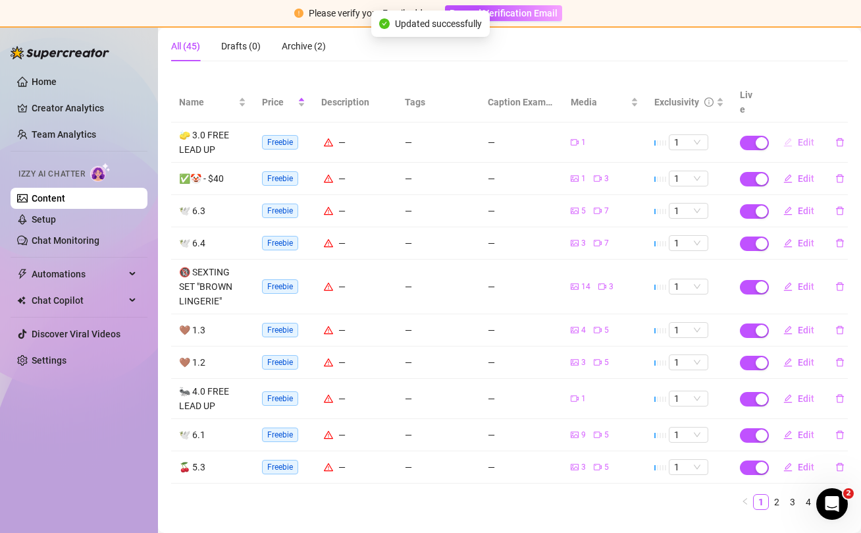
click at [799, 137] on span "Edit" at bounding box center [806, 142] width 16 height 11
click at [807, 137] on span "Edit" at bounding box center [806, 142] width 16 height 11
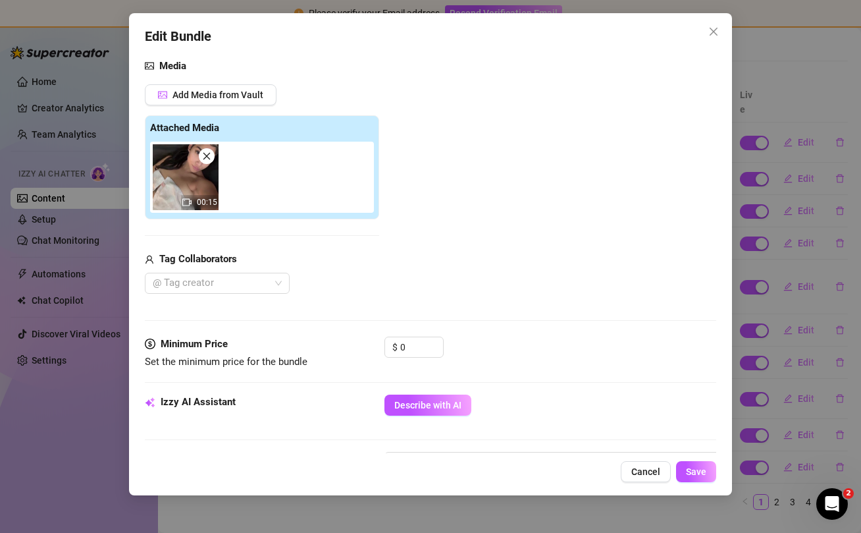
scroll to position [144, 0]
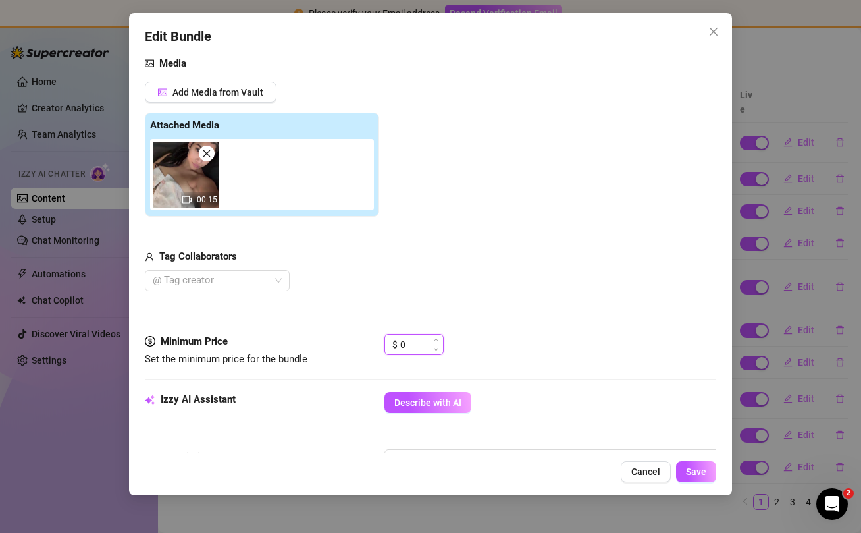
click at [415, 342] on input "0" at bounding box center [421, 345] width 43 height 20
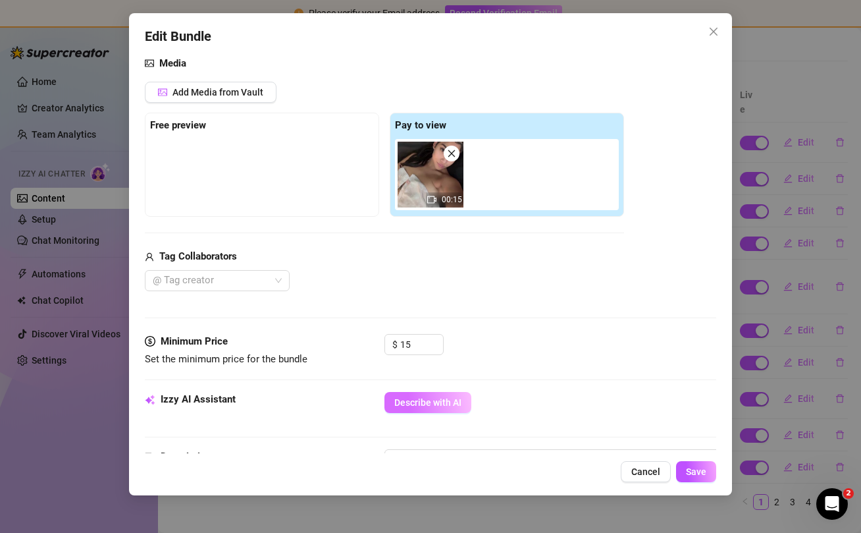
click at [429, 404] on span "Describe with AI" at bounding box center [427, 402] width 67 height 11
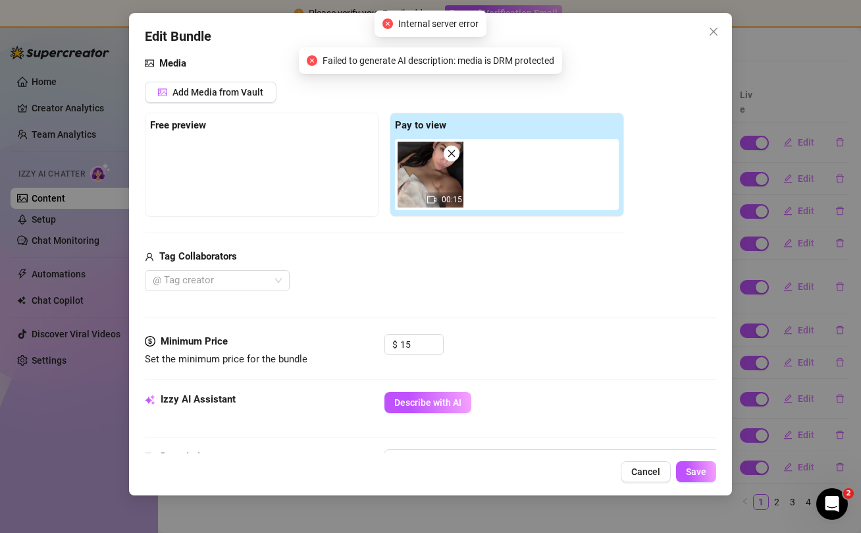
click at [430, 186] on img at bounding box center [431, 175] width 66 height 66
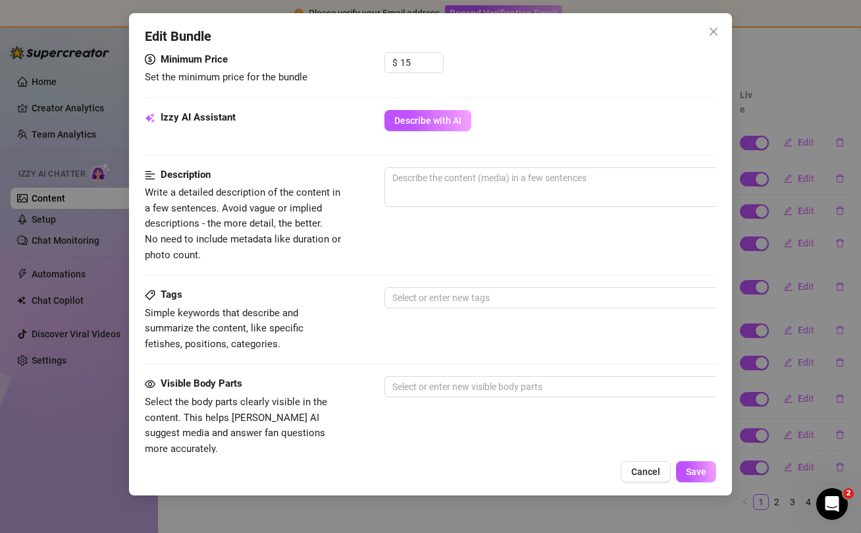
scroll to position [428, 0]
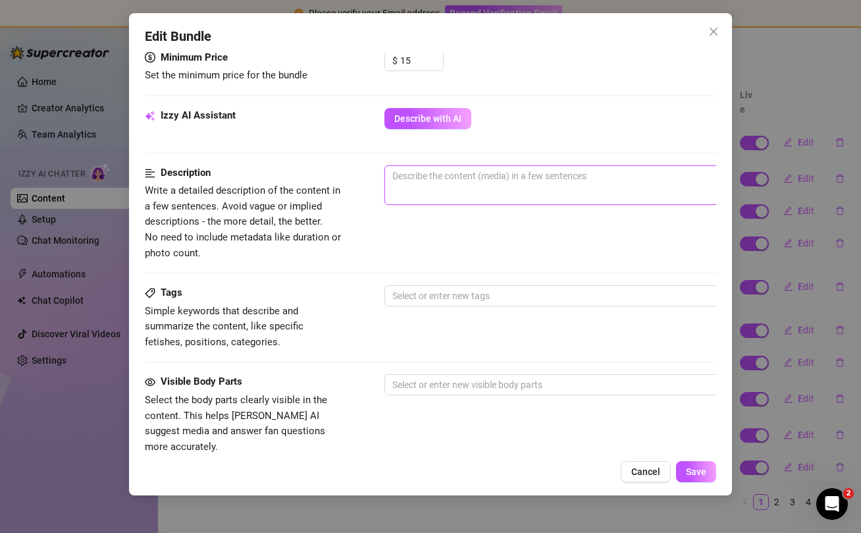
click at [485, 181] on textarea at bounding box center [615, 176] width 460 height 20
click at [487, 296] on div at bounding box center [608, 295] width 442 height 18
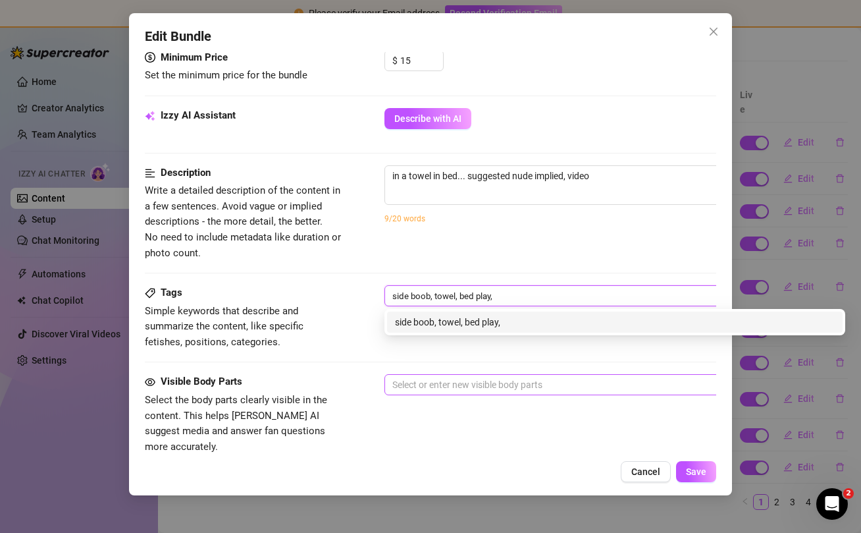
click at [506, 384] on div at bounding box center [608, 384] width 442 height 18
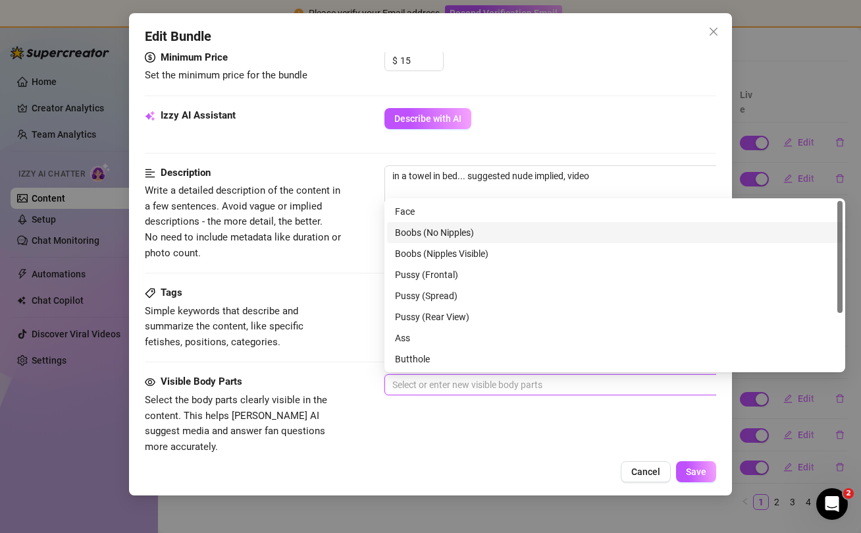
click at [459, 233] on div "Boobs (No Nipples)" at bounding box center [615, 232] width 440 height 14
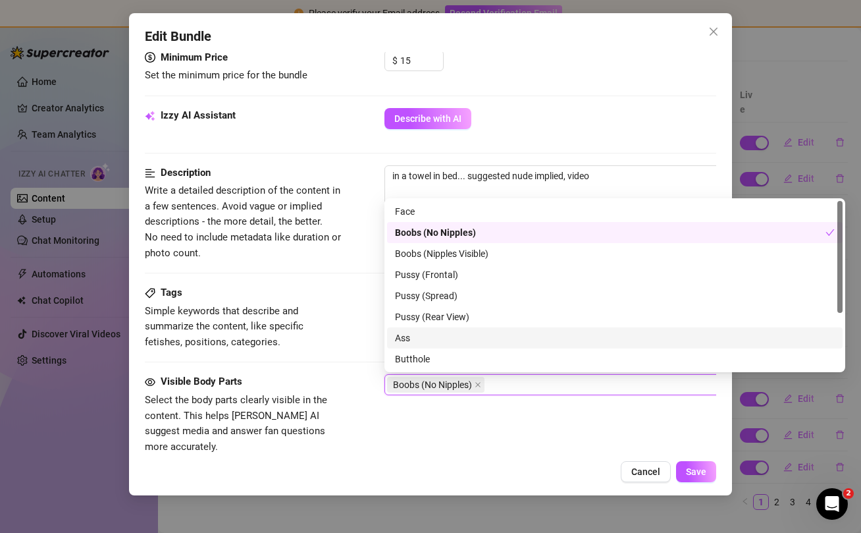
click at [475, 335] on div "Ass" at bounding box center [615, 338] width 440 height 14
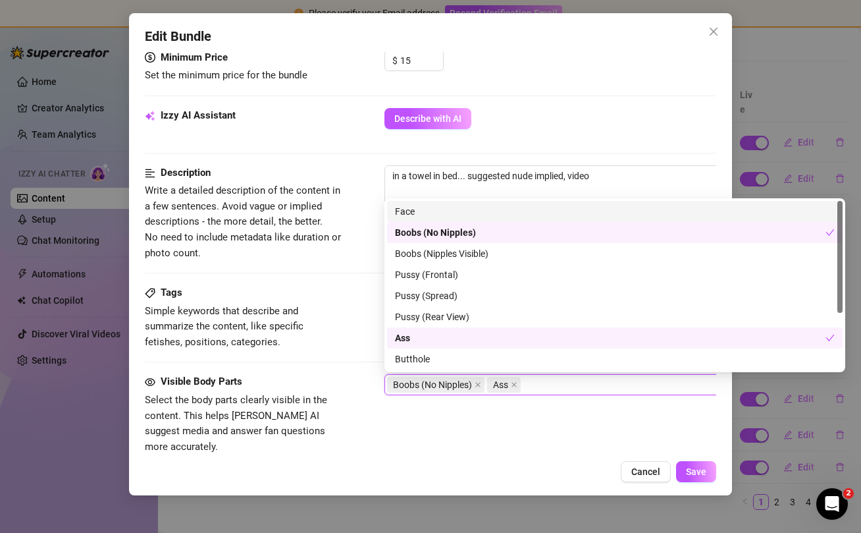
click at [486, 203] on div "Face" at bounding box center [615, 211] width 456 height 21
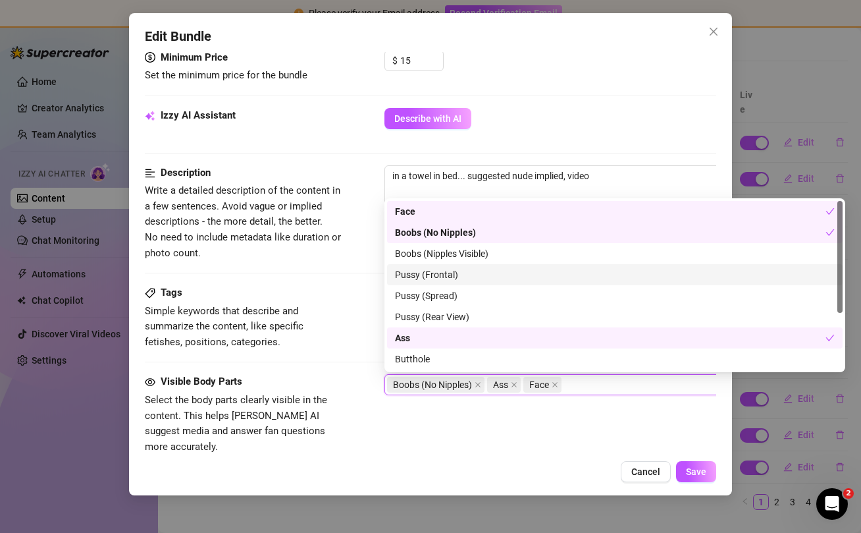
click at [421, 423] on div "Visible Body Parts Select the body parts clearly visible in the content. This h…" at bounding box center [431, 414] width 572 height 80
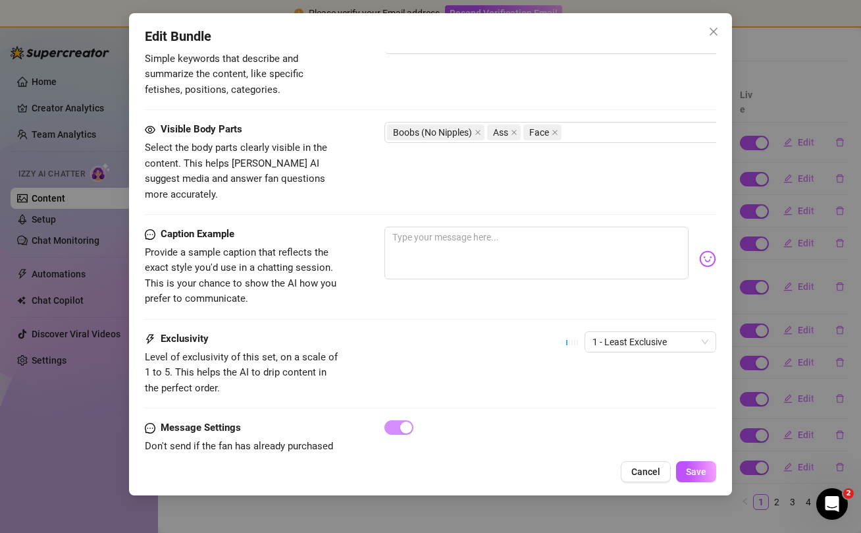
scroll to position [705, 0]
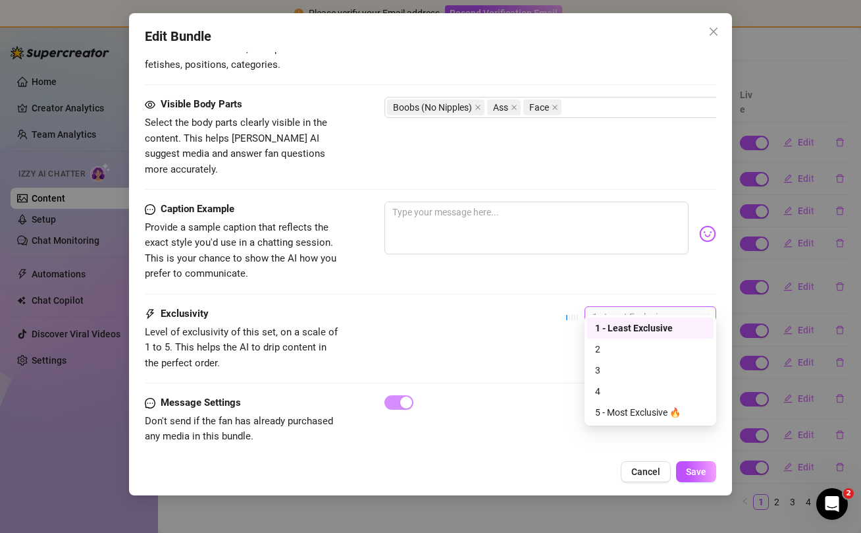
click at [646, 307] on span "1 - Least Exclusive" at bounding box center [651, 317] width 116 height 20
click at [628, 347] on div "2" at bounding box center [650, 349] width 111 height 14
click at [700, 477] on span "Save" at bounding box center [696, 471] width 20 height 11
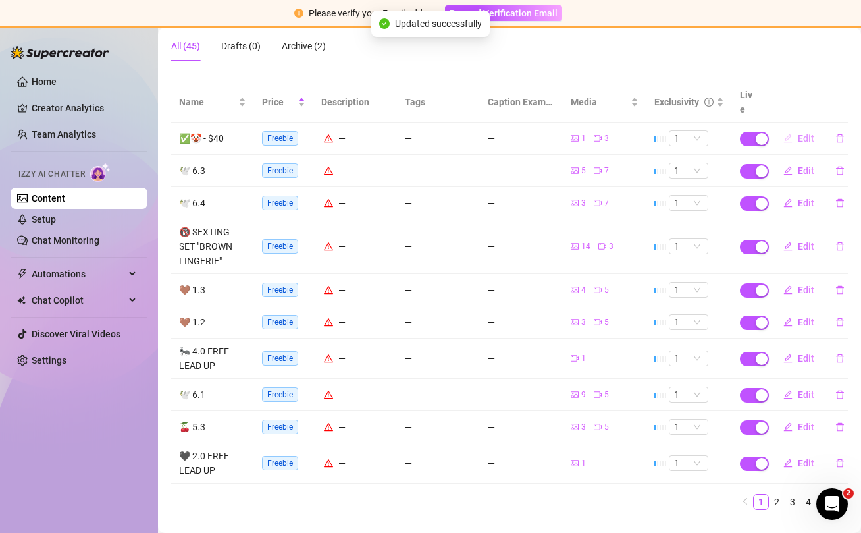
click at [803, 133] on span "Edit" at bounding box center [806, 138] width 16 height 11
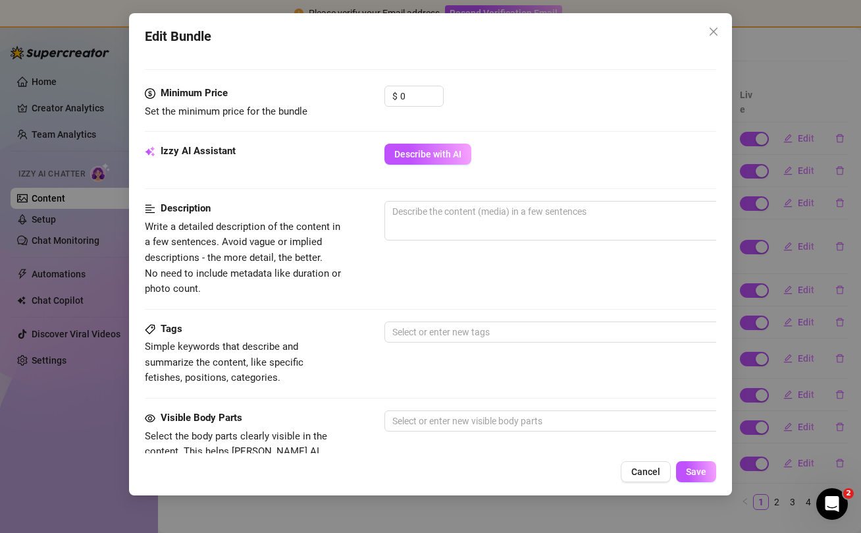
scroll to position [467, 0]
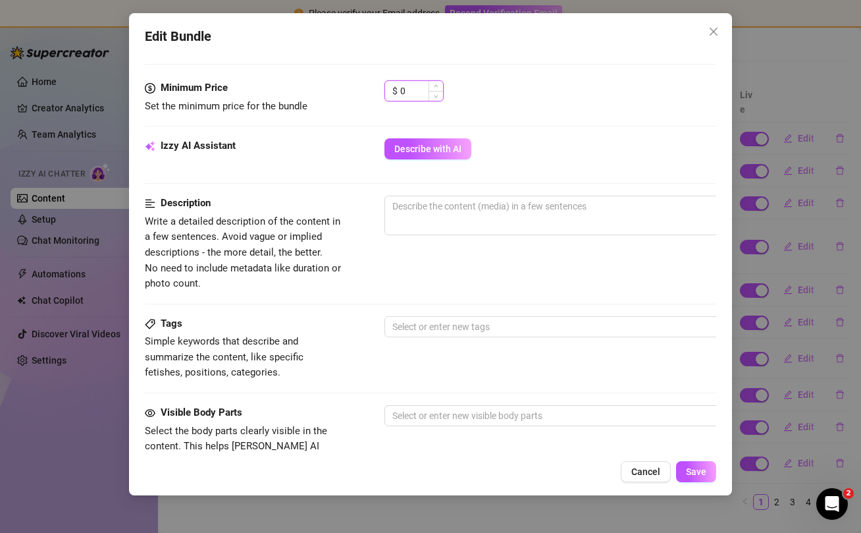
click at [427, 90] on input "0" at bounding box center [421, 91] width 43 height 20
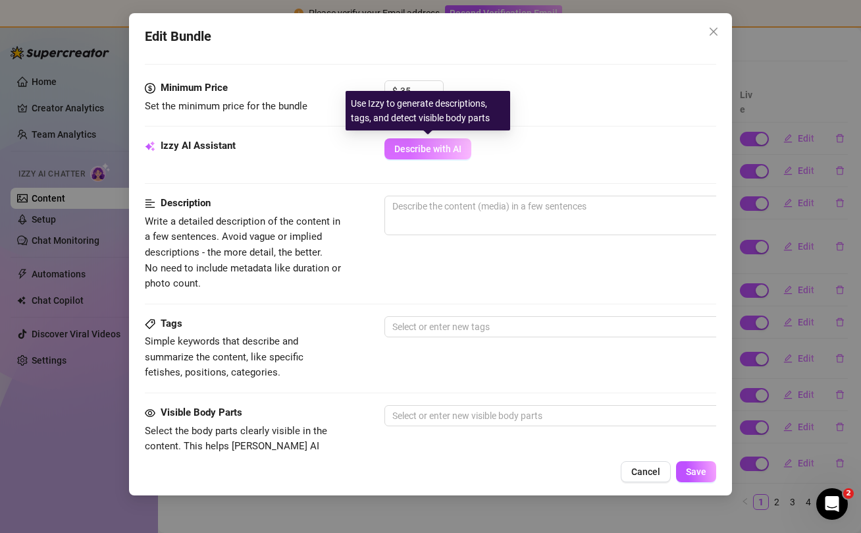
click at [414, 153] on span "Describe with AI" at bounding box center [427, 149] width 67 height 11
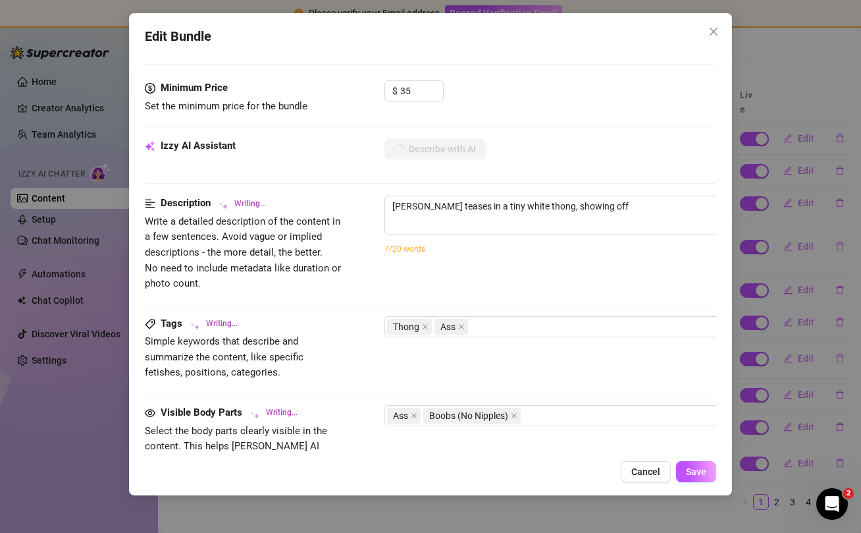
scroll to position [680, 0]
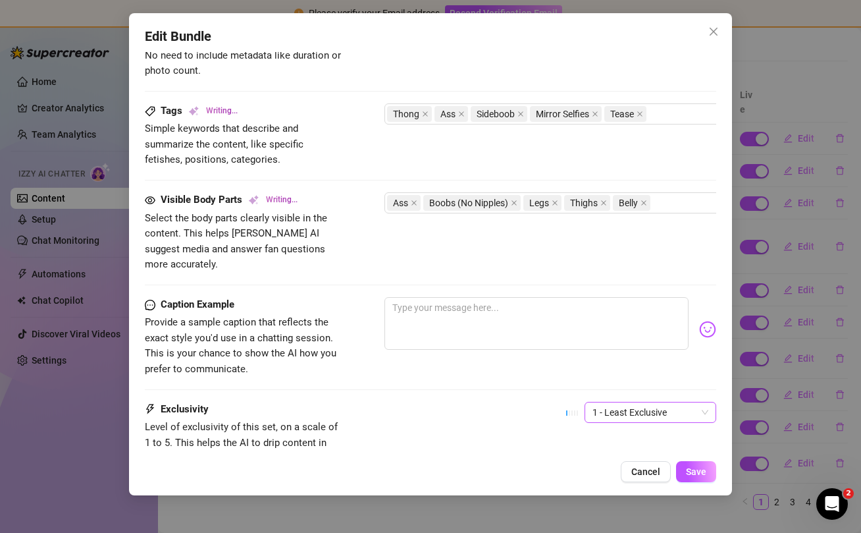
click at [672, 402] on span "1 - Least Exclusive" at bounding box center [651, 412] width 116 height 20
click at [660, 402] on span "1 - Least Exclusive" at bounding box center [651, 412] width 116 height 20
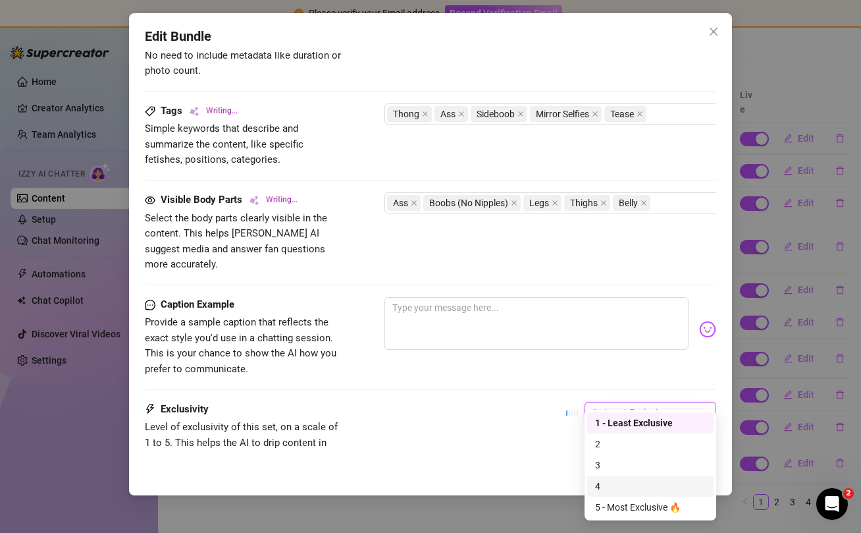
click at [616, 490] on div "4" at bounding box center [650, 486] width 111 height 14
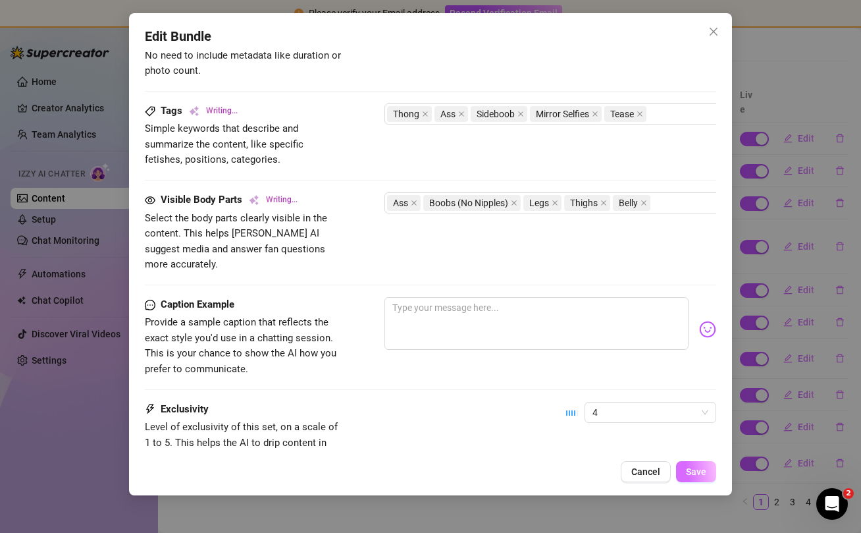
click at [701, 472] on span "Save" at bounding box center [696, 471] width 20 height 11
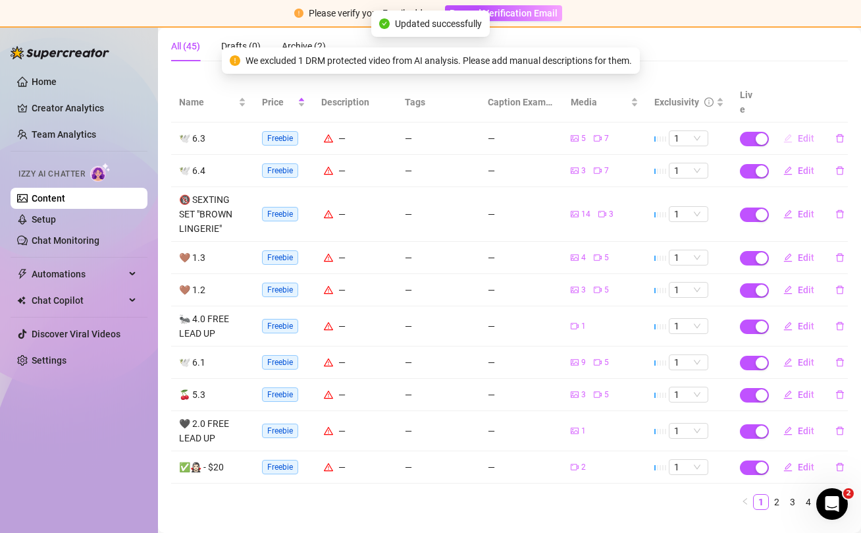
click at [795, 128] on button "Edit" at bounding box center [799, 138] width 52 height 21
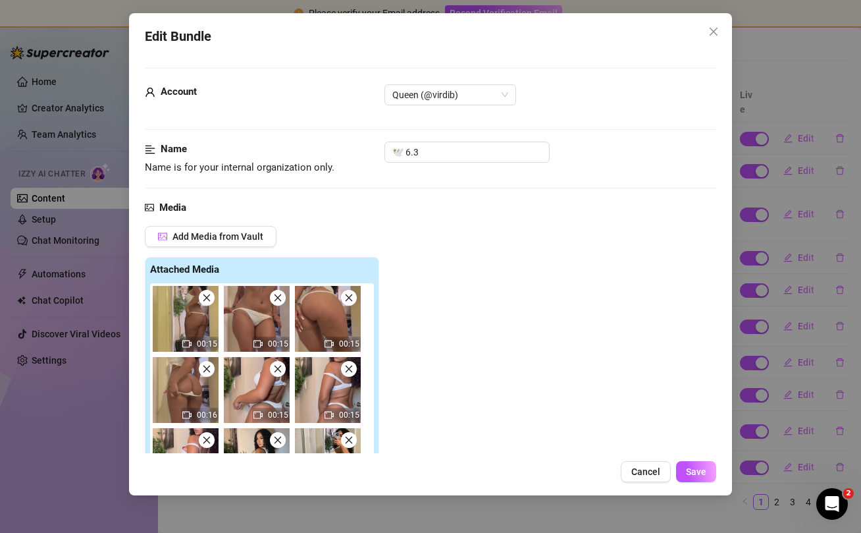
scroll to position [277, 0]
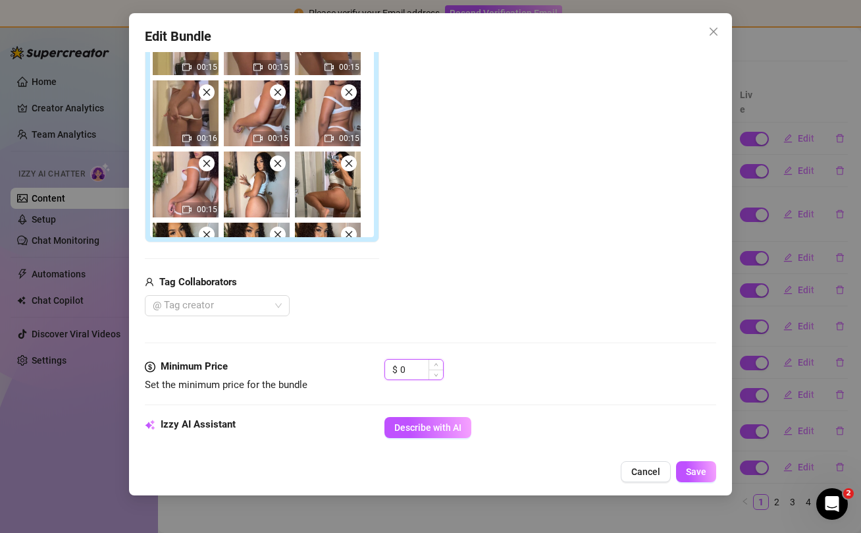
click at [412, 368] on input "0" at bounding box center [421, 370] width 43 height 20
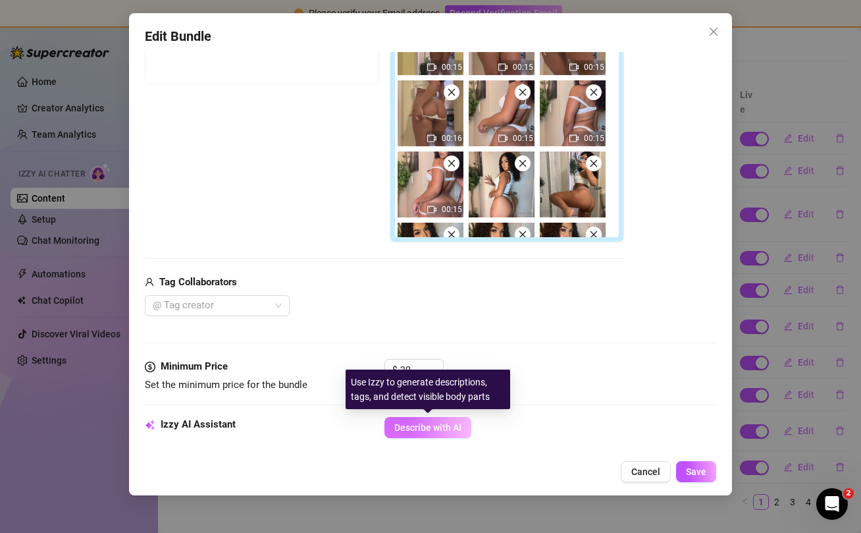
click at [424, 433] on span "Describe with AI" at bounding box center [427, 427] width 67 height 11
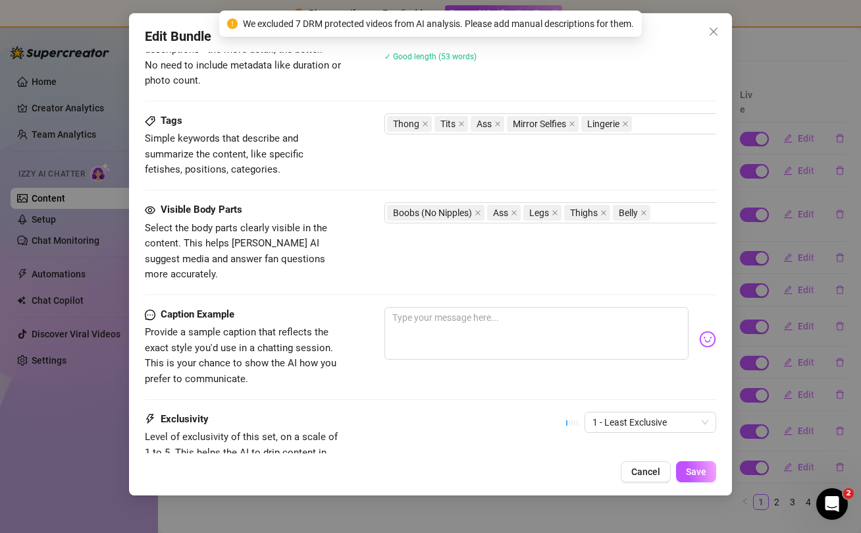
scroll to position [863, 0]
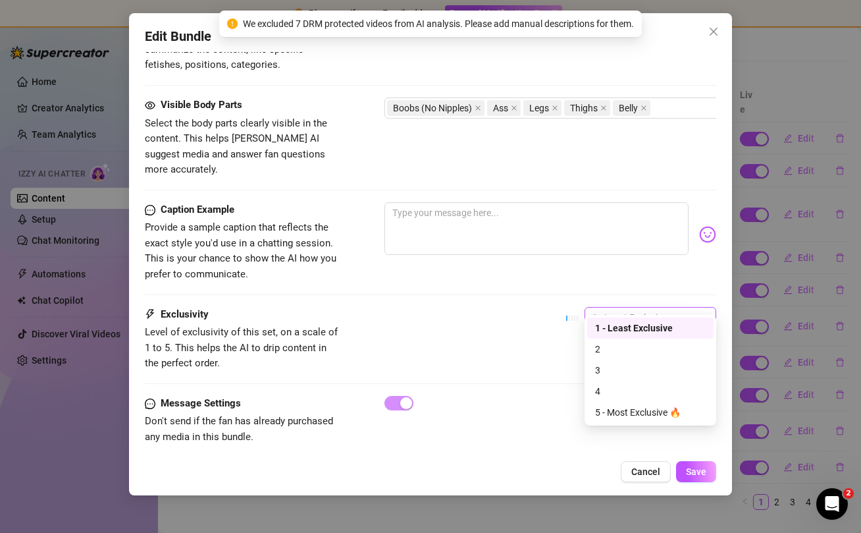
click at [622, 308] on span "1 - Least Exclusive" at bounding box center [651, 318] width 116 height 20
click at [614, 347] on div "2" at bounding box center [650, 349] width 111 height 14
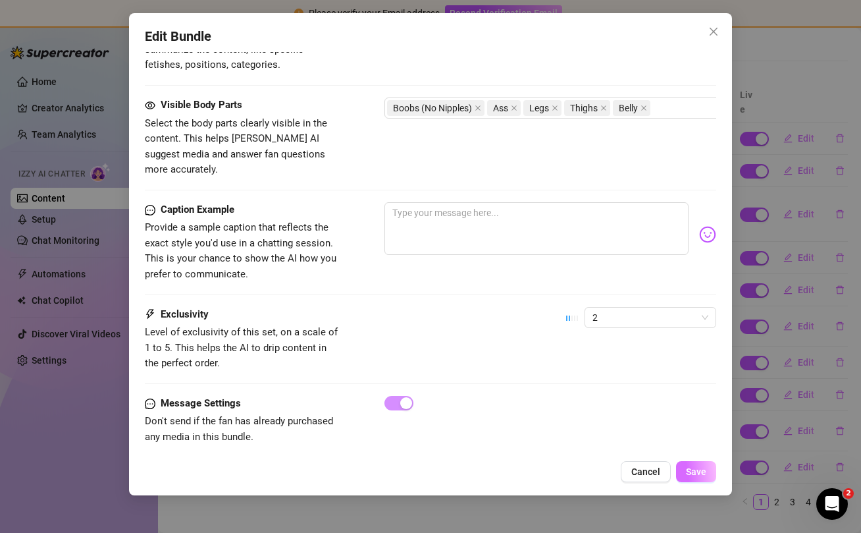
click at [693, 472] on span "Save" at bounding box center [696, 471] width 20 height 11
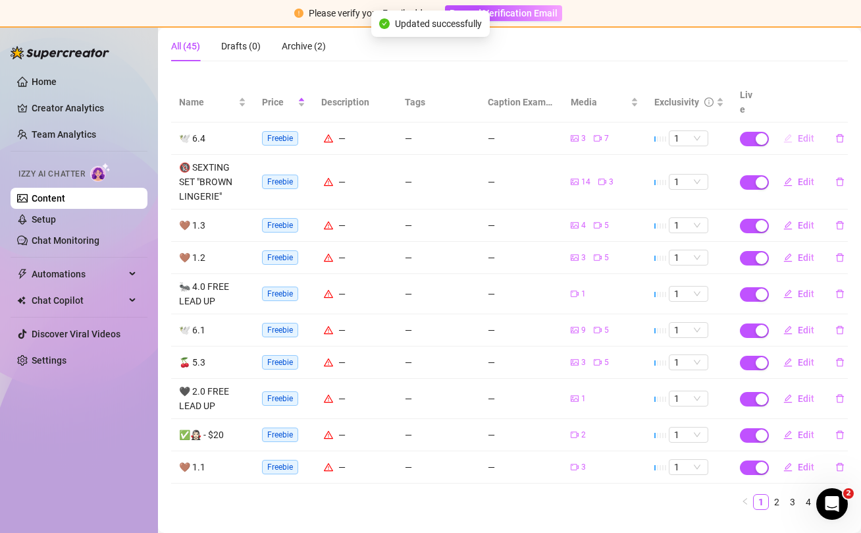
click at [798, 133] on span "Edit" at bounding box center [806, 138] width 16 height 11
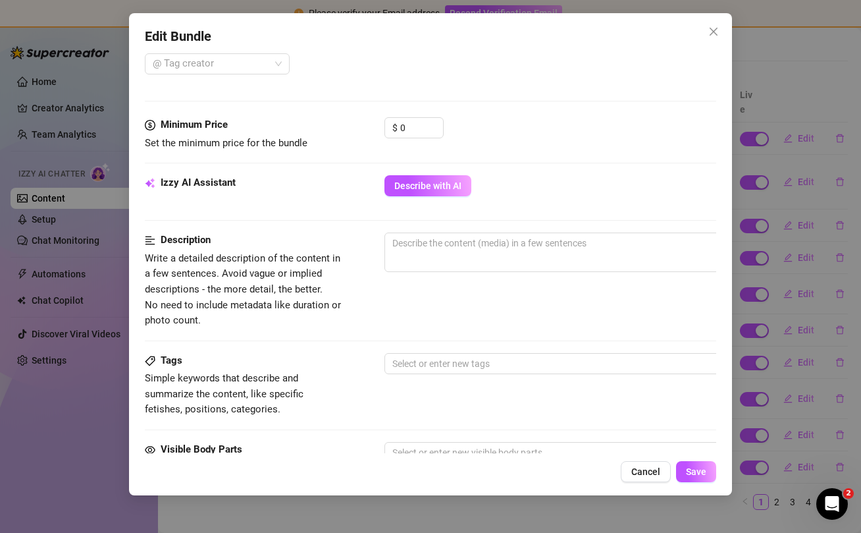
scroll to position [565, 0]
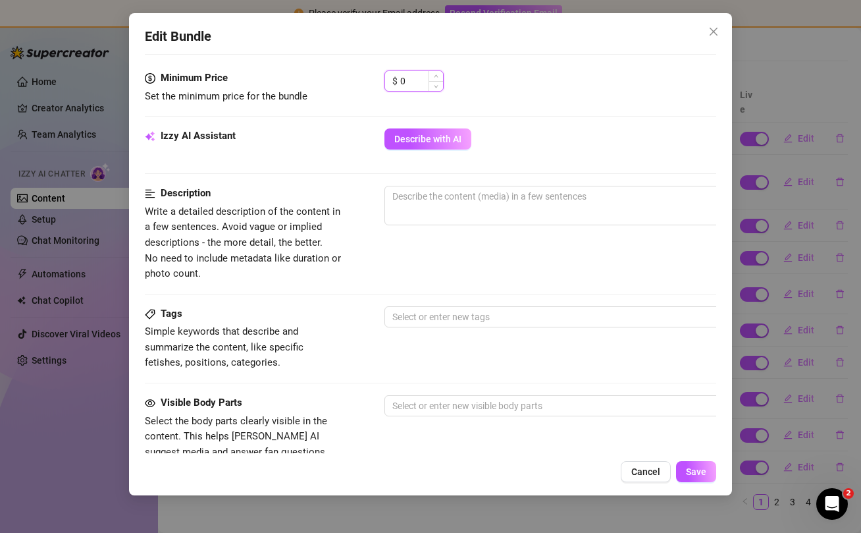
click at [417, 80] on input "0" at bounding box center [421, 81] width 43 height 20
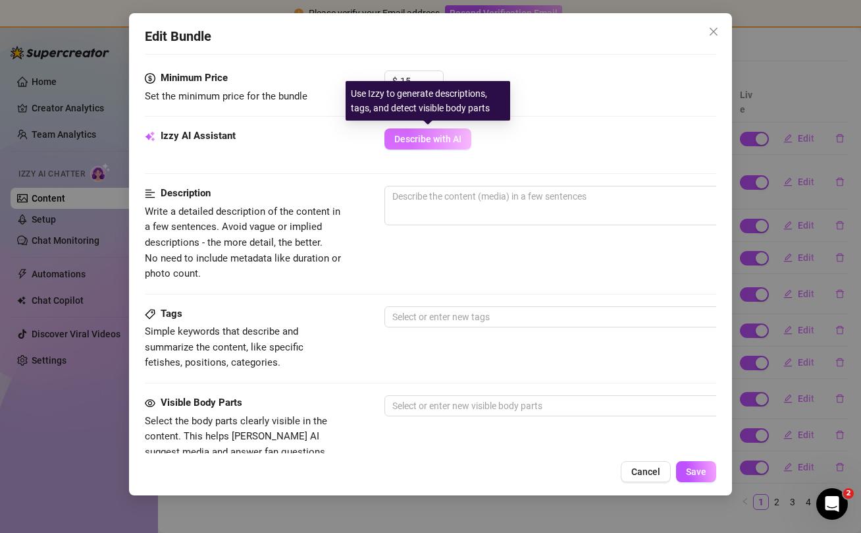
click at [423, 137] on span "Describe with AI" at bounding box center [427, 139] width 67 height 11
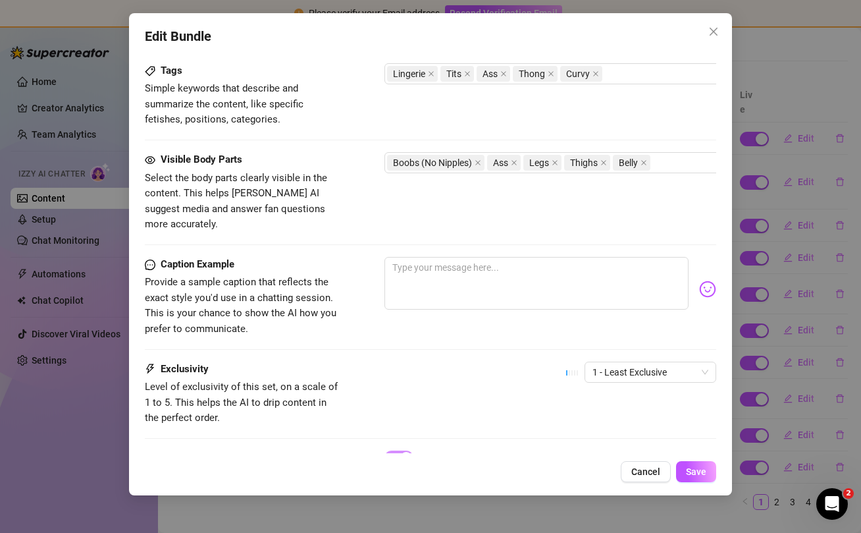
scroll to position [863, 0]
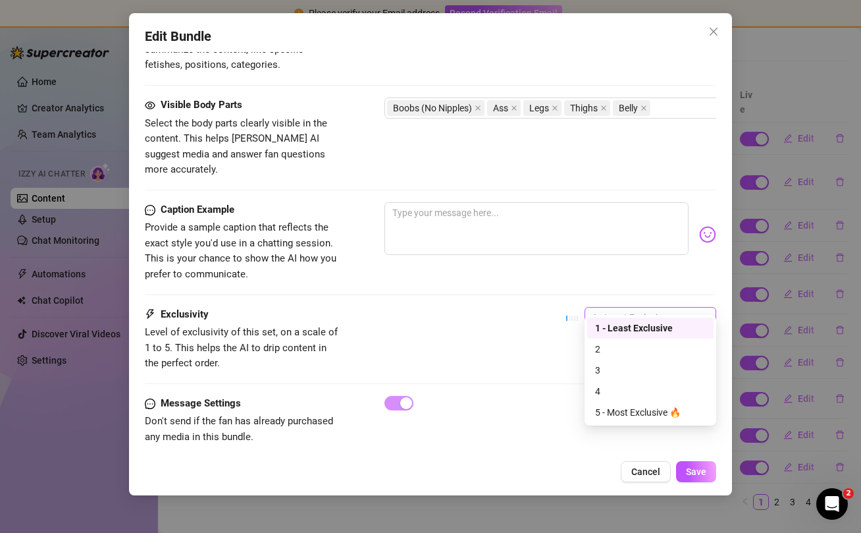
click at [625, 308] on span "1 - Least Exclusive" at bounding box center [651, 318] width 116 height 20
click at [523, 338] on div "Exclusivity Level of exclusivity of this set, on a scale of 1 to 5. This helps …" at bounding box center [431, 339] width 572 height 65
click at [620, 308] on span "1 - Least Exclusive" at bounding box center [651, 318] width 116 height 20
click at [615, 368] on div "3" at bounding box center [650, 370] width 111 height 14
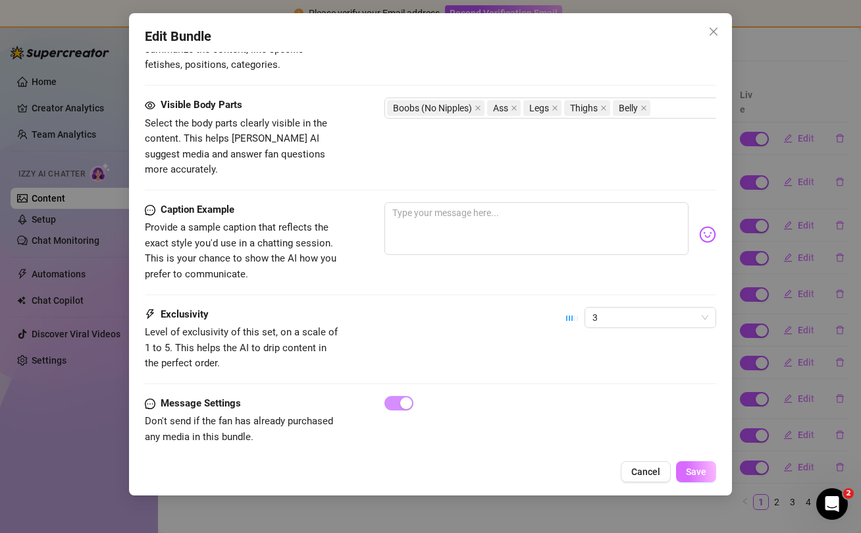
click at [694, 474] on span "Save" at bounding box center [696, 471] width 20 height 11
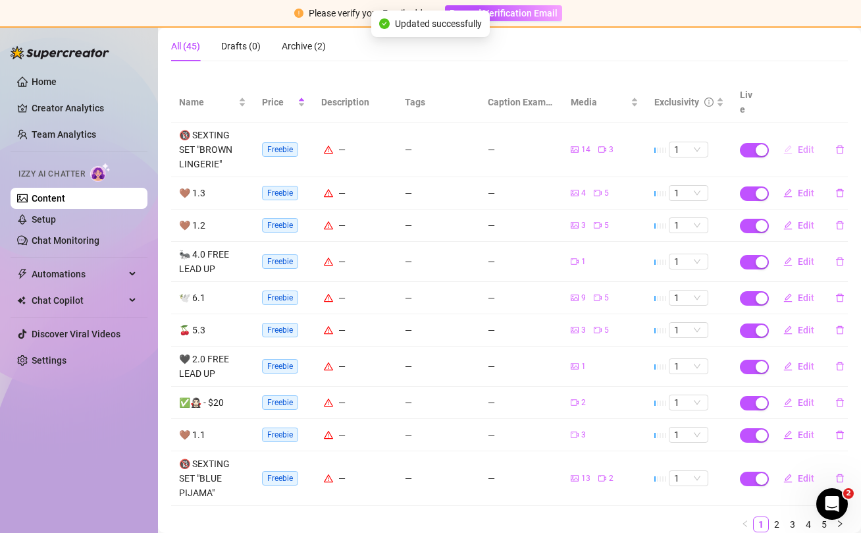
click at [804, 144] on span "Edit" at bounding box center [806, 149] width 16 height 11
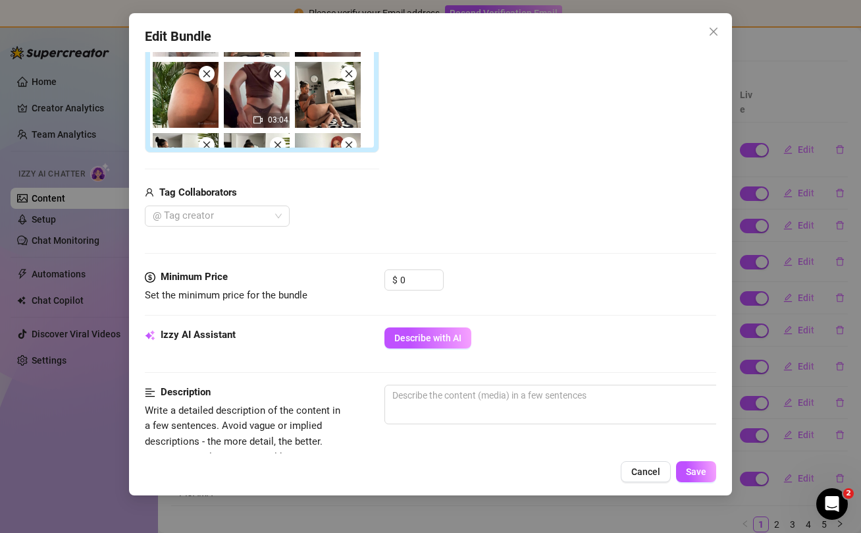
scroll to position [373, 0]
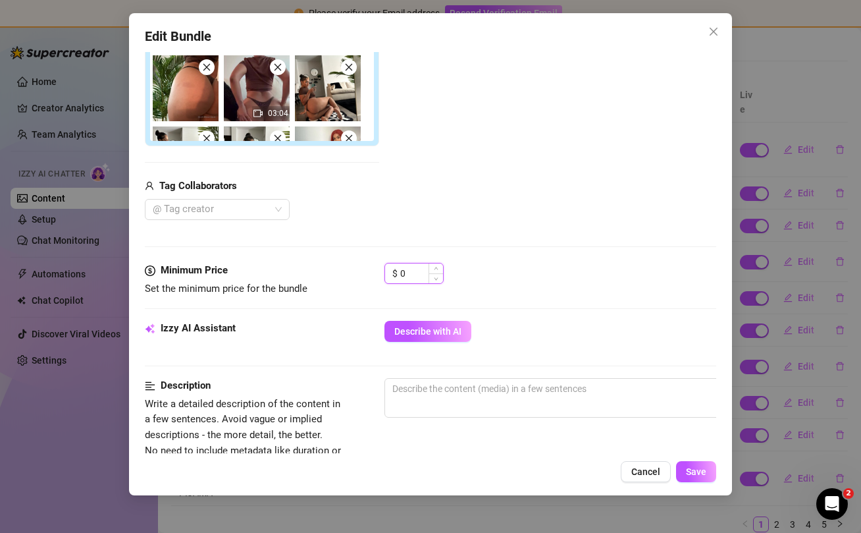
click at [417, 278] on input "0" at bounding box center [421, 273] width 43 height 20
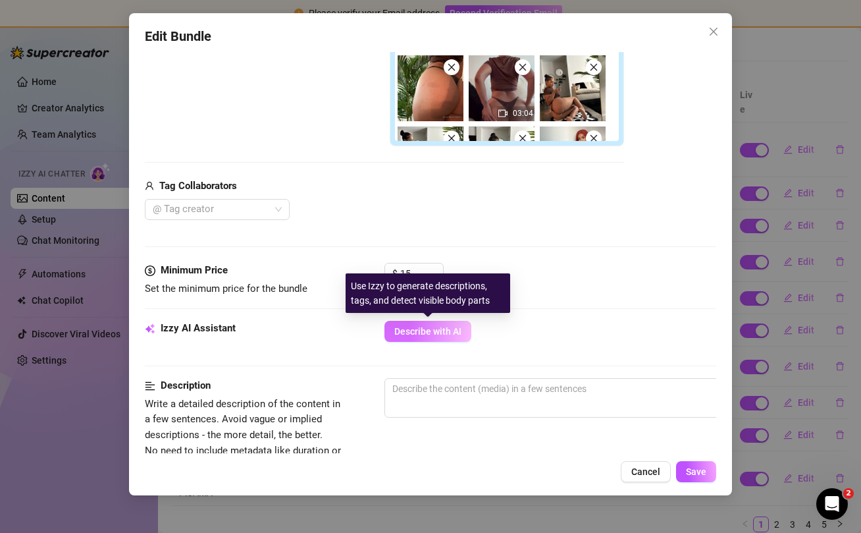
click at [422, 334] on span "Describe with AI" at bounding box center [427, 331] width 67 height 11
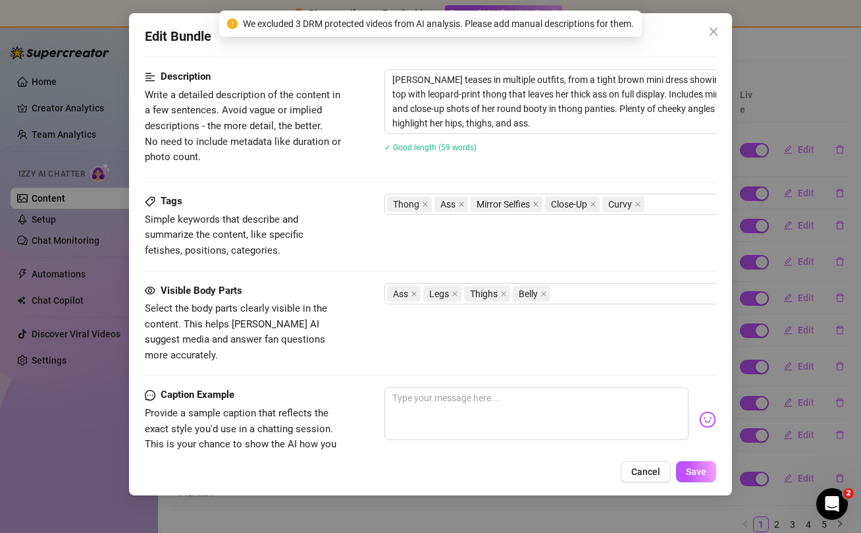
scroll to position [867, 0]
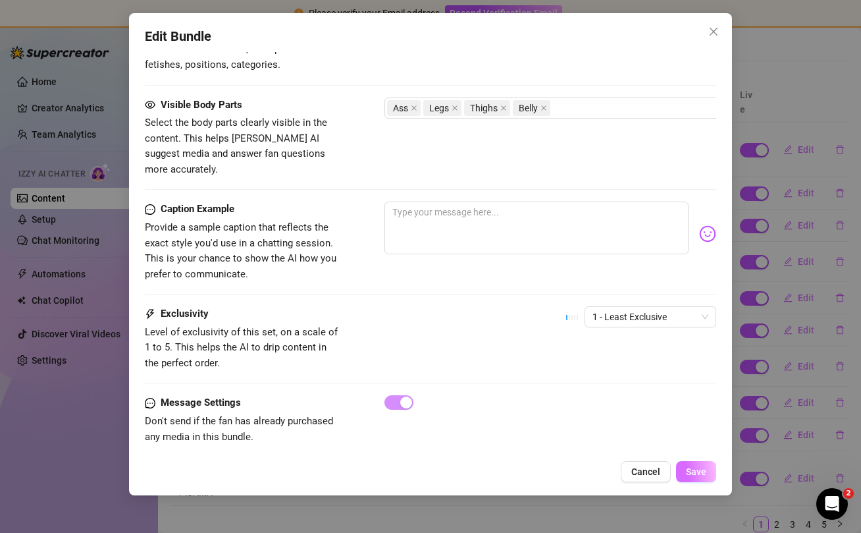
click at [707, 480] on button "Save" at bounding box center [696, 471] width 40 height 21
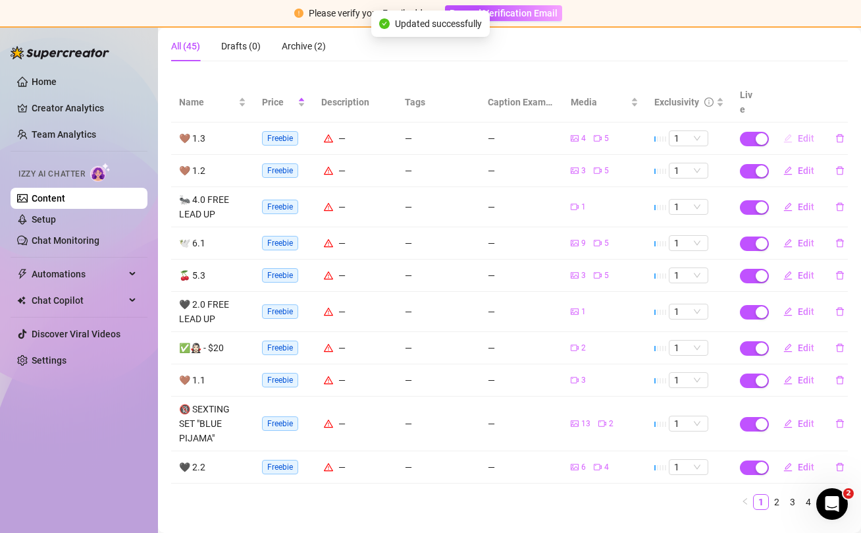
click at [802, 133] on span "Edit" at bounding box center [806, 138] width 16 height 11
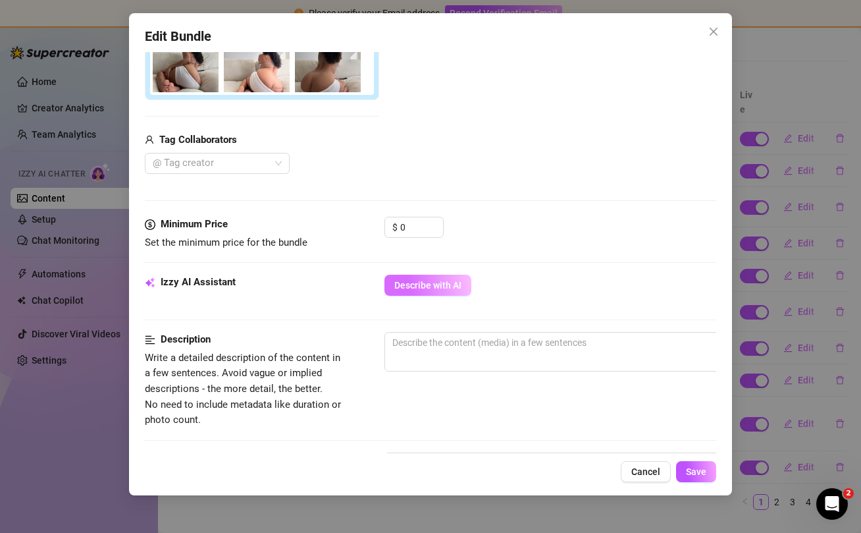
scroll to position [404, 0]
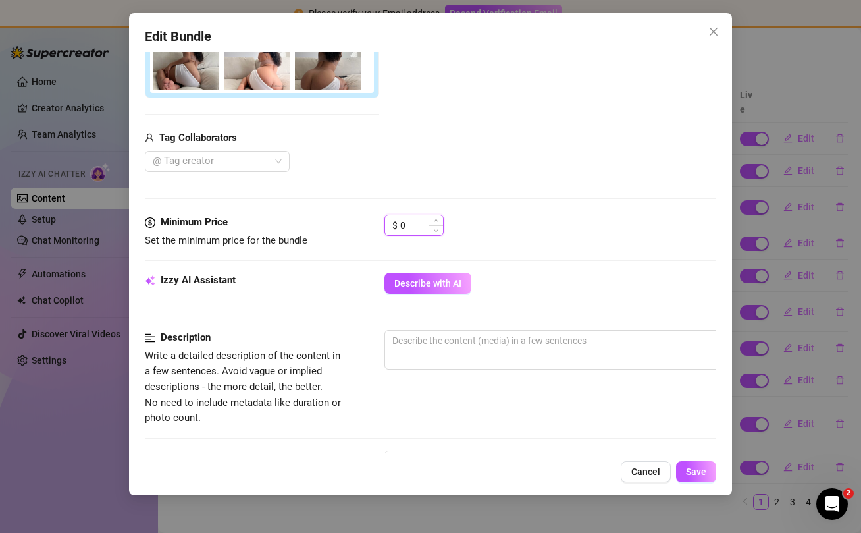
click at [417, 224] on input "0" at bounding box center [421, 225] width 43 height 20
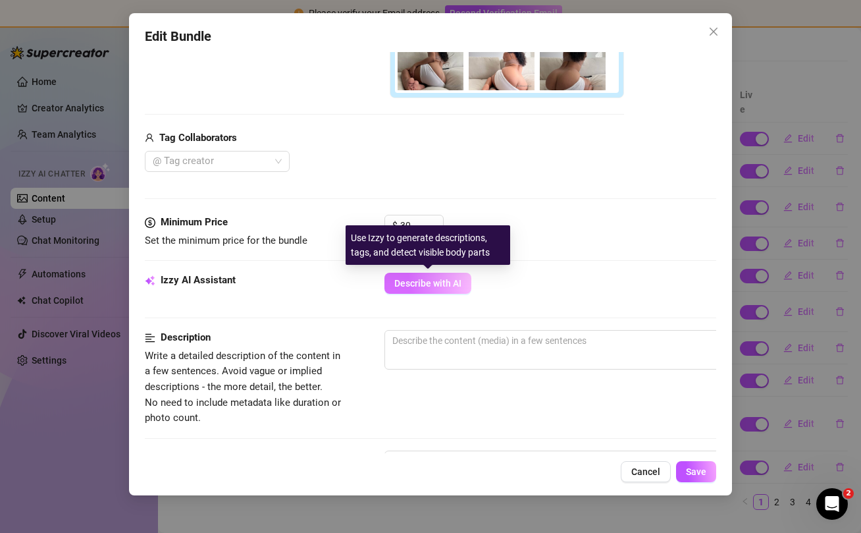
click at [431, 285] on span "Describe with AI" at bounding box center [427, 283] width 67 height 11
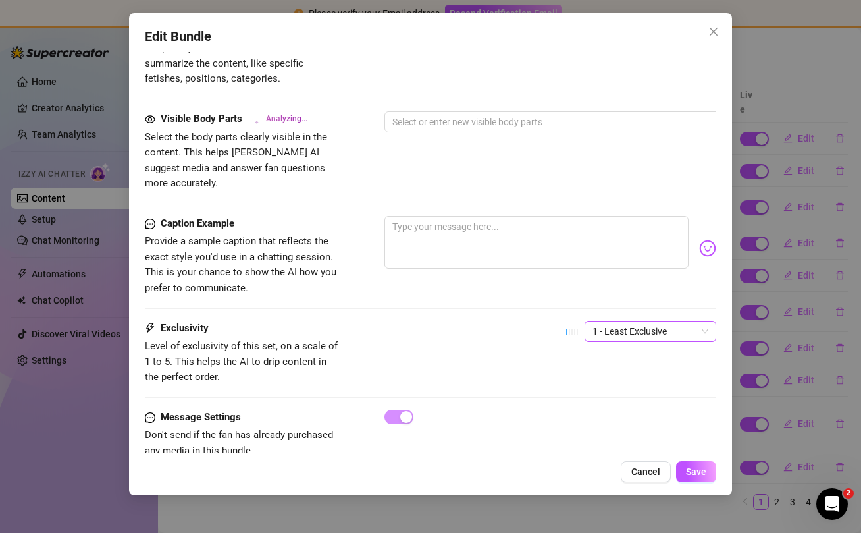
scroll to position [834, 0]
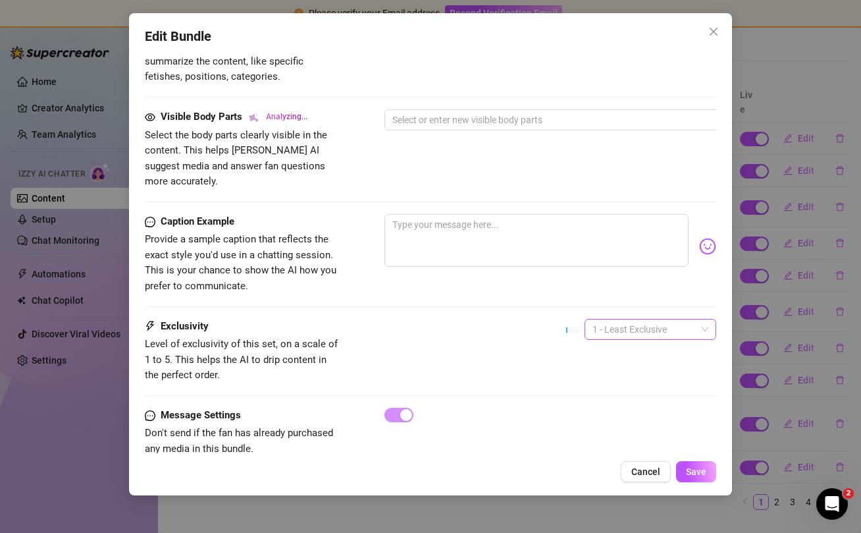
click at [645, 319] on span "1 - Least Exclusive" at bounding box center [651, 329] width 116 height 20
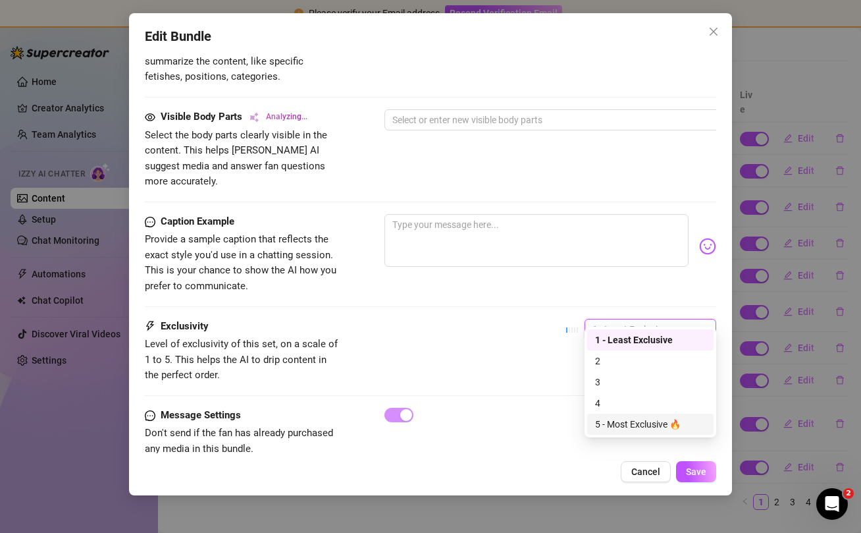
click at [647, 425] on div "5 - Most Exclusive 🔥" at bounding box center [650, 424] width 111 height 14
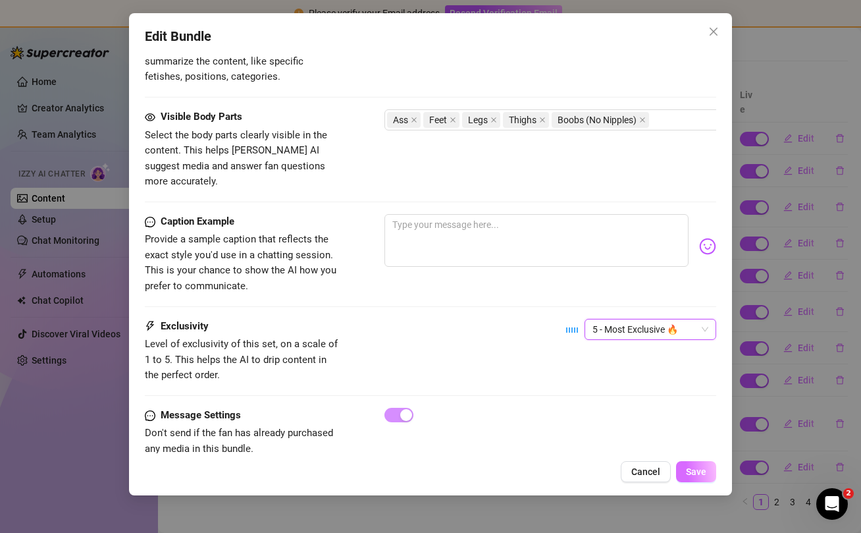
click at [693, 470] on span "Save" at bounding box center [696, 471] width 20 height 11
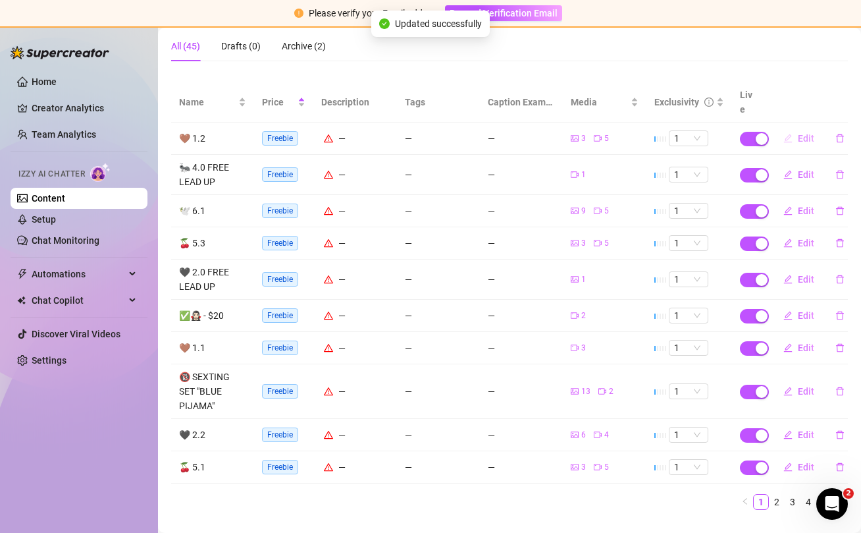
click at [802, 133] on span "Edit" at bounding box center [806, 138] width 16 height 11
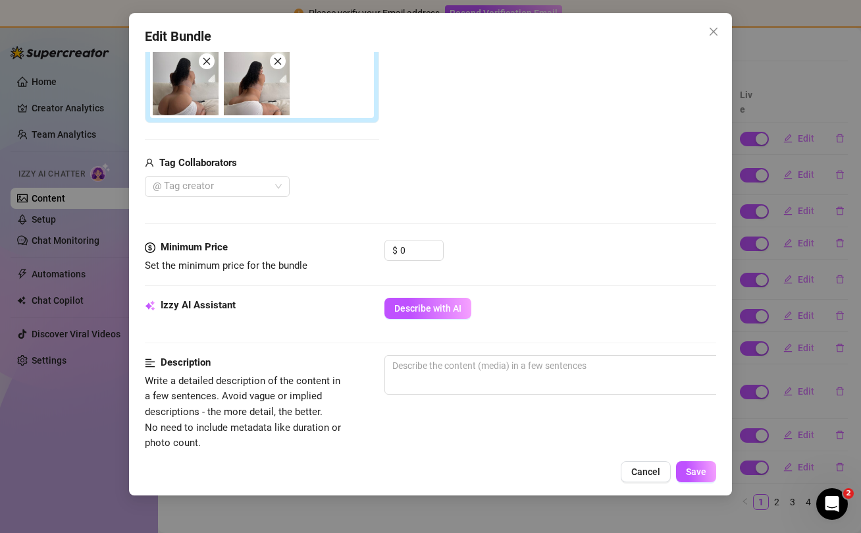
scroll to position [445, 0]
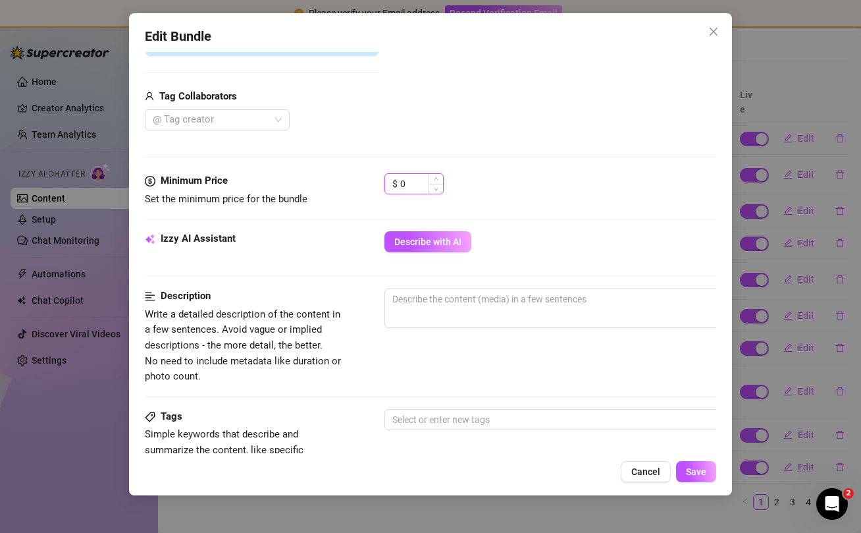
click at [418, 187] on input "0" at bounding box center [421, 184] width 43 height 20
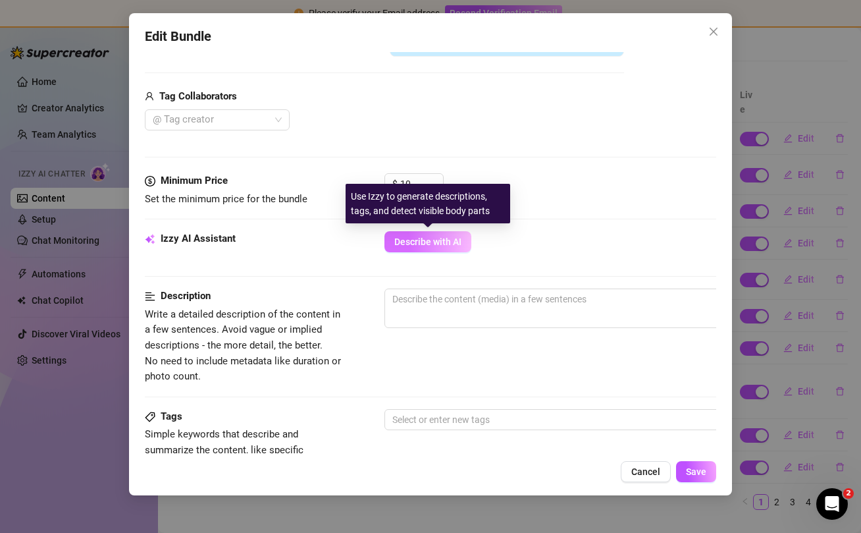
click at [433, 240] on span "Describe with AI" at bounding box center [427, 241] width 67 height 11
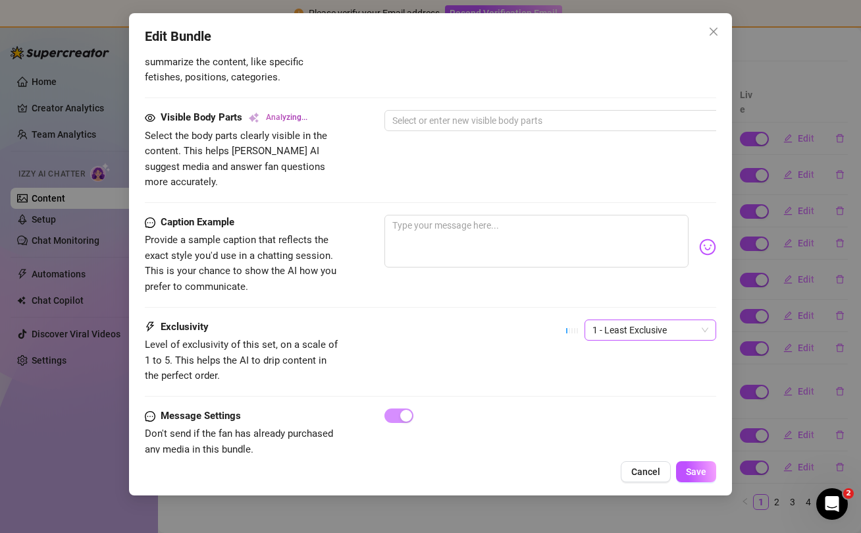
scroll to position [846, 0]
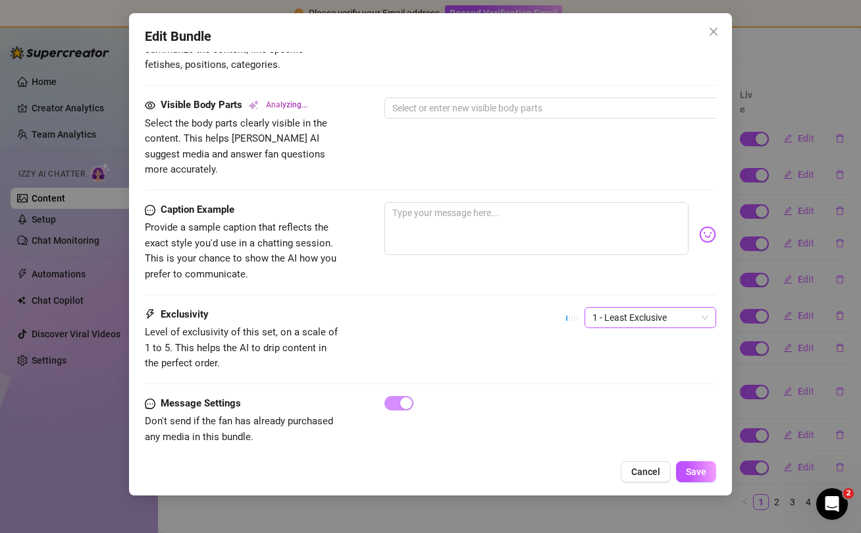
click at [648, 308] on span "1 - Least Exclusive" at bounding box center [651, 318] width 116 height 20
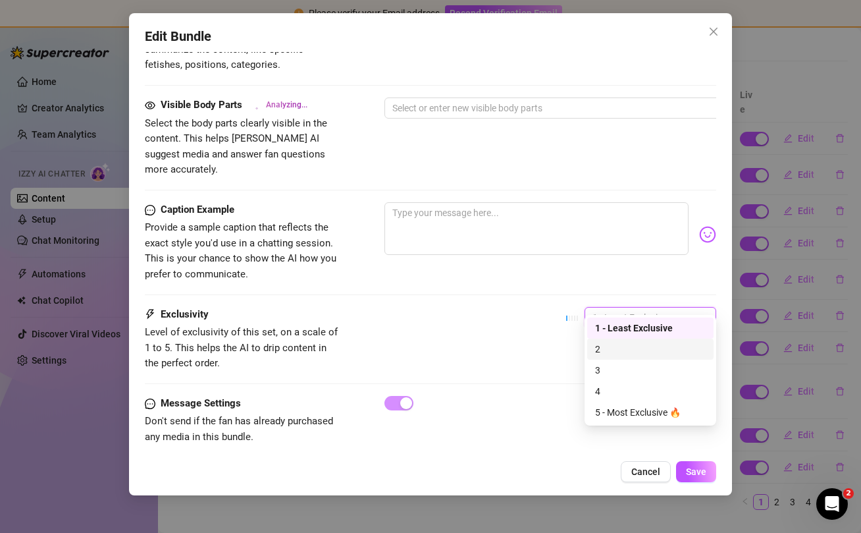
click at [628, 345] on div "2" at bounding box center [650, 349] width 111 height 14
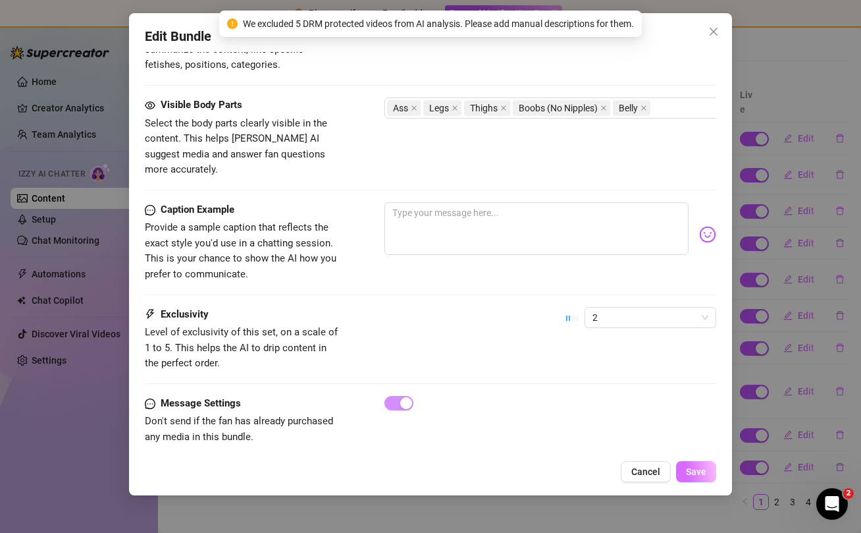
click at [697, 473] on span "Save" at bounding box center [696, 471] width 20 height 11
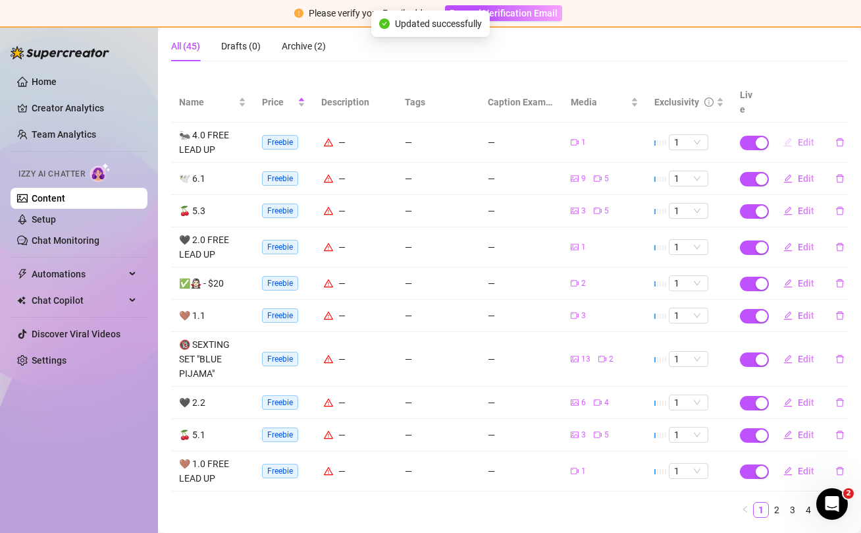
click at [803, 137] on span "Edit" at bounding box center [806, 142] width 16 height 11
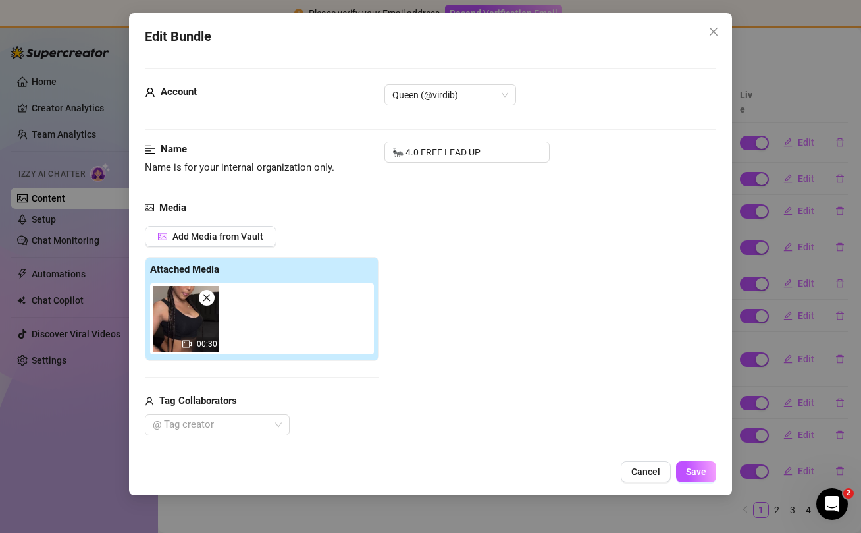
scroll to position [298, 0]
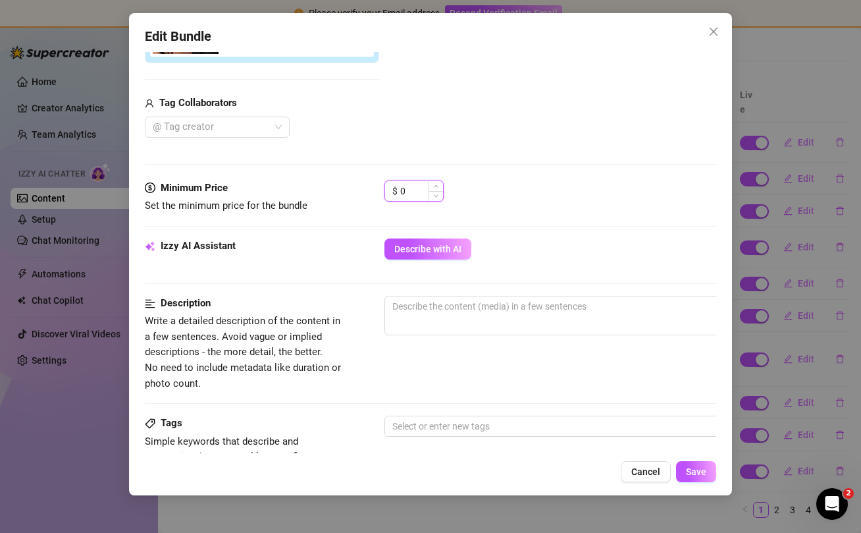
click at [421, 187] on input "0" at bounding box center [421, 191] width 43 height 20
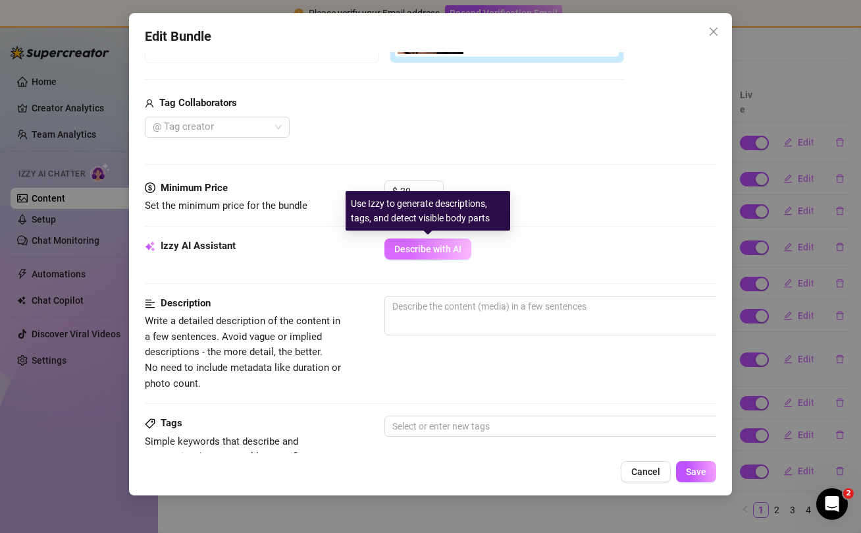
click at [422, 246] on span "Describe with AI" at bounding box center [427, 249] width 67 height 11
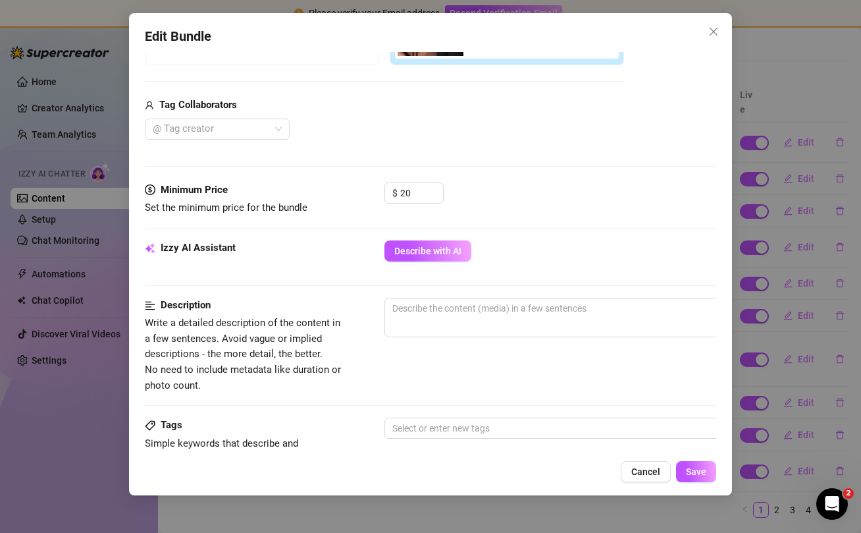
scroll to position [297, 0]
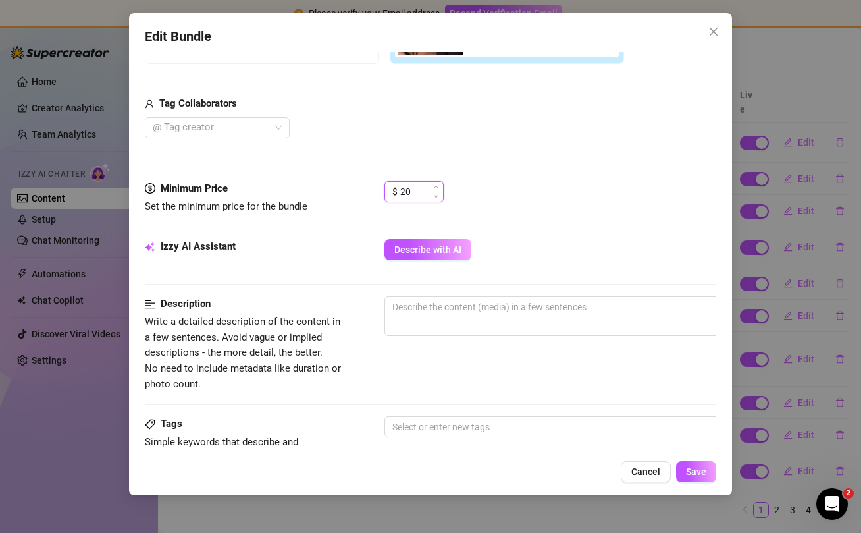
click at [419, 196] on input "20" at bounding box center [421, 192] width 43 height 20
click at [443, 198] on span "Decrease Value" at bounding box center [436, 196] width 14 height 12
click at [443, 198] on span "Decrease Value" at bounding box center [436, 197] width 14 height 10
click at [436, 198] on span "Decrease Value" at bounding box center [436, 196] width 14 height 12
click at [435, 197] on icon "down" at bounding box center [436, 196] width 5 height 5
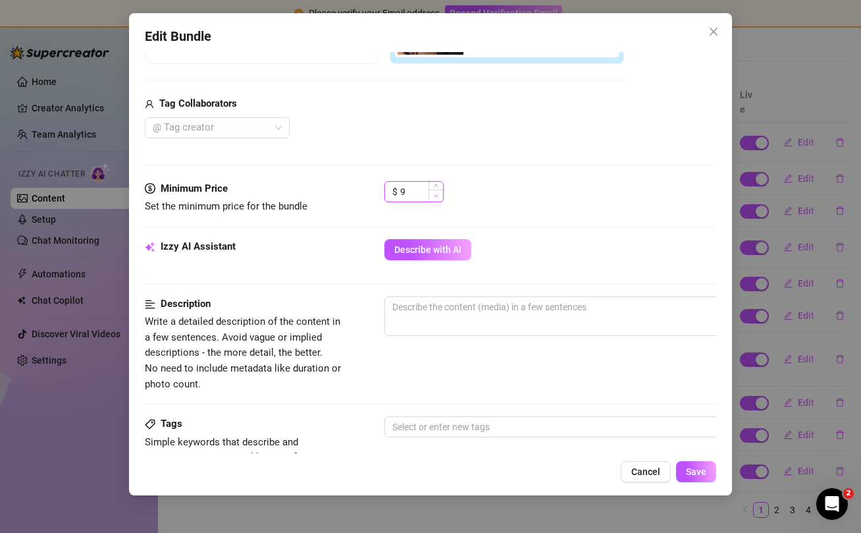
click at [435, 196] on icon "down" at bounding box center [436, 196] width 5 height 5
click at [434, 195] on icon "down" at bounding box center [436, 196] width 5 height 5
click at [447, 302] on textarea at bounding box center [615, 307] width 460 height 20
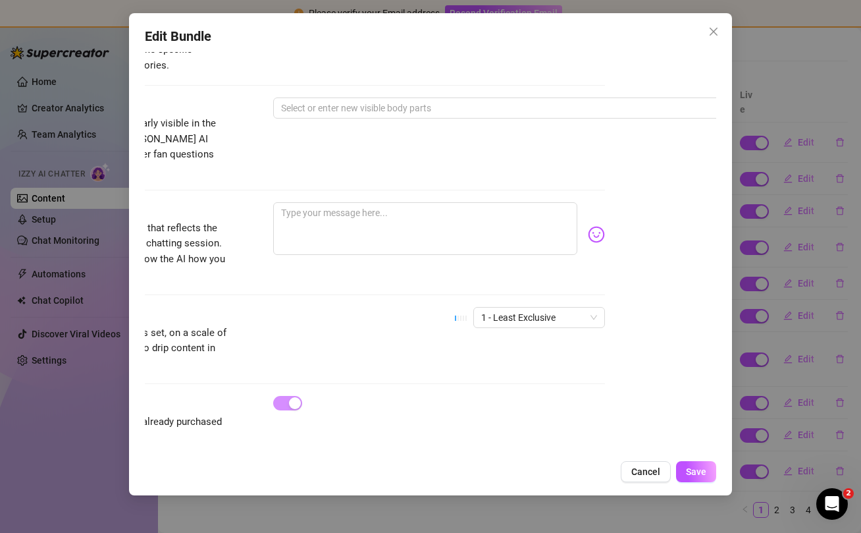
scroll to position [705, 111]
click at [711, 468] on button "Save" at bounding box center [696, 471] width 40 height 21
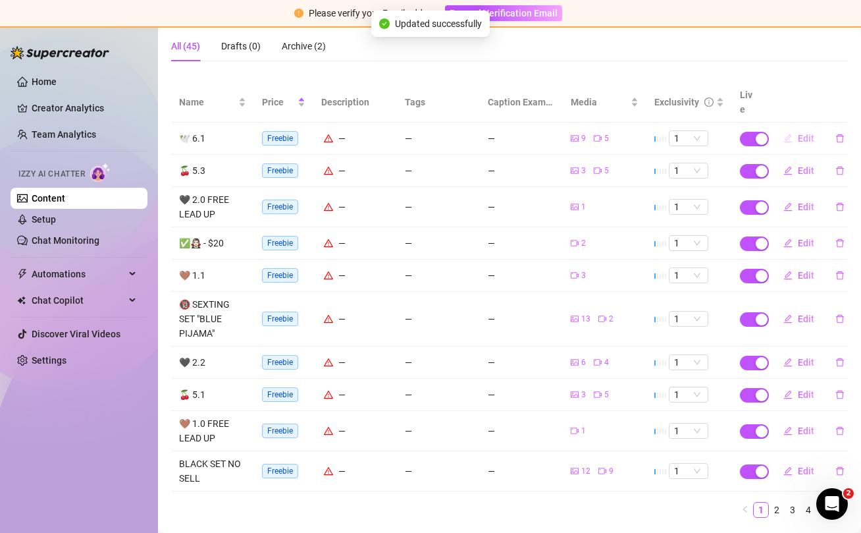
click at [806, 133] on span "Edit" at bounding box center [806, 138] width 16 height 11
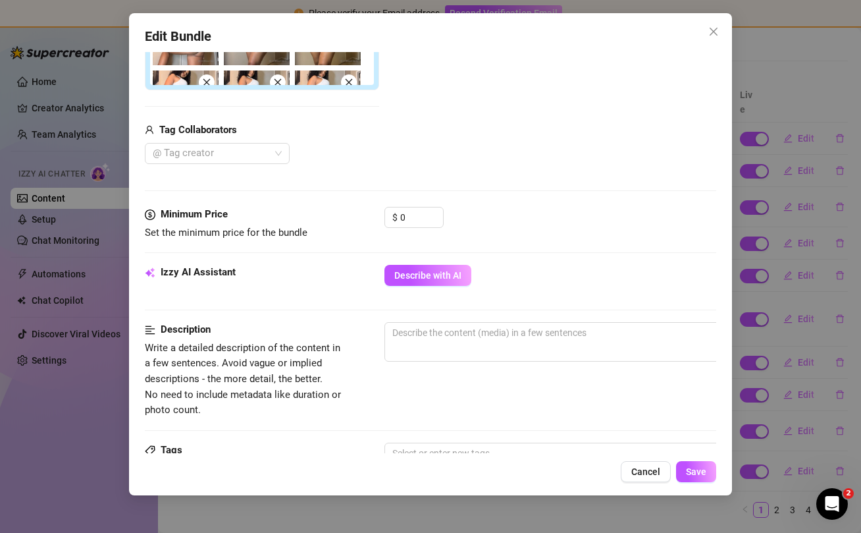
scroll to position [427, 0]
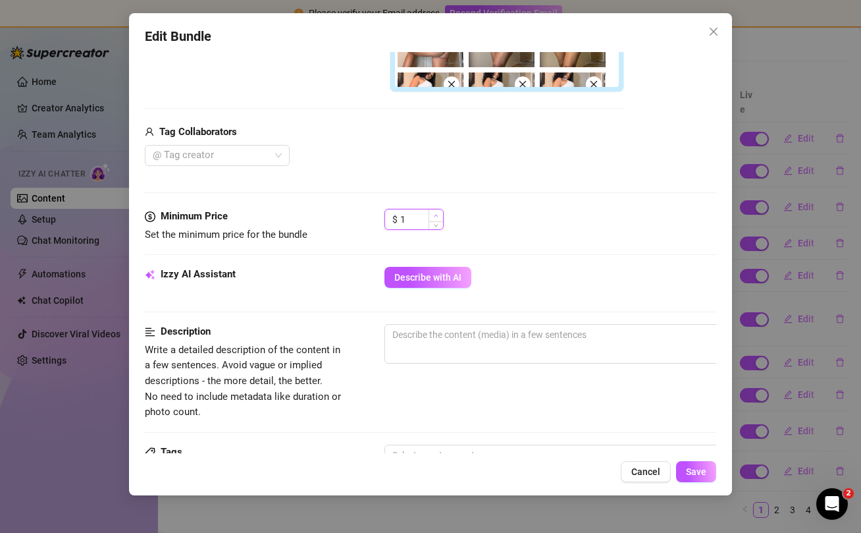
click at [439, 215] on span "Increase Value" at bounding box center [436, 215] width 14 height 12
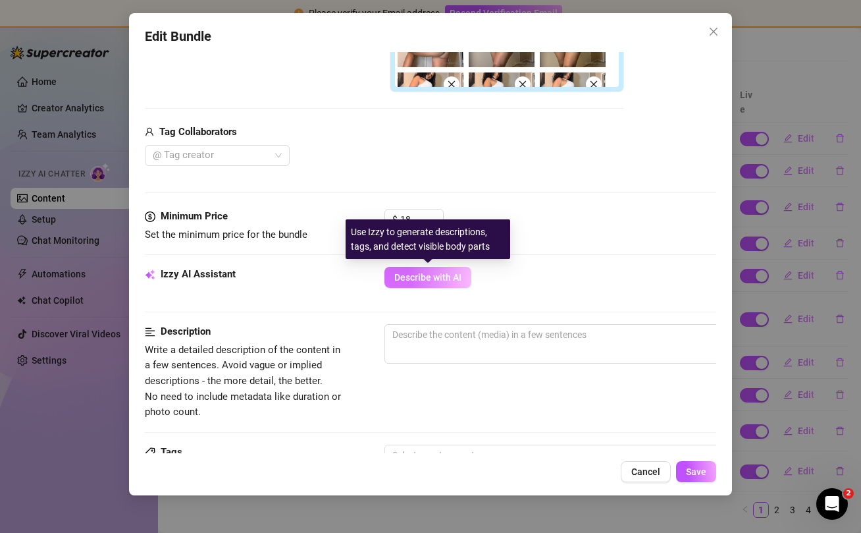
click at [420, 275] on span "Describe with AI" at bounding box center [427, 277] width 67 height 11
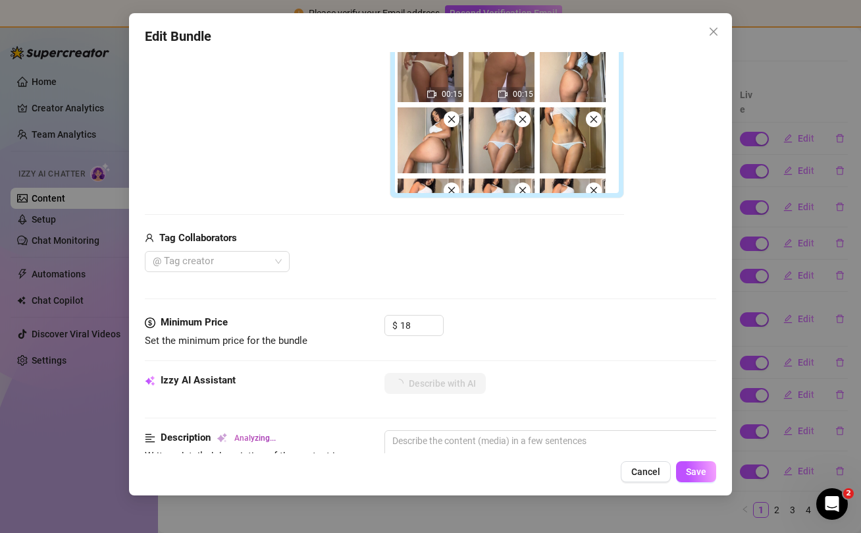
scroll to position [382, 0]
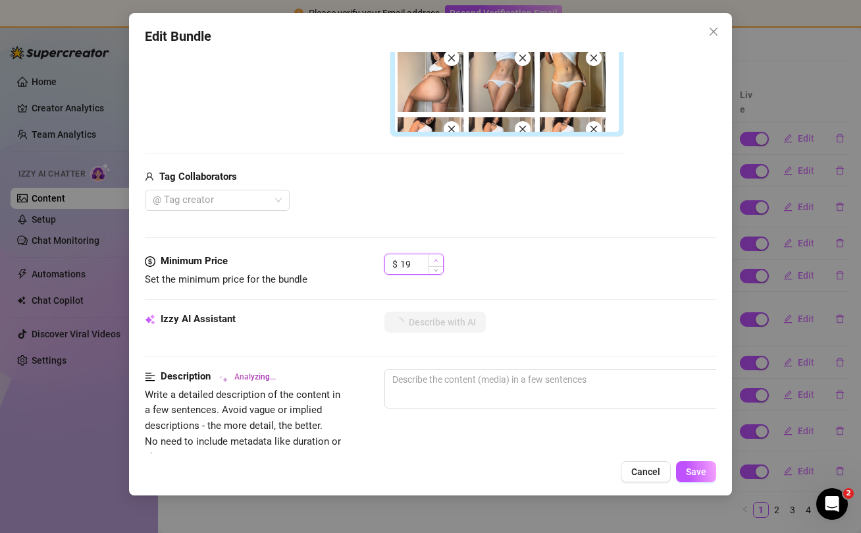
click at [439, 259] on span "Increase Value" at bounding box center [436, 260] width 14 height 12
click at [438, 258] on span "Increase Value" at bounding box center [436, 260] width 14 height 12
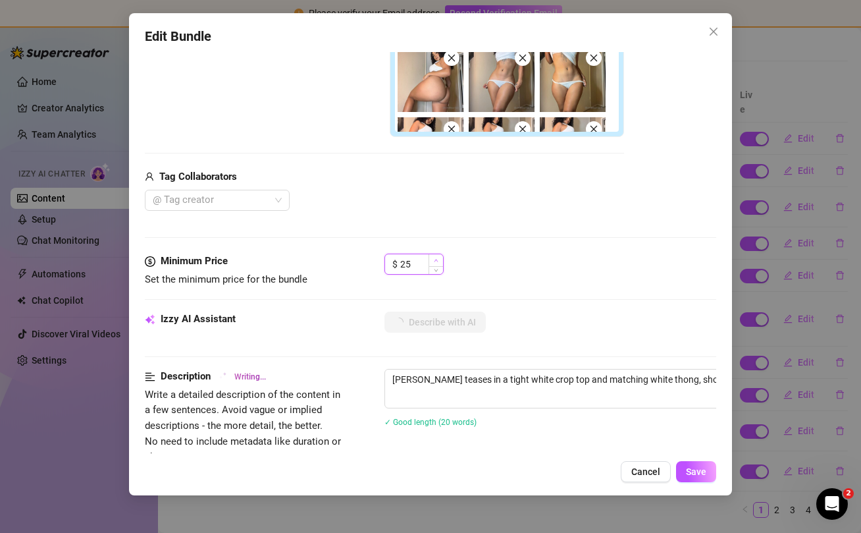
click at [438, 257] on span "Increase Value" at bounding box center [436, 260] width 14 height 12
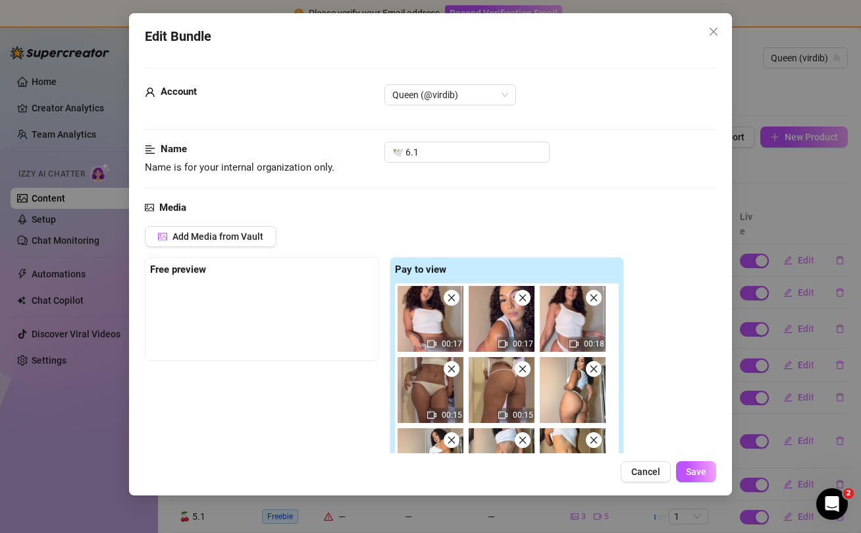
scroll to position [382, 0]
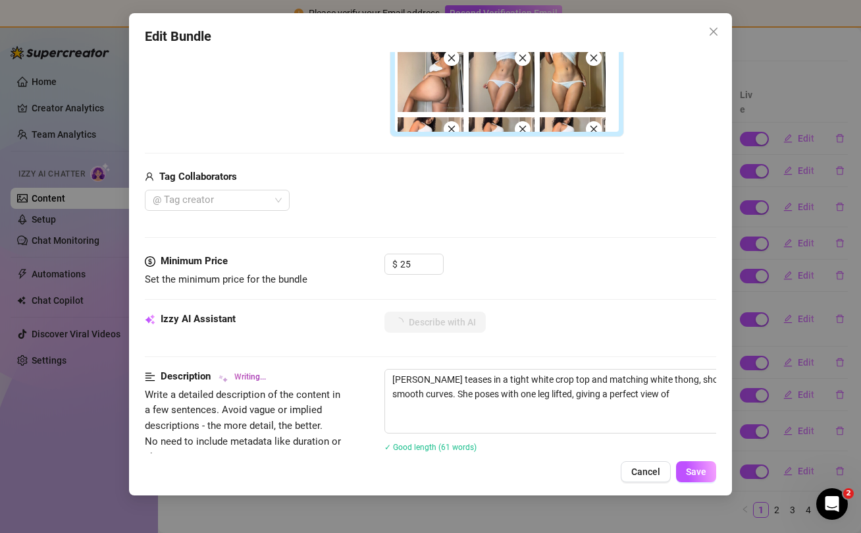
type textarea "Virdi teases in a tight white crop top and matching white thong, showing off he…"
type input "2"
type textarea "Virdi teases in a tight white crop top and matching white thong, showing off he…"
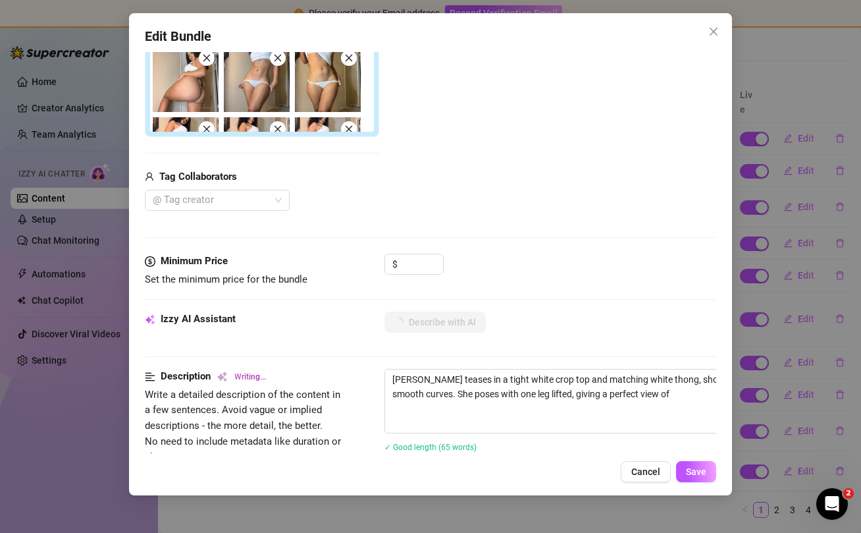
type textarea "Virdi teases in a tight white crop top and matching white thong, showing off he…"
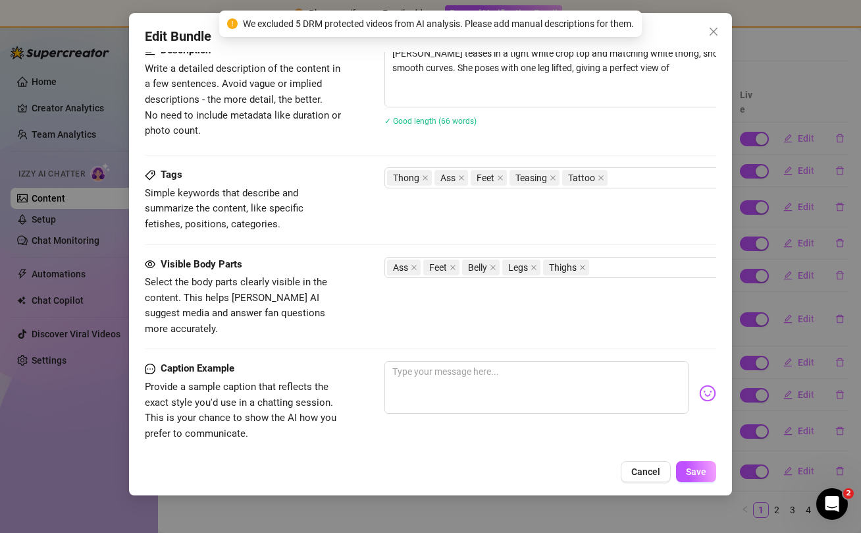
scroll to position [867, 0]
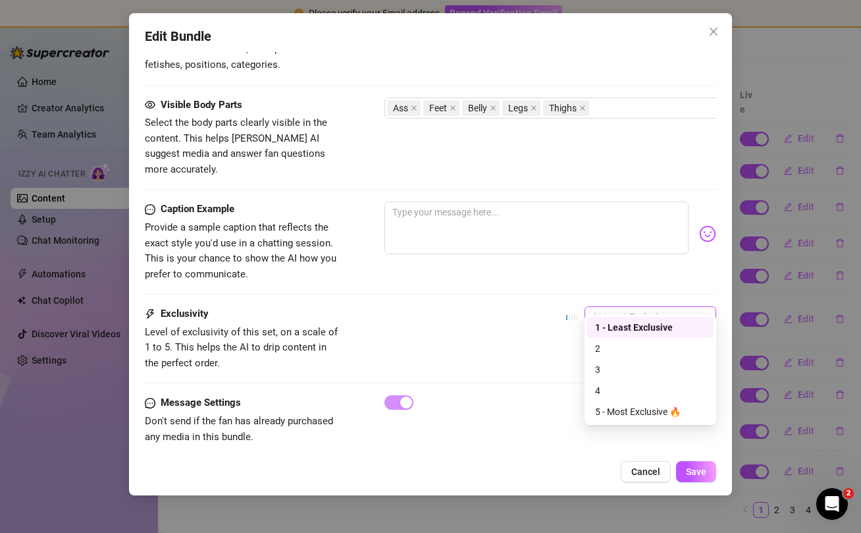
click at [633, 307] on span "1 - Least Exclusive" at bounding box center [651, 317] width 116 height 20
type input "45"
click at [615, 367] on div "3" at bounding box center [650, 369] width 111 height 14
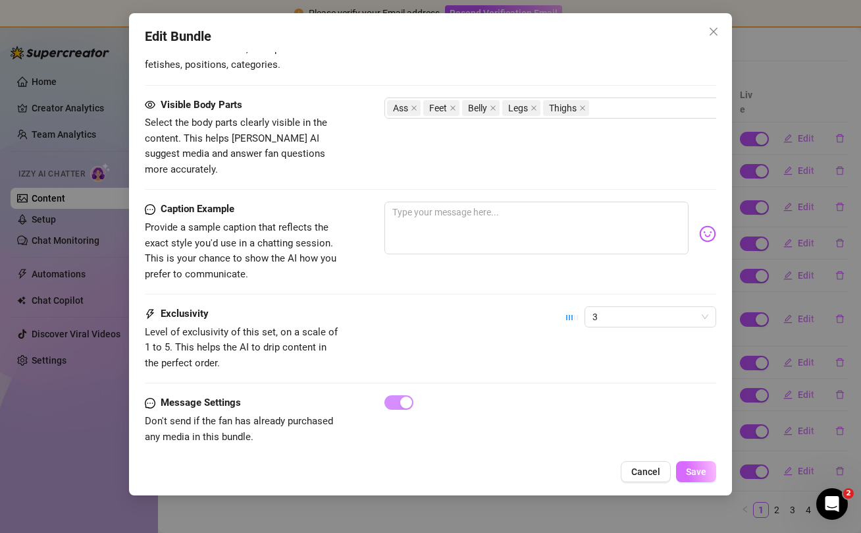
click at [696, 479] on button "Save" at bounding box center [696, 471] width 40 height 21
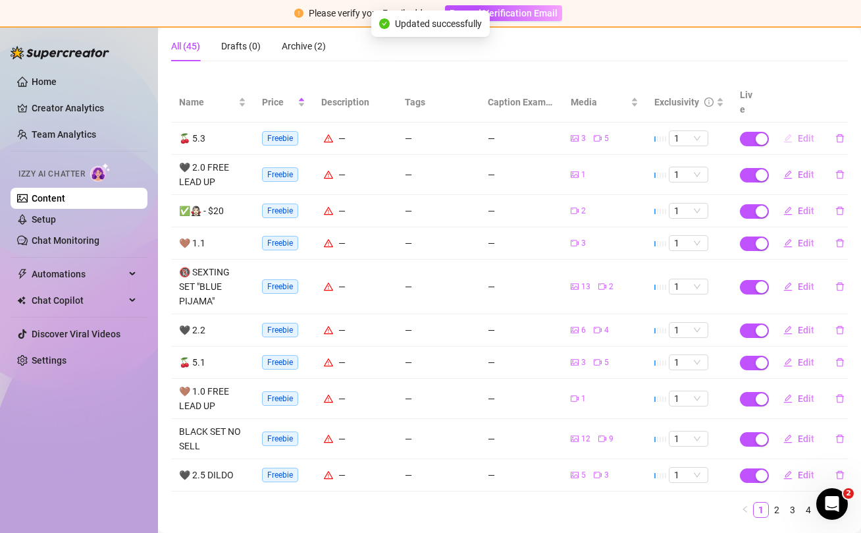
click at [795, 128] on button "Edit" at bounding box center [799, 138] width 52 height 21
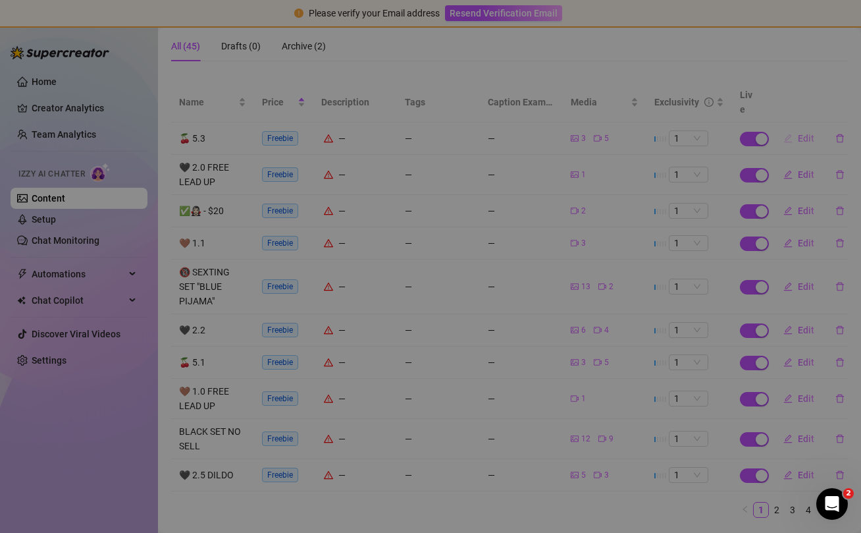
type textarea "Type your message here..."
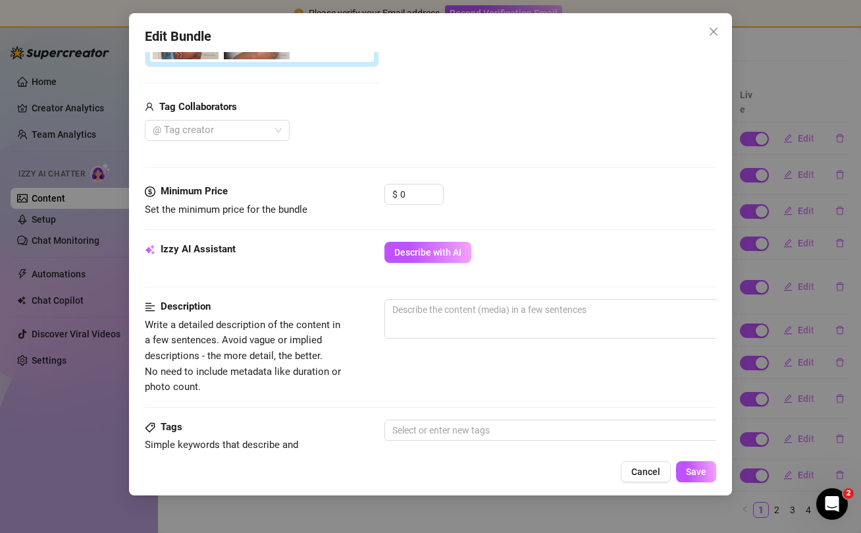
scroll to position [436, 0]
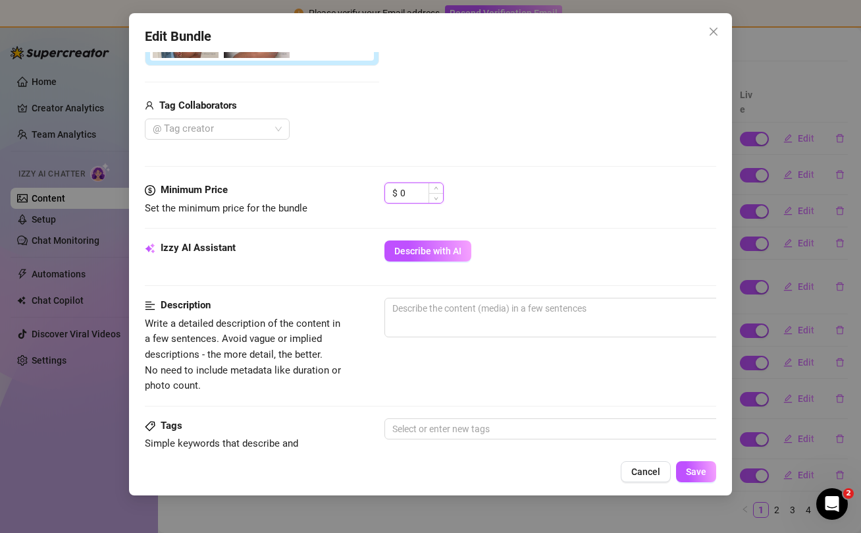
click at [410, 198] on input "0" at bounding box center [421, 193] width 43 height 20
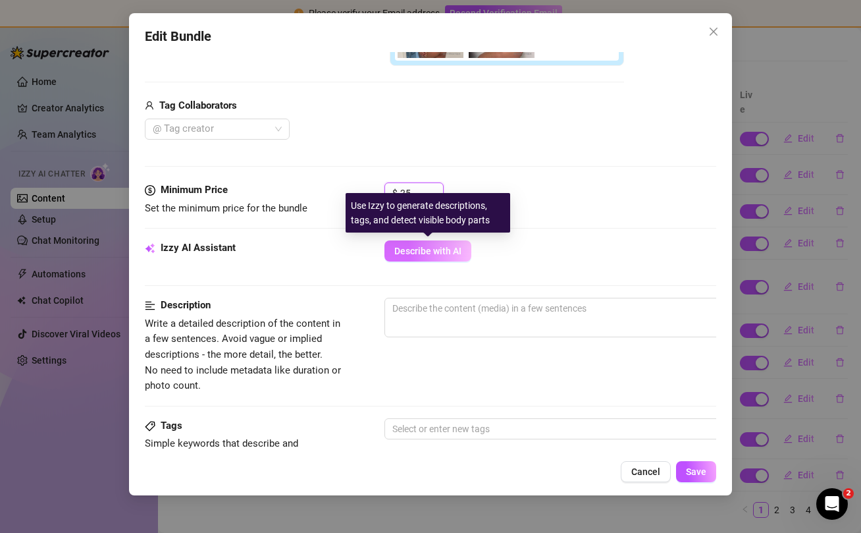
type input "25"
click at [443, 252] on span "Describe with AI" at bounding box center [427, 251] width 67 height 11
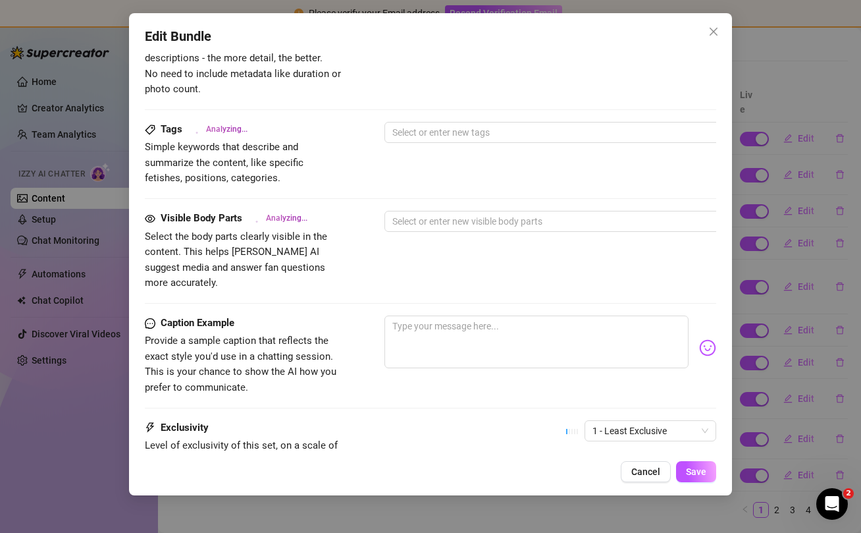
scroll to position [846, 0]
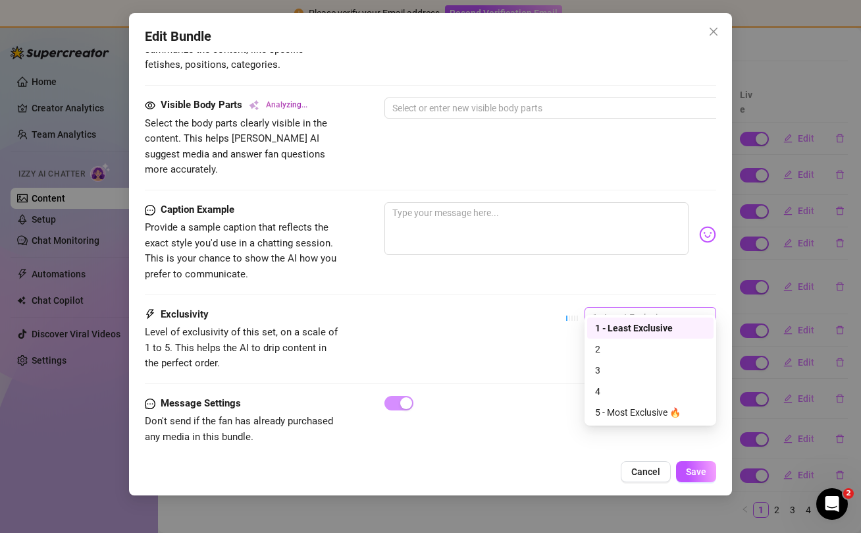
click at [664, 308] on span "1 - Least Exclusive" at bounding box center [651, 318] width 116 height 20
click at [640, 354] on div "2" at bounding box center [650, 349] width 111 height 14
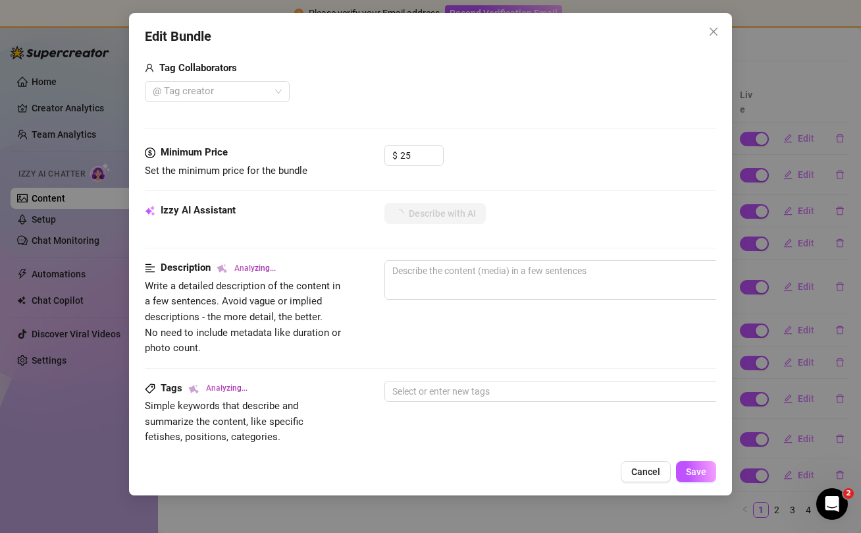
scroll to position [471, 0]
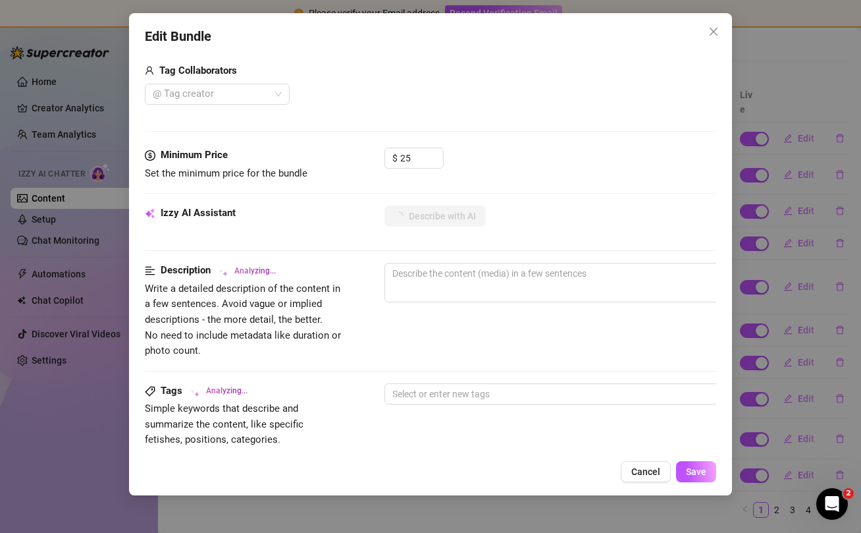
type textarea "[PERSON_NAME]"
type textarea "[PERSON_NAME] teases"
type textarea "[PERSON_NAME] teases in"
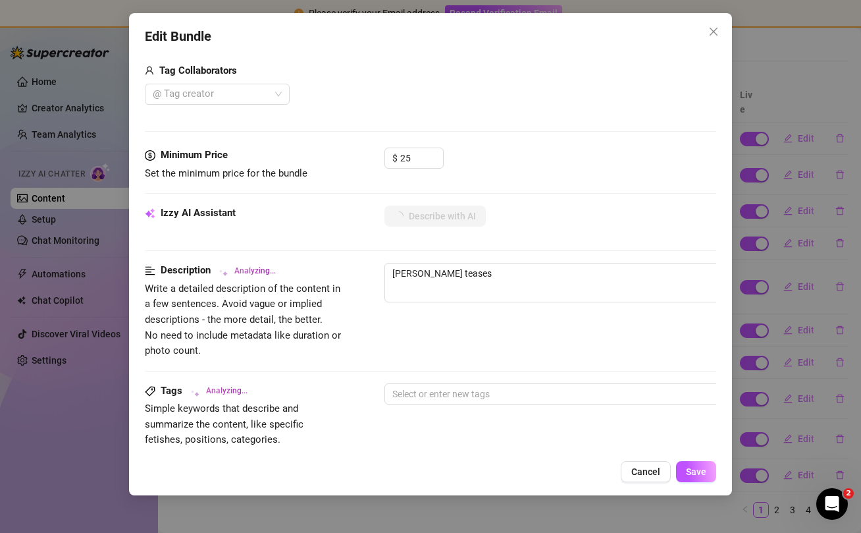
type textarea "[PERSON_NAME] teases in"
type textarea "[PERSON_NAME] teases in a"
type textarea "[PERSON_NAME] teases in a matching"
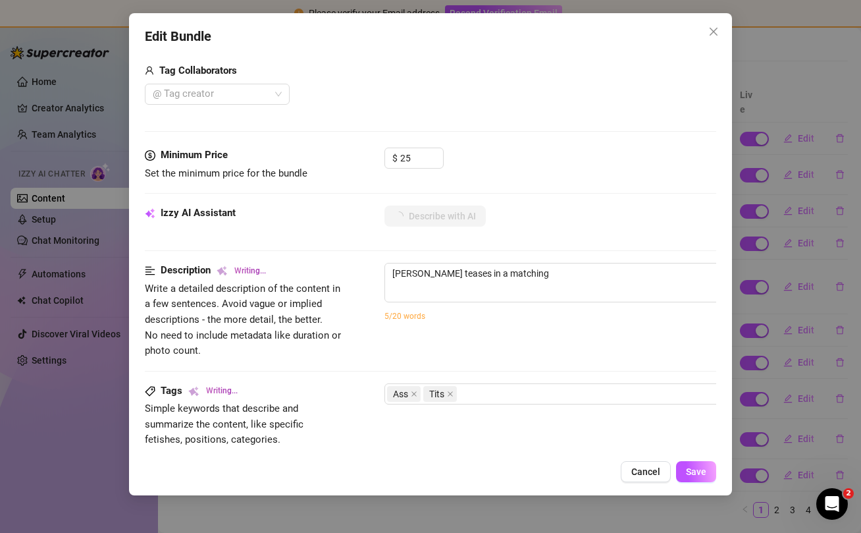
type textarea "[PERSON_NAME] teases in a matching red"
type textarea "Virdi teases in a matching red and"
type textarea "Virdi teases in a matching red and pink"
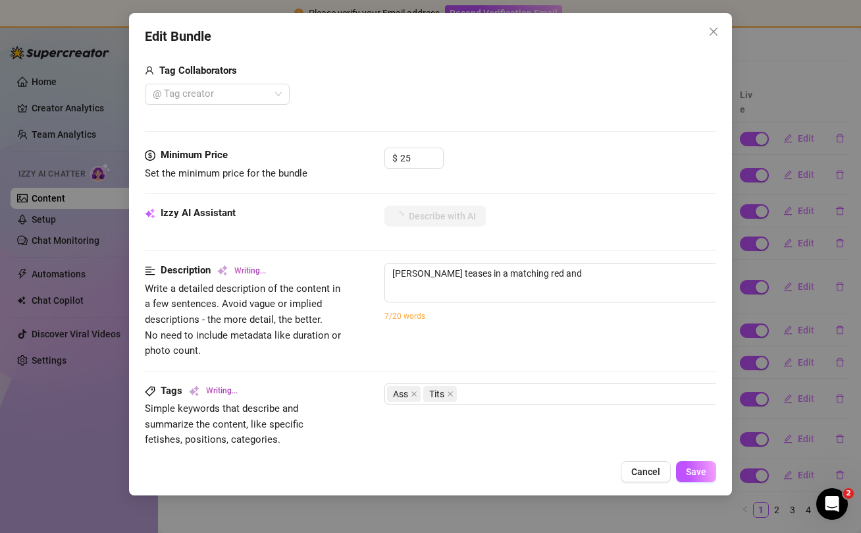
type textarea "Virdi teases in a matching red and pink"
type textarea "Virdi teases in a matching red and pink fruit-print"
type textarea "Virdi teases in a matching red and pink fruit-print bra"
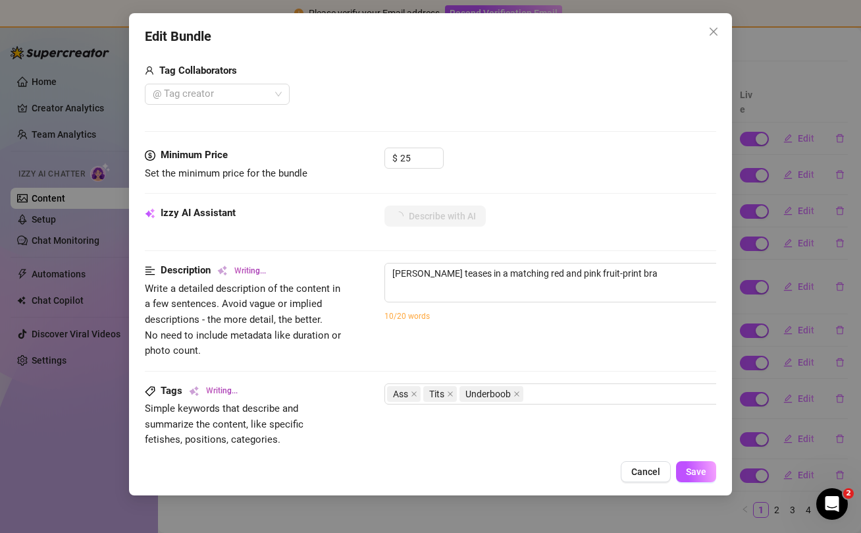
type textarea "Virdi teases in a matching red and pink fruit-print bra and"
type textarea "Virdi teases in a matching red and pink fruit-print bra and booty"
type textarea "Virdi teases in a matching red and pink fruit-print bra and booty shorts"
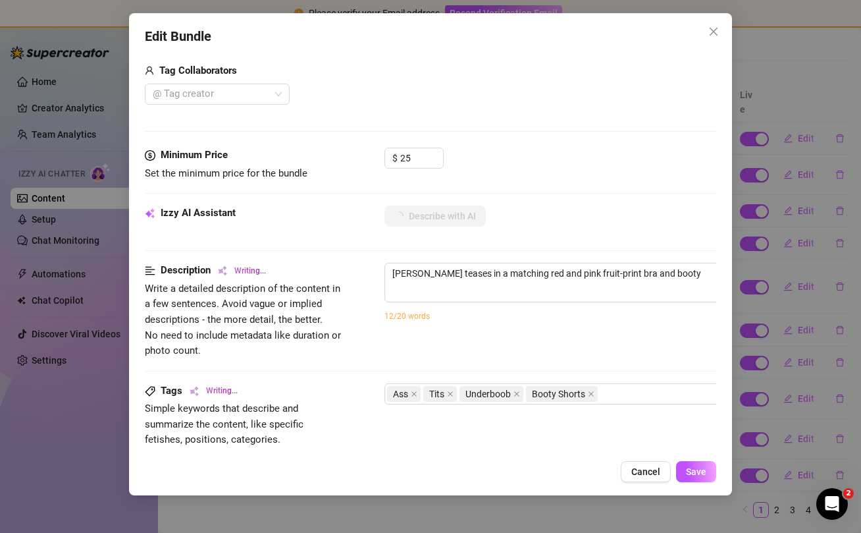
type textarea "Virdi teases in a matching red and pink fruit-print bra and booty shorts"
type textarea "Virdi teases in a matching red and pink fruit-print bra and booty shorts set,"
type textarea "Virdi teases in a matching red and pink fruit-print bra and booty shorts set, s…"
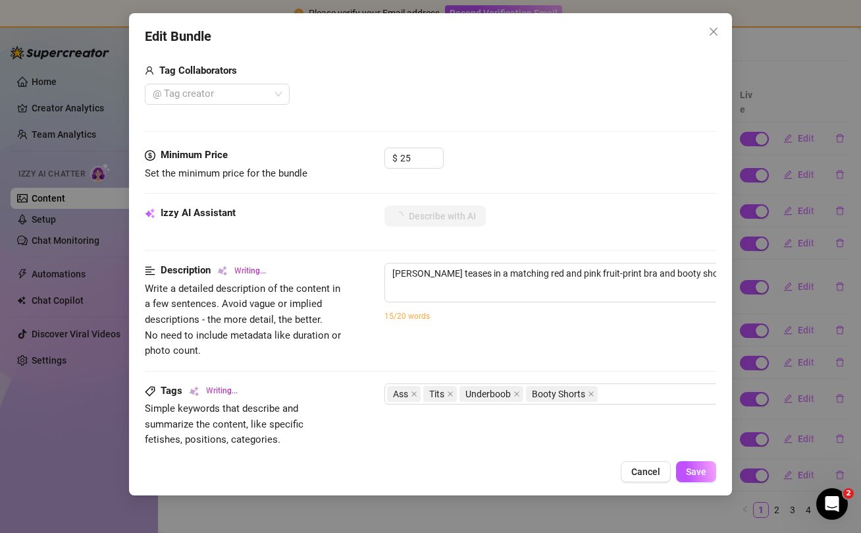
type textarea "Virdi teases in a matching red and pink fruit-print bra and booty shorts set, s…"
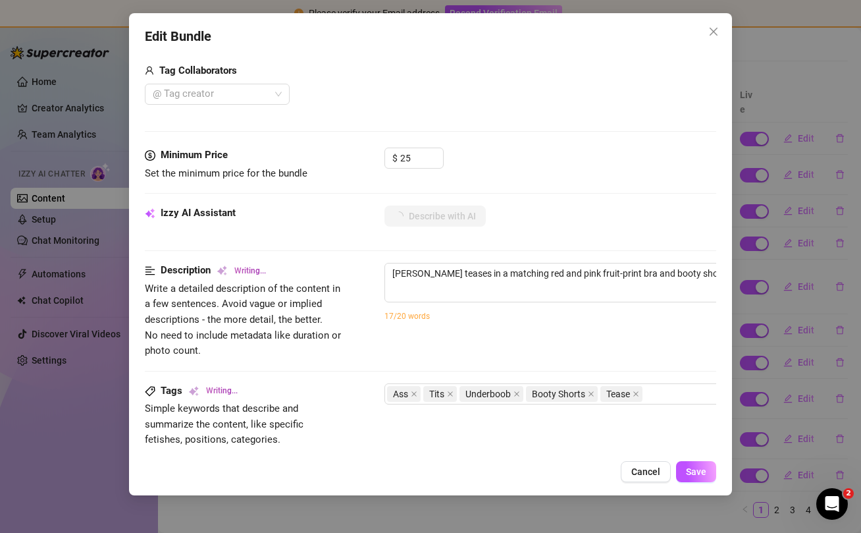
type textarea "Virdi teases in a matching red and pink fruit-print bra and booty shorts set, s…"
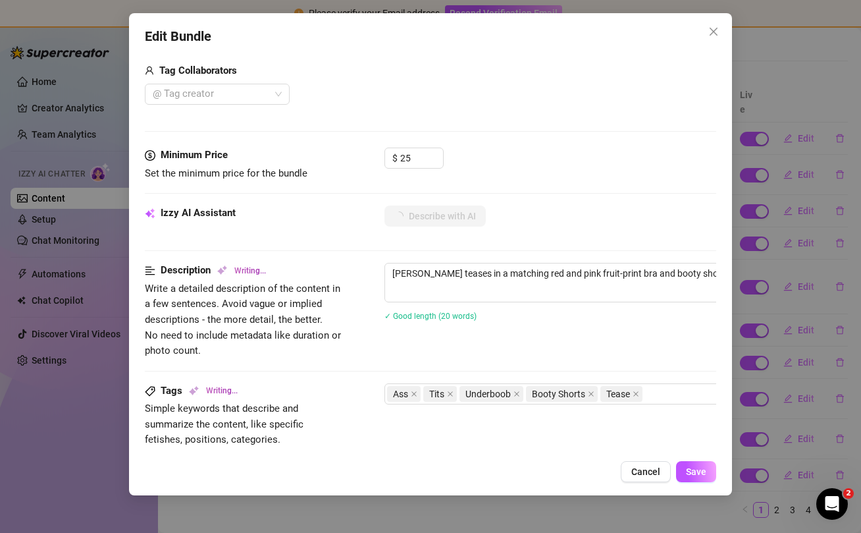
type textarea "Virdi teases in a matching red and pink fruit-print bra and booty shorts set, s…"
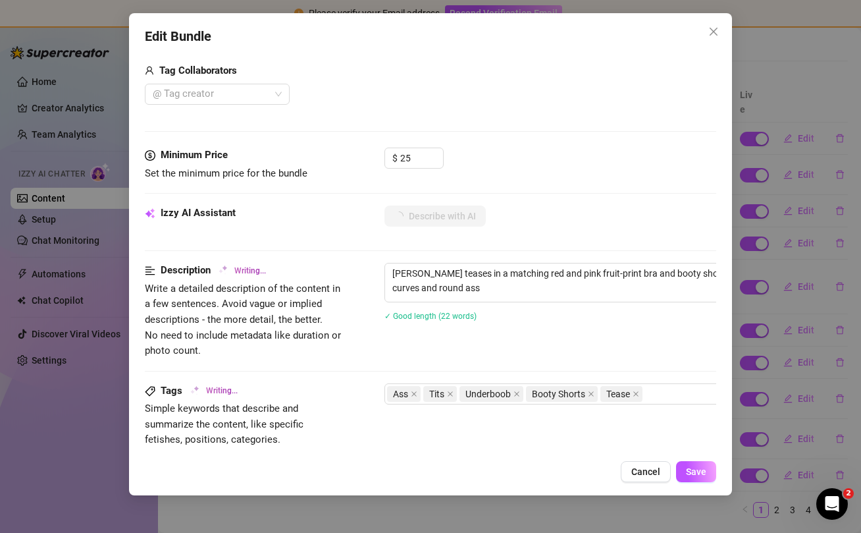
type textarea "Virdi teases in a matching red and pink fruit-print bra and booty shorts set, s…"
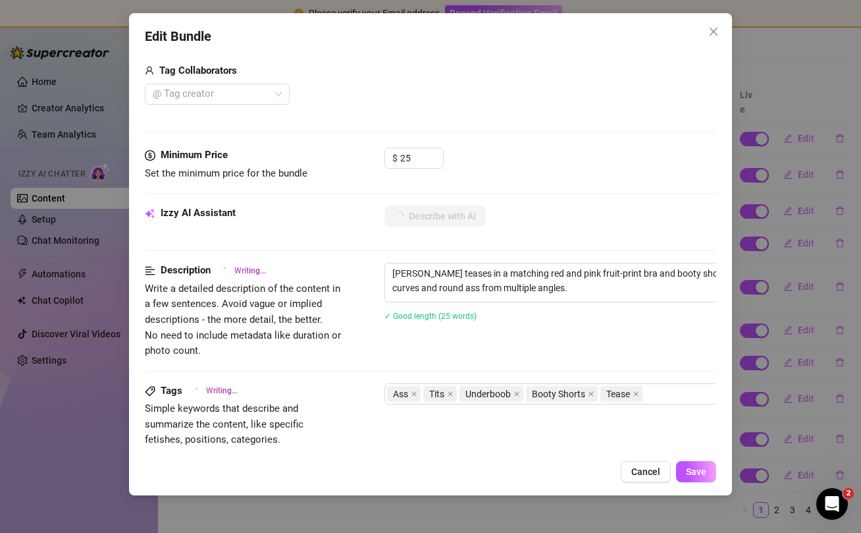
type textarea "Virdi teases in a matching red and pink fruit-print bra and booty shorts set, s…"
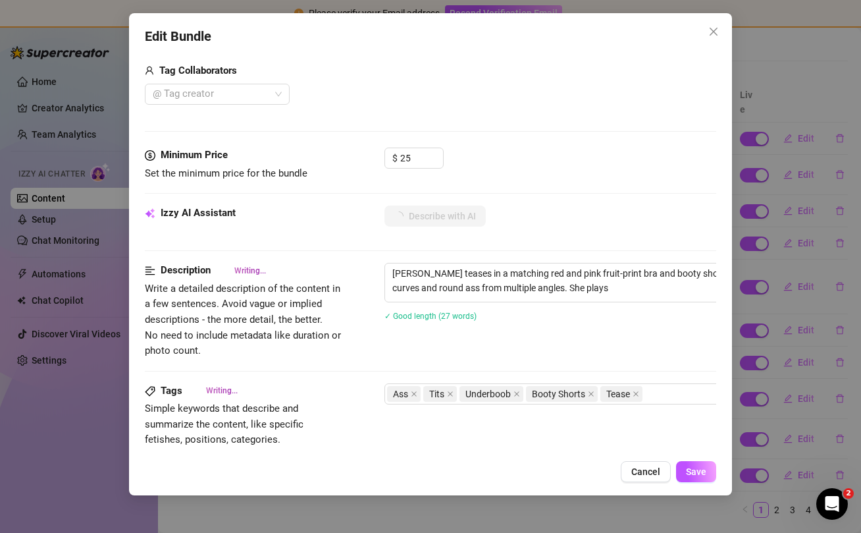
type textarea "Virdi teases in a matching red and pink fruit-print bra and booty shorts set, s…"
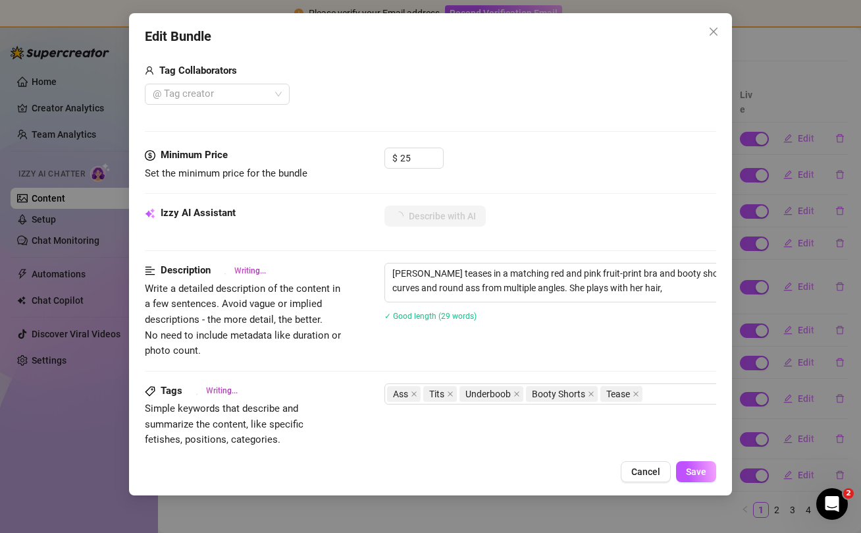
type textarea "Virdi teases in a matching red and pink fruit-print bra and booty shorts set, s…"
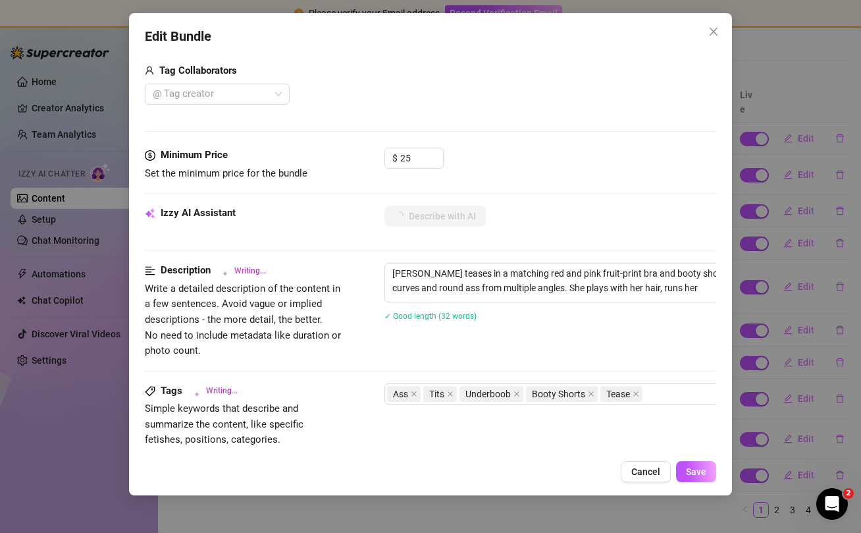
type textarea "Virdi teases in a matching red and pink fruit-print bra and booty shorts set, s…"
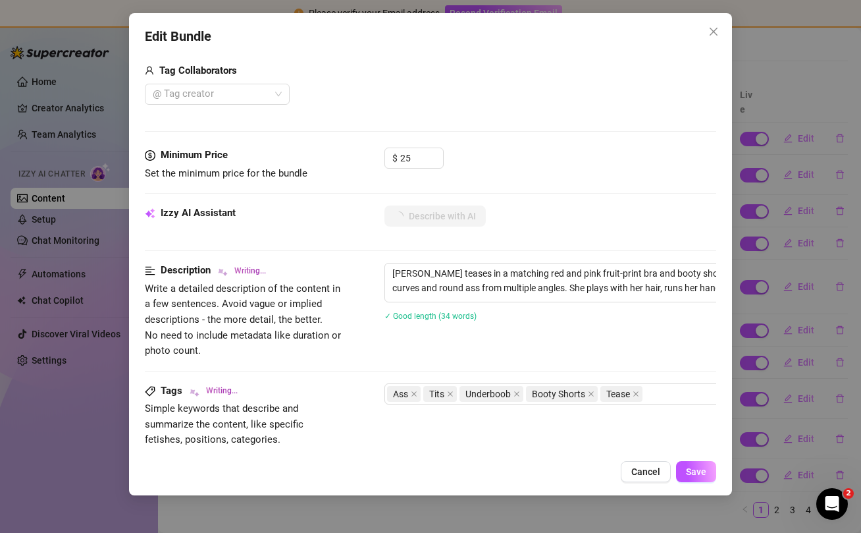
type textarea "Virdi teases in a matching red and pink fruit-print bra and booty shorts set, s…"
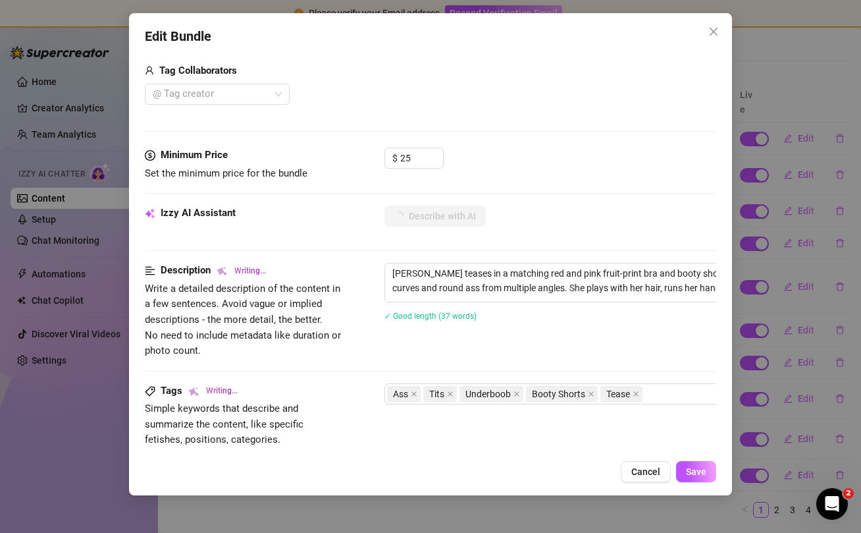
type textarea "Virdi teases in a matching red and pink fruit-print bra and booty shorts set, s…"
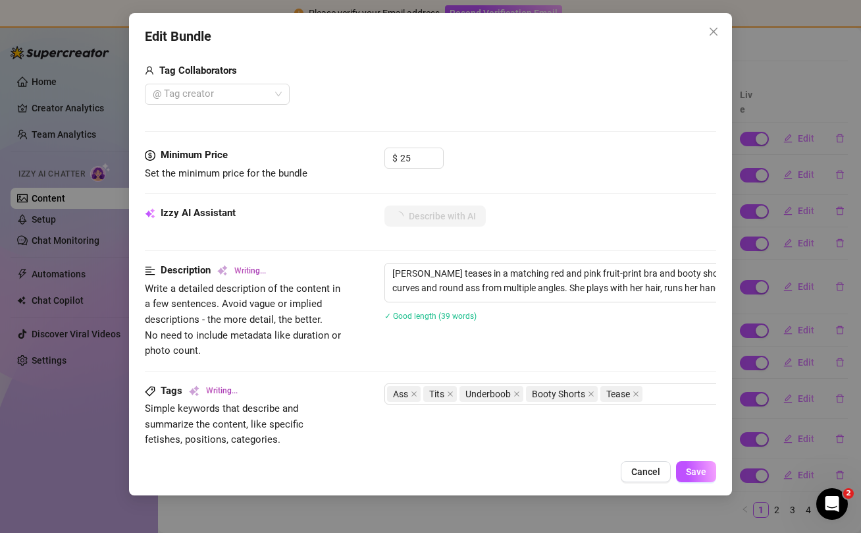
type textarea "Virdi teases in a matching red and pink fruit-print bra and booty shorts set, s…"
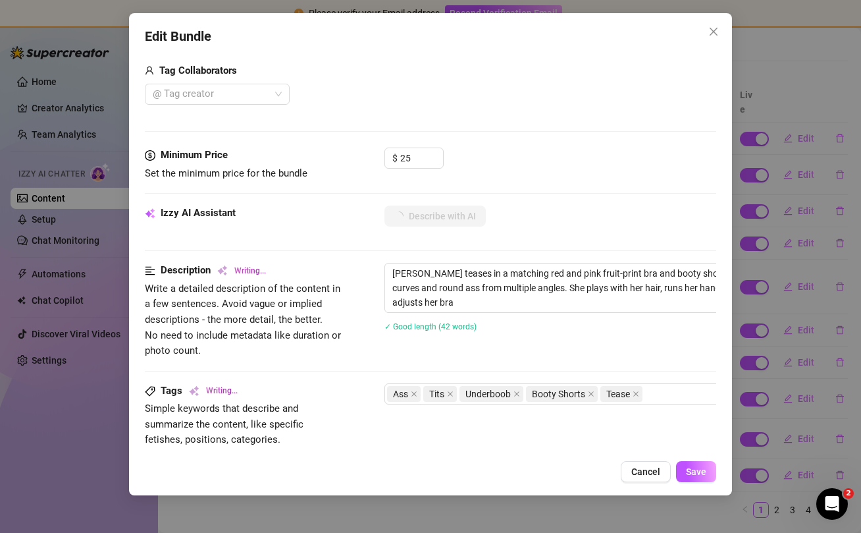
type textarea "Virdi teases in a matching red and pink fruit-print bra and booty shorts set, s…"
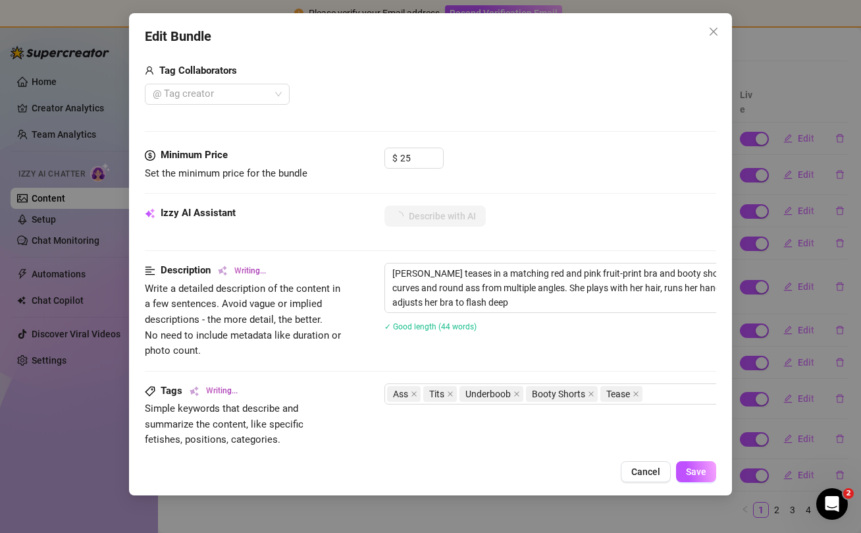
type textarea "Virdi teases in a matching red and pink fruit-print bra and booty shorts set, s…"
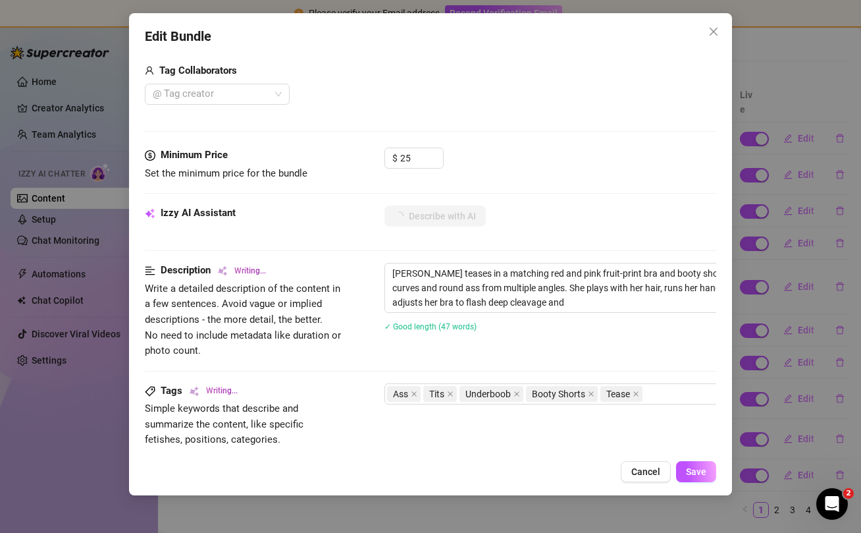
type textarea "Virdi teases in a matching red and pink fruit-print bra and booty shorts set, s…"
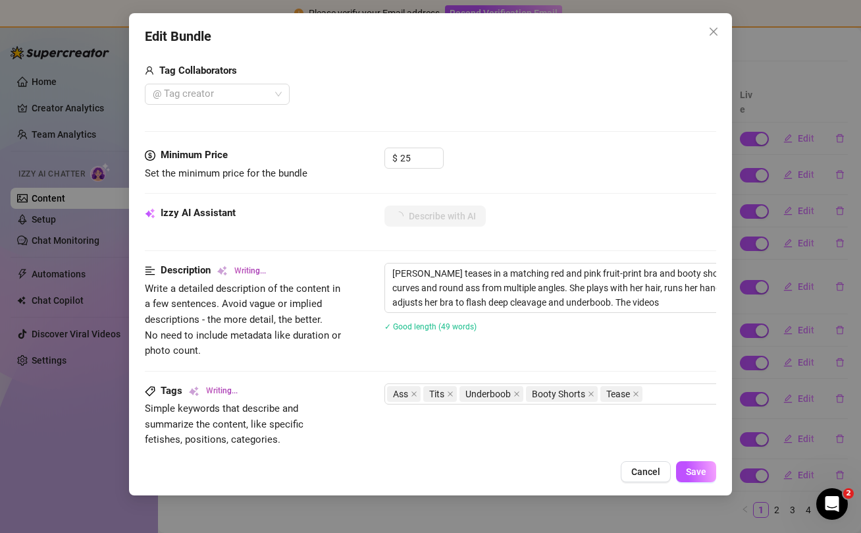
type textarea "Virdi teases in a matching red and pink fruit-print bra and booty shorts set, s…"
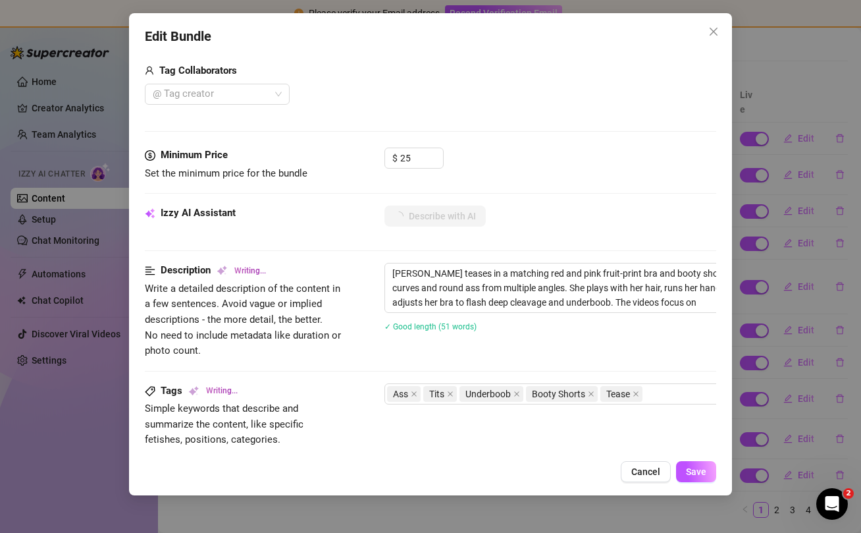
type textarea "Virdi teases in a matching red and pink fruit-print bra and booty shorts set, s…"
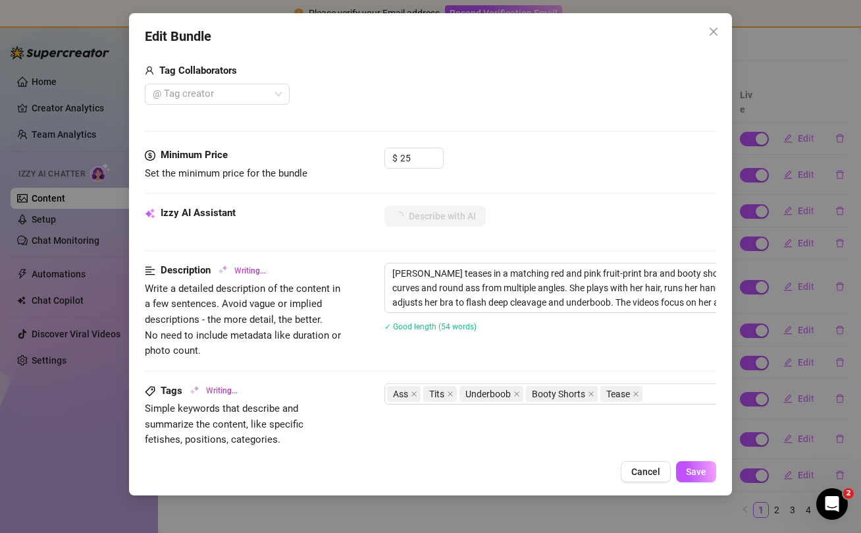
type textarea "Virdi teases in a matching red and pink fruit-print bra and booty shorts set, s…"
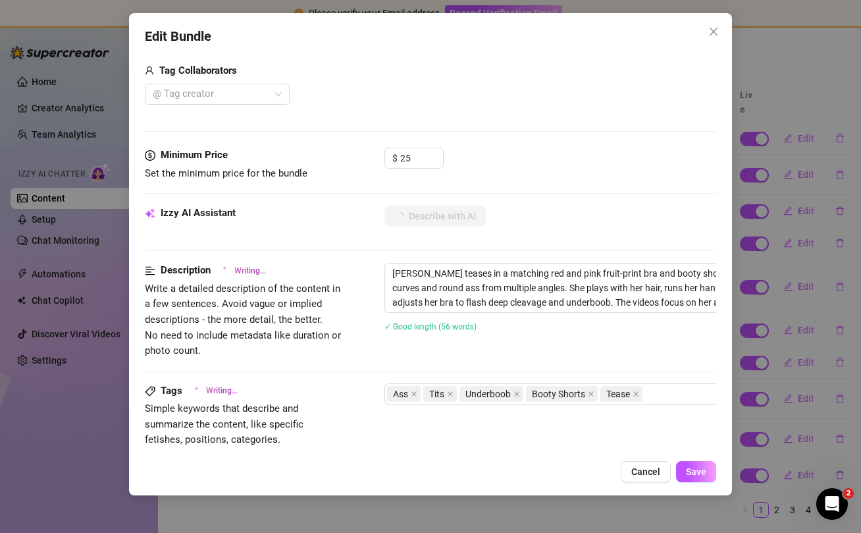
type textarea "Virdi teases in a matching red and pink fruit-print bra and booty shorts set, s…"
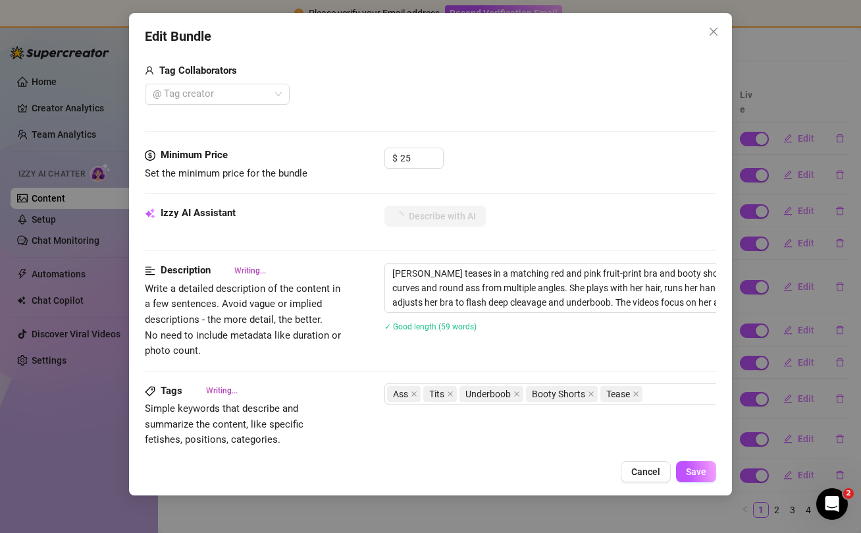
type textarea "Virdi teases in a matching red and pink fruit-print bra and booty shorts set, s…"
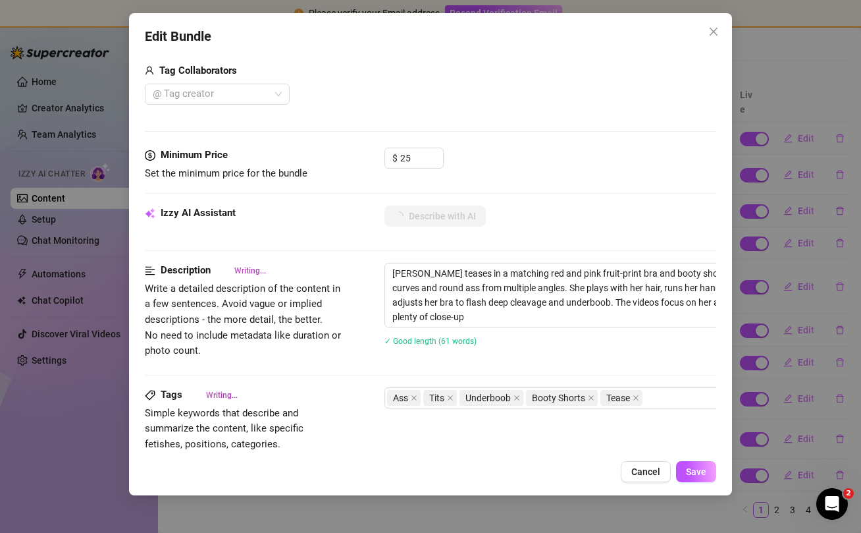
type textarea "Virdi teases in a matching red and pink fruit-print bra and booty shorts set, s…"
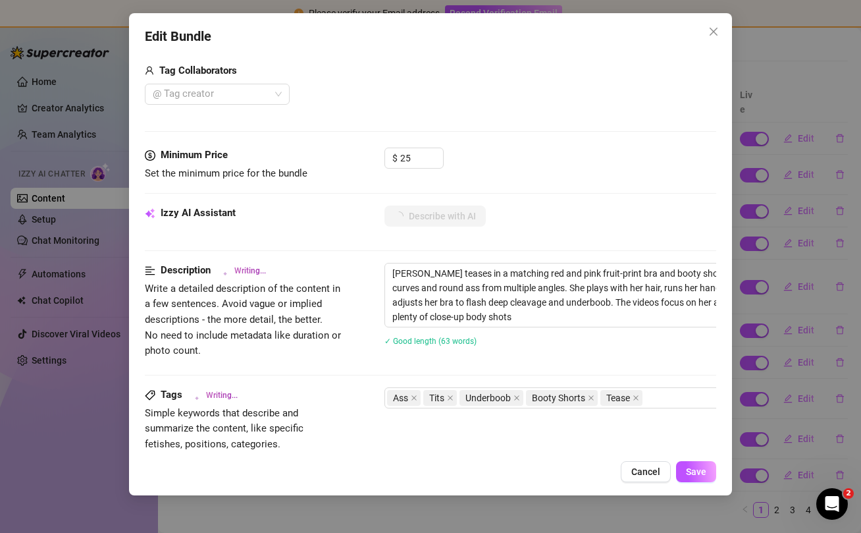
type textarea "Virdi teases in a matching red and pink fruit-print bra and booty shorts set, s…"
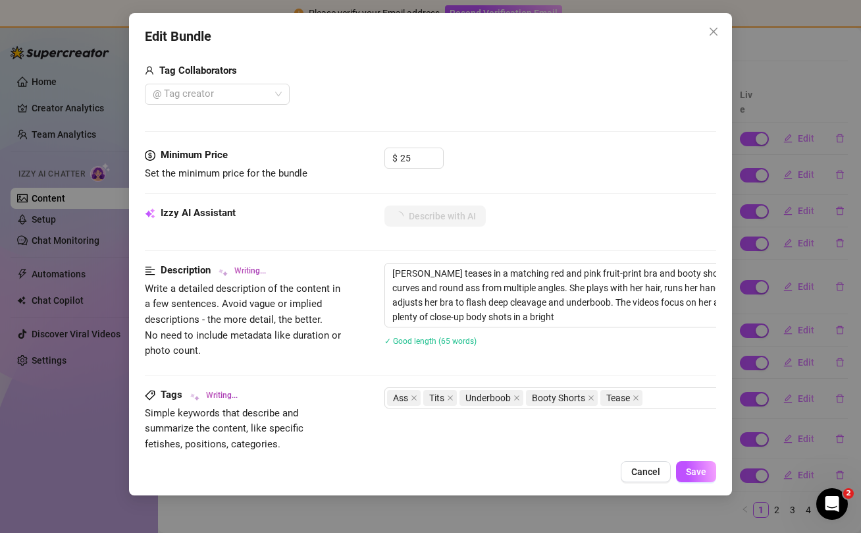
type textarea "Virdi teases in a matching red and pink fruit-print bra and booty shorts set, s…"
click at [706, 468] on span "Save" at bounding box center [696, 471] width 20 height 11
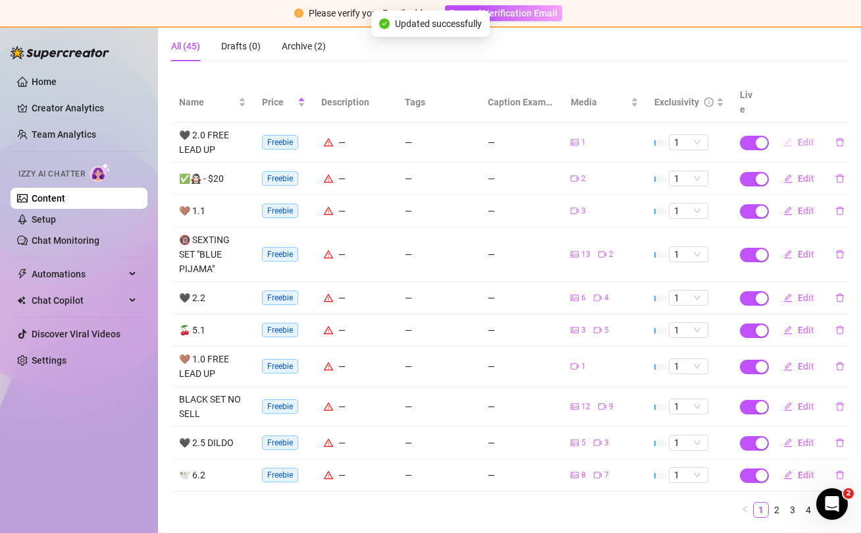
click at [809, 137] on span "Edit" at bounding box center [806, 142] width 16 height 11
type textarea "Type your message here..."
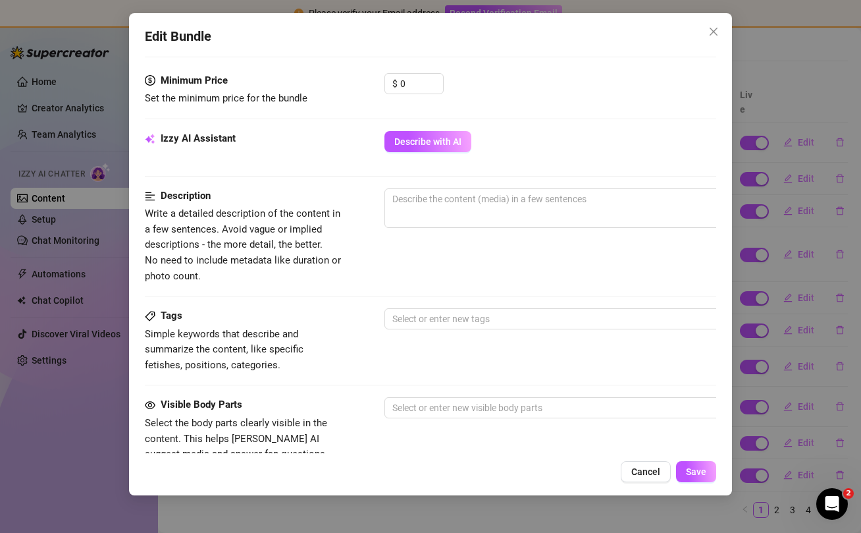
scroll to position [408, 0]
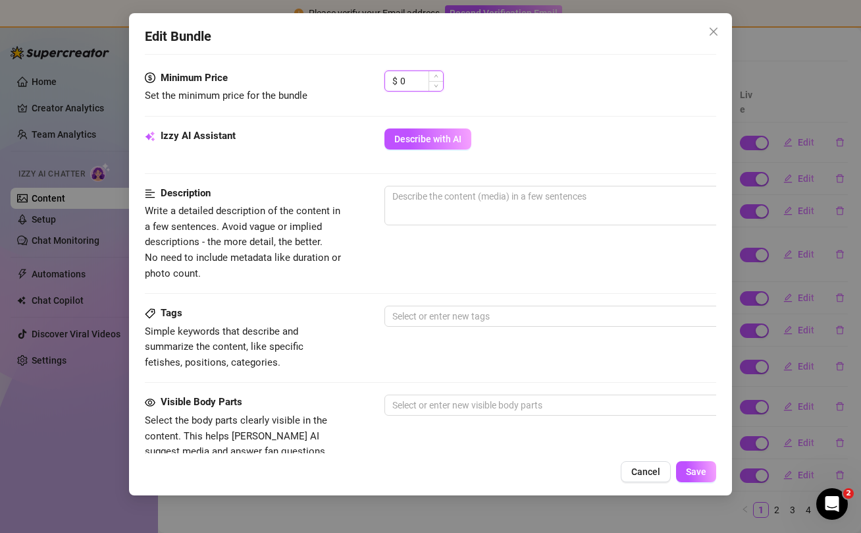
click at [416, 77] on input "0" at bounding box center [421, 81] width 43 height 20
type input "7"
type input "1"
type input "7"
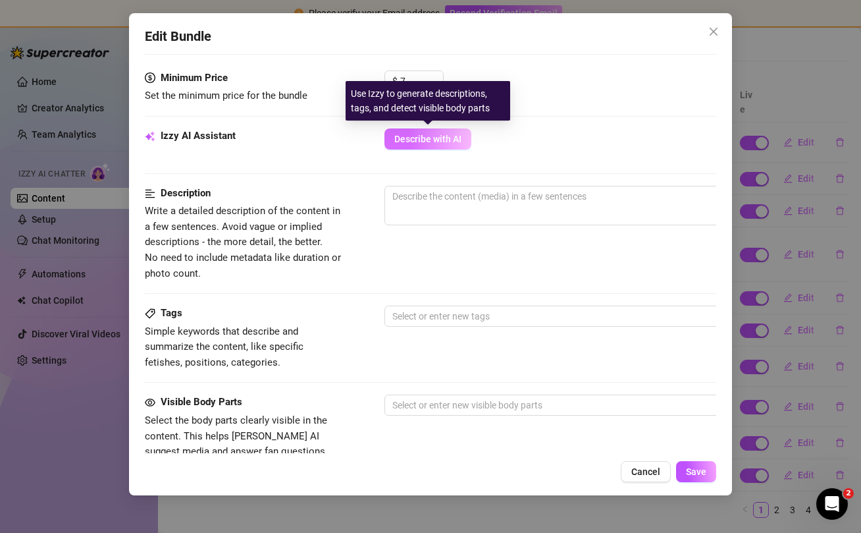
click at [408, 139] on span "Describe with AI" at bounding box center [427, 139] width 67 height 11
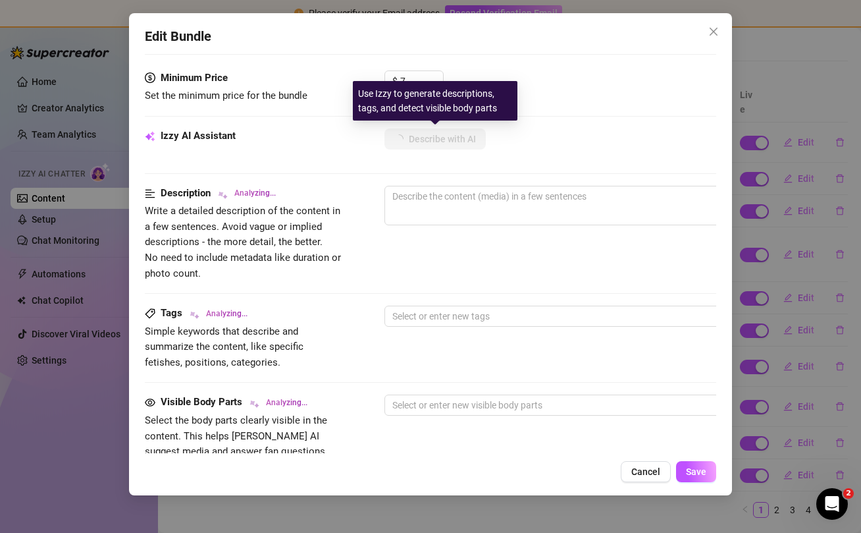
type textarea "[PERSON_NAME]"
type textarea "Virdi bends"
type textarea "Virdi bends over"
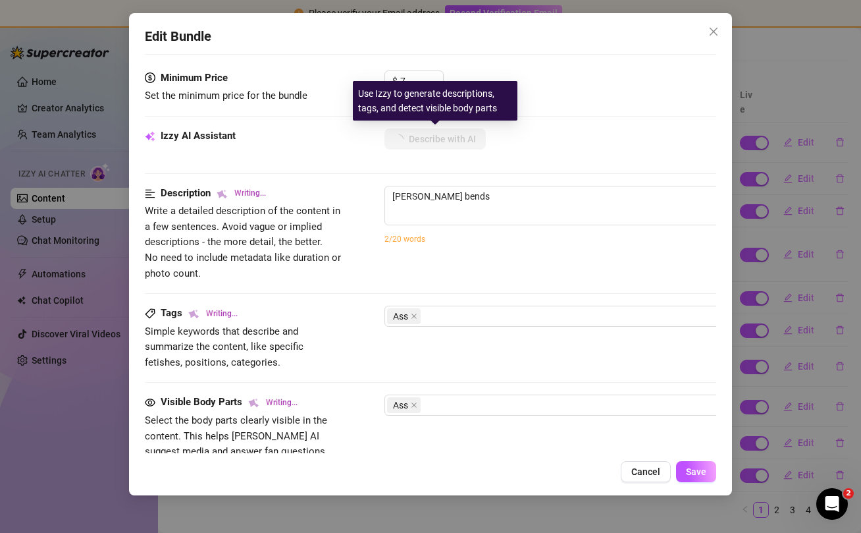
type textarea "Virdi bends over"
type textarea "Virdi bends over in"
type textarea "Virdi bends over in a"
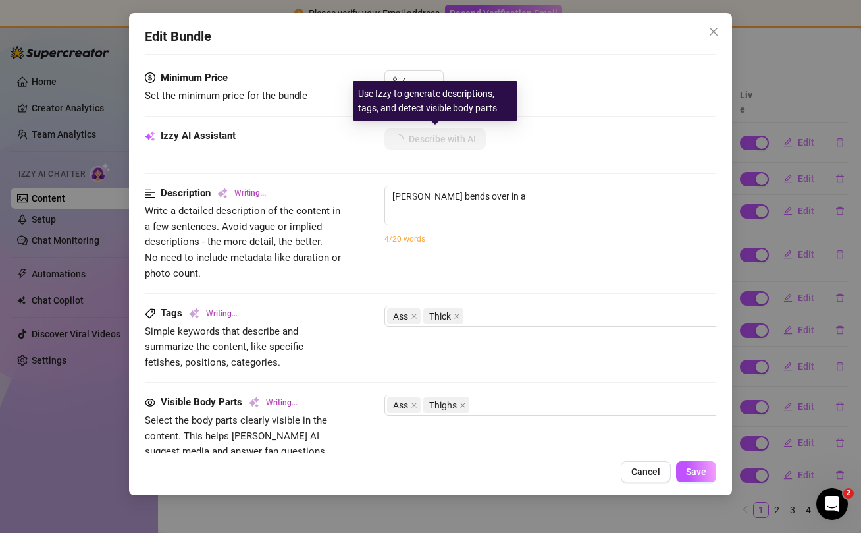
type textarea "Virdi bends over in a bathroom"
type textarea "Virdi bends over in a bathroom wearing"
type textarea "Virdi bends over in a bathroom wearing tight"
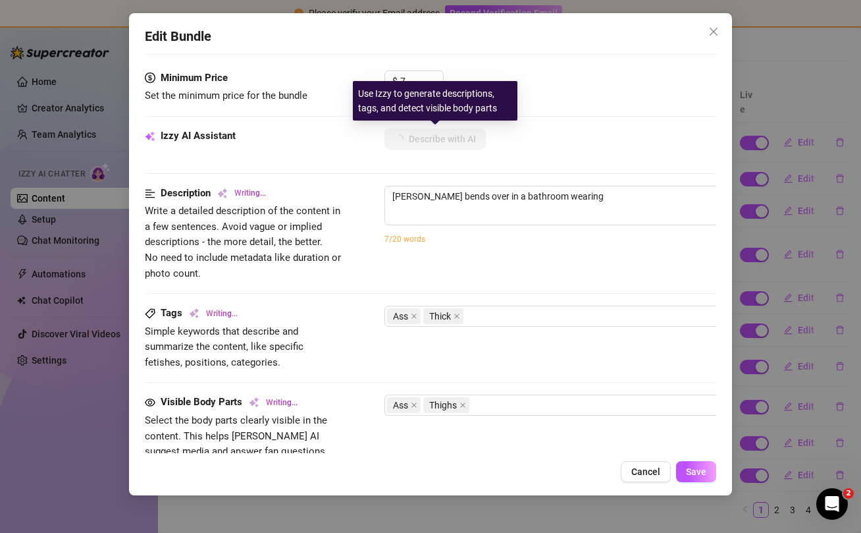
type textarea "Virdi bends over in a bathroom wearing tight"
type textarea "Virdi bends over in a bathroom wearing tight black"
type textarea "Virdi bends over in a bathroom wearing tight black panties,"
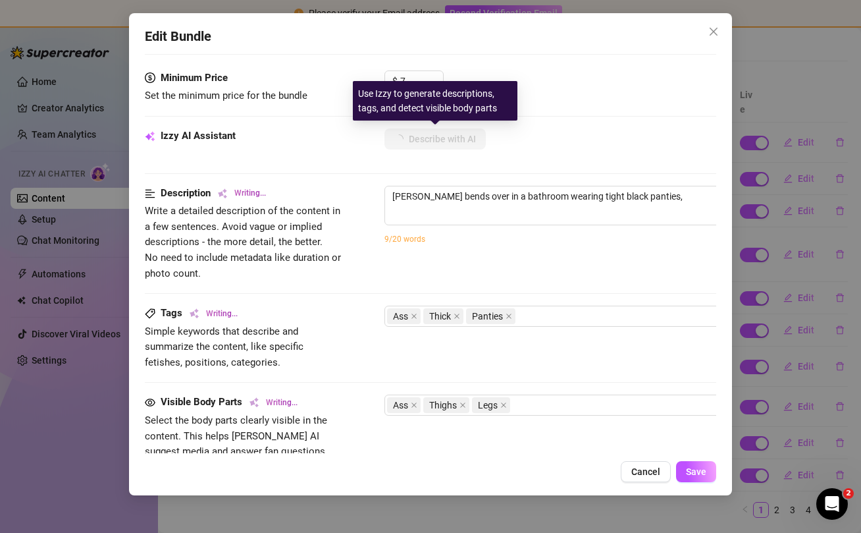
type textarea "Virdi bends over in a bathroom wearing tight black panties, arching"
type textarea "Virdi bends over in a bathroom wearing tight black panties, arching her"
type textarea "Virdi bends over in a bathroom wearing tight black panties, arching her back"
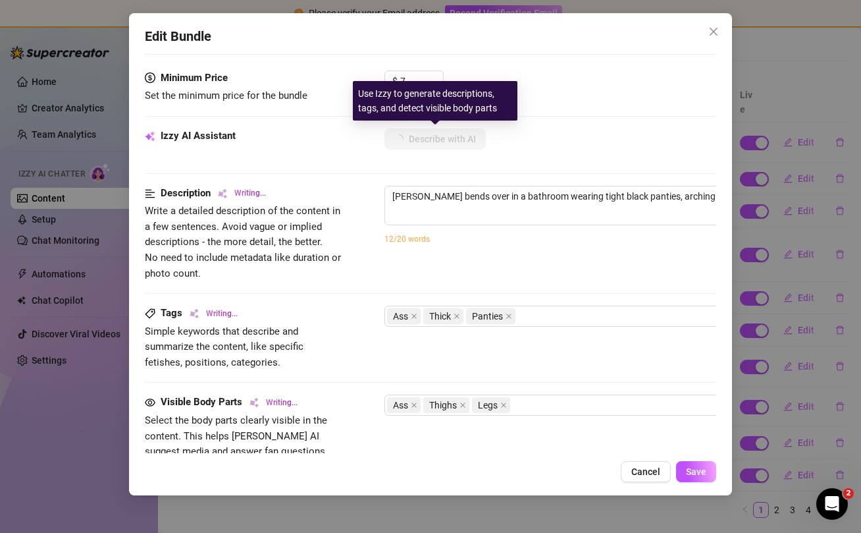
type textarea "Virdi bends over in a bathroom wearing tight black panties, arching her back"
type textarea "Virdi bends over in a bathroom wearing tight black panties, arching her back to"
type textarea "Virdi bends over in a bathroom wearing tight black panties, arching her back to…"
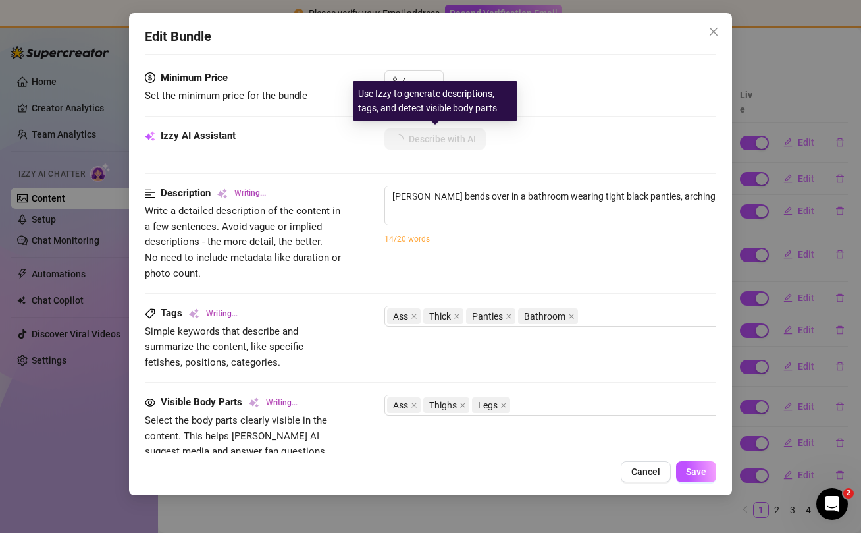
type textarea "Virdi bends over in a bathroom wearing tight black panties, arching her back to…"
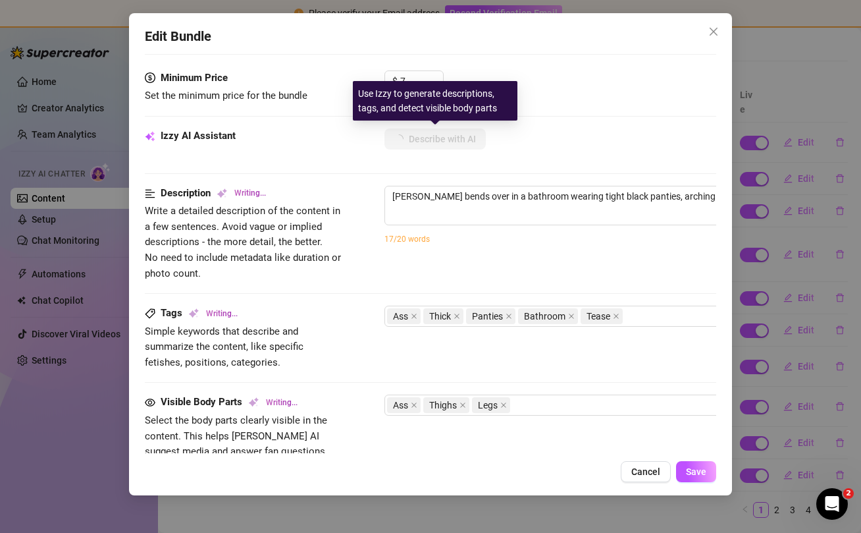
type textarea "Virdi bends over in a bathroom wearing tight black panties, arching her back to…"
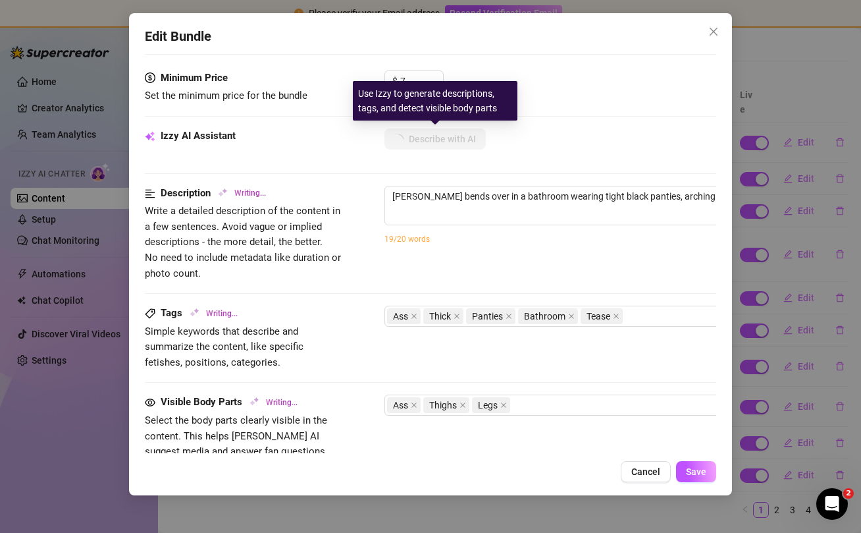
type textarea "Virdi bends over in a bathroom wearing tight black panties, arching her back to…"
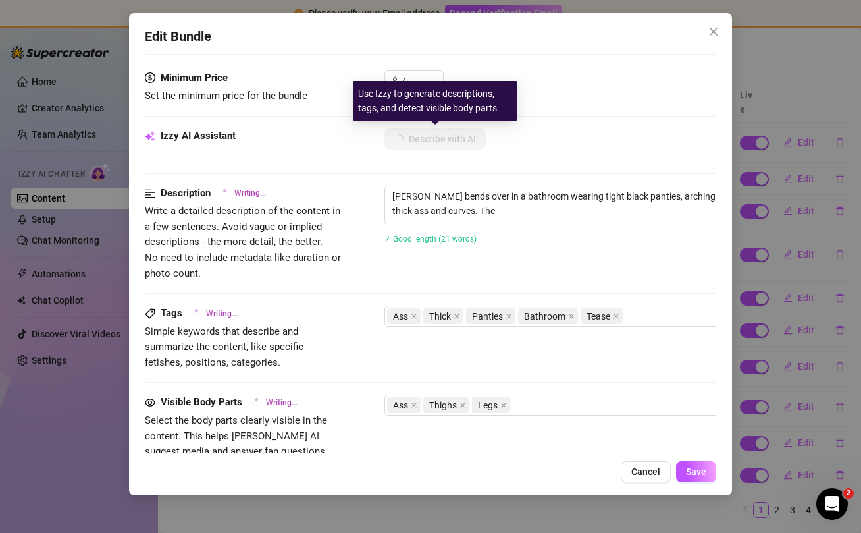
type textarea "Virdi bends over in a bathroom wearing tight black panties, arching her back to…"
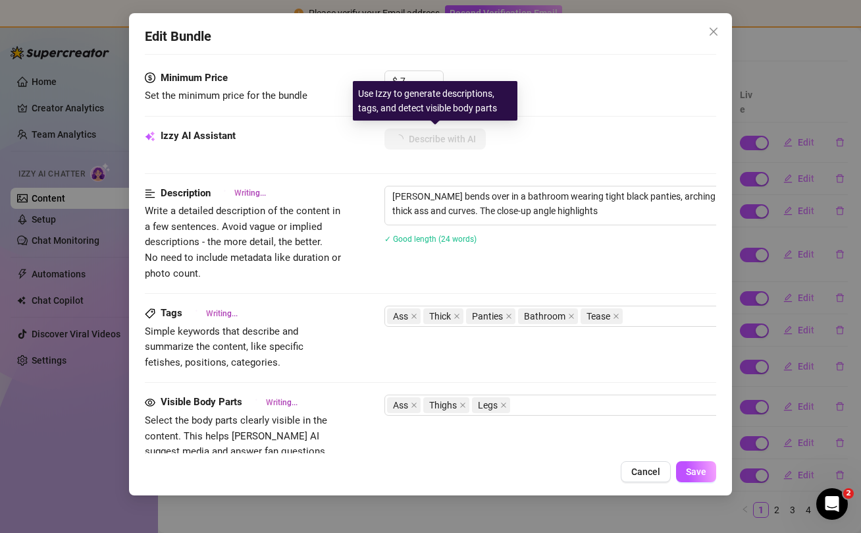
type textarea "Virdi bends over in a bathroom wearing tight black panties, arching her back to…"
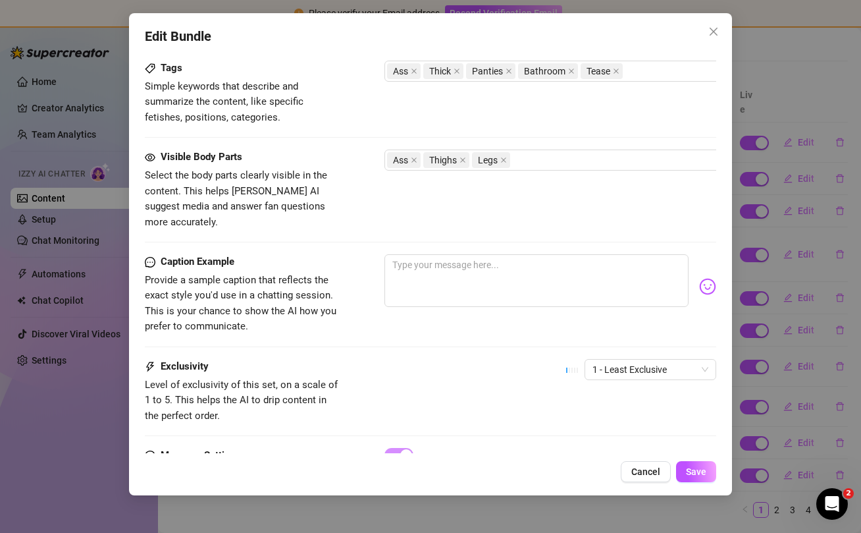
scroll to position [705, 0]
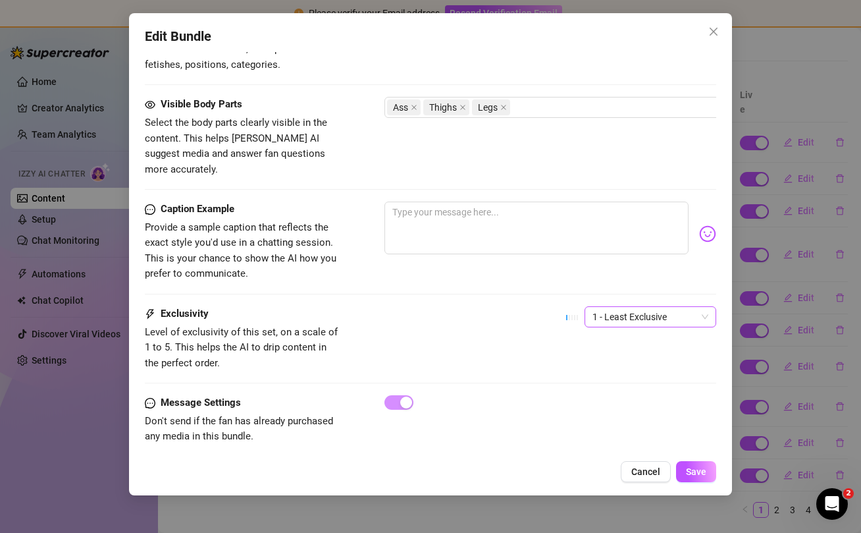
click at [659, 307] on span "1 - Least Exclusive" at bounding box center [651, 317] width 116 height 20
click at [694, 475] on span "Save" at bounding box center [696, 471] width 20 height 11
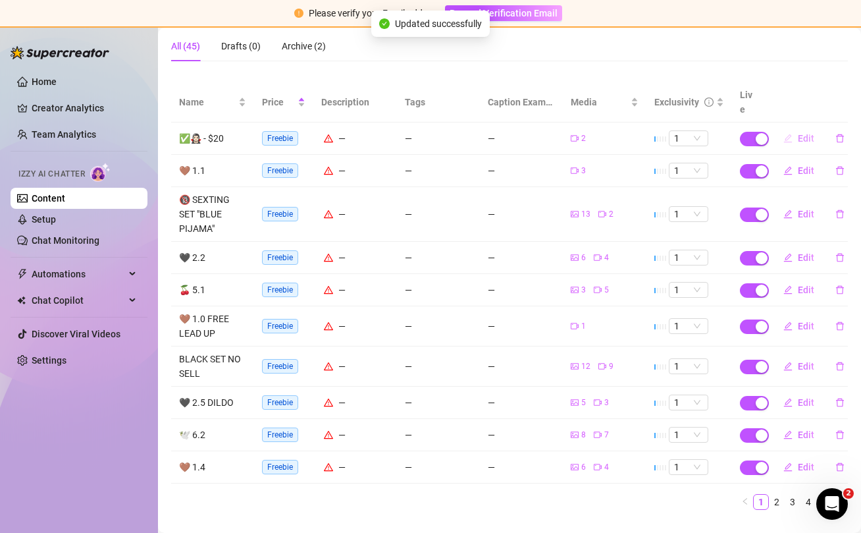
click at [805, 133] on span "Edit" at bounding box center [806, 138] width 16 height 11
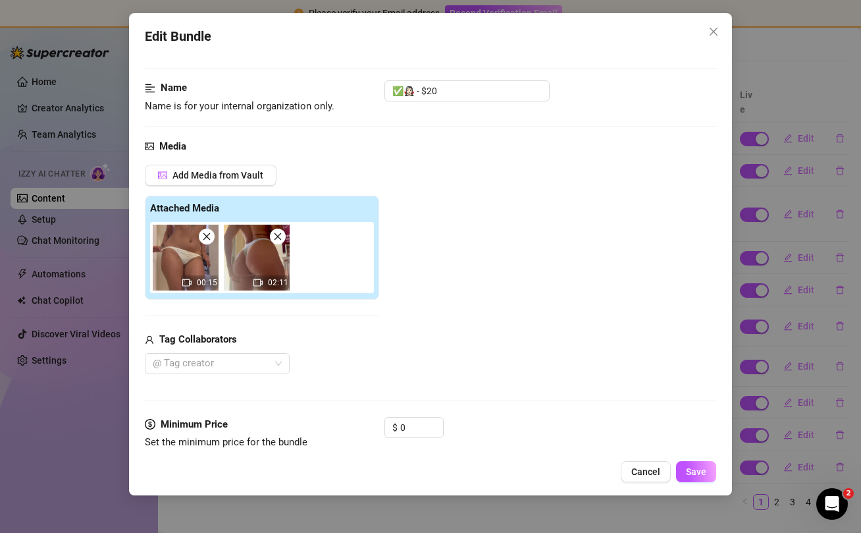
scroll to position [67, 0]
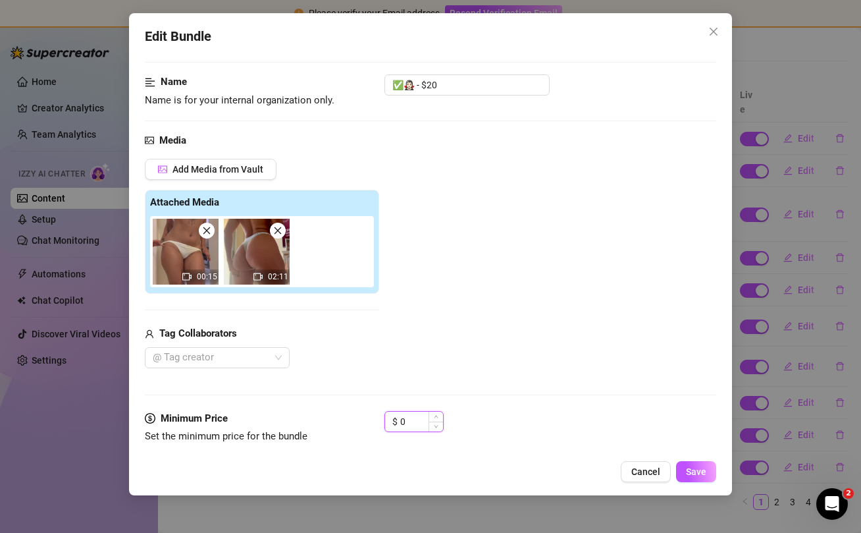
click at [414, 414] on input "0" at bounding box center [421, 422] width 43 height 20
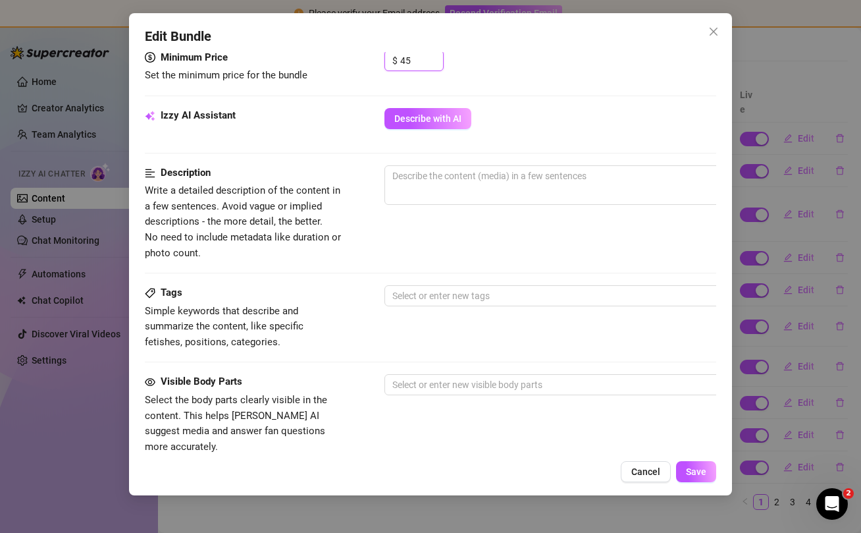
scroll to position [431, 0]
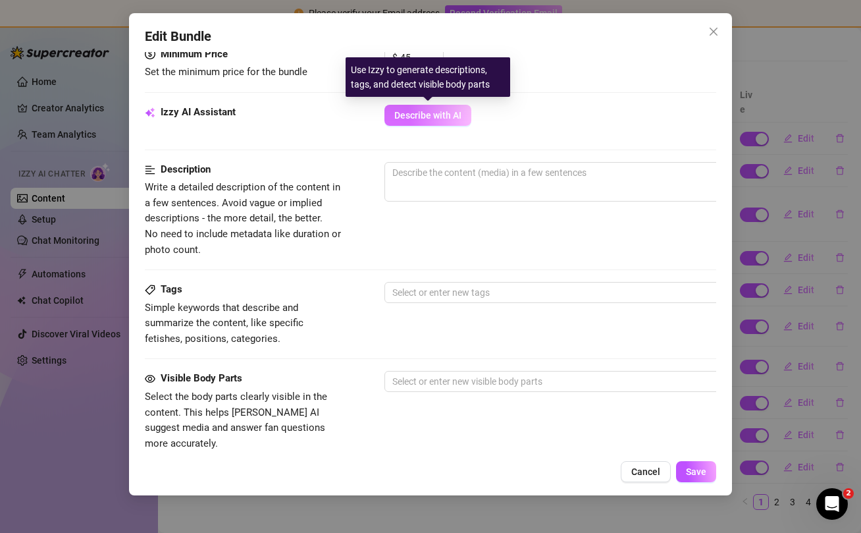
click at [426, 119] on span "Describe with AI" at bounding box center [427, 115] width 67 height 11
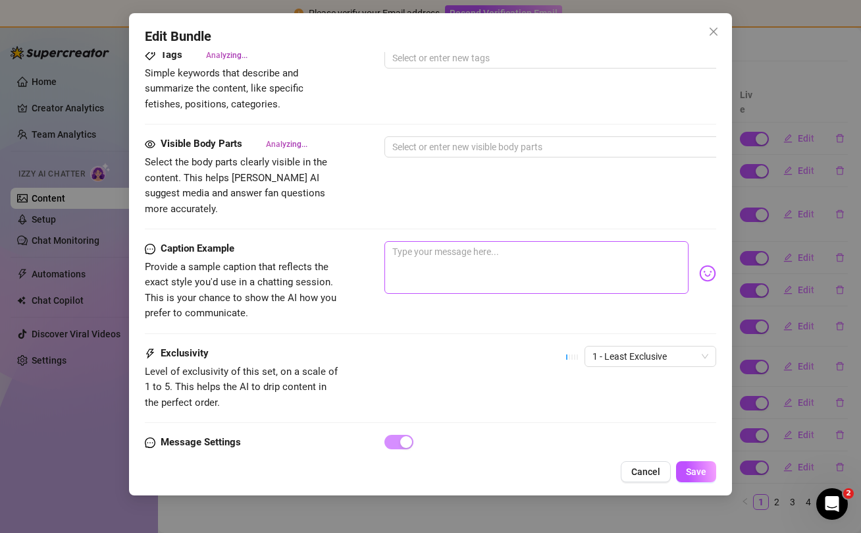
scroll to position [673, 0]
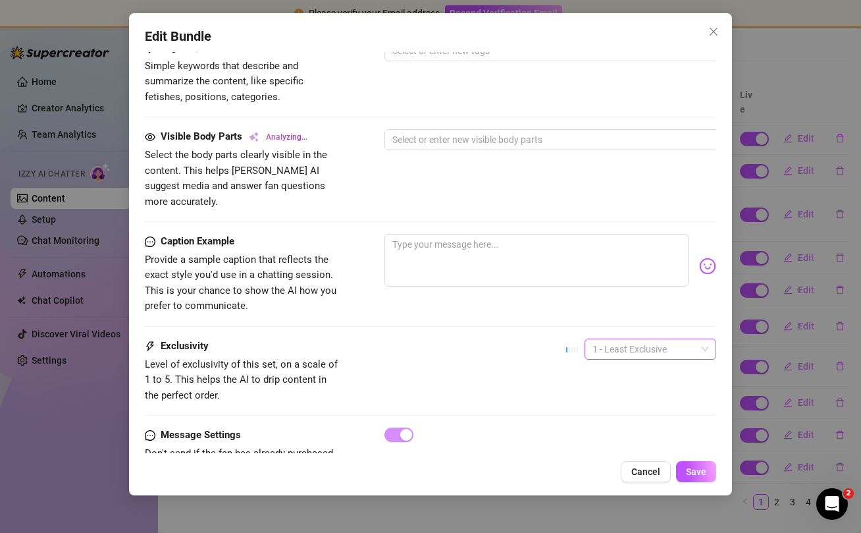
click at [656, 339] on span "1 - Least Exclusive" at bounding box center [651, 349] width 116 height 20
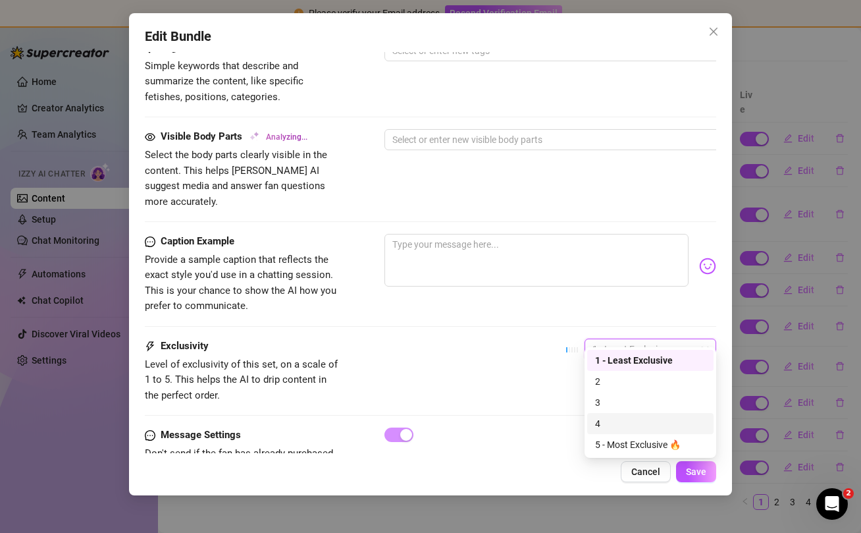
click at [624, 419] on div "4" at bounding box center [650, 423] width 111 height 14
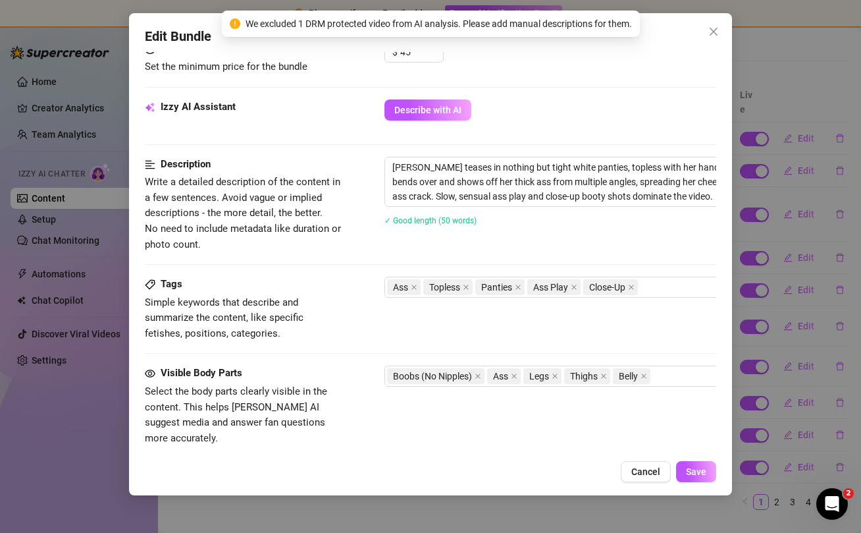
scroll to position [705, 0]
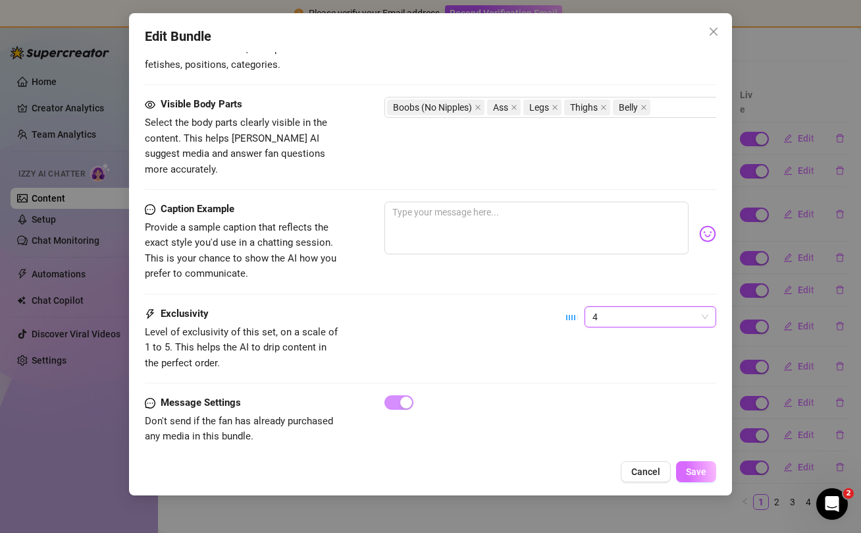
click at [690, 473] on span "Save" at bounding box center [696, 471] width 20 height 11
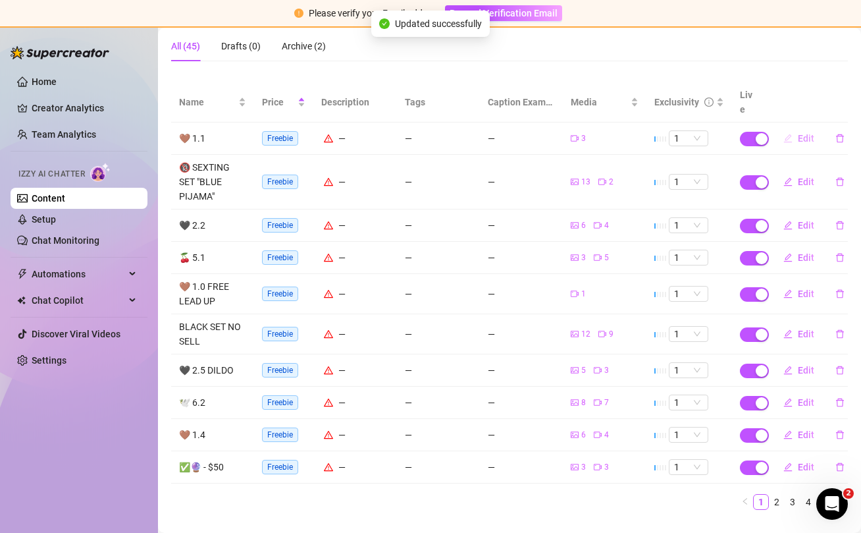
click at [805, 133] on span "Edit" at bounding box center [806, 138] width 16 height 11
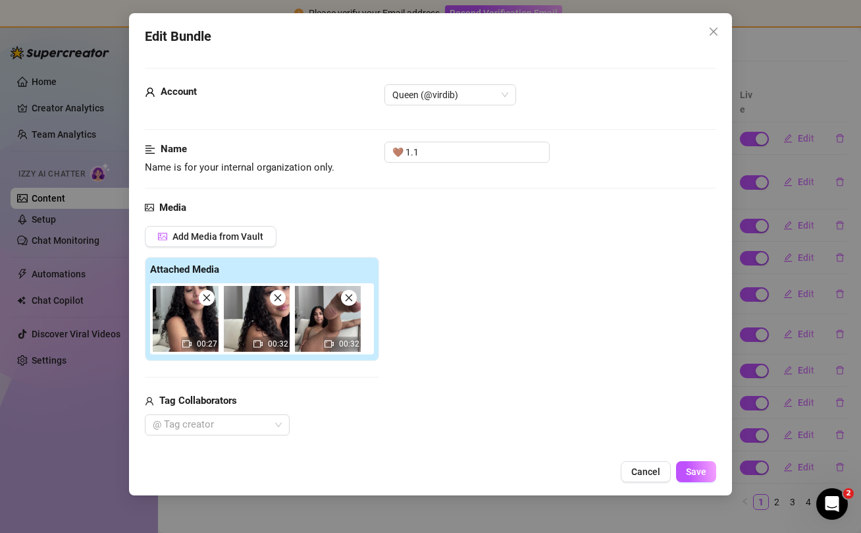
scroll to position [353, 0]
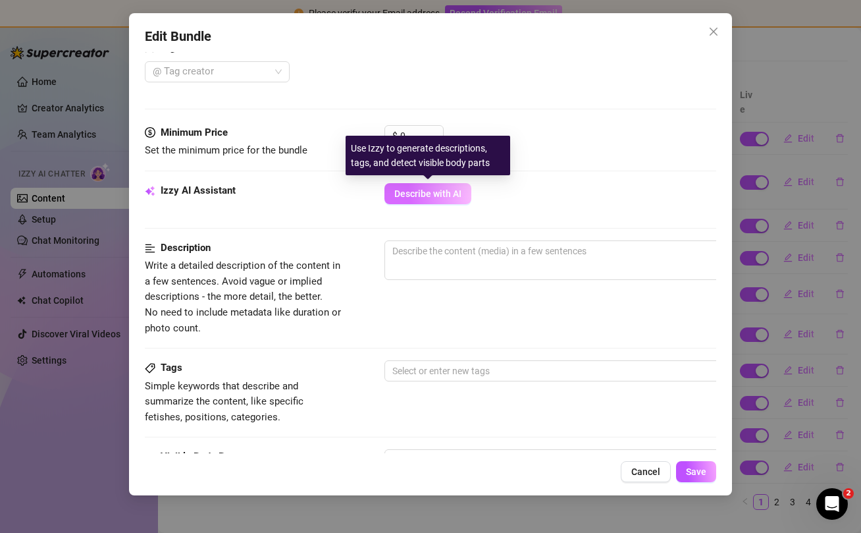
click at [437, 193] on span "Describe with AI" at bounding box center [427, 193] width 67 height 11
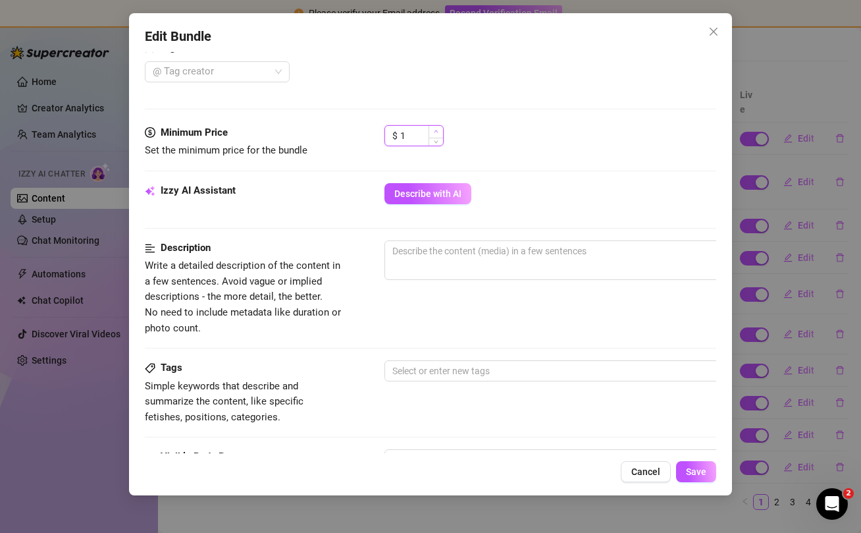
click at [441, 130] on span "Increase Value" at bounding box center [436, 132] width 14 height 12
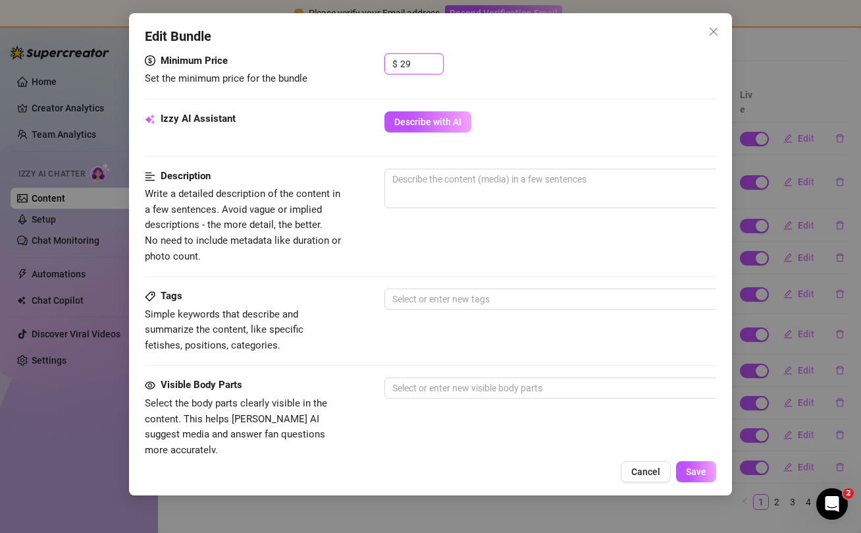
scroll to position [441, 0]
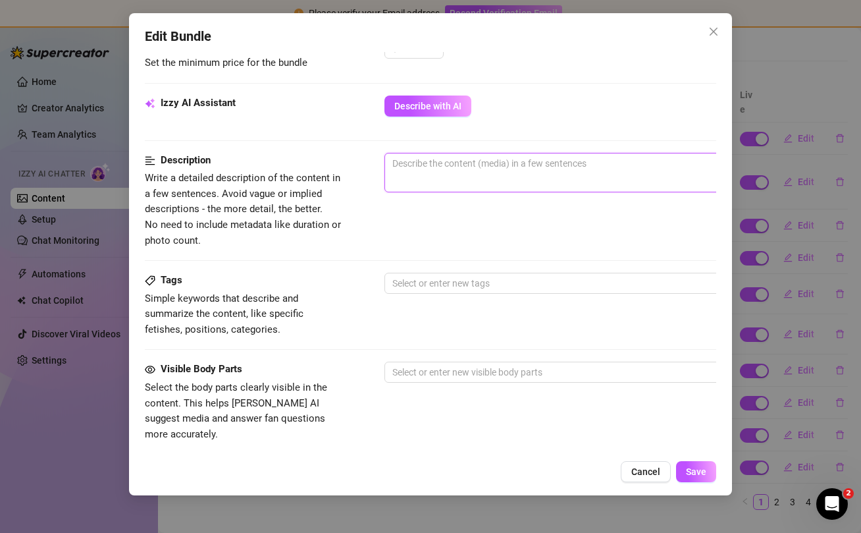
click at [446, 173] on textarea at bounding box center [615, 163] width 460 height 20
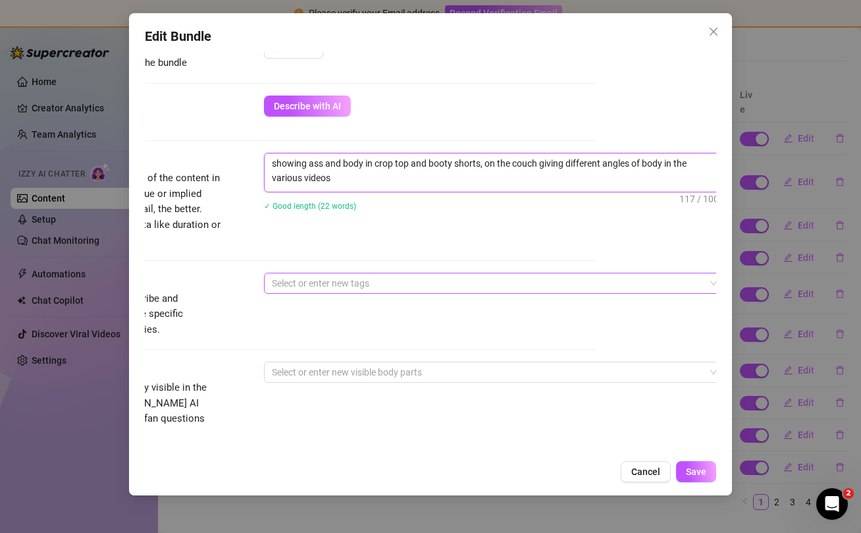
scroll to position [705, 121]
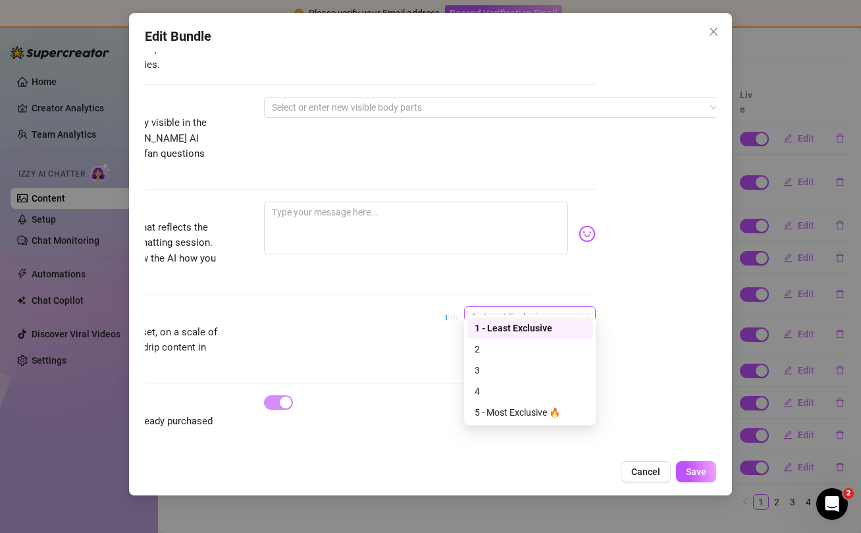
click at [534, 307] on span "1 - Least Exclusive" at bounding box center [530, 317] width 116 height 20
click at [506, 375] on div "3" at bounding box center [530, 370] width 111 height 14
click at [693, 475] on span "Save" at bounding box center [696, 471] width 20 height 11
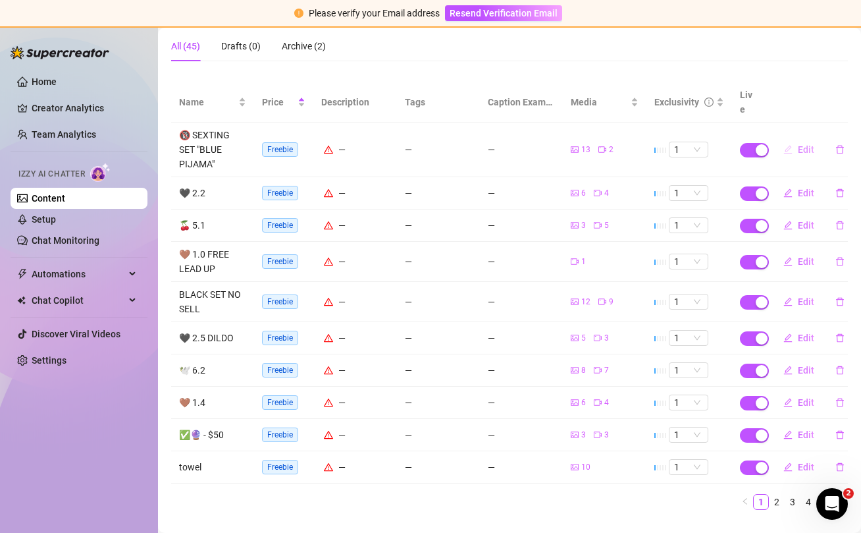
click at [798, 144] on span "Edit" at bounding box center [806, 149] width 16 height 11
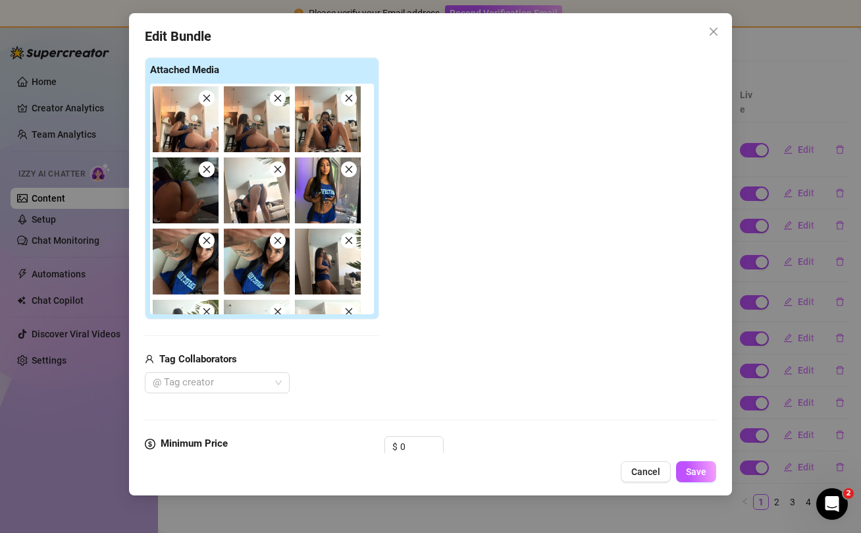
scroll to position [271, 0]
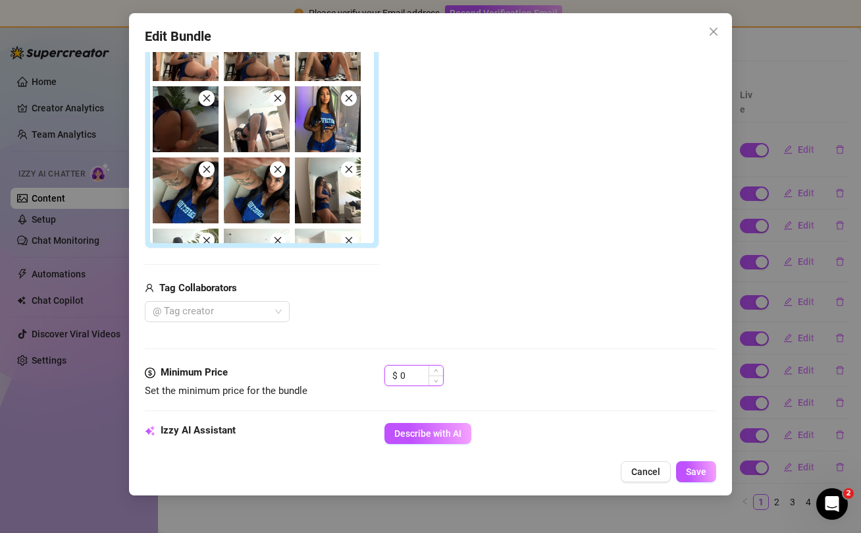
click at [416, 375] on input "0" at bounding box center [421, 375] width 43 height 20
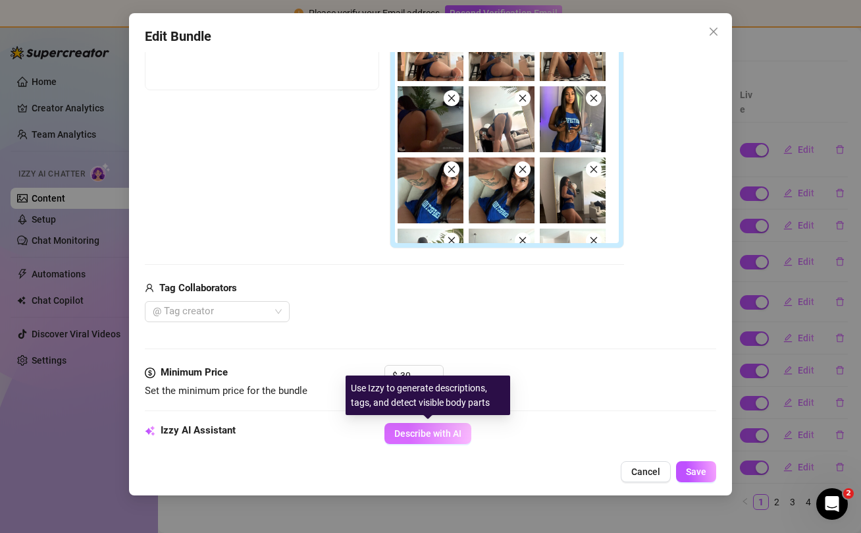
click at [446, 435] on span "Describe with AI" at bounding box center [427, 433] width 67 height 11
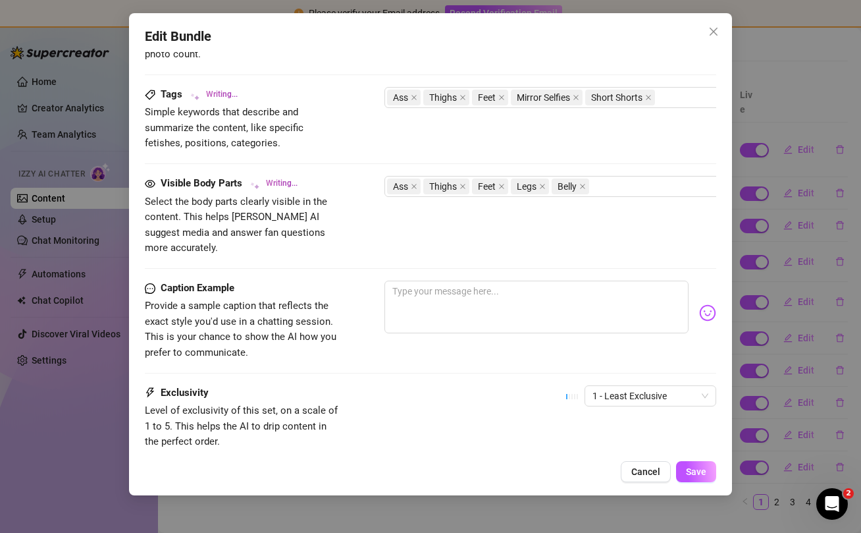
scroll to position [863, 0]
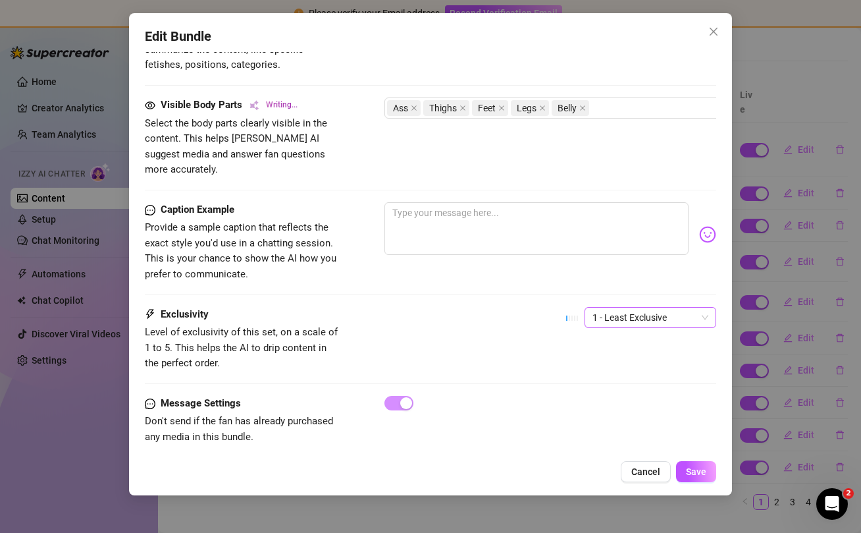
click at [661, 308] on span "1 - Least Exclusive" at bounding box center [651, 318] width 116 height 20
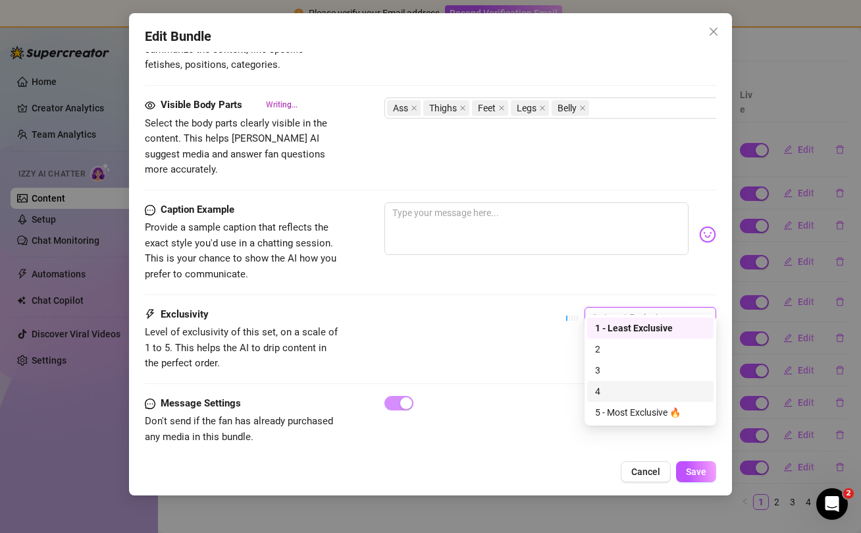
click at [638, 381] on div "4" at bounding box center [650, 391] width 126 height 21
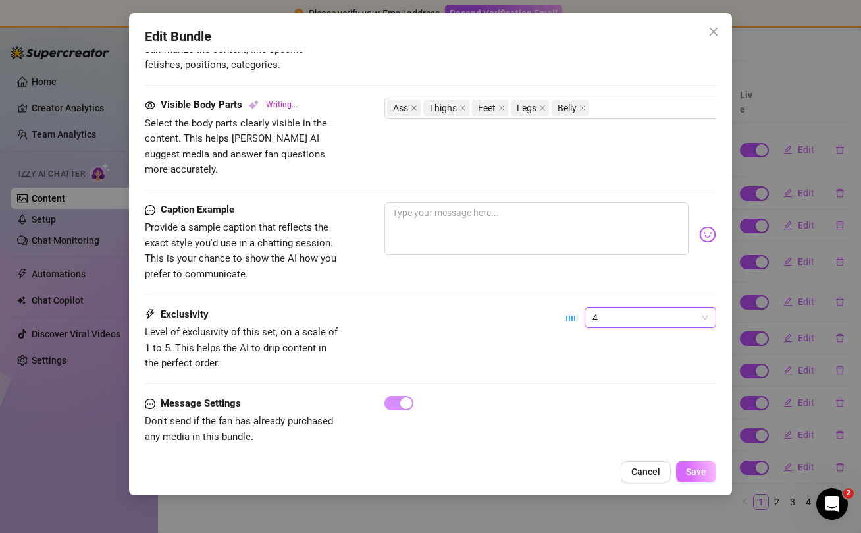
click at [699, 471] on span "Save" at bounding box center [696, 471] width 20 height 11
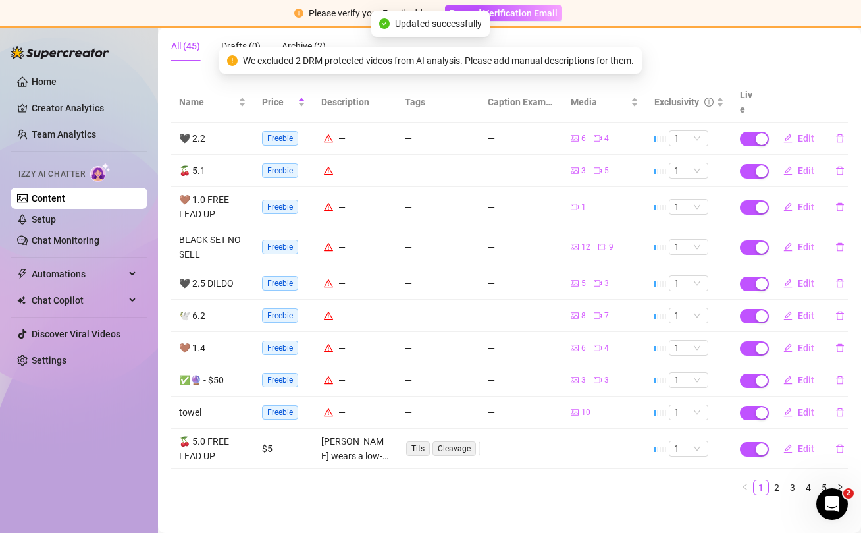
scroll to position [120, 0]
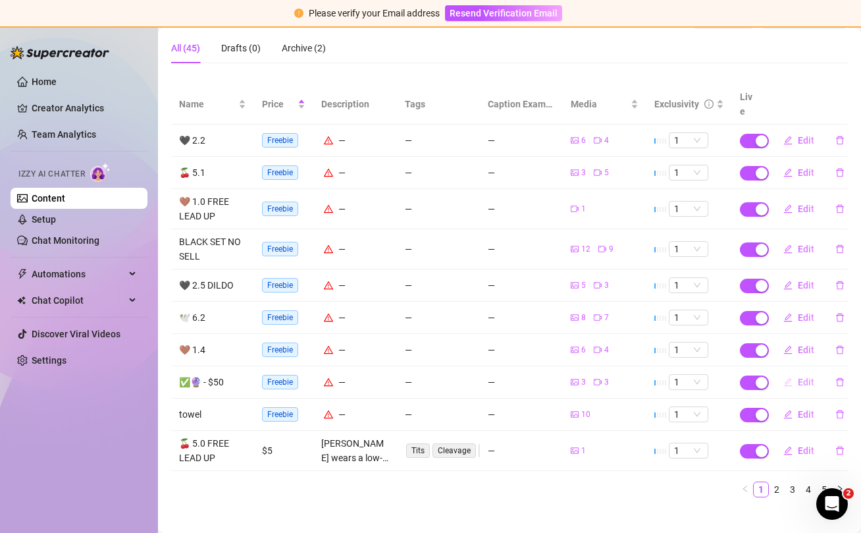
click at [803, 377] on span "Edit" at bounding box center [806, 382] width 16 height 11
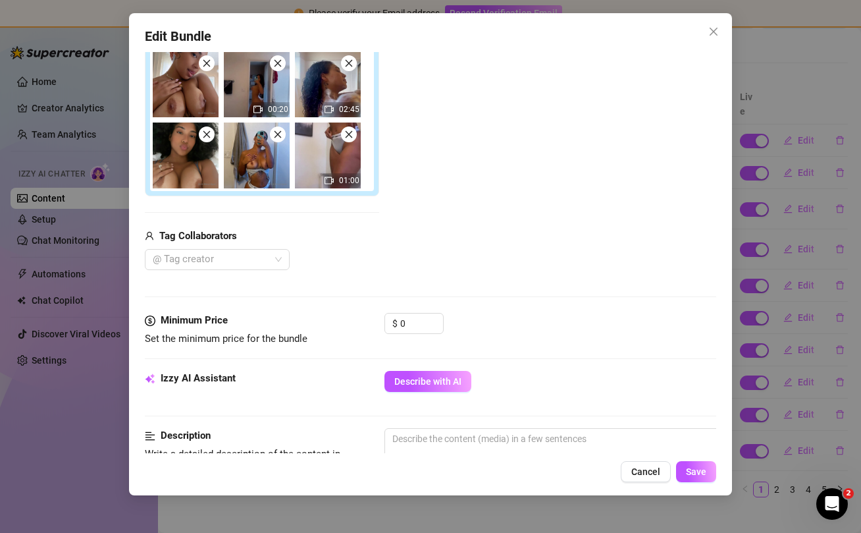
scroll to position [228, 0]
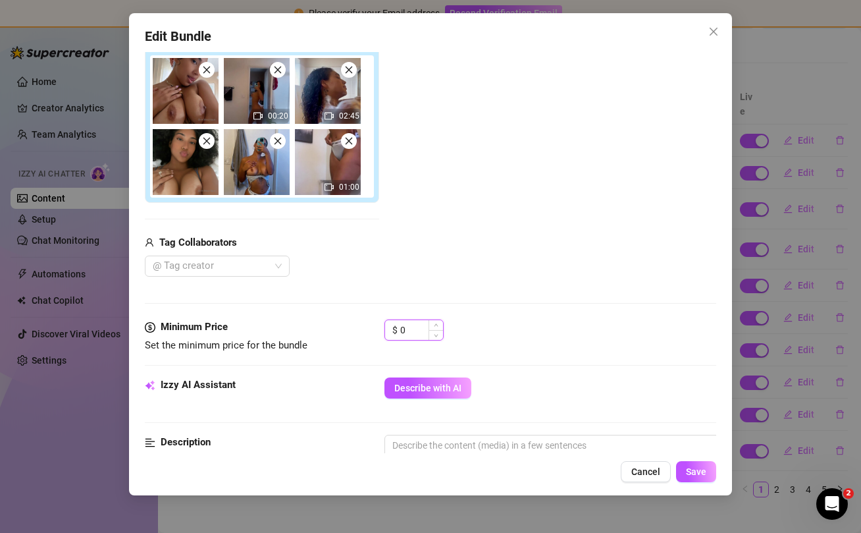
click at [409, 328] on input "0" at bounding box center [421, 330] width 43 height 20
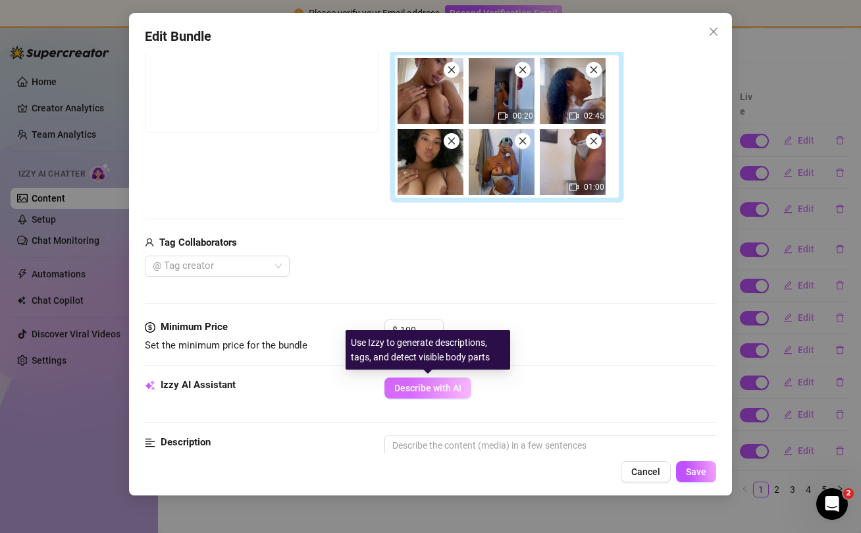
click at [427, 389] on span "Describe with AI" at bounding box center [427, 388] width 67 height 11
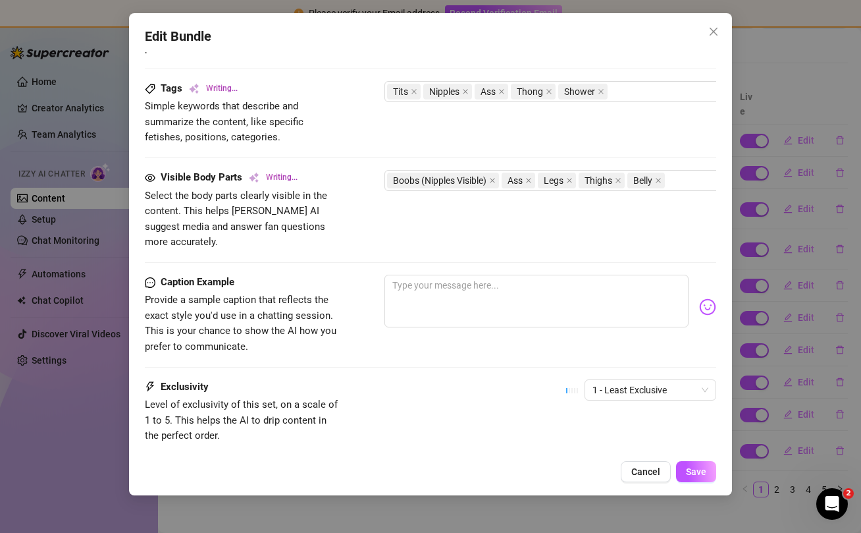
scroll to position [718, 0]
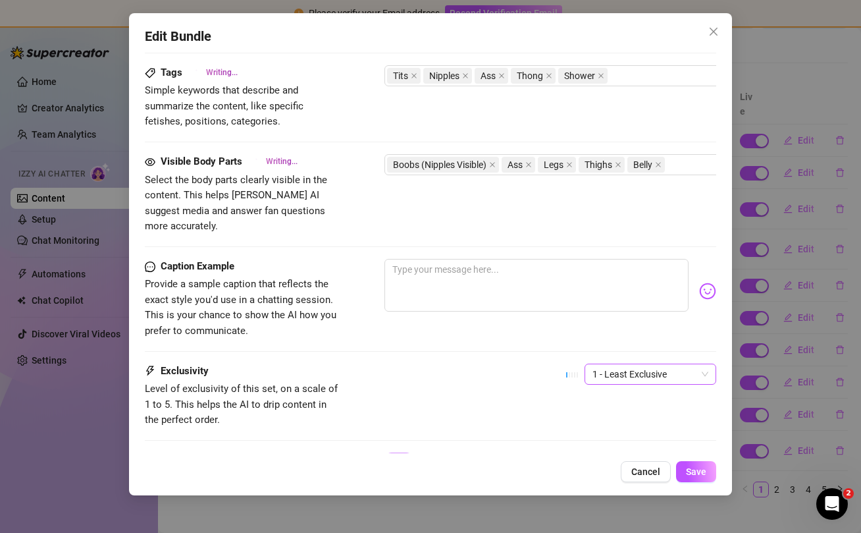
click at [647, 364] on span "1 - Least Exclusive" at bounding box center [651, 374] width 116 height 20
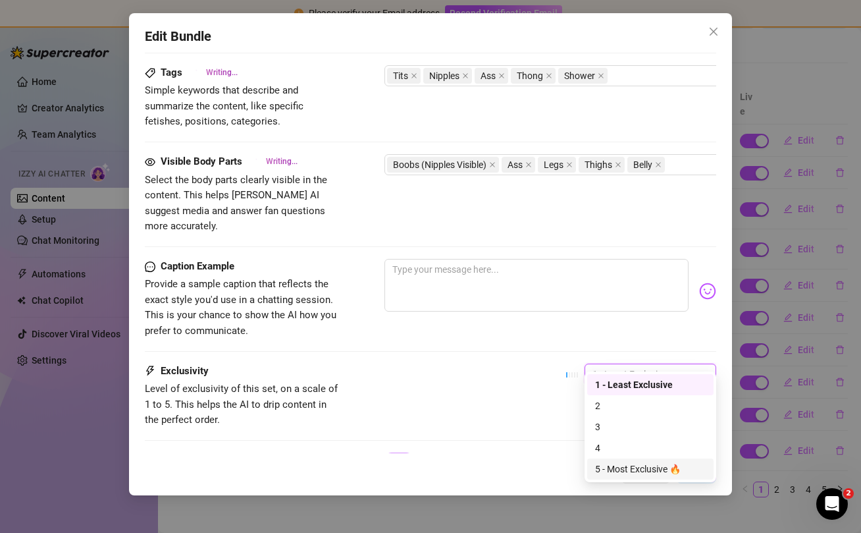
click at [649, 470] on div "5 - Most Exclusive 🔥" at bounding box center [650, 469] width 111 height 14
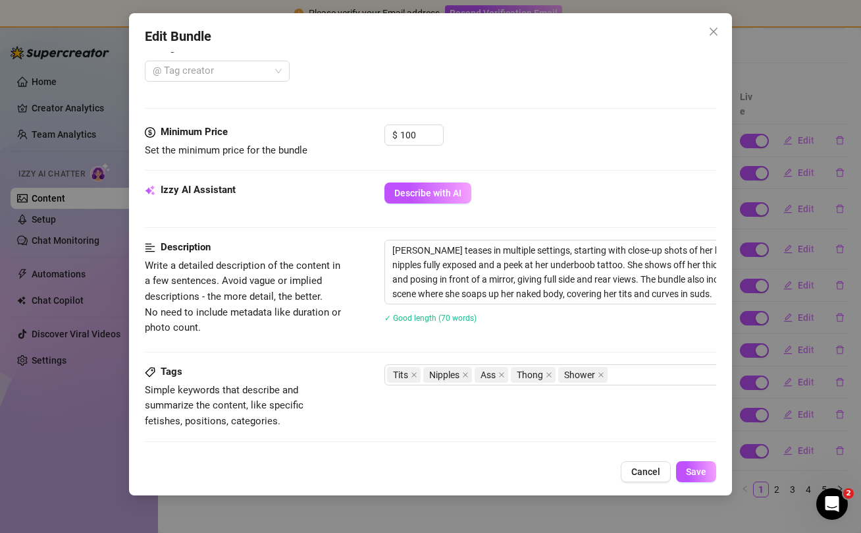
scroll to position [779, 0]
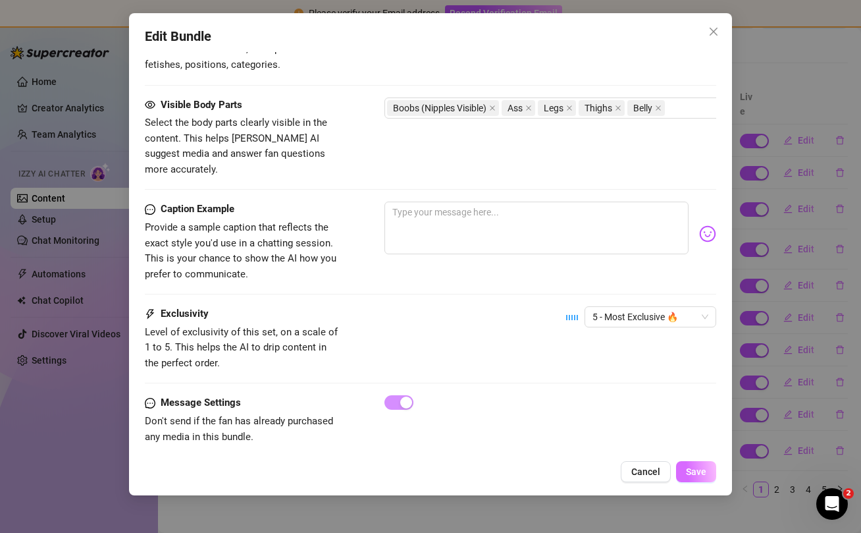
click at [701, 470] on span "Save" at bounding box center [696, 471] width 20 height 11
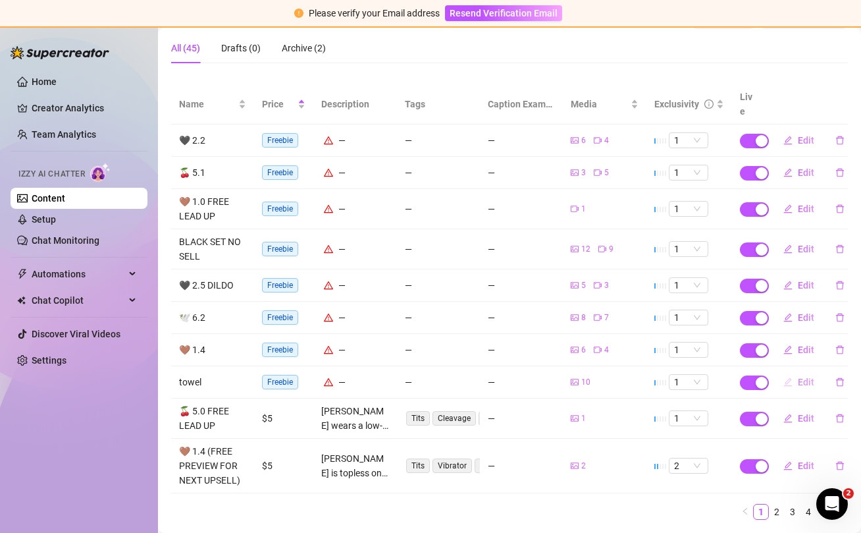
click at [805, 377] on span "Edit" at bounding box center [806, 382] width 16 height 11
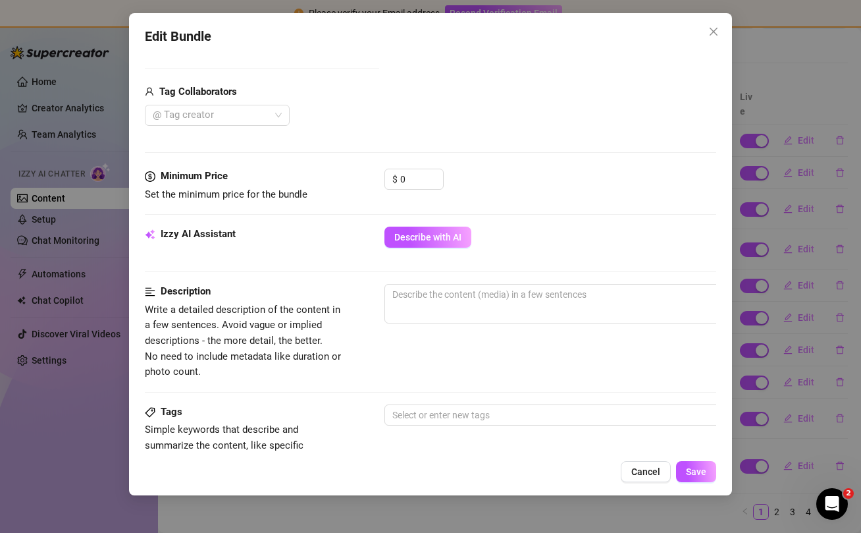
scroll to position [491, 0]
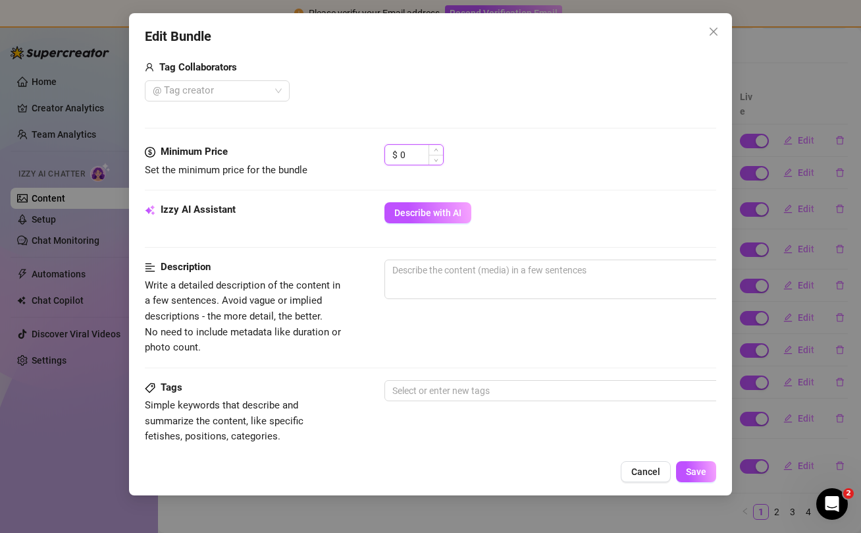
click at [410, 161] on input "0" at bounding box center [421, 155] width 43 height 20
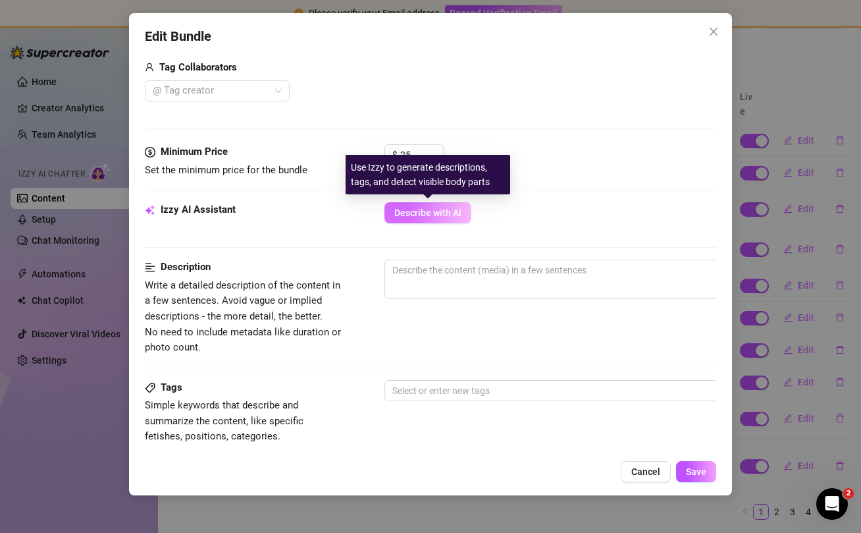
click at [421, 207] on button "Describe with AI" at bounding box center [428, 212] width 87 height 21
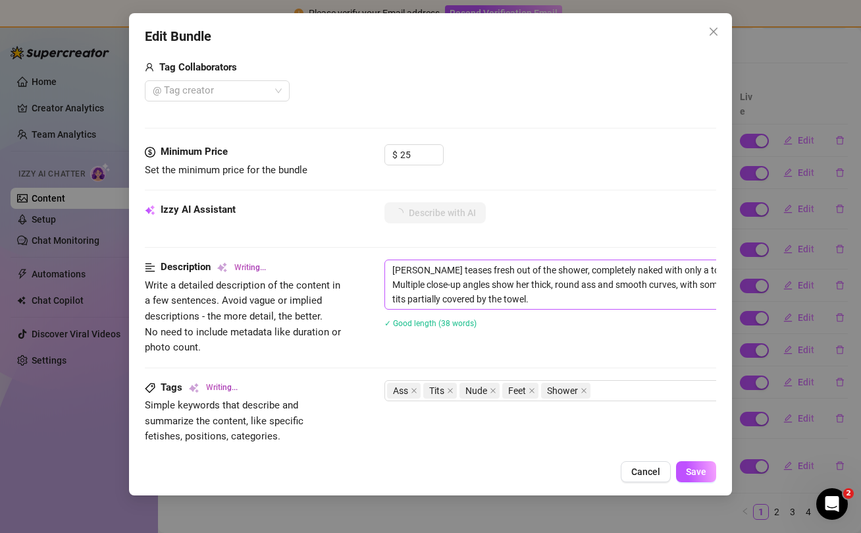
scroll to position [863, 0]
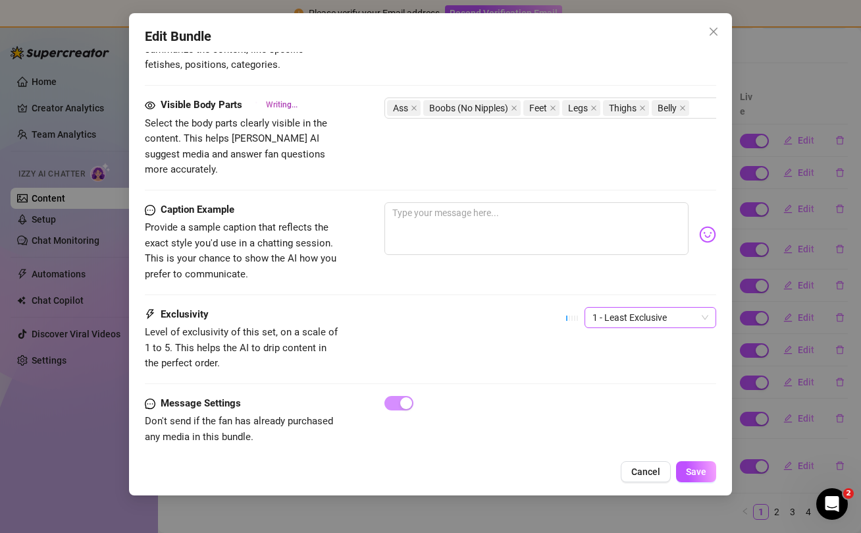
click at [627, 308] on span "1 - Least Exclusive" at bounding box center [651, 318] width 116 height 20
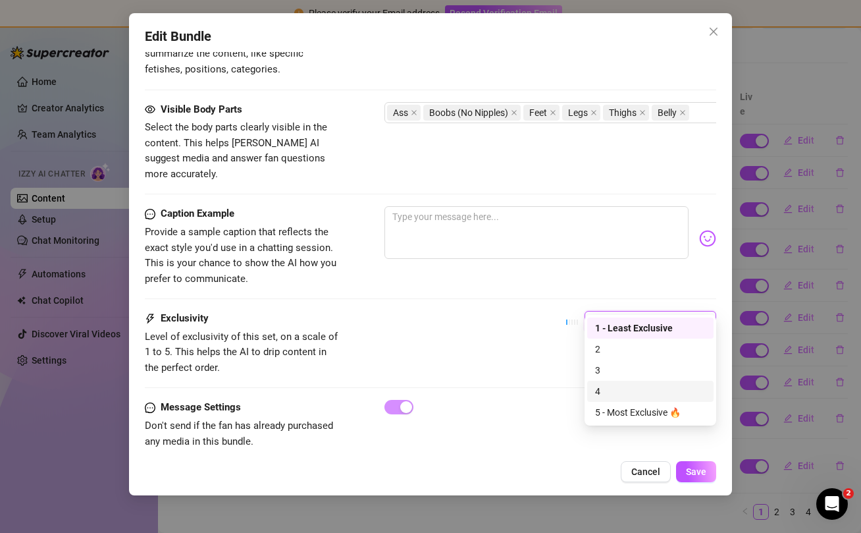
scroll to position [867, 0]
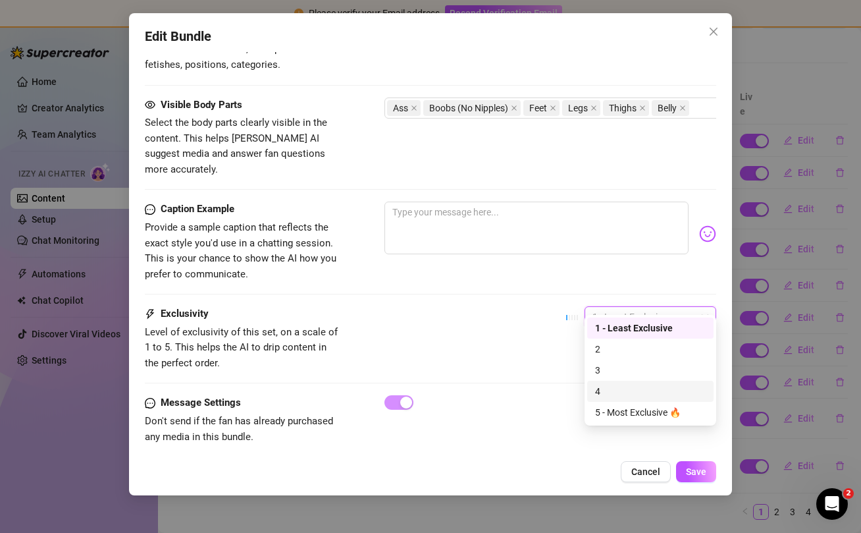
click at [606, 392] on div "4" at bounding box center [650, 391] width 111 height 14
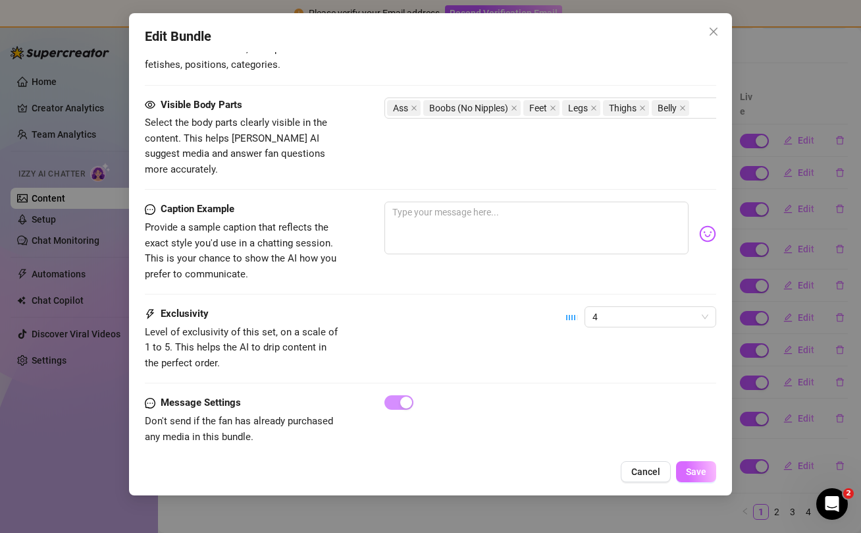
click at [708, 469] on button "Save" at bounding box center [696, 471] width 40 height 21
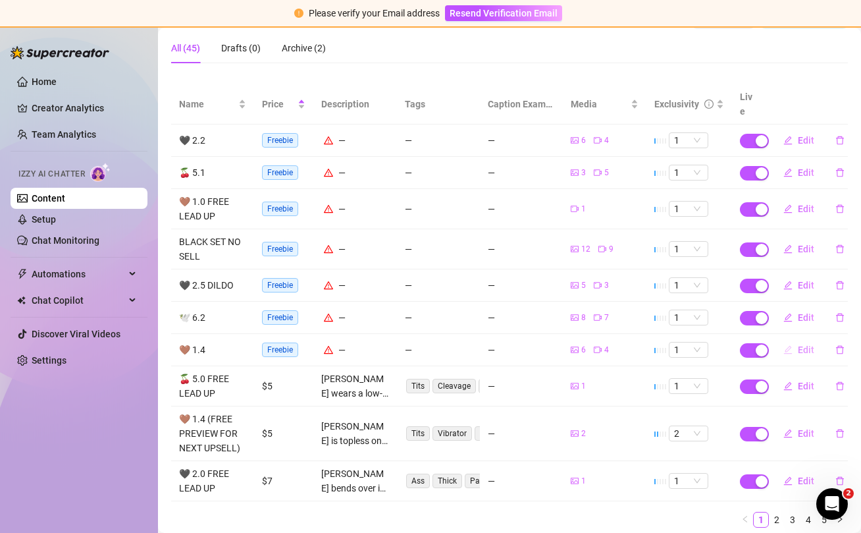
click at [806, 344] on span "Edit" at bounding box center [806, 349] width 16 height 11
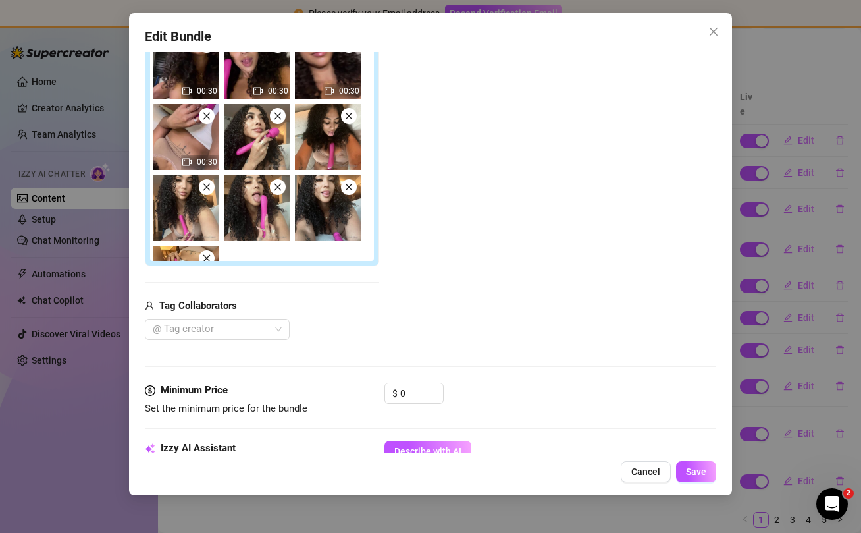
scroll to position [254, 0]
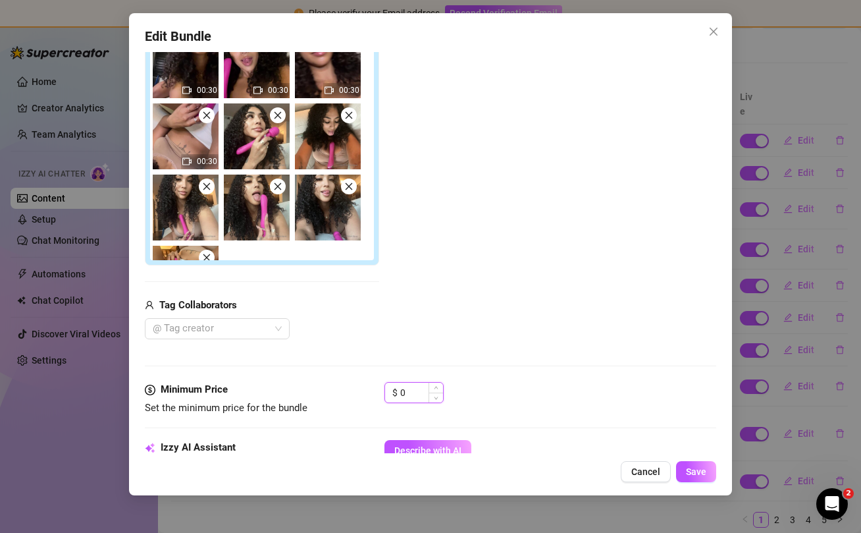
click at [412, 392] on input "0" at bounding box center [421, 393] width 43 height 20
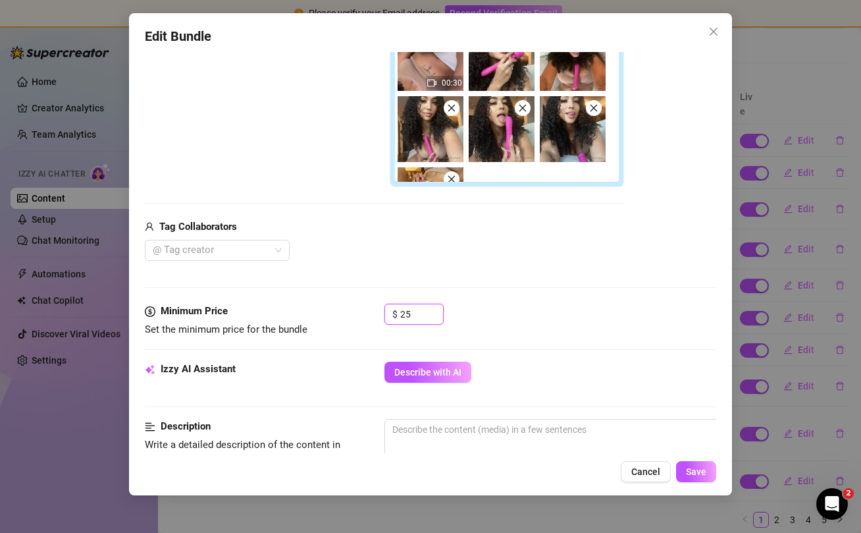
scroll to position [387, 0]
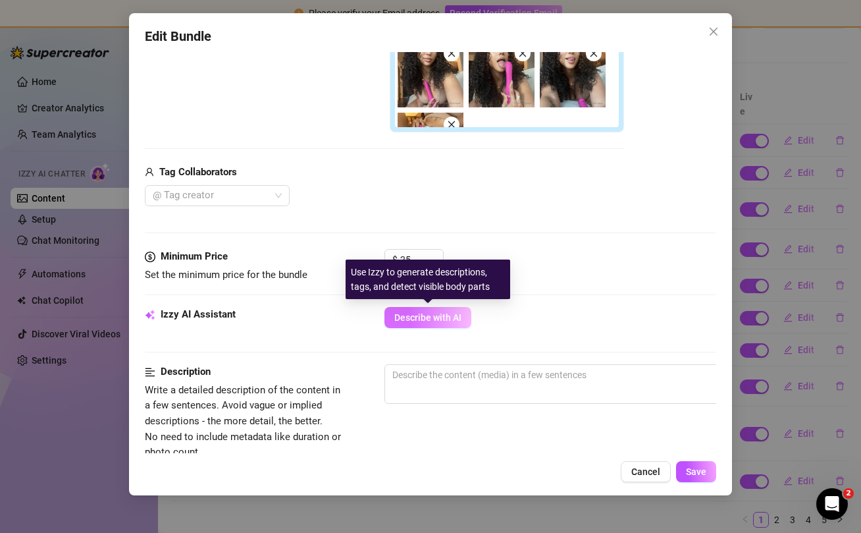
click at [436, 319] on span "Describe with AI" at bounding box center [427, 317] width 67 height 11
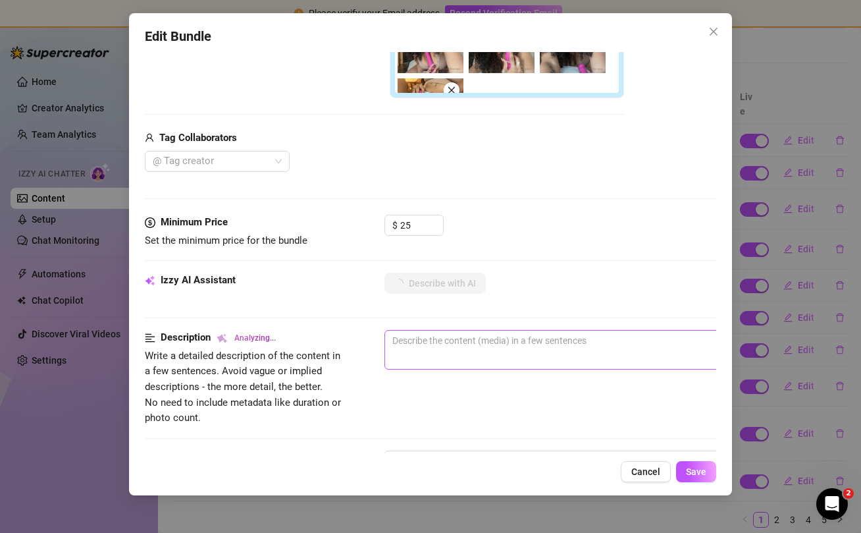
scroll to position [863, 0]
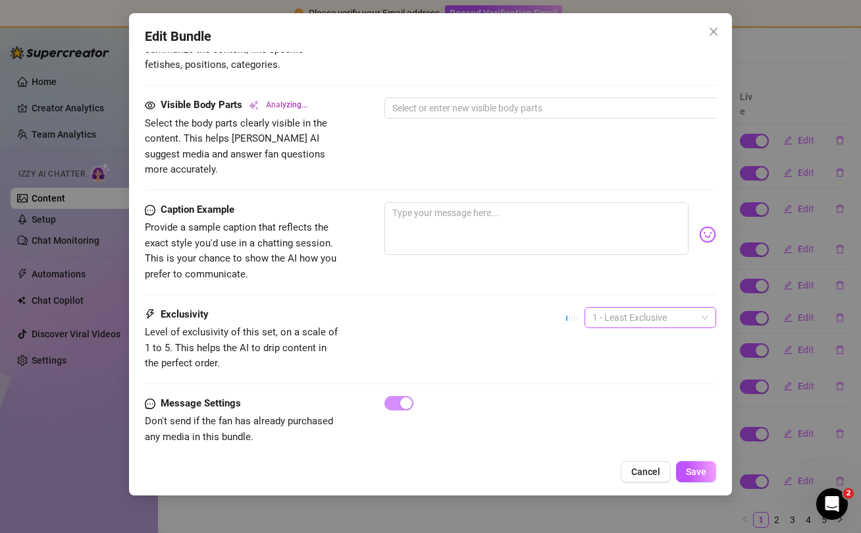
click at [672, 308] on span "1 - Least Exclusive" at bounding box center [651, 318] width 116 height 20
click at [633, 406] on div "5 - Most Exclusive 🔥" at bounding box center [650, 412] width 111 height 14
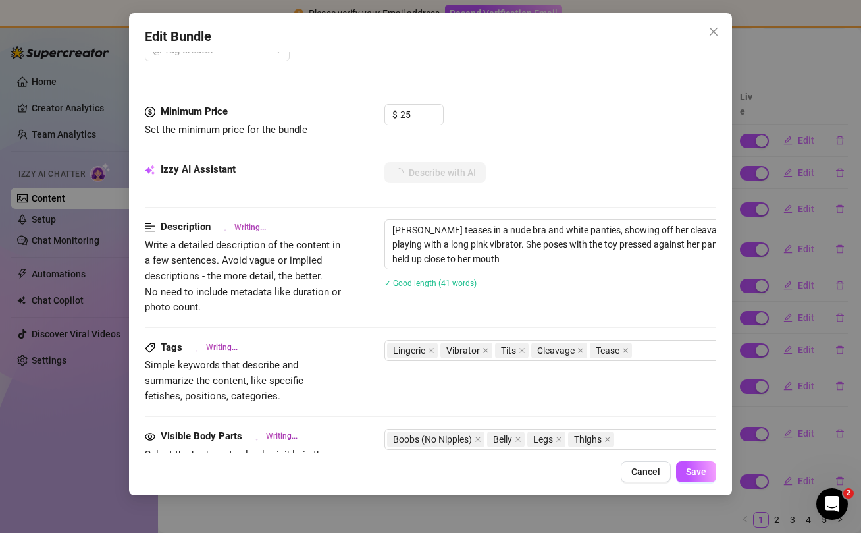
scroll to position [532, 0]
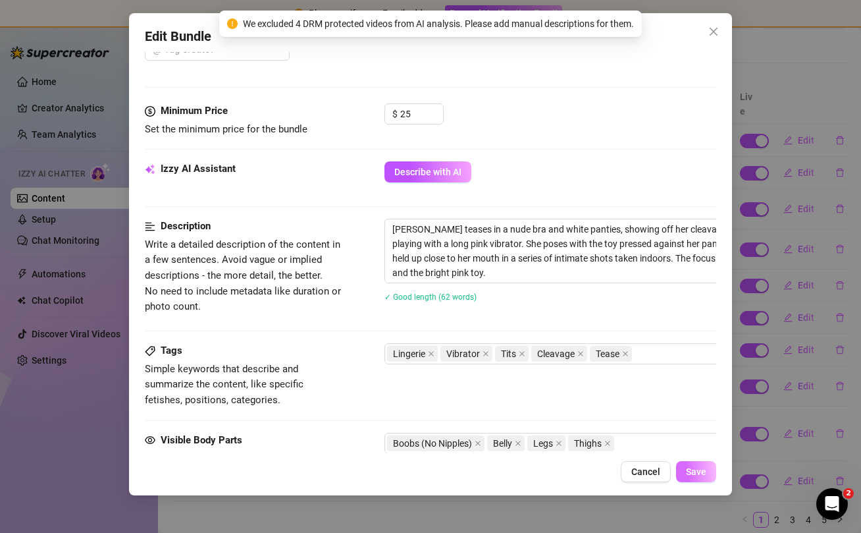
click at [701, 471] on span "Save" at bounding box center [696, 471] width 20 height 11
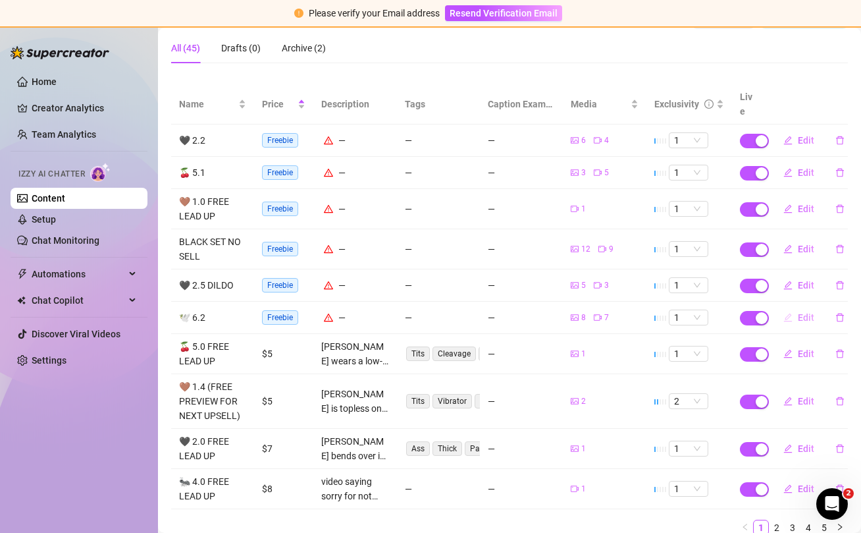
click at [803, 312] on span "Edit" at bounding box center [806, 317] width 16 height 11
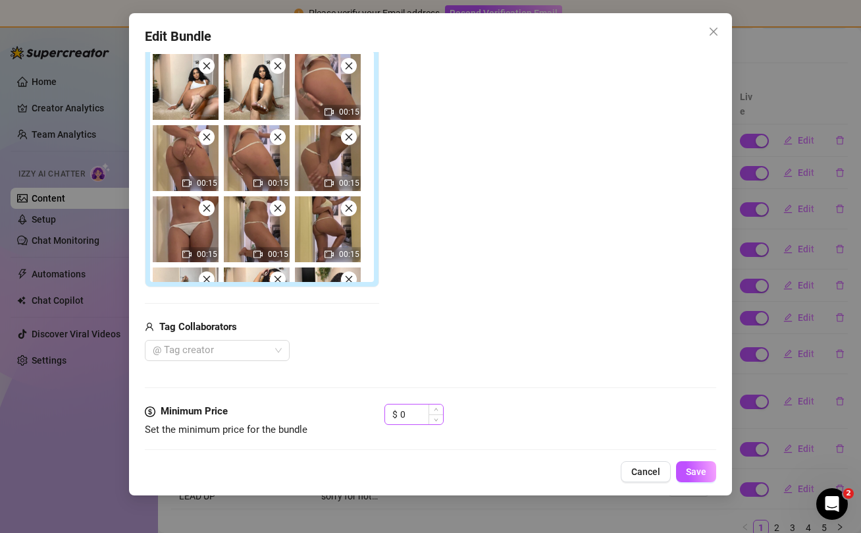
scroll to position [281, 0]
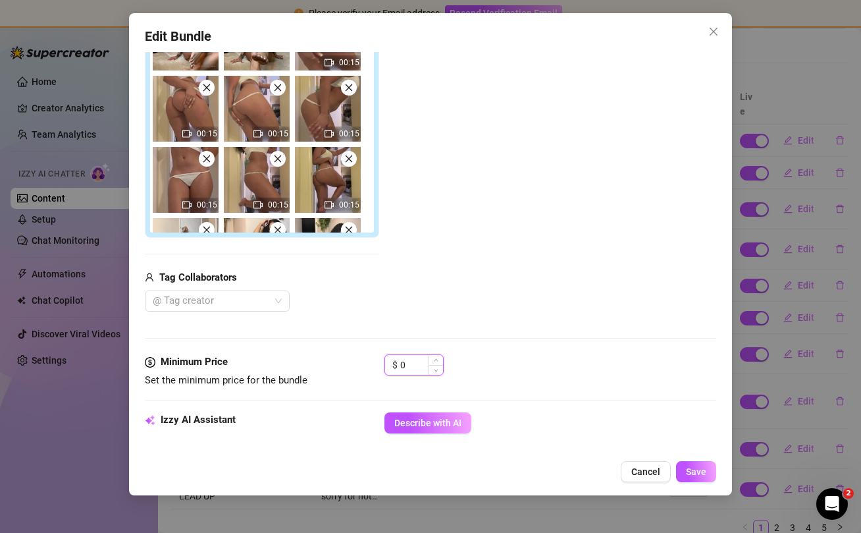
click at [425, 359] on input "0" at bounding box center [421, 365] width 43 height 20
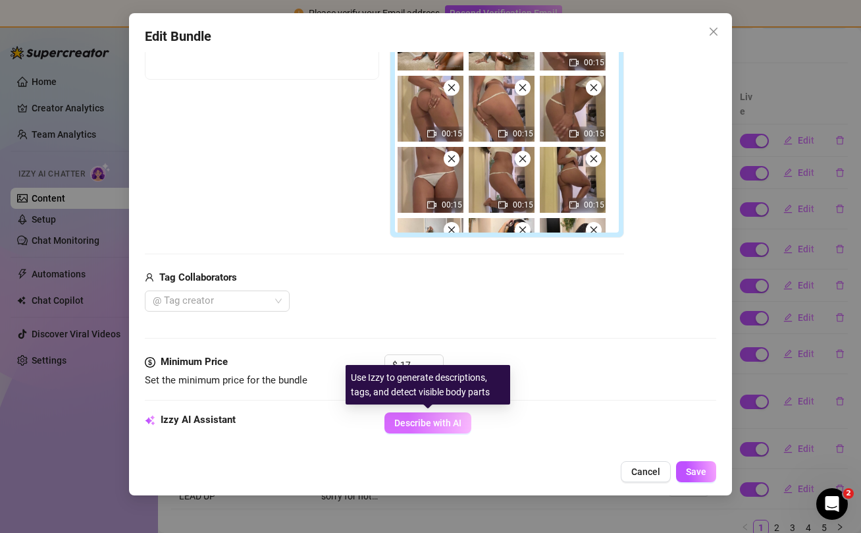
click at [423, 425] on span "Describe with AI" at bounding box center [427, 423] width 67 height 11
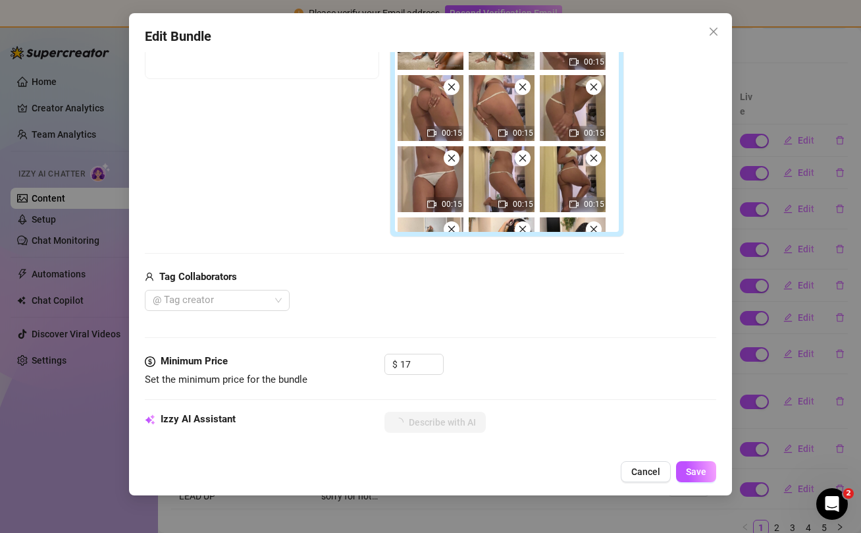
scroll to position [863, 0]
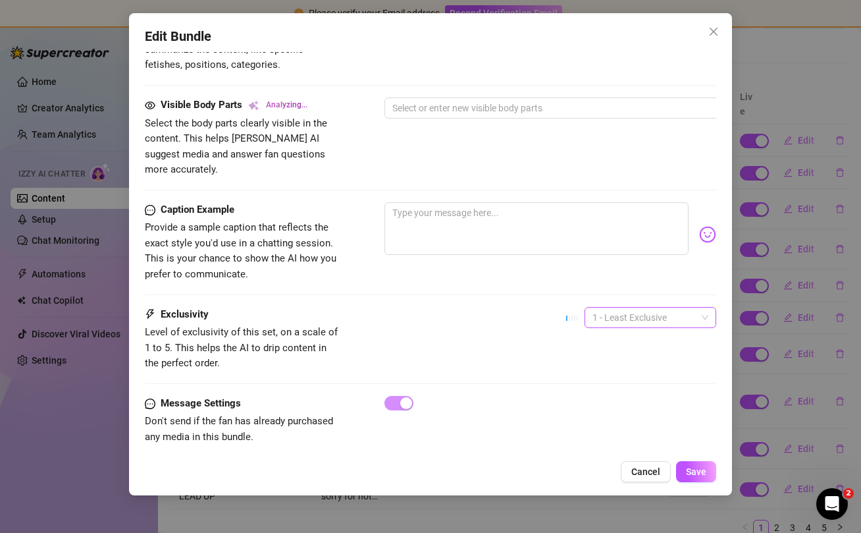
click at [641, 308] on span "1 - Least Exclusive" at bounding box center [651, 318] width 116 height 20
click at [616, 389] on div "4" at bounding box center [650, 391] width 111 height 14
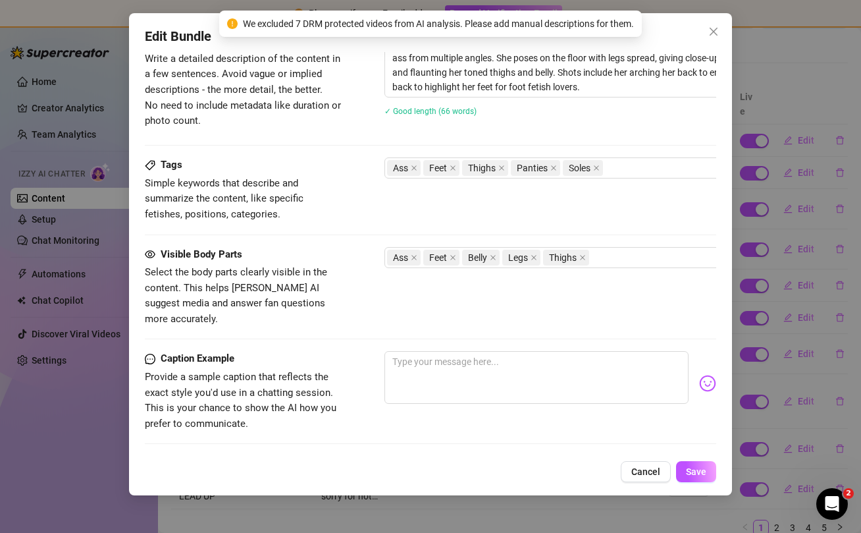
scroll to position [867, 0]
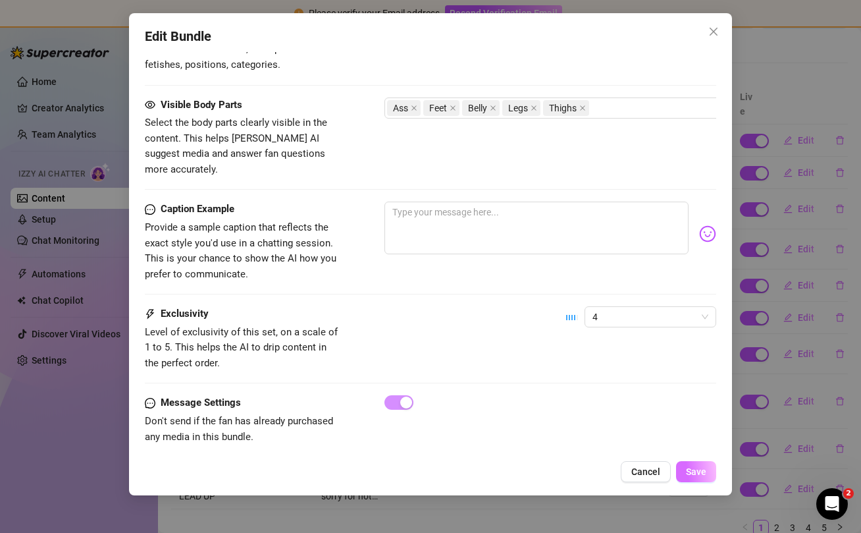
click at [697, 475] on span "Save" at bounding box center [696, 471] width 20 height 11
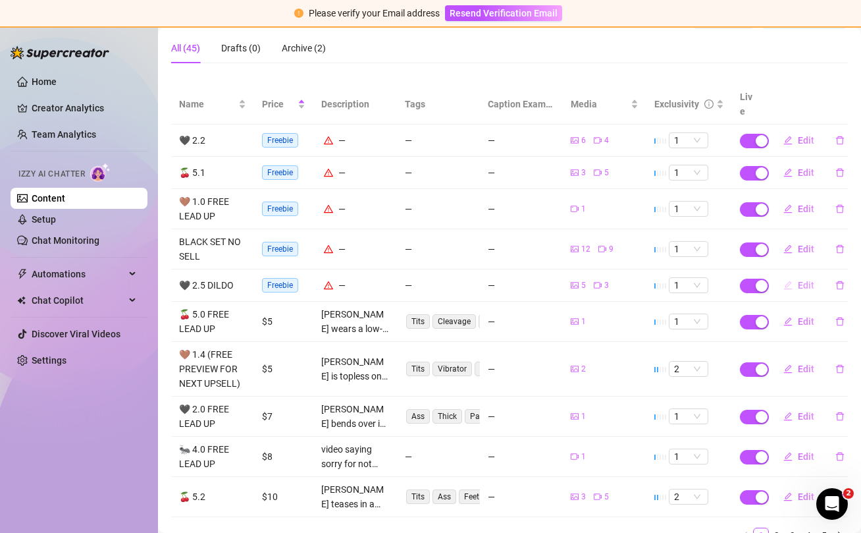
click at [804, 280] on span "Edit" at bounding box center [806, 285] width 16 height 11
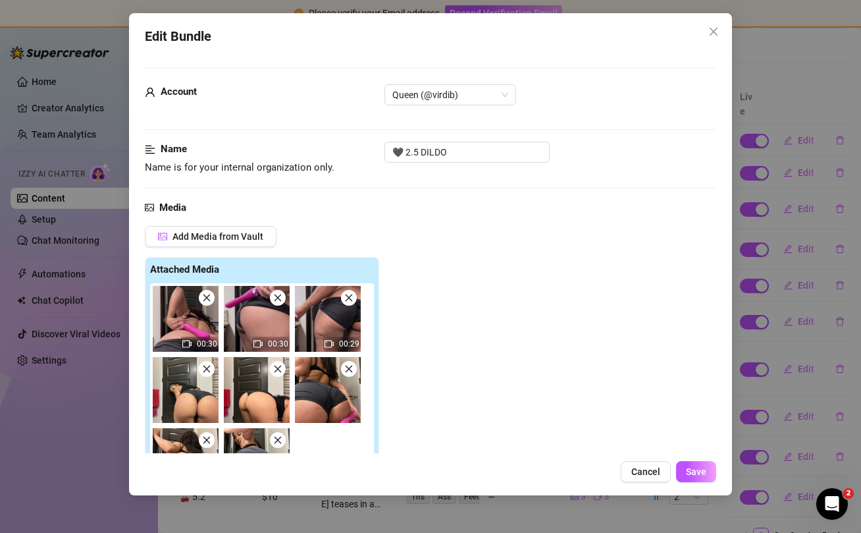
scroll to position [336, 0]
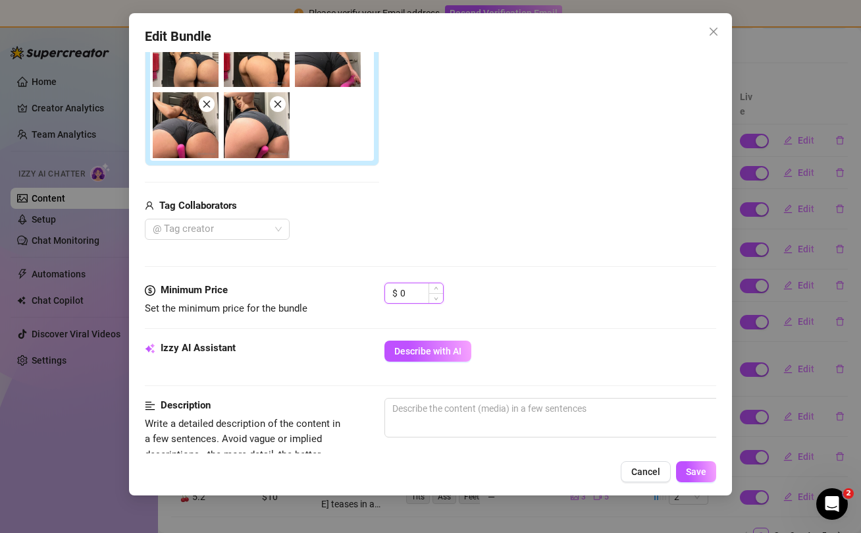
click at [416, 291] on input "0" at bounding box center [421, 293] width 43 height 20
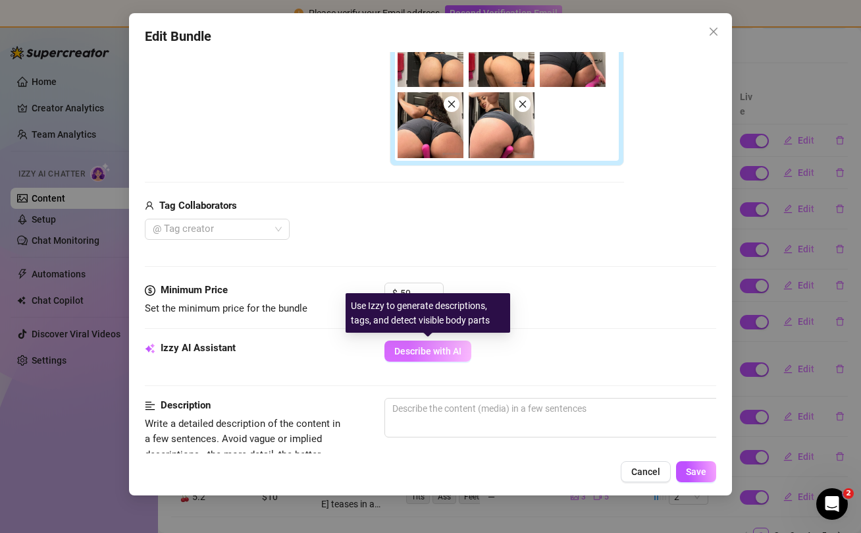
click at [435, 351] on span "Describe with AI" at bounding box center [427, 351] width 67 height 11
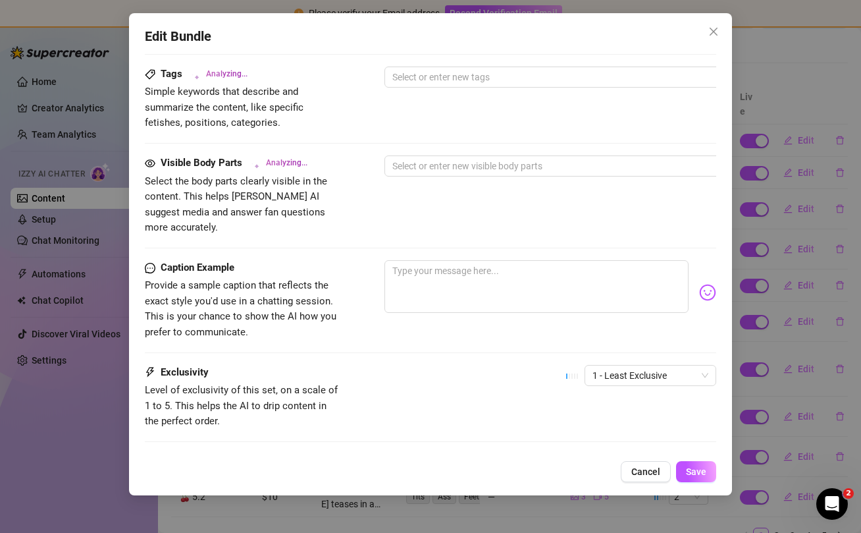
scroll to position [846, 0]
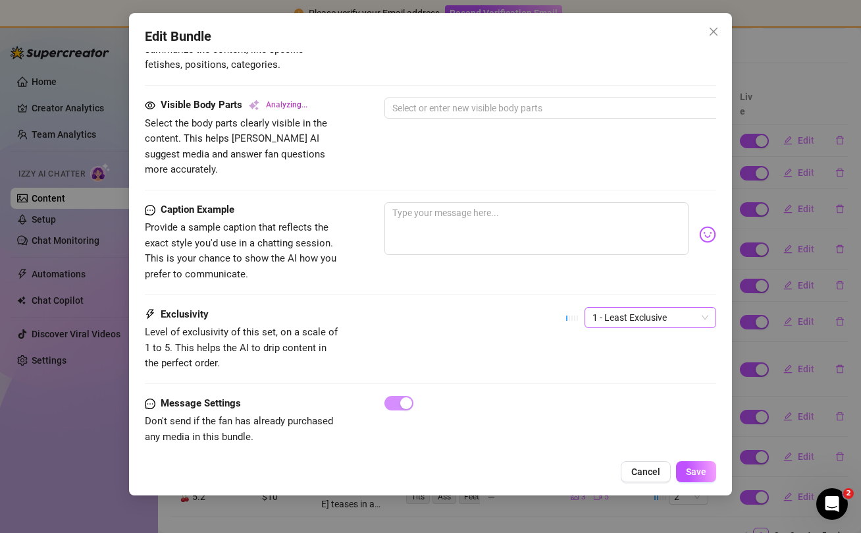
click at [639, 308] on span "1 - Least Exclusive" at bounding box center [651, 318] width 116 height 20
click at [628, 411] on div "5 - Most Exclusive 🔥" at bounding box center [650, 412] width 111 height 14
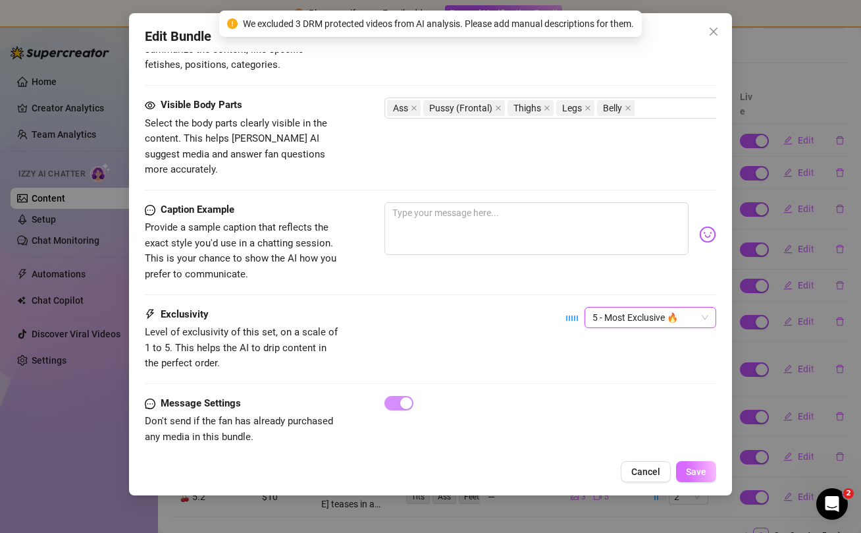
click at [694, 470] on span "Save" at bounding box center [696, 471] width 20 height 11
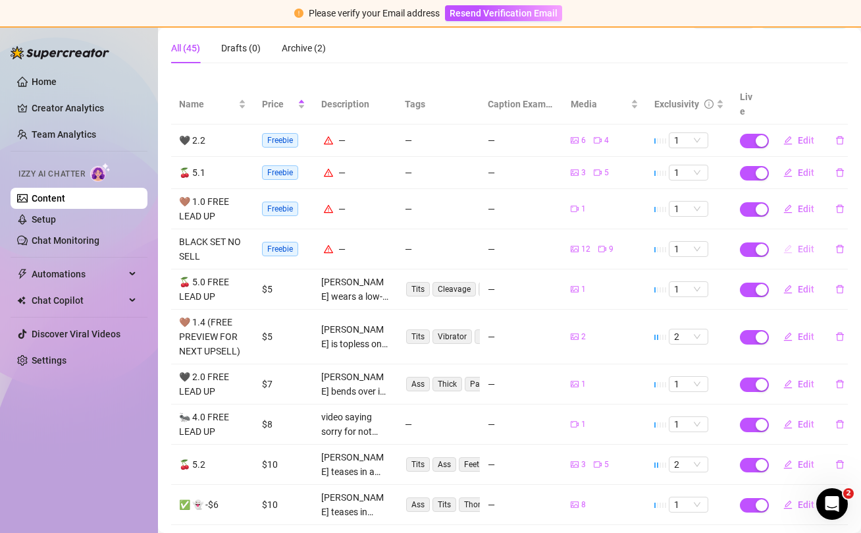
click at [809, 244] on span "Edit" at bounding box center [806, 249] width 16 height 11
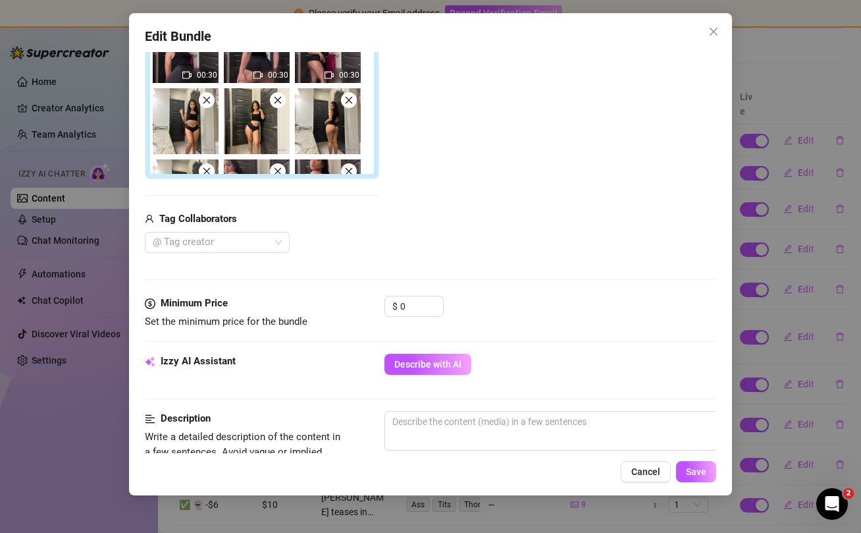
scroll to position [341, 0]
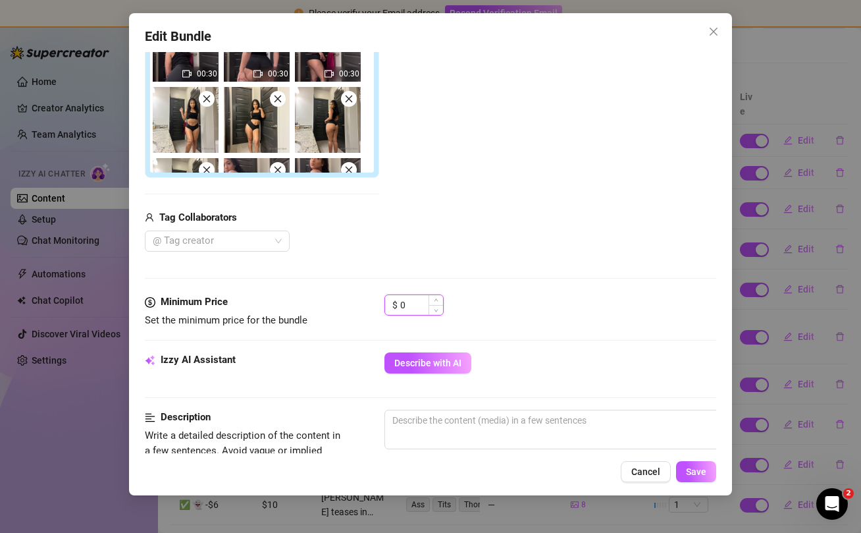
click at [424, 303] on input "0" at bounding box center [421, 305] width 43 height 20
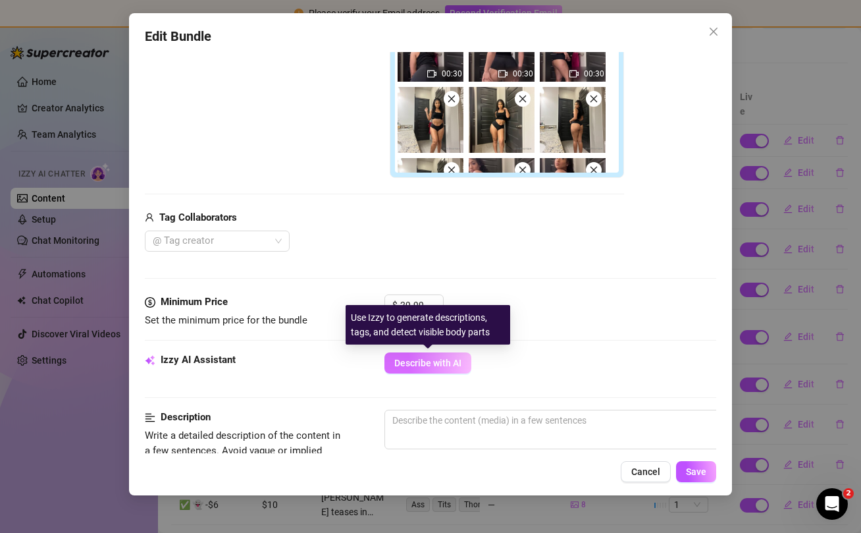
click at [421, 364] on span "Describe with AI" at bounding box center [427, 363] width 67 height 11
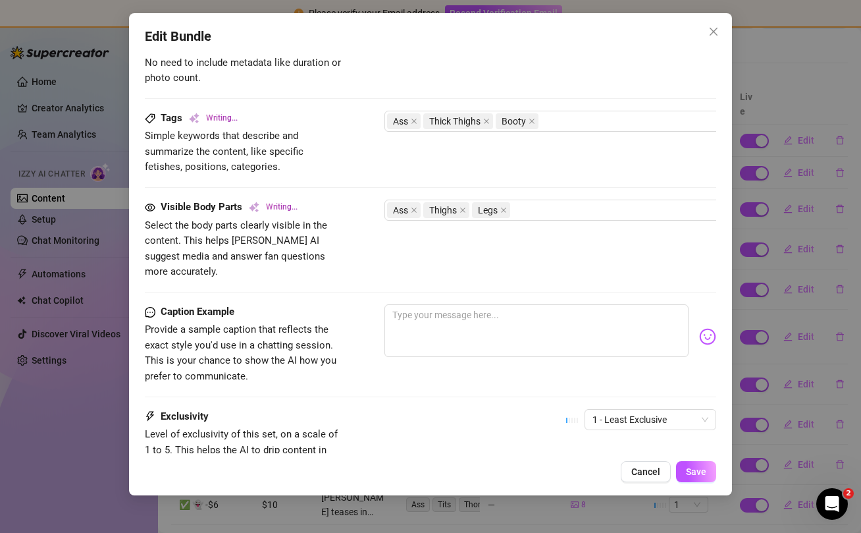
scroll to position [863, 0]
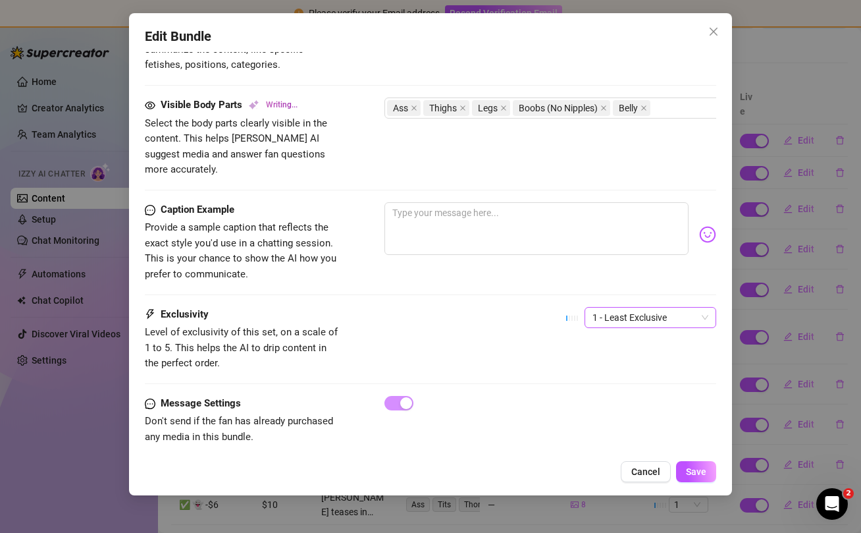
click at [683, 308] on span "1 - Least Exclusive" at bounding box center [651, 318] width 116 height 20
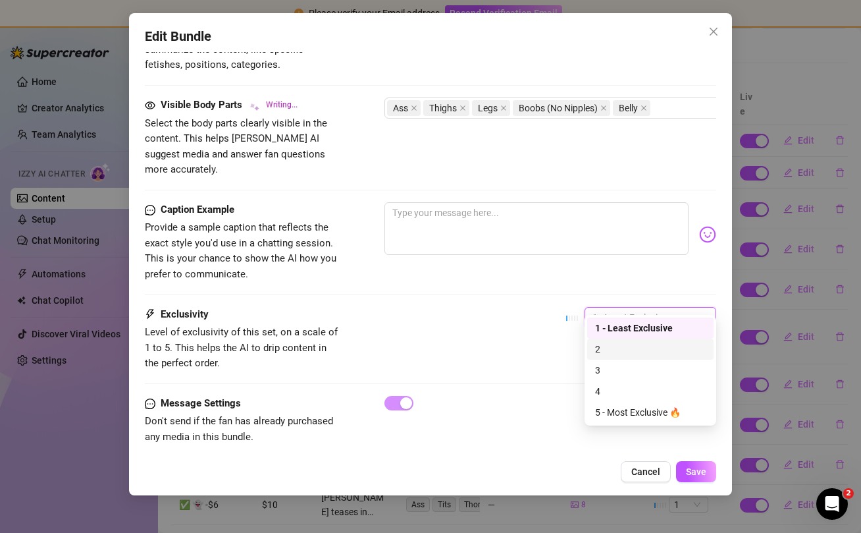
click at [653, 351] on div "2" at bounding box center [650, 349] width 111 height 14
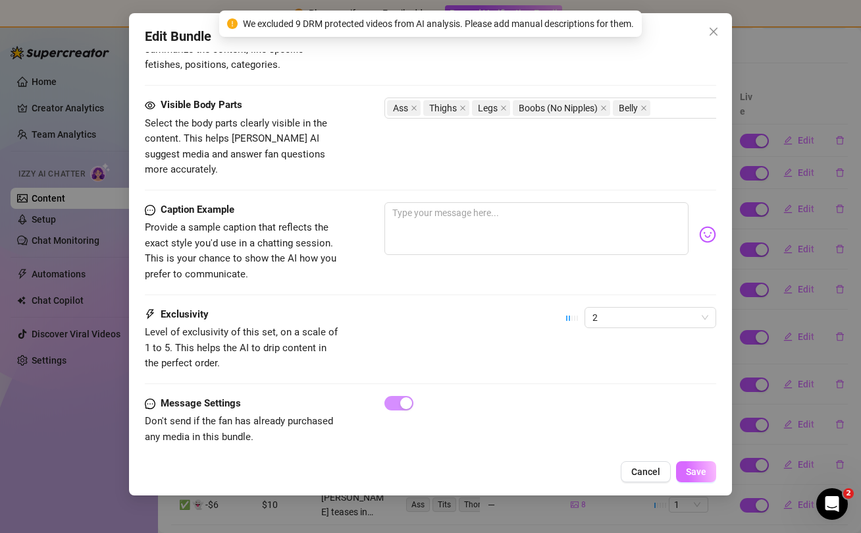
click at [698, 473] on span "Save" at bounding box center [696, 471] width 20 height 11
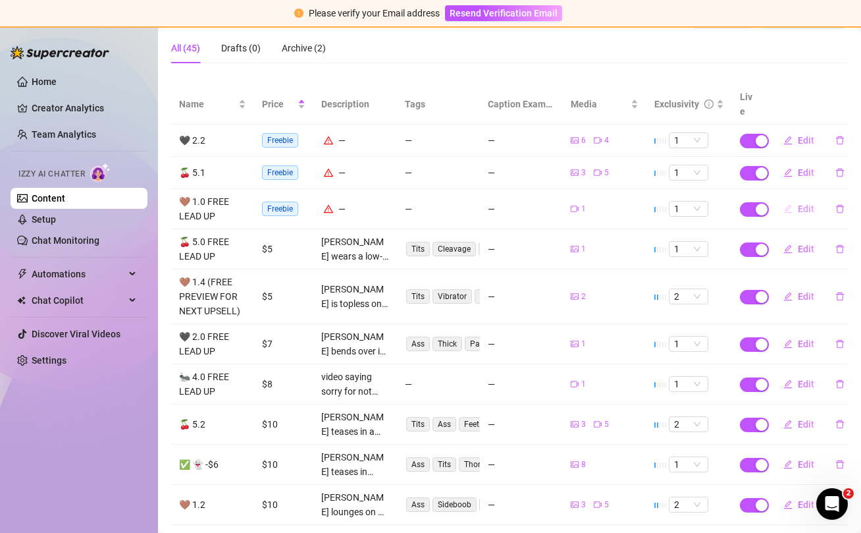
click at [805, 203] on span "Edit" at bounding box center [806, 208] width 16 height 11
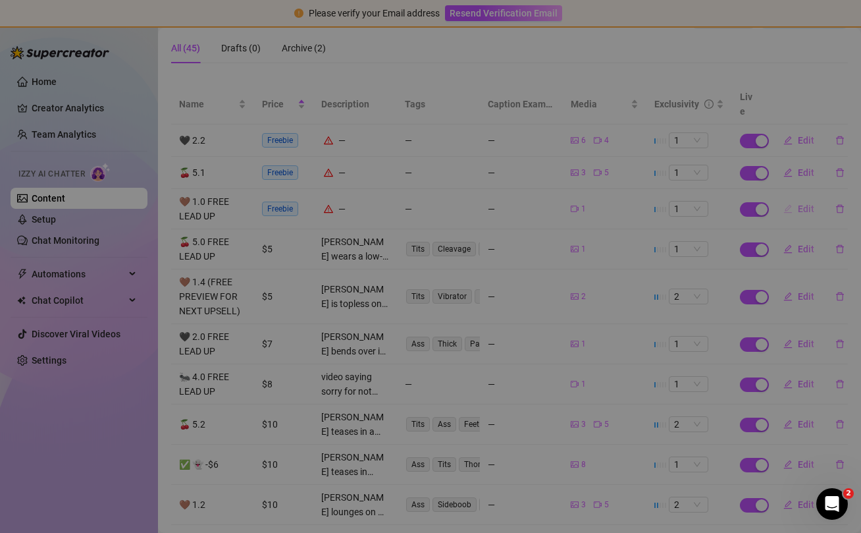
click at [807, 194] on div "Edit Bundle Account 47411249 Name Name is for your internal organization only. …" at bounding box center [430, 266] width 861 height 533
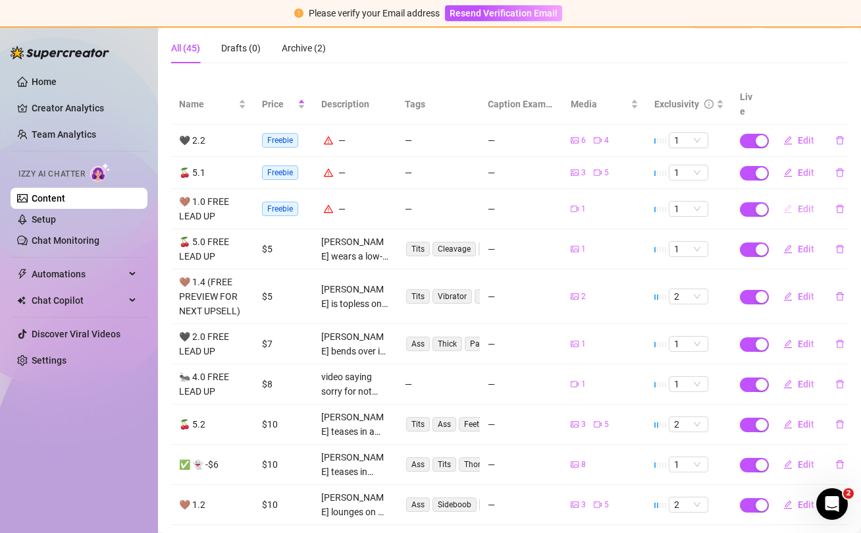
click at [805, 203] on span "Edit" at bounding box center [806, 208] width 16 height 11
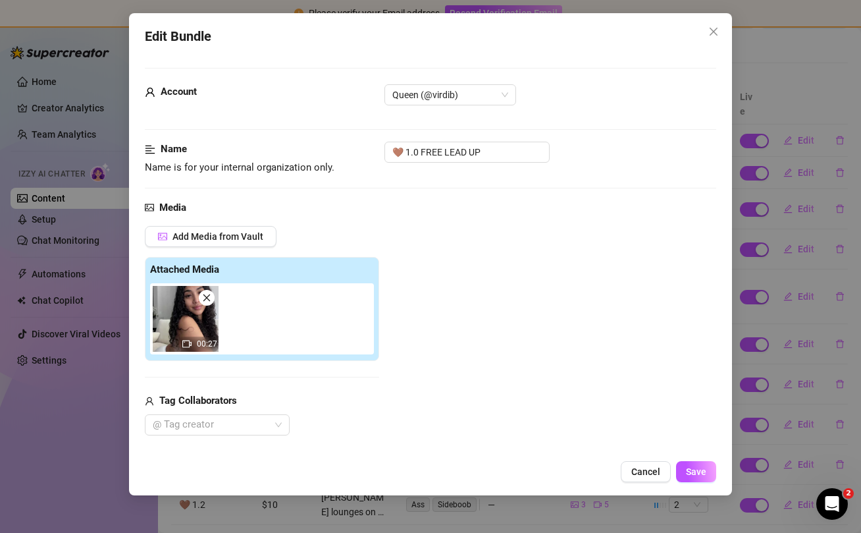
scroll to position [344, 0]
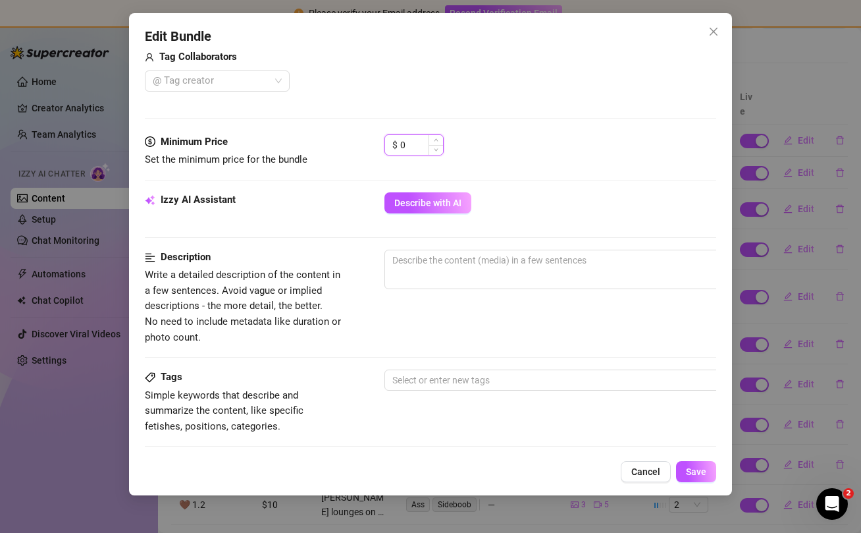
click at [427, 142] on input "0" at bounding box center [421, 145] width 43 height 20
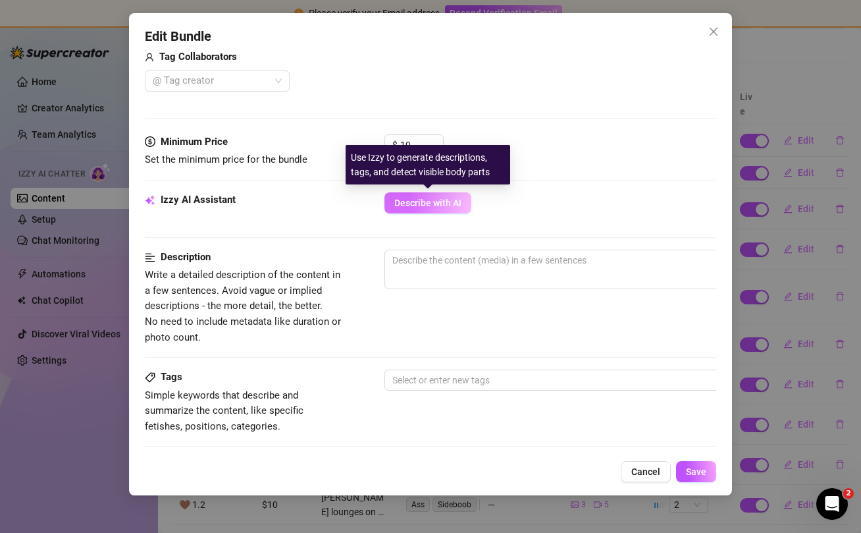
click at [437, 203] on span "Describe with AI" at bounding box center [427, 203] width 67 height 11
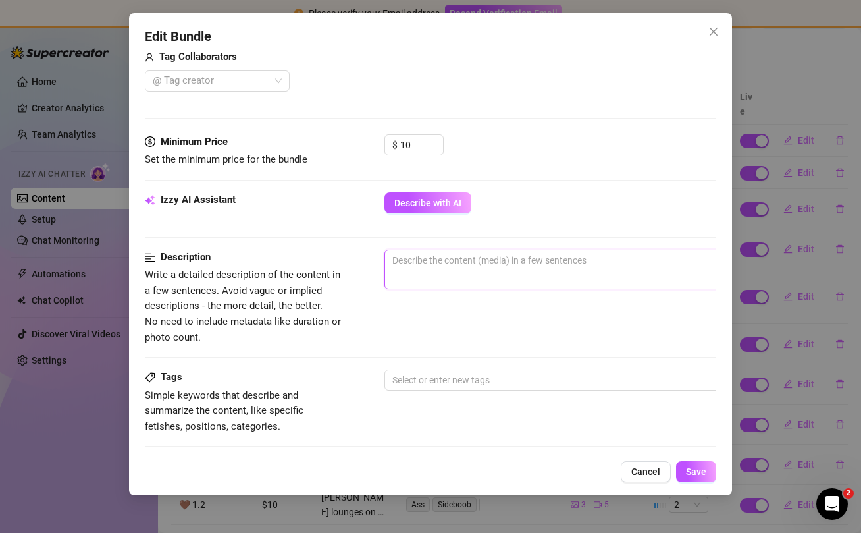
click at [479, 265] on textarea at bounding box center [615, 260] width 460 height 20
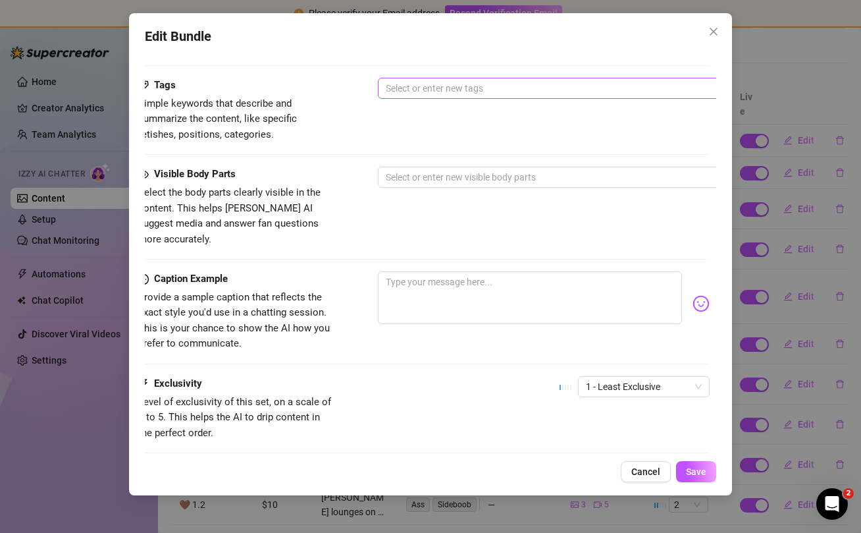
scroll to position [705, 7]
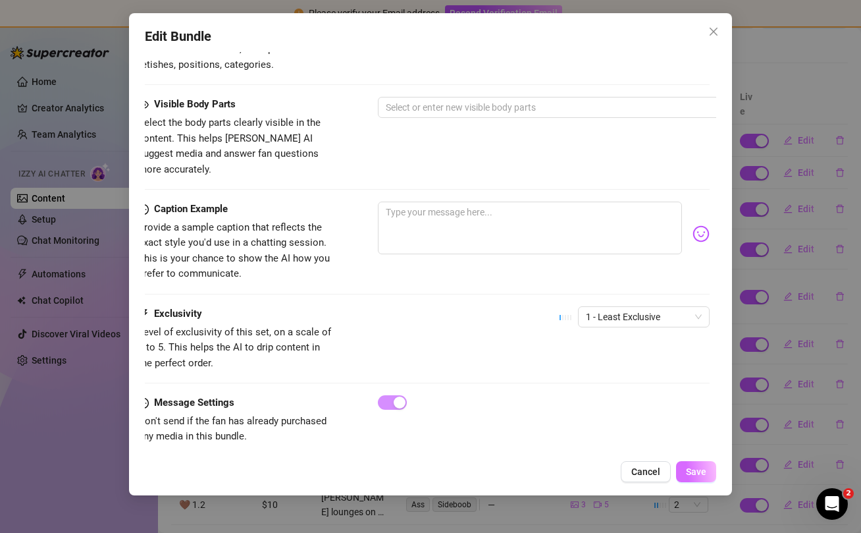
click at [695, 472] on span "Save" at bounding box center [696, 471] width 20 height 11
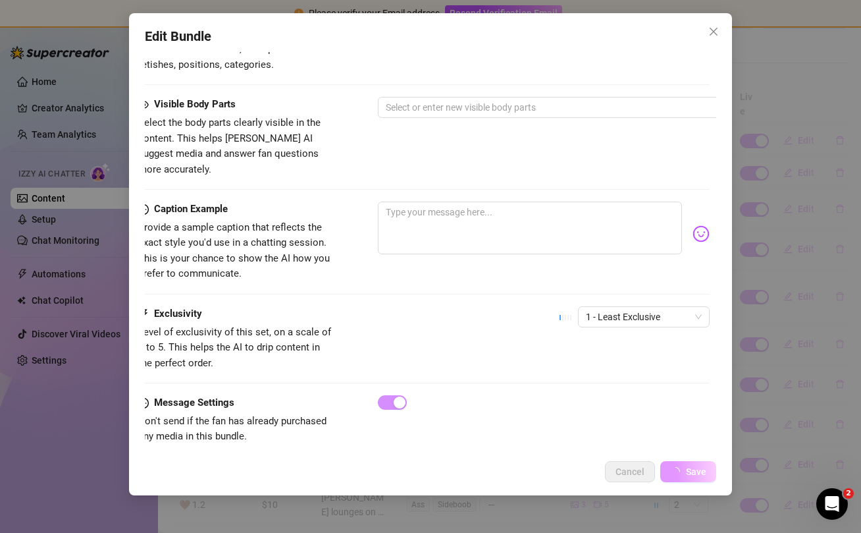
click at [694, 472] on span "Save" at bounding box center [696, 471] width 20 height 11
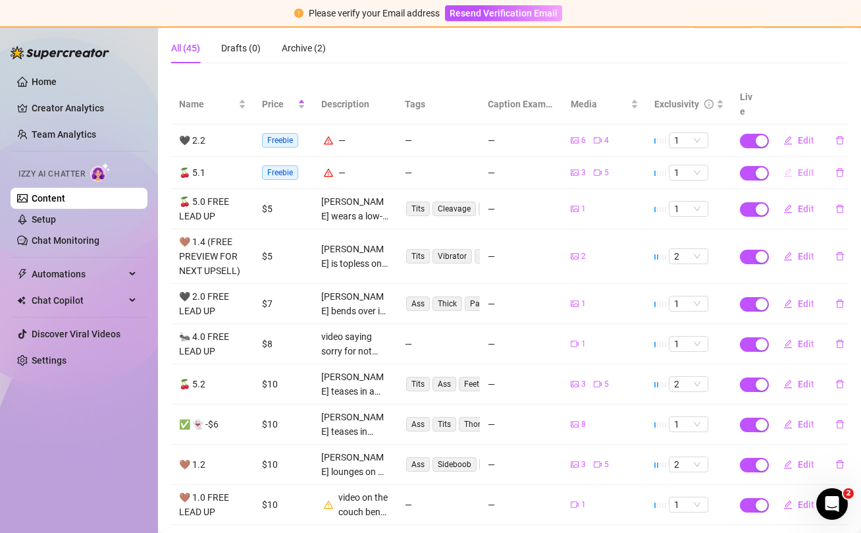
click at [817, 162] on button "Edit" at bounding box center [799, 172] width 52 height 21
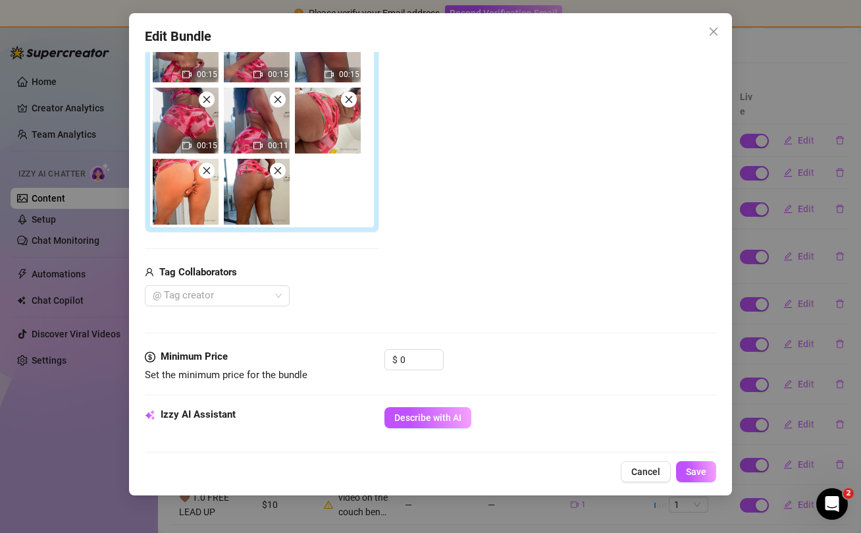
scroll to position [278, 0]
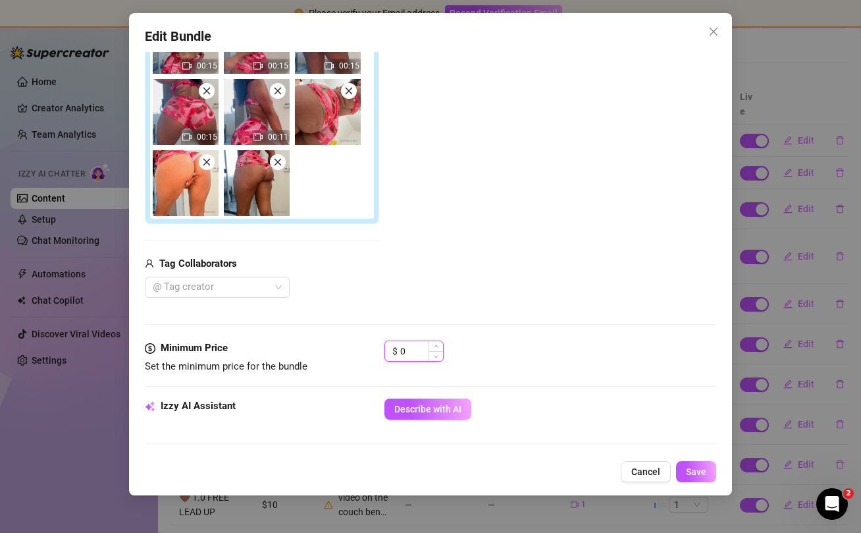
click at [412, 346] on input "0" at bounding box center [421, 351] width 43 height 20
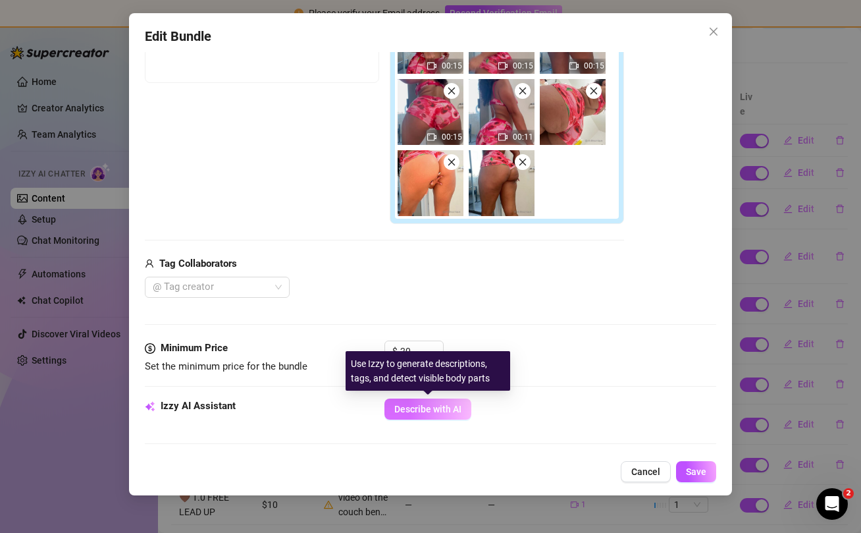
click at [429, 410] on span "Describe with AI" at bounding box center [427, 409] width 67 height 11
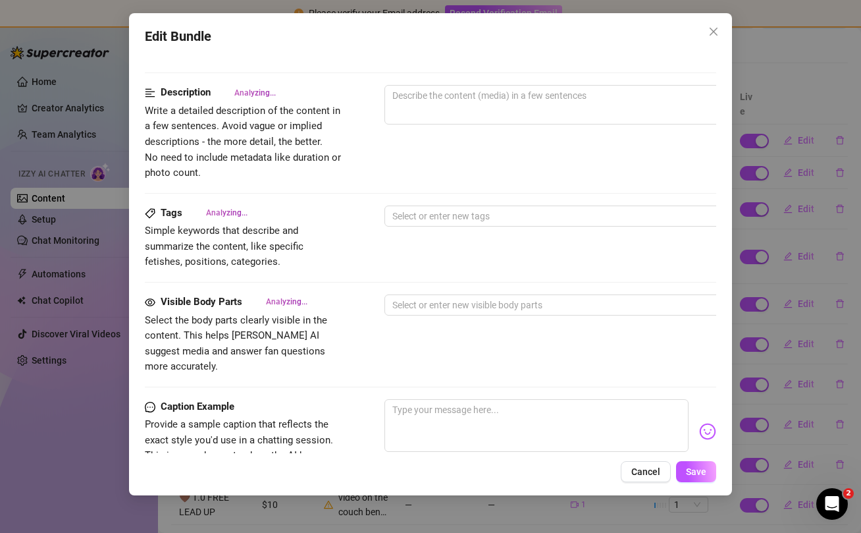
scroll to position [790, 0]
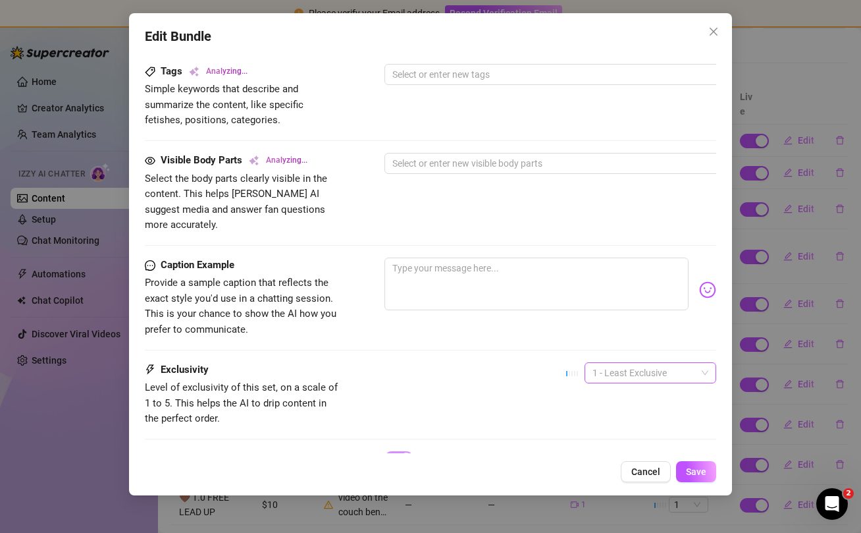
click at [663, 363] on span "1 - Least Exclusive" at bounding box center [651, 373] width 116 height 20
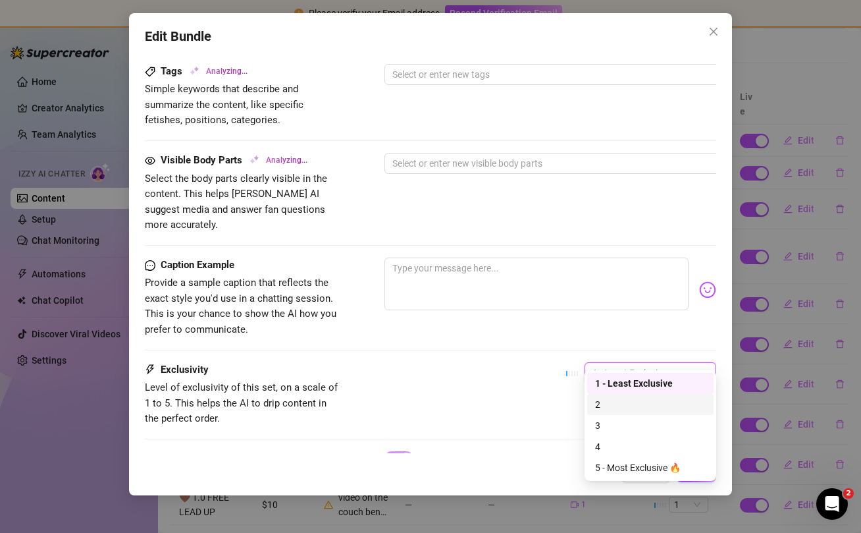
click at [642, 398] on div "2" at bounding box center [650, 404] width 111 height 14
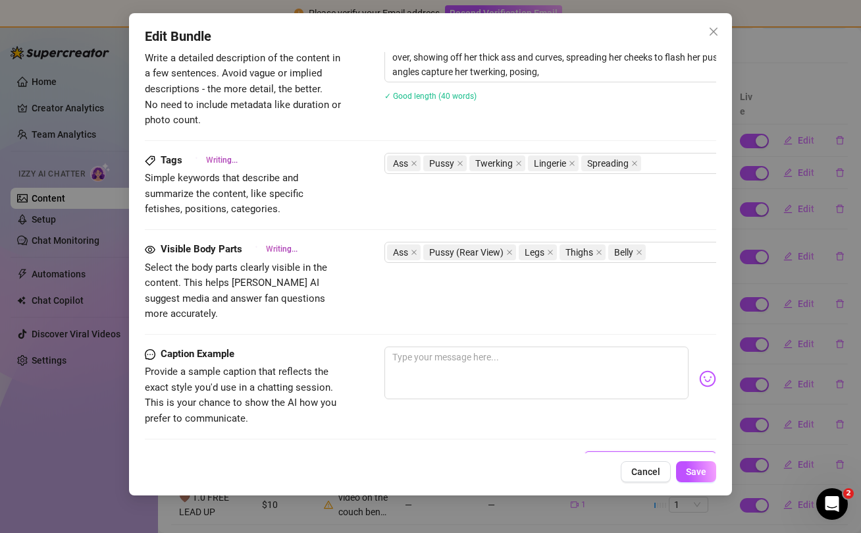
scroll to position [846, 0]
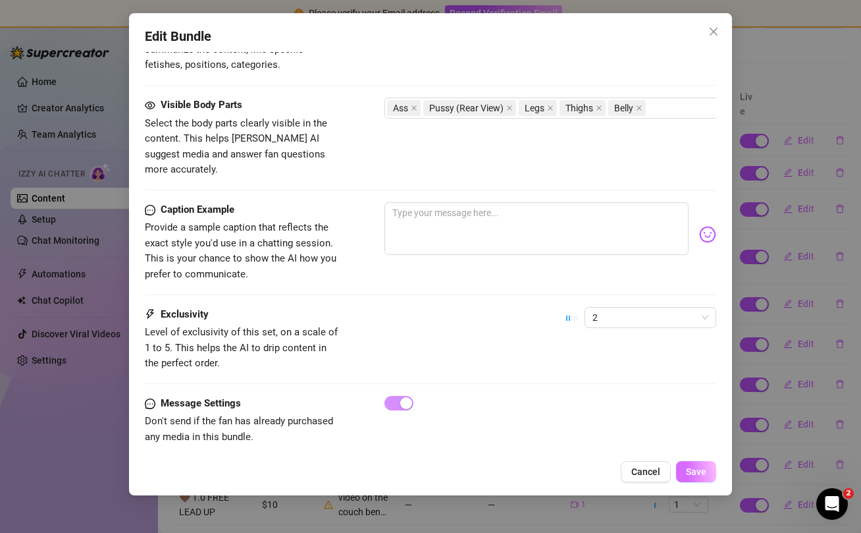
click at [699, 470] on span "Save" at bounding box center [696, 471] width 20 height 11
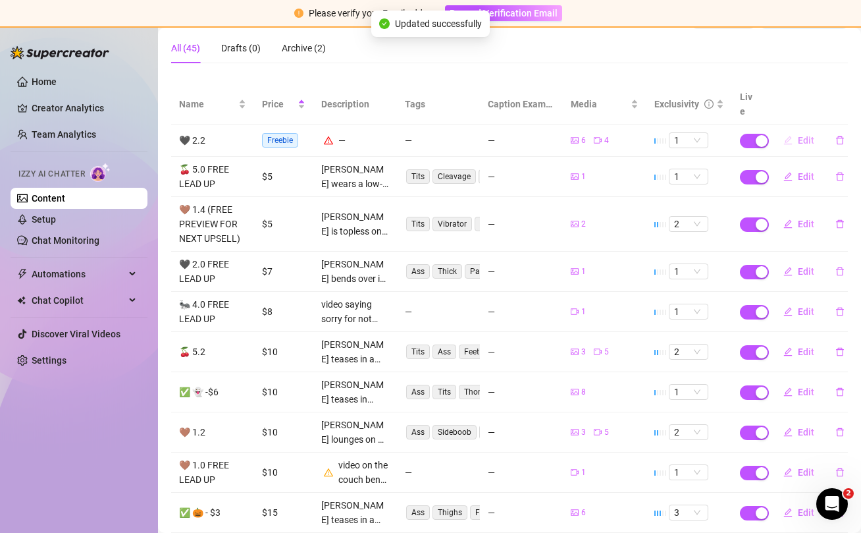
click at [803, 135] on span "Edit" at bounding box center [806, 140] width 16 height 11
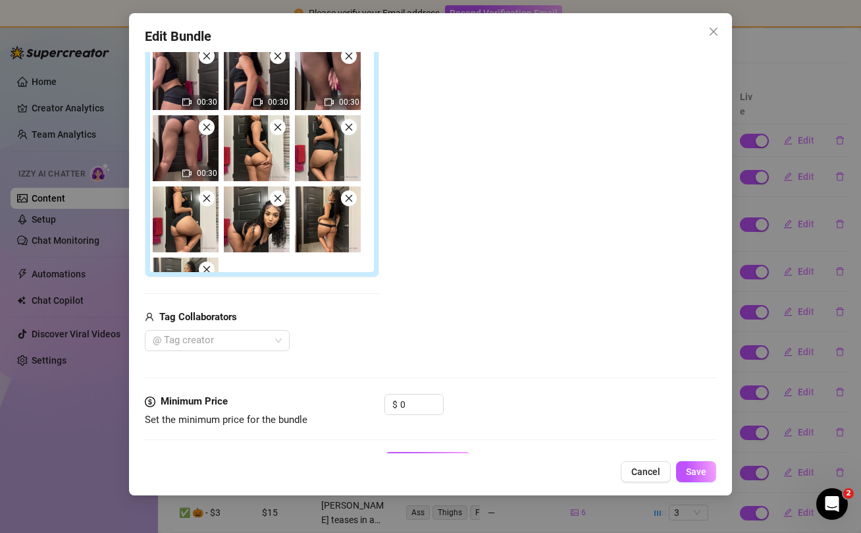
scroll to position [246, 0]
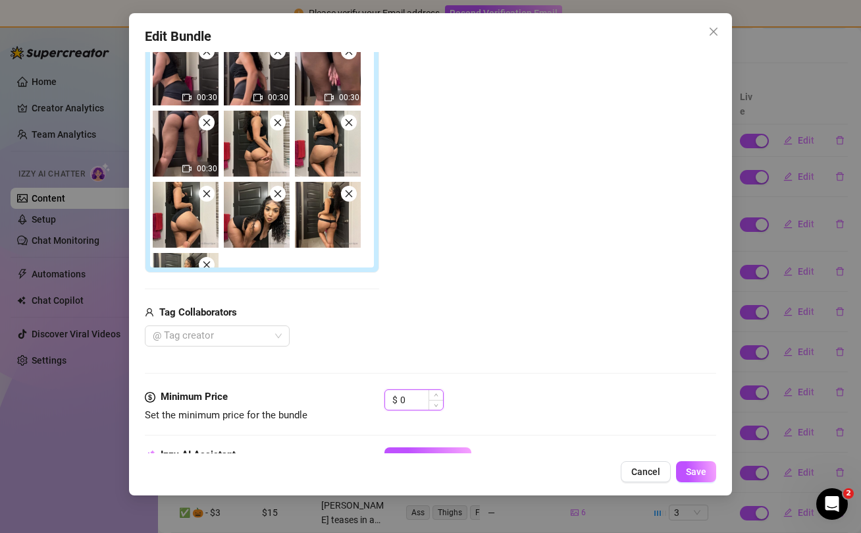
click at [421, 396] on input "0" at bounding box center [421, 400] width 43 height 20
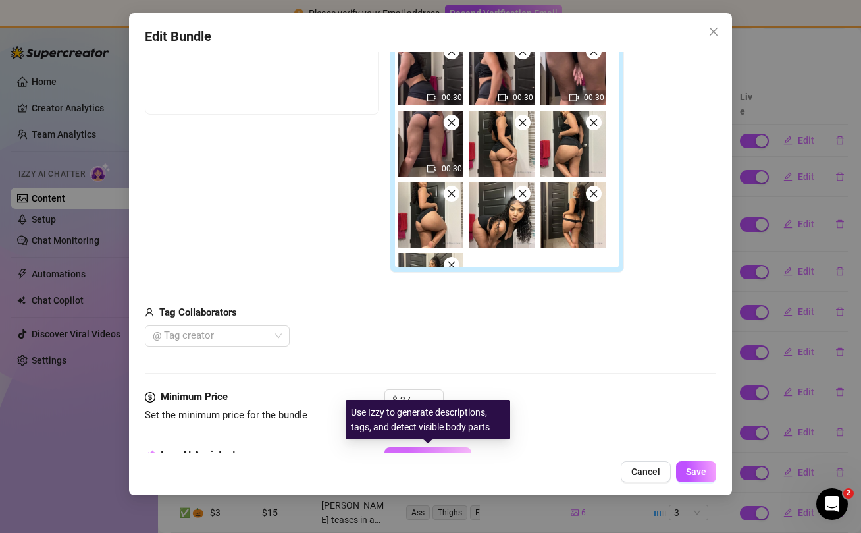
click at [425, 450] on button "Describe with AI" at bounding box center [428, 457] width 87 height 21
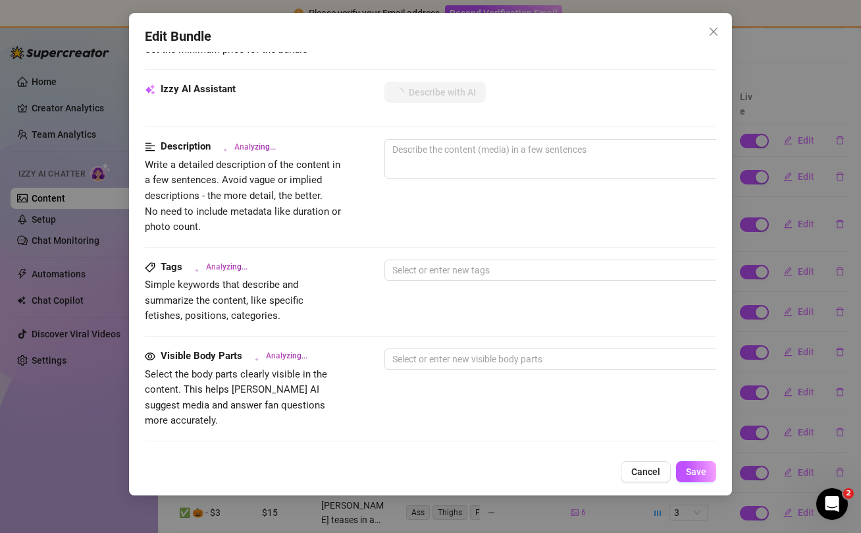
scroll to position [612, 0]
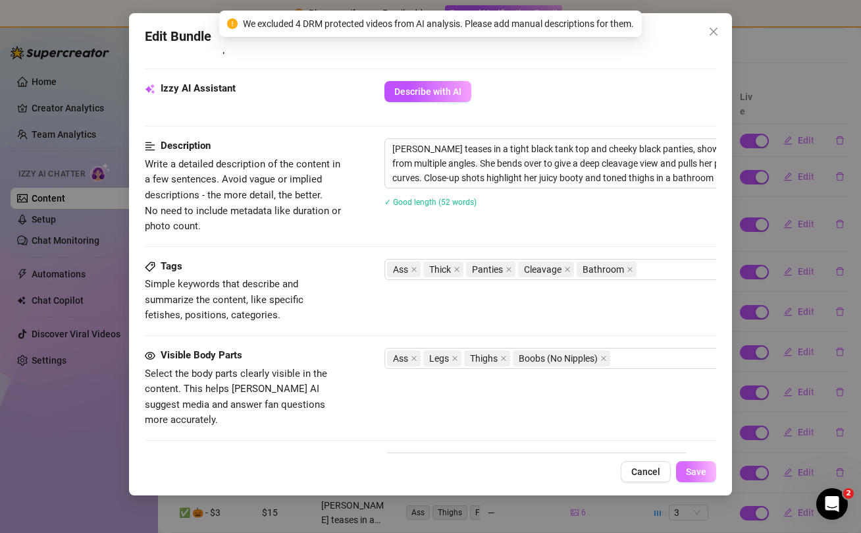
click at [701, 474] on span "Save" at bounding box center [696, 471] width 20 height 11
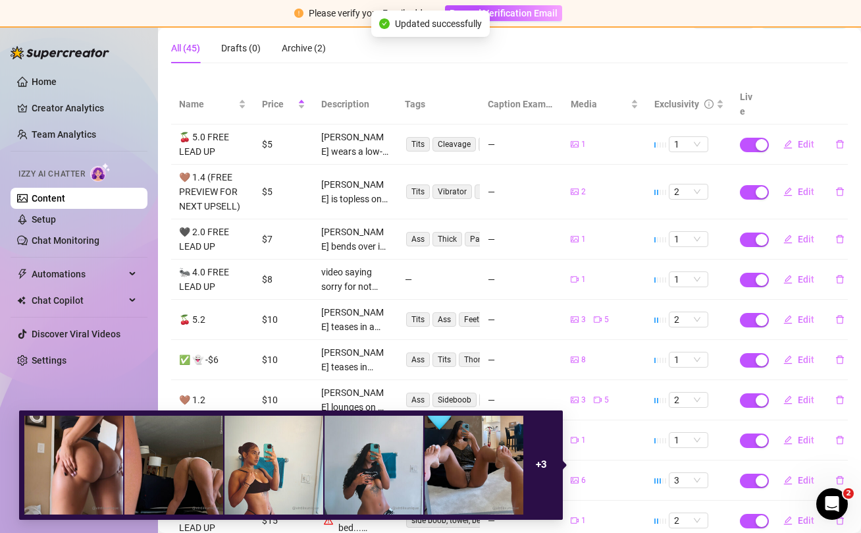
scroll to position [190, 0]
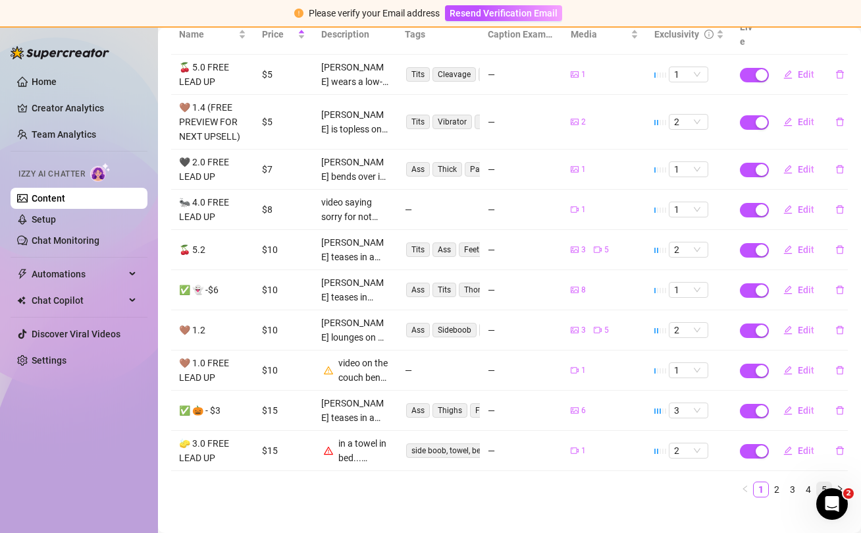
click at [826, 482] on link "5" at bounding box center [824, 489] width 14 height 14
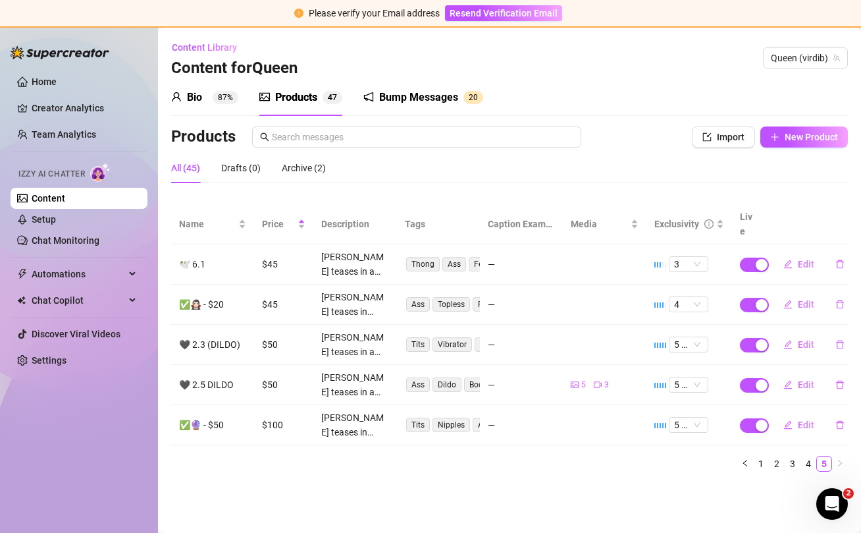
scroll to position [0, 0]
click at [49, 222] on link "Setup" at bounding box center [44, 219] width 24 height 11
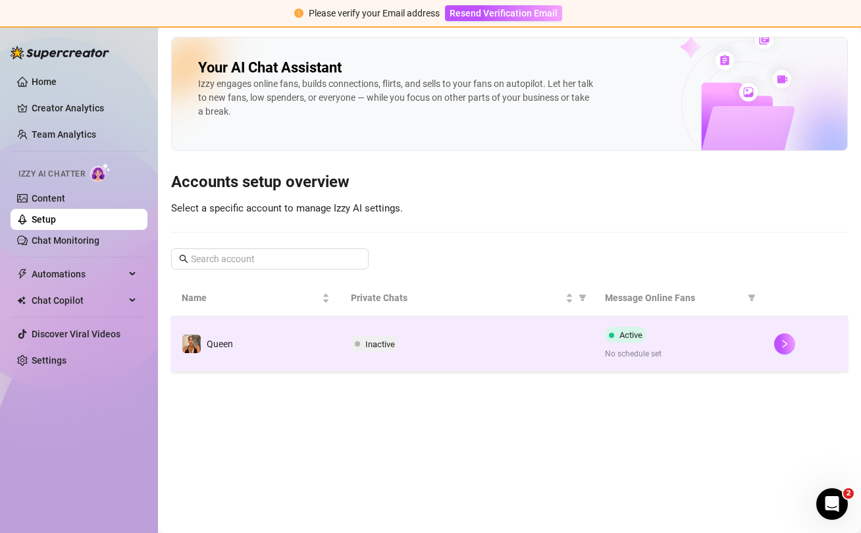
click at [523, 341] on div "Inactive" at bounding box center [467, 344] width 233 height 16
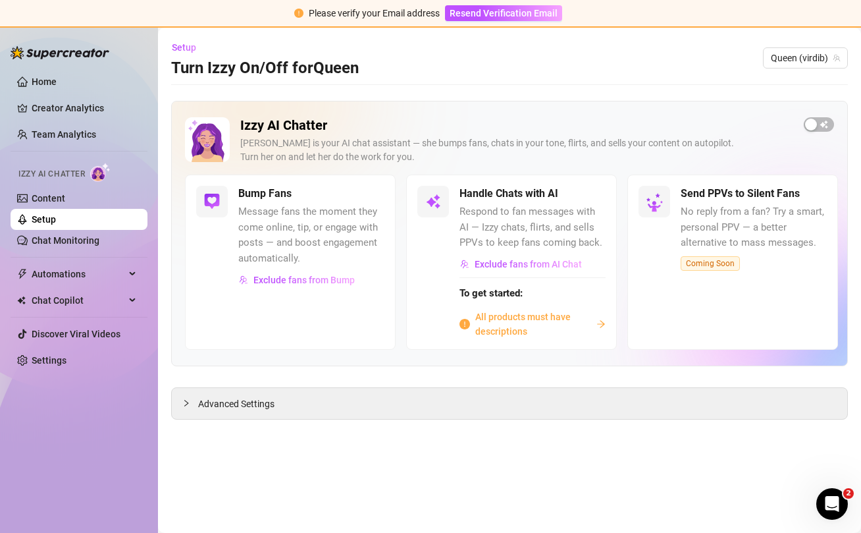
click at [505, 319] on span "All products must have descriptions" at bounding box center [533, 324] width 116 height 29
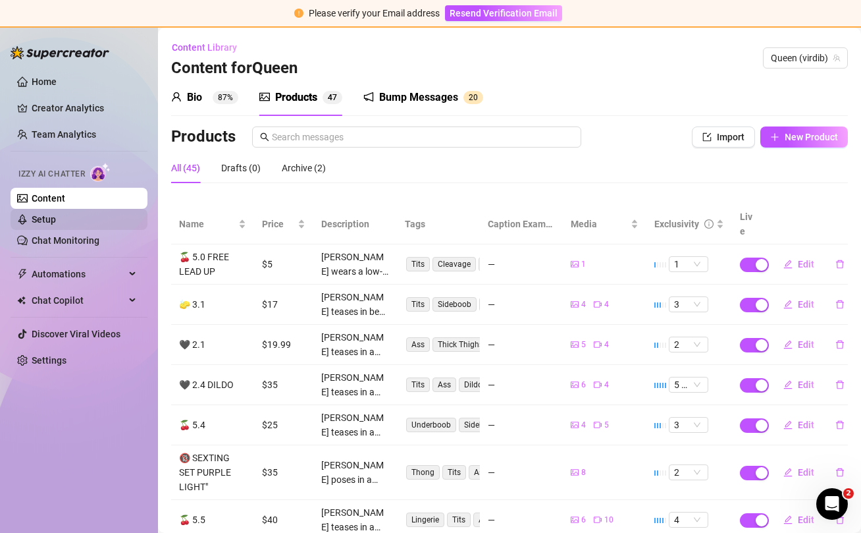
click at [51, 217] on link "Setup" at bounding box center [44, 219] width 24 height 11
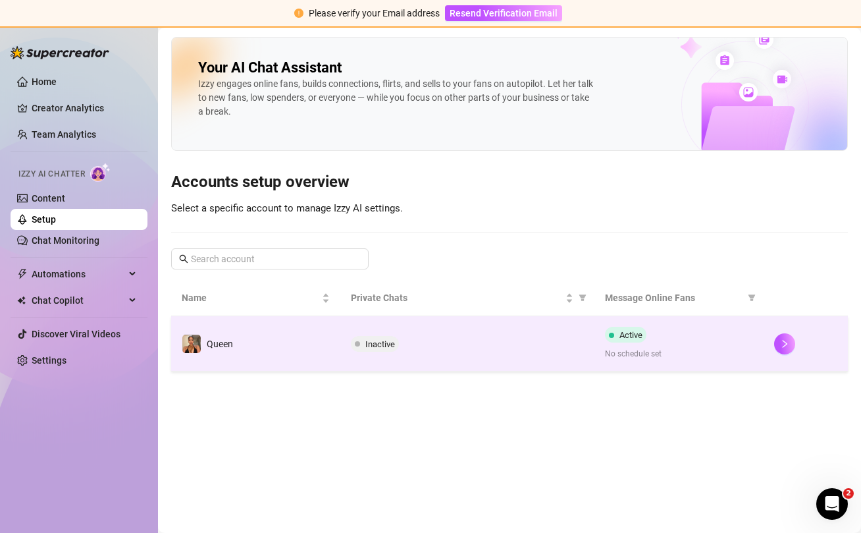
click at [450, 338] on div "Inactive" at bounding box center [467, 344] width 233 height 16
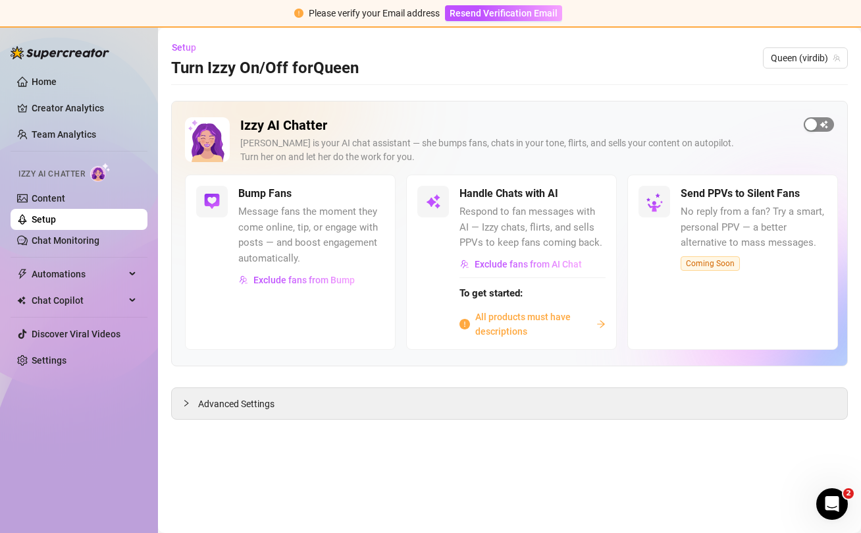
click at [824, 130] on span "button" at bounding box center [819, 124] width 30 height 14
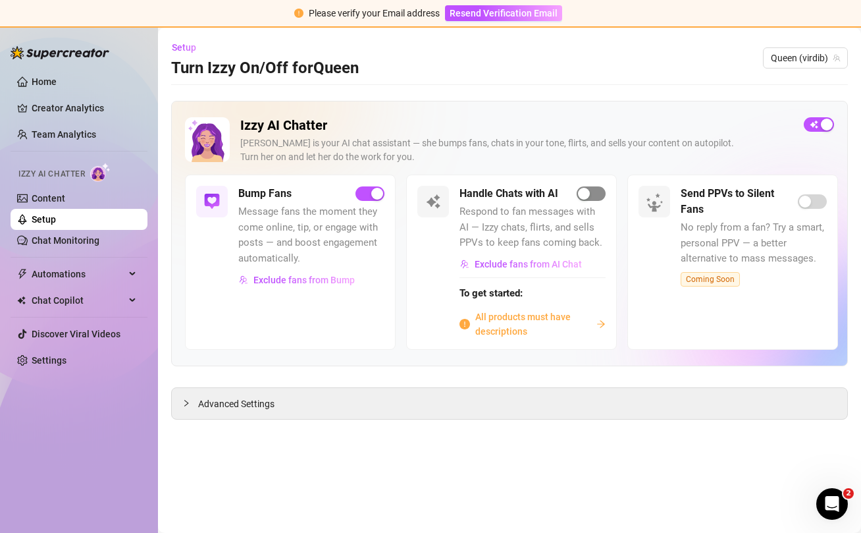
click at [602, 194] on span "button" at bounding box center [591, 193] width 29 height 14
click at [812, 122] on span "button" at bounding box center [819, 124] width 30 height 14
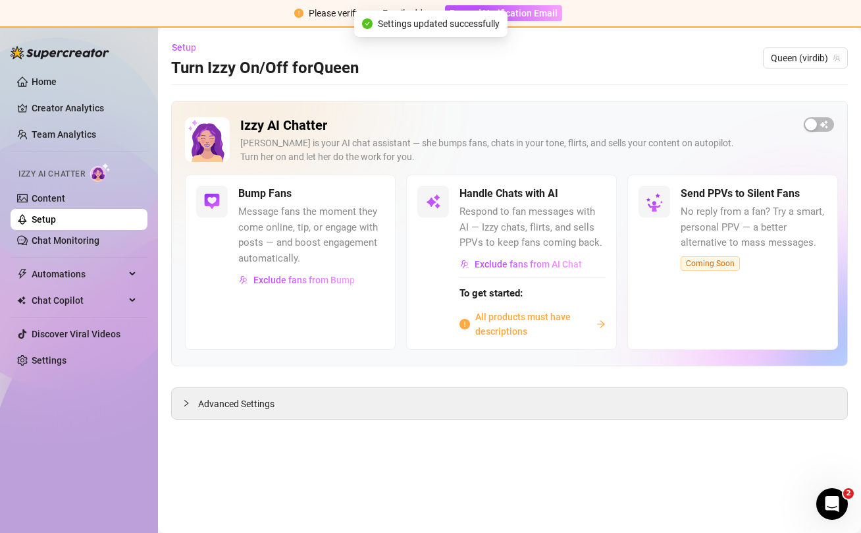
click at [510, 317] on span "All products must have descriptions" at bounding box center [533, 324] width 116 height 29
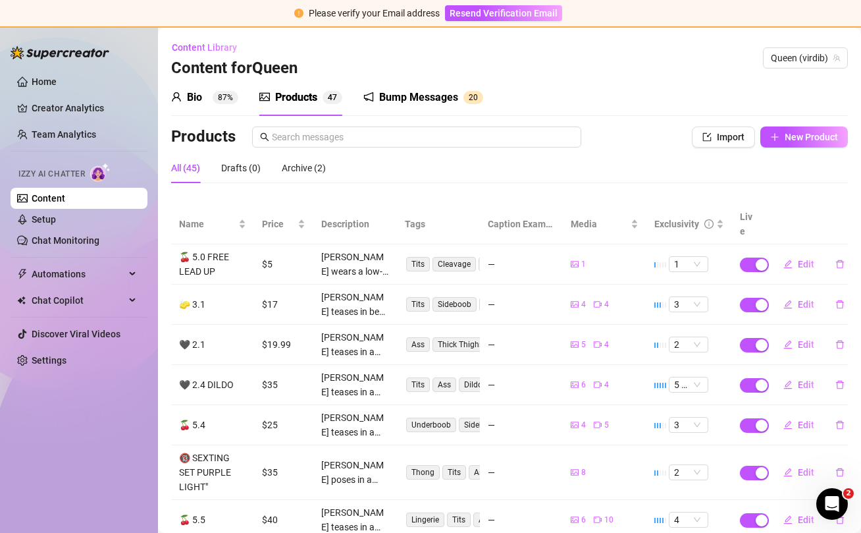
scroll to position [190, 0]
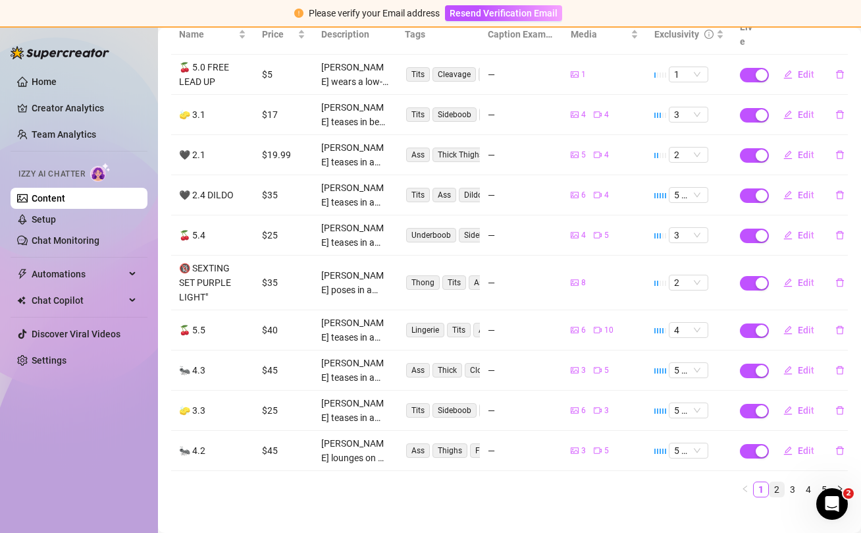
click at [778, 482] on link "2" at bounding box center [777, 489] width 14 height 14
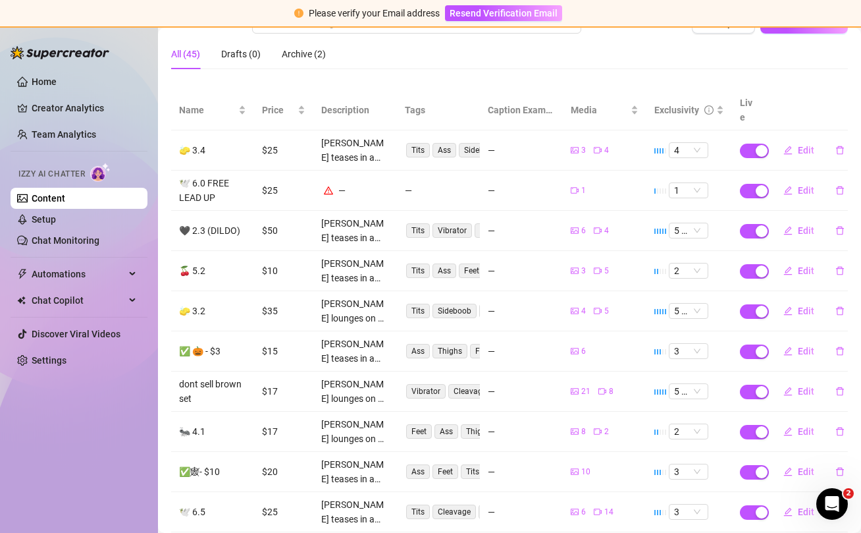
scroll to position [111, 0]
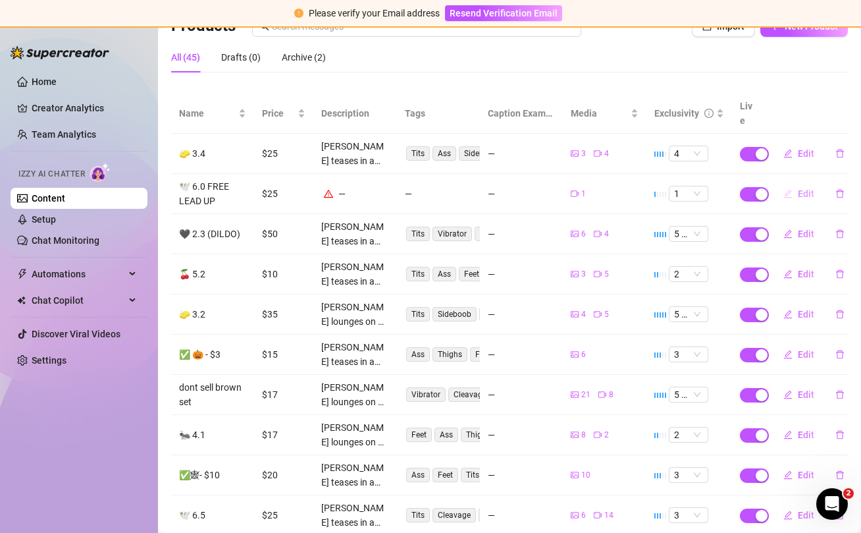
click at [799, 188] on span "Edit" at bounding box center [806, 193] width 16 height 11
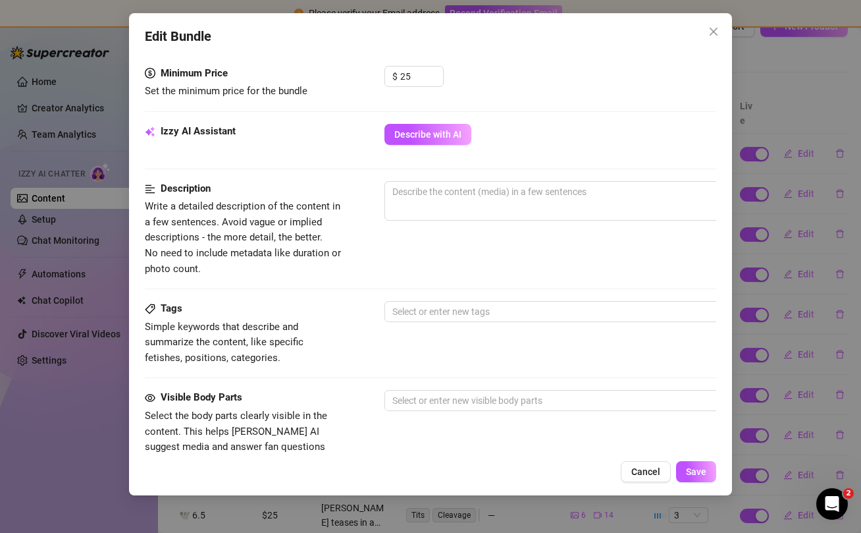
scroll to position [427, 0]
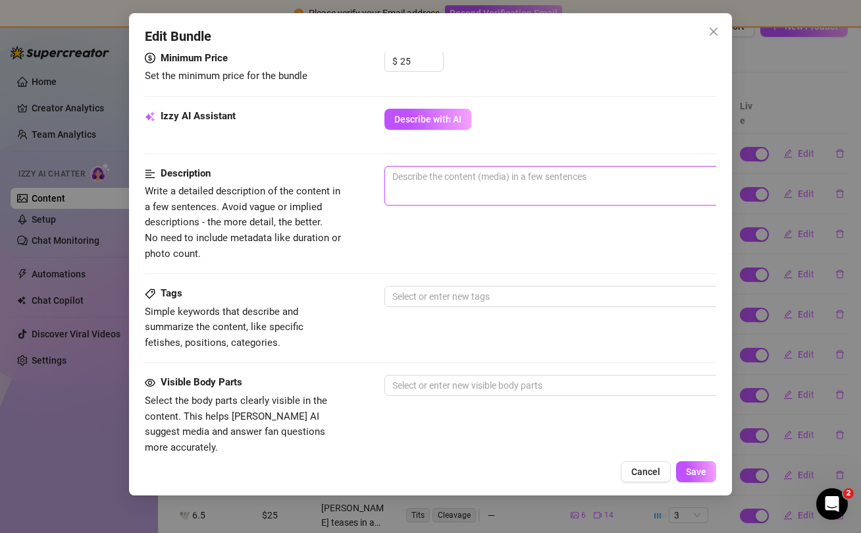
click at [422, 177] on textarea at bounding box center [615, 177] width 460 height 20
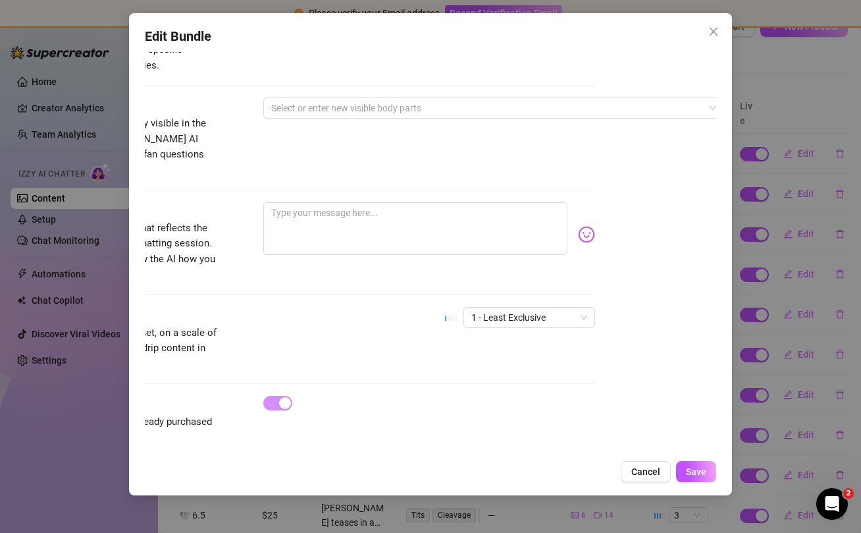
scroll to position [705, 121]
click at [550, 307] on span "1 - Least Exclusive" at bounding box center [530, 317] width 116 height 20
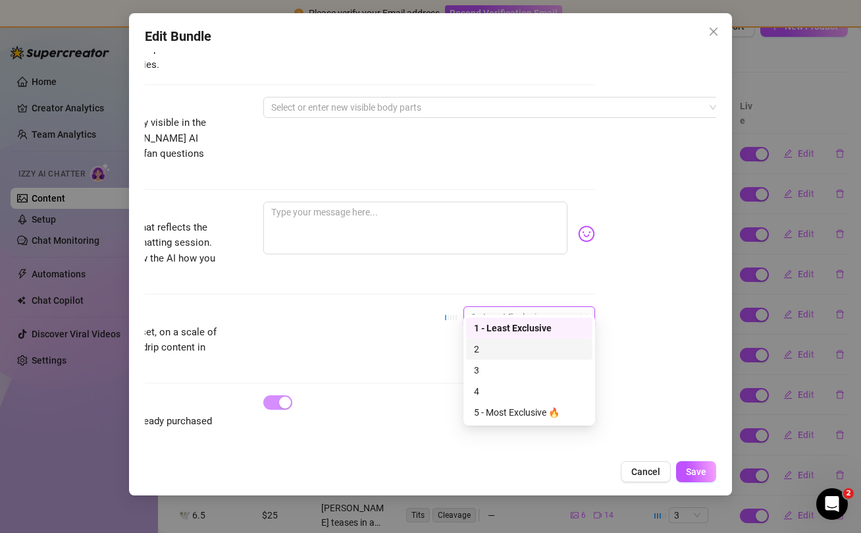
click at [537, 348] on div "2" at bounding box center [529, 349] width 111 height 14
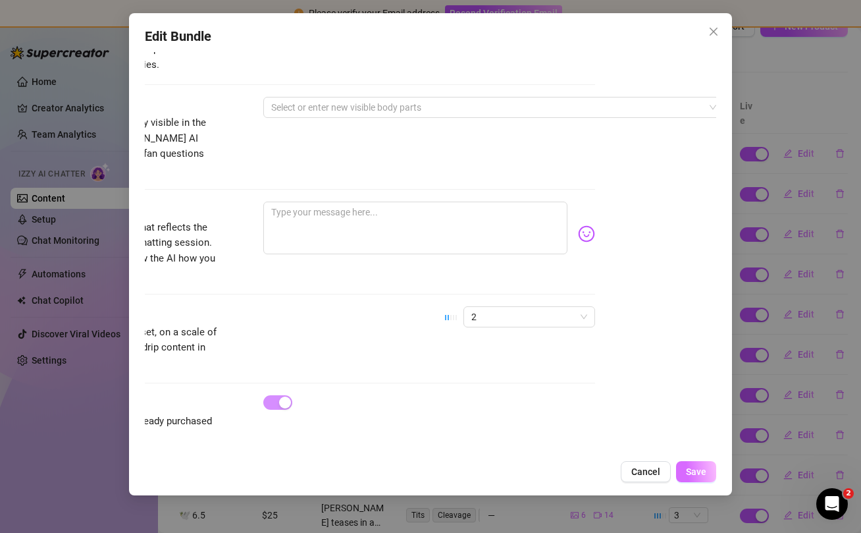
click at [703, 469] on span "Save" at bounding box center [696, 471] width 20 height 11
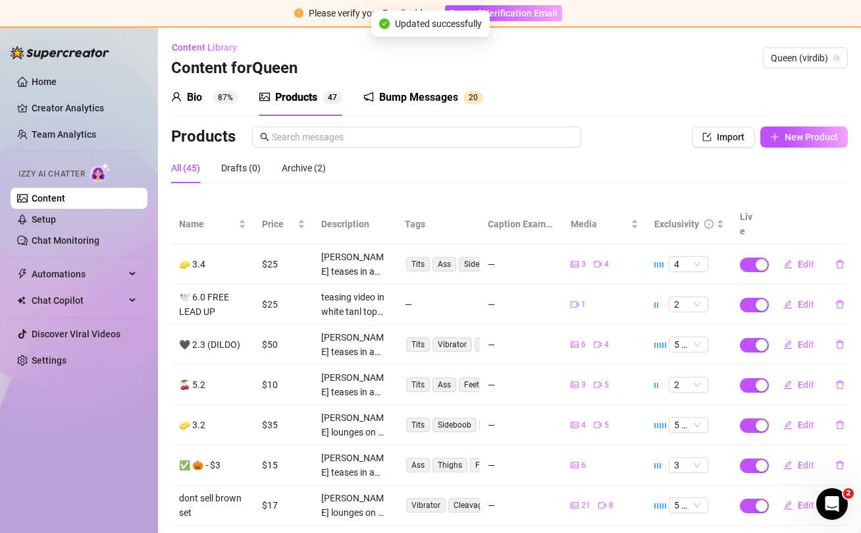
scroll to position [175, 0]
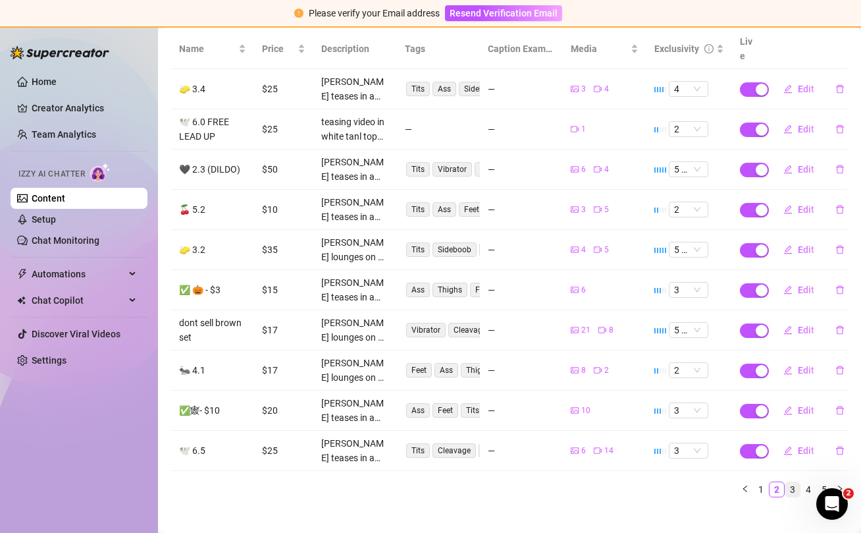
click at [792, 482] on link "3" at bounding box center [793, 489] width 14 height 14
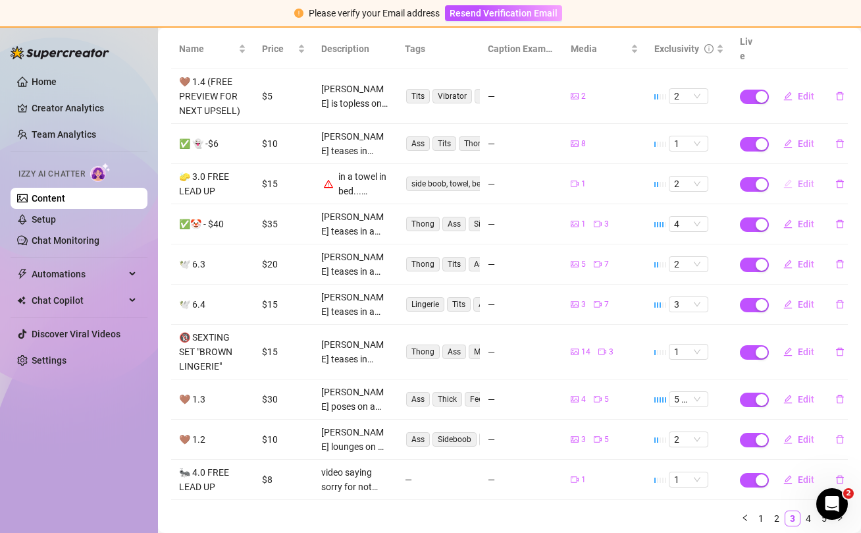
click at [805, 178] on span "Edit" at bounding box center [806, 183] width 16 height 11
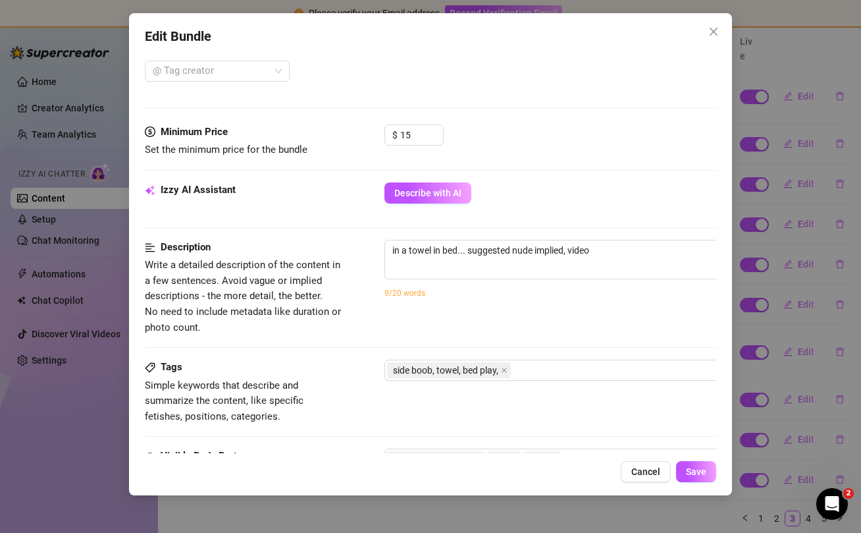
scroll to position [383, 0]
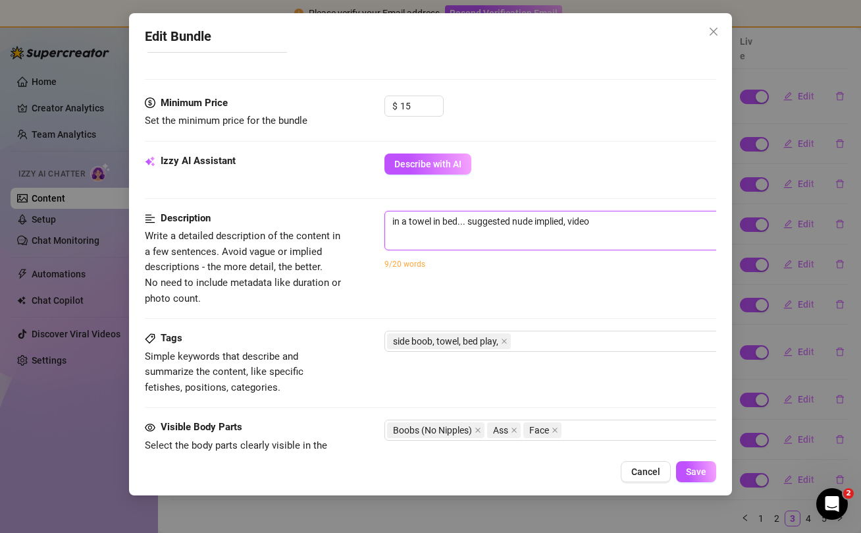
click at [600, 227] on textarea "in a towel in bed... suggested nude implied, video" at bounding box center [615, 221] width 460 height 20
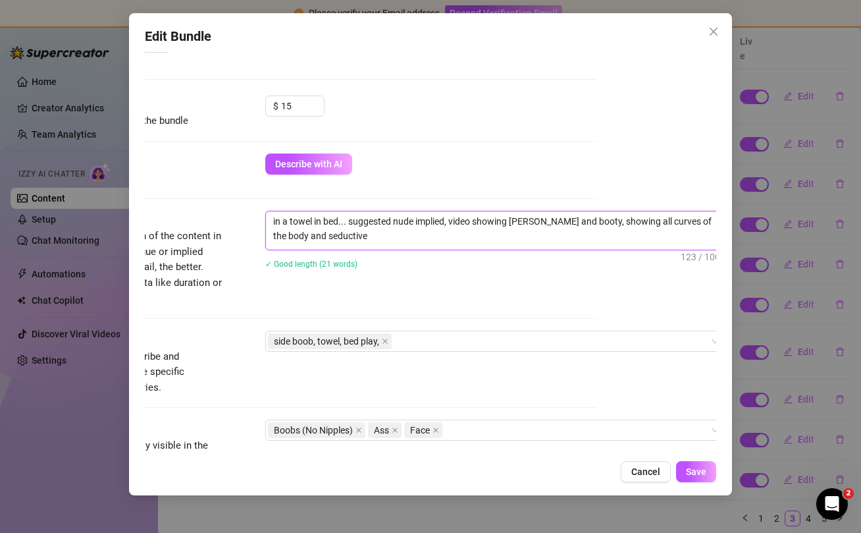
scroll to position [705, 119]
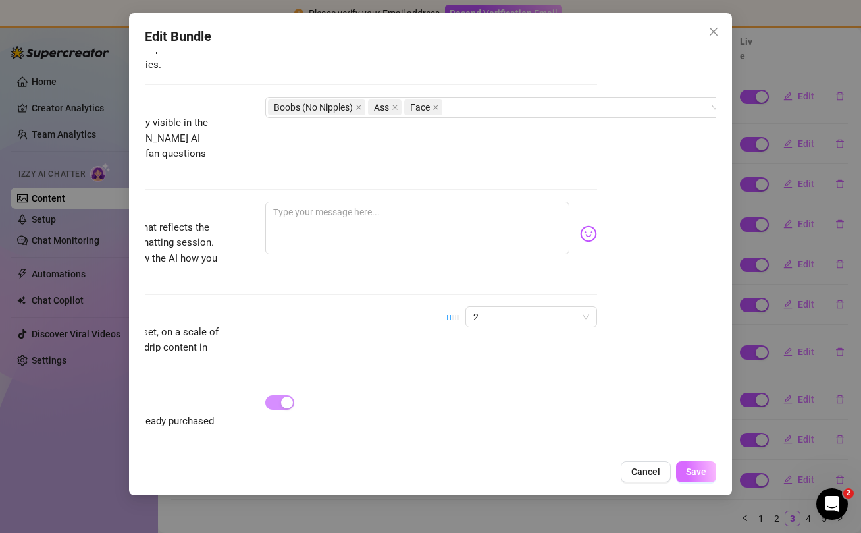
click at [703, 472] on span "Save" at bounding box center [696, 471] width 20 height 11
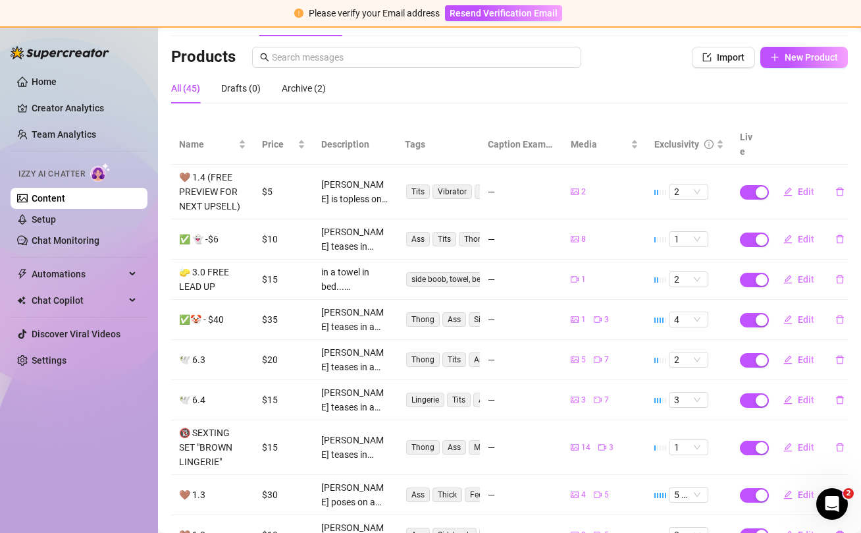
scroll to position [204, 0]
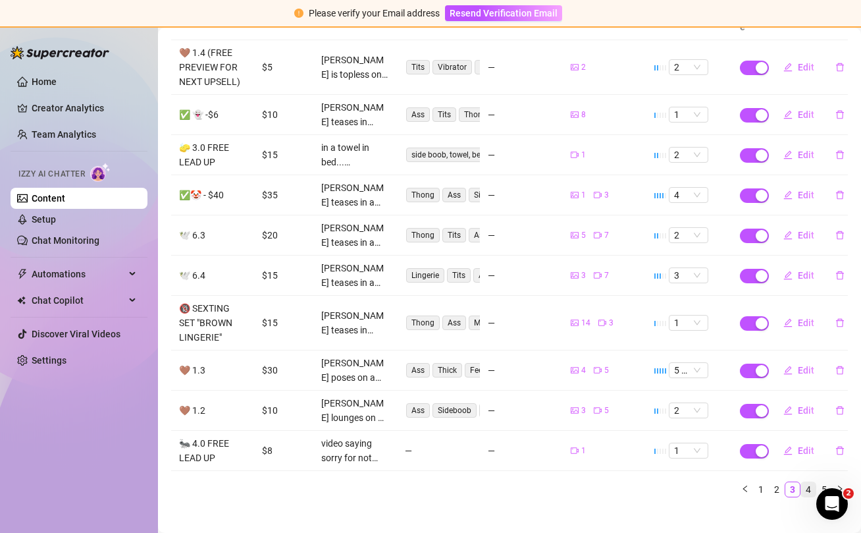
click at [811, 482] on link "4" at bounding box center [808, 489] width 14 height 14
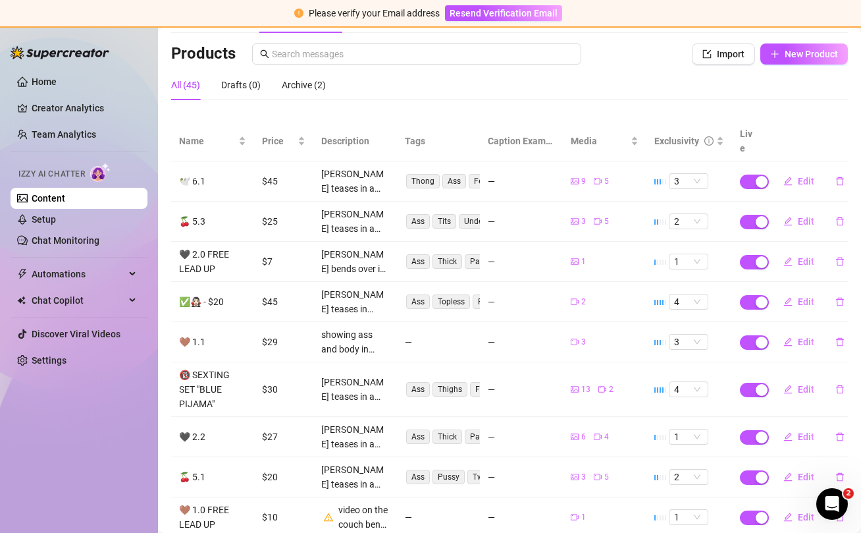
scroll to position [190, 0]
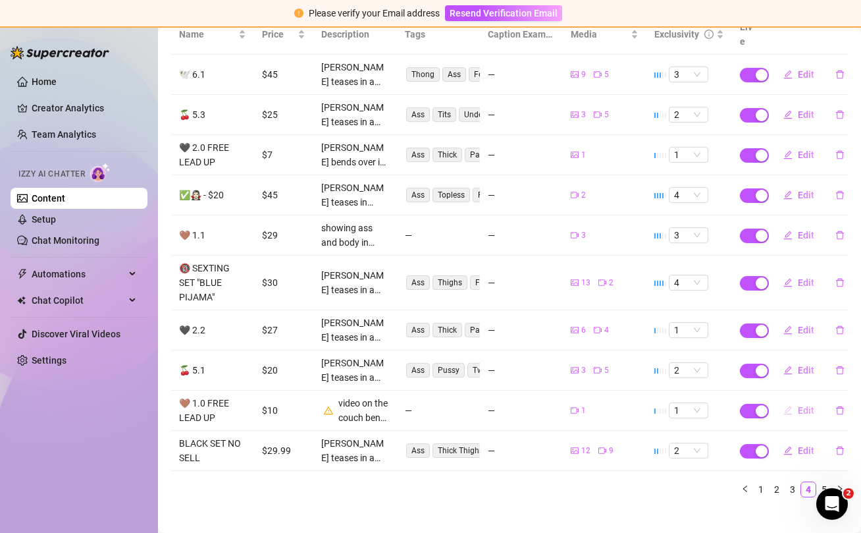
click at [802, 405] on span "Edit" at bounding box center [806, 410] width 16 height 11
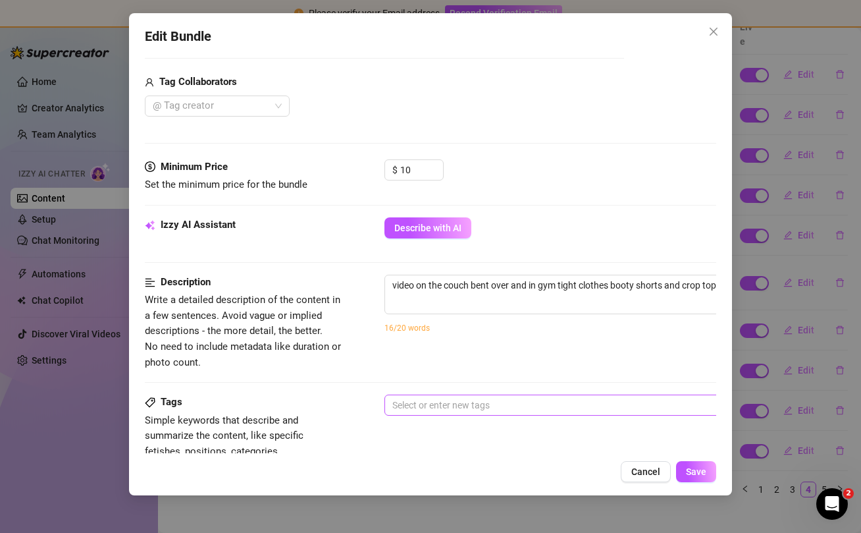
scroll to position [327, 0]
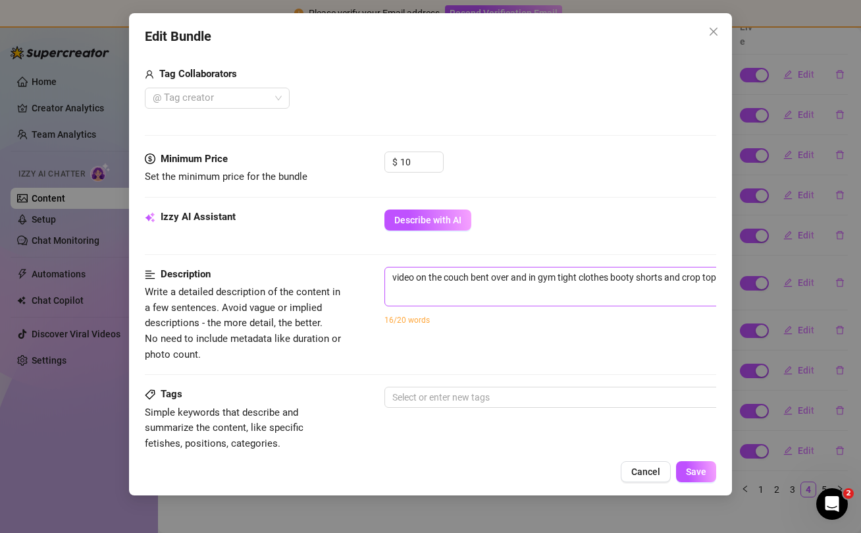
click at [514, 288] on span "video on the couch bent over and in gym tight clothes booty shorts and crop top…" at bounding box center [615, 287] width 461 height 40
click at [616, 278] on textarea "video on the couch bent over and in gym tight clothes booty shorts and crop top." at bounding box center [615, 277] width 460 height 20
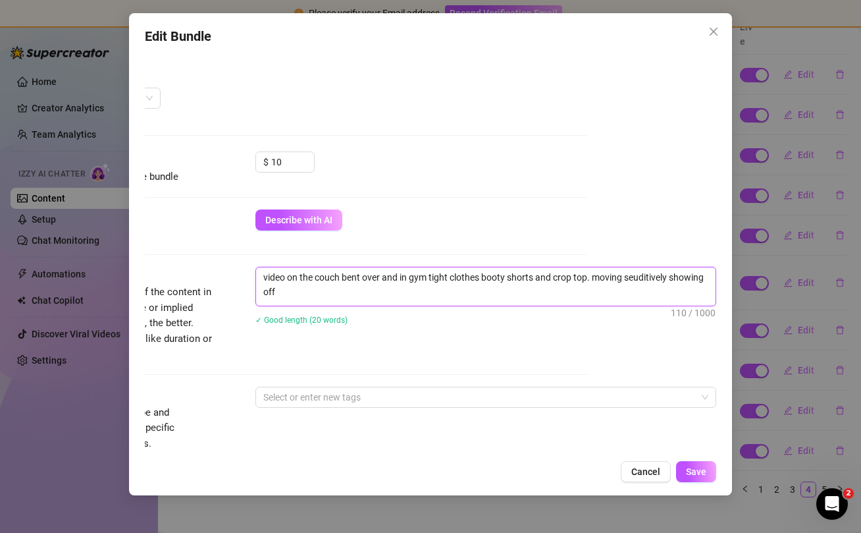
scroll to position [0, 0]
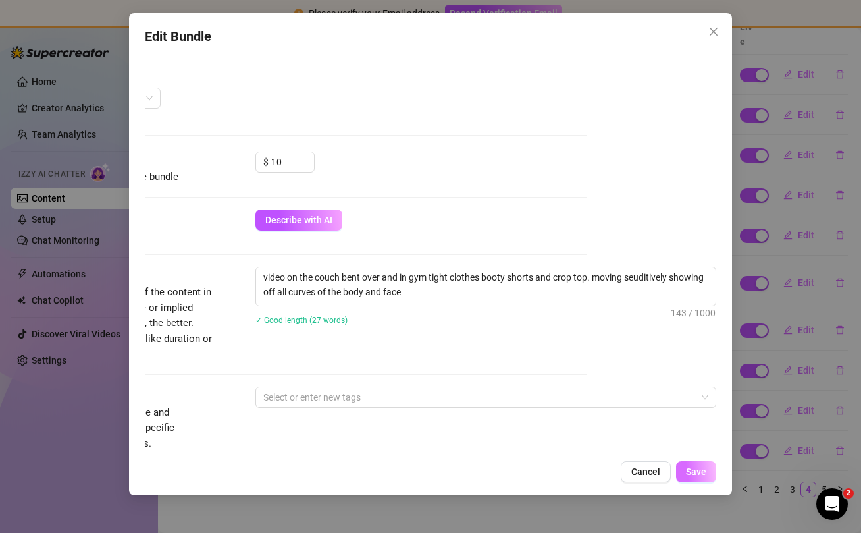
click at [701, 477] on button "Save" at bounding box center [696, 471] width 40 height 21
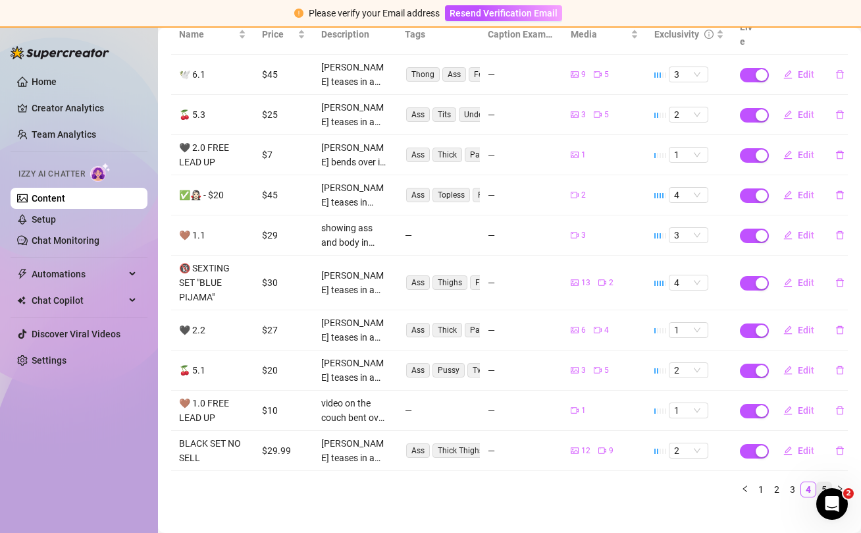
click at [822, 482] on link "5" at bounding box center [824, 489] width 14 height 14
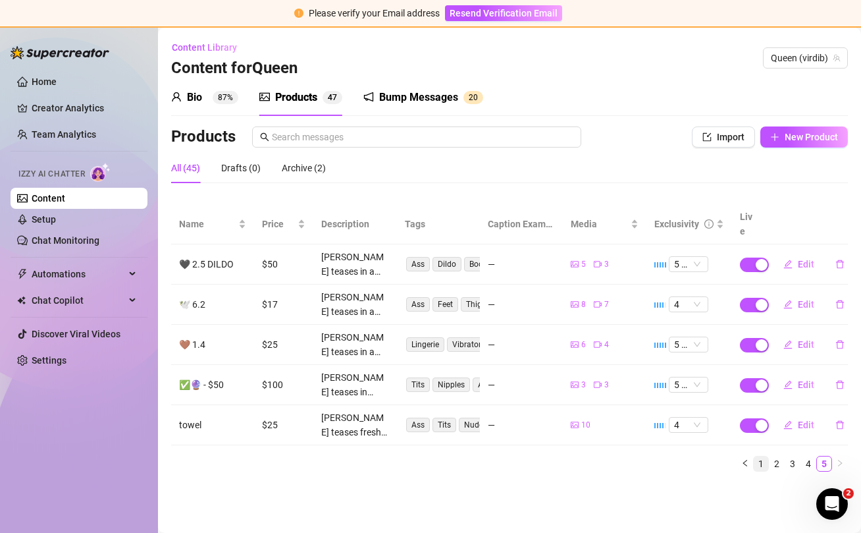
click at [763, 456] on link "1" at bounding box center [761, 463] width 14 height 14
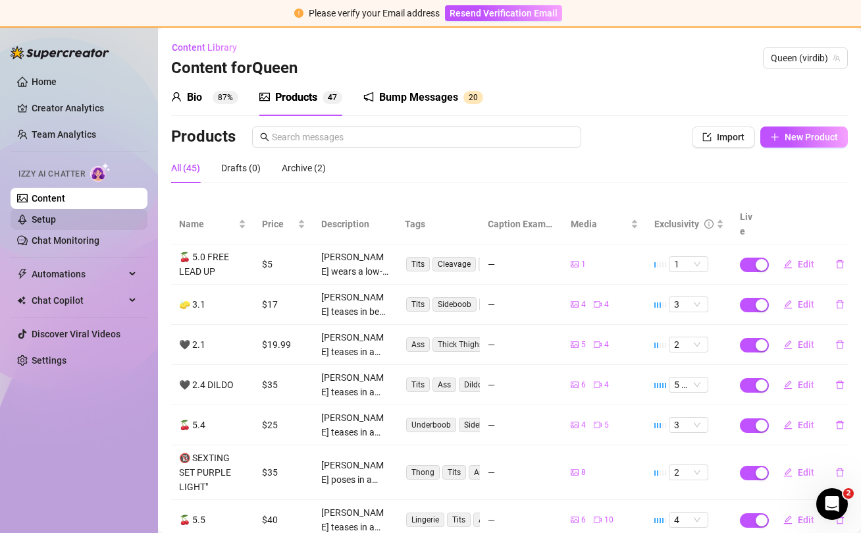
click at [47, 220] on link "Setup" at bounding box center [44, 219] width 24 height 11
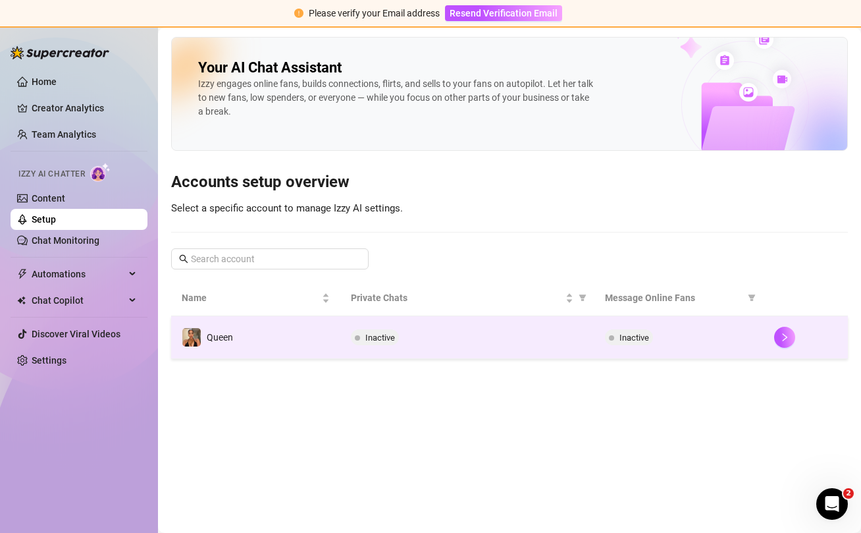
click at [418, 327] on td "Inactive" at bounding box center [467, 337] width 254 height 43
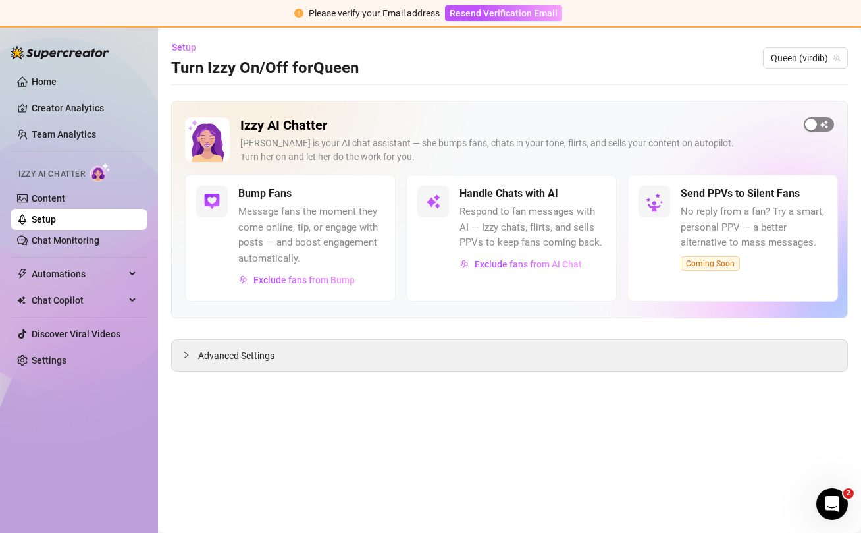
click at [828, 126] on span "button" at bounding box center [819, 124] width 30 height 14
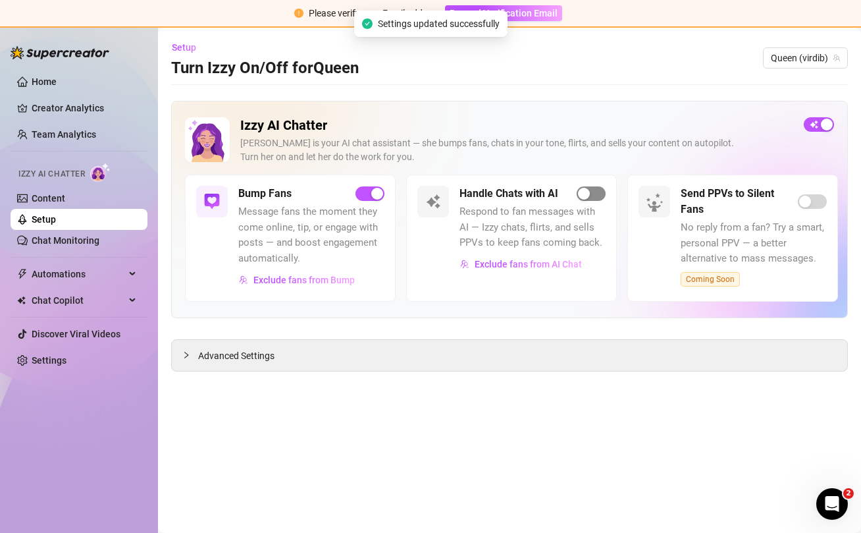
click at [600, 195] on span "button" at bounding box center [591, 193] width 29 height 14
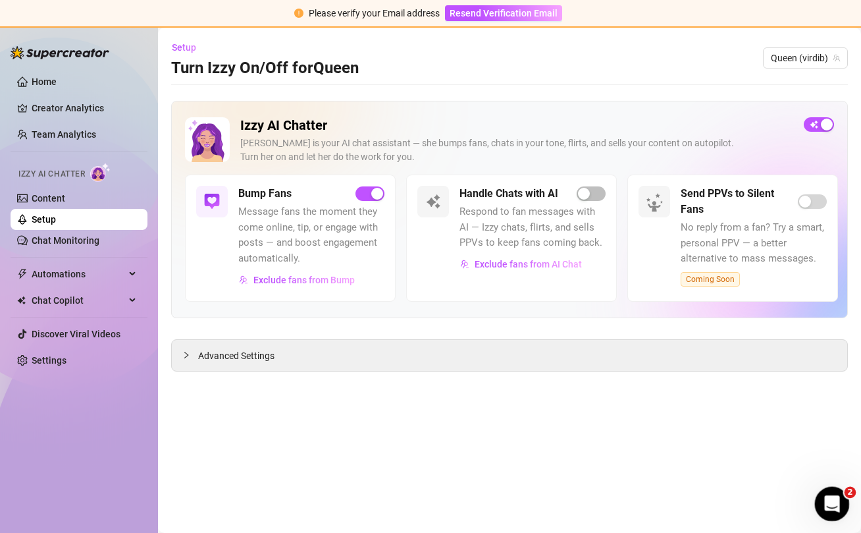
click at [828, 494] on icon "Open Intercom Messenger" at bounding box center [831, 502] width 22 height 22
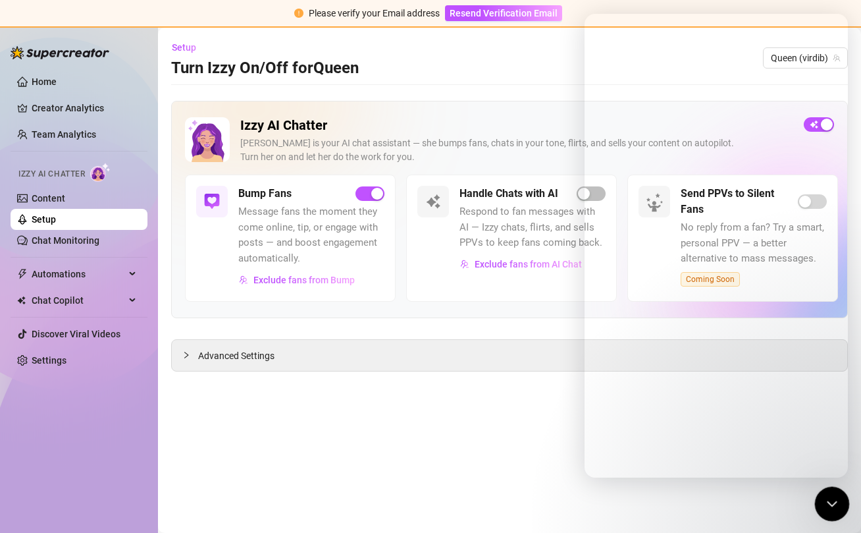
click at [833, 502] on icon "Close Intercom Messenger" at bounding box center [830, 502] width 16 height 16
click at [829, 499] on icon "Open Intercom Messenger" at bounding box center [831, 502] width 22 height 22
click at [364, 435] on main "Setup Turn Izzy On/Off for Queen Queen (virdib) Izzy AI Chatter Izzy is your AI…" at bounding box center [509, 280] width 703 height 505
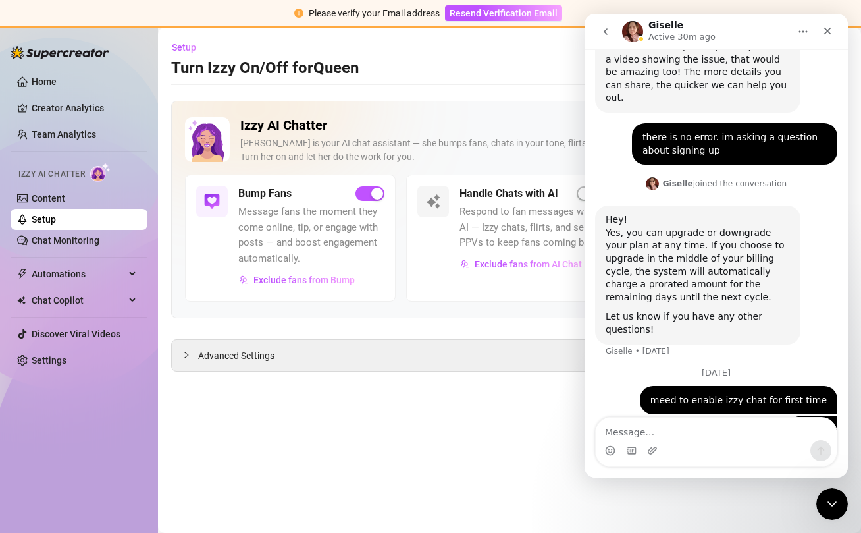
scroll to position [585, 0]
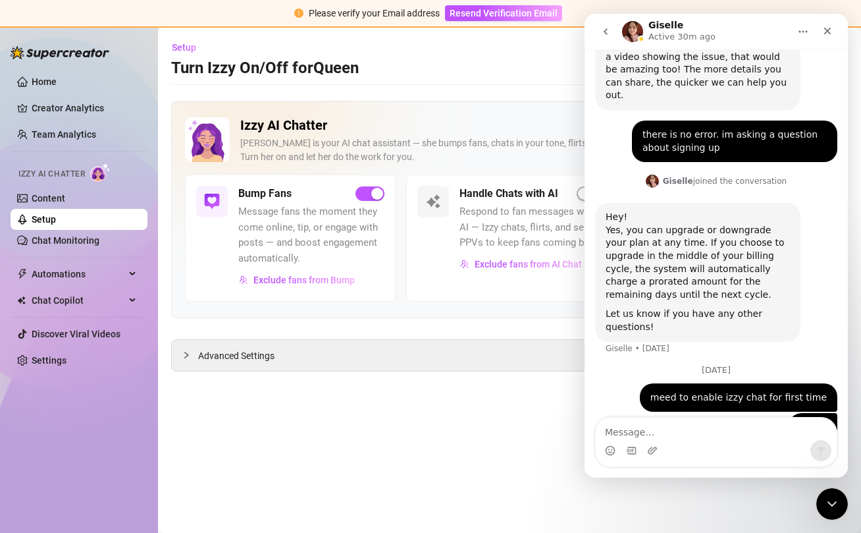
click at [529, 394] on main "Setup Turn Izzy On/Off for Queen Queen (virdib) Izzy AI Chatter Izzy is your AI…" at bounding box center [509, 280] width 703 height 505
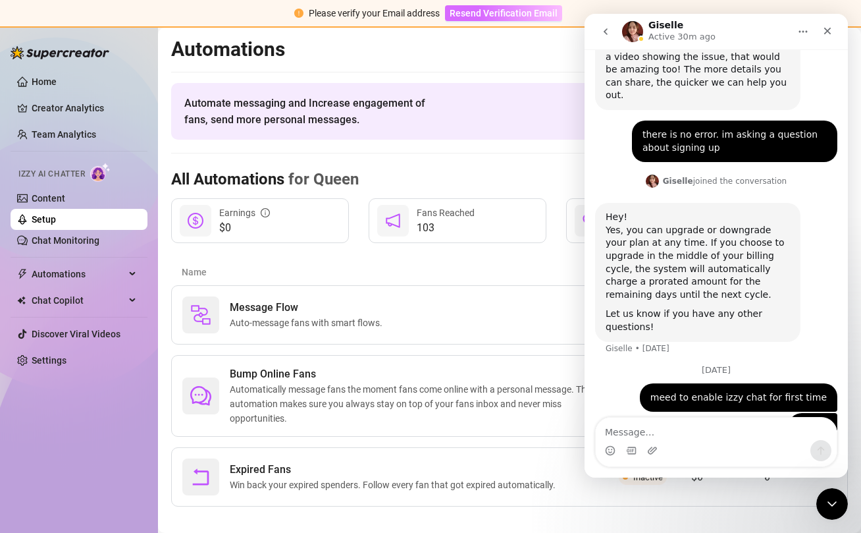
click at [518, 16] on span "Resend Verification Email" at bounding box center [504, 13] width 108 height 11
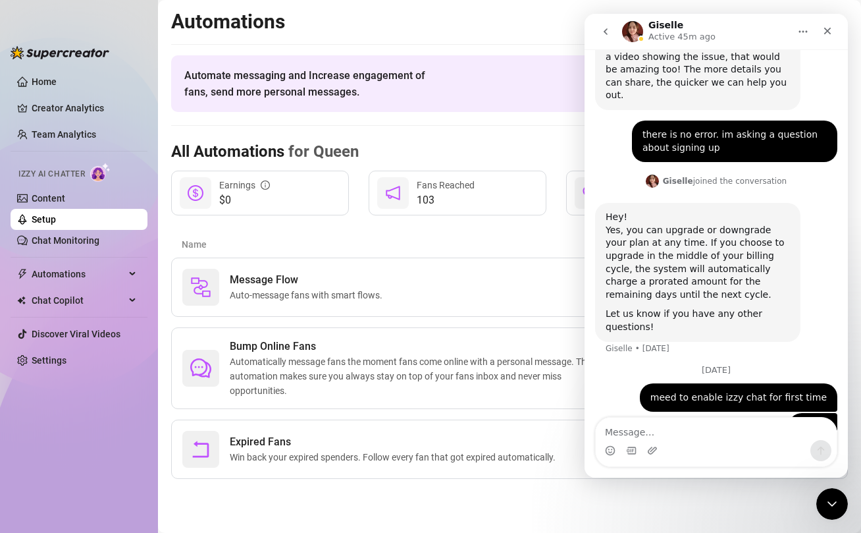
click at [443, 152] on div "All Automations for Queen Last 7 days Queen (virdib)" at bounding box center [509, 148] width 677 height 45
click at [572, 29] on h2 "Automations" at bounding box center [509, 21] width 677 height 25
click at [61, 202] on link "Content" at bounding box center [49, 198] width 34 height 11
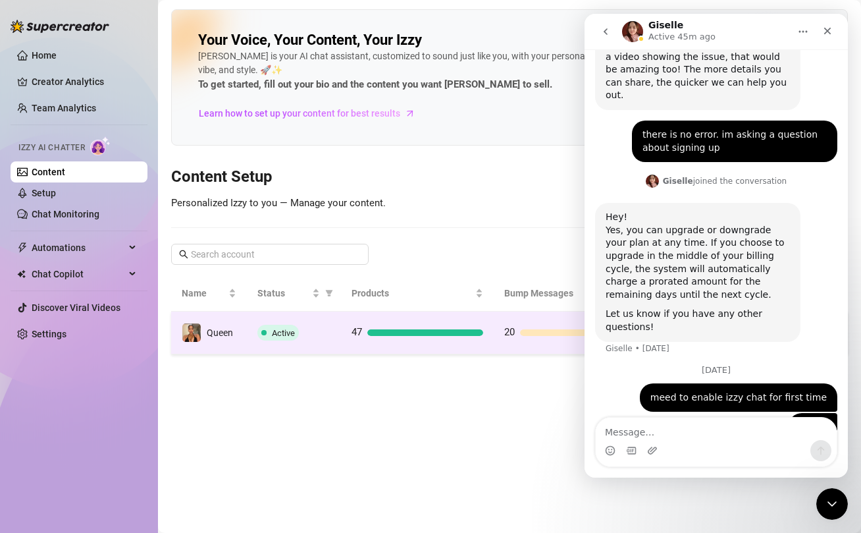
click at [425, 319] on td "47" at bounding box center [417, 332] width 153 height 43
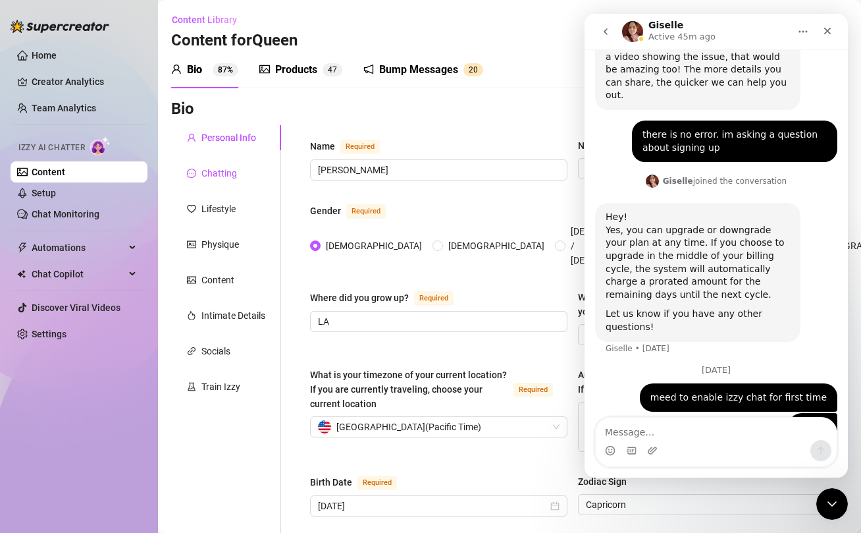
click at [217, 175] on div "Chatting" at bounding box center [220, 173] width 36 height 14
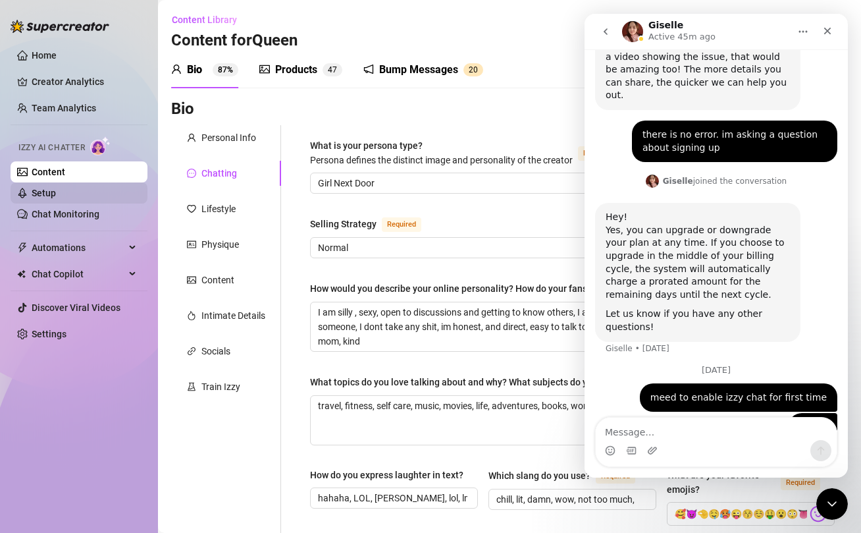
click at [46, 198] on link "Setup" at bounding box center [44, 193] width 24 height 11
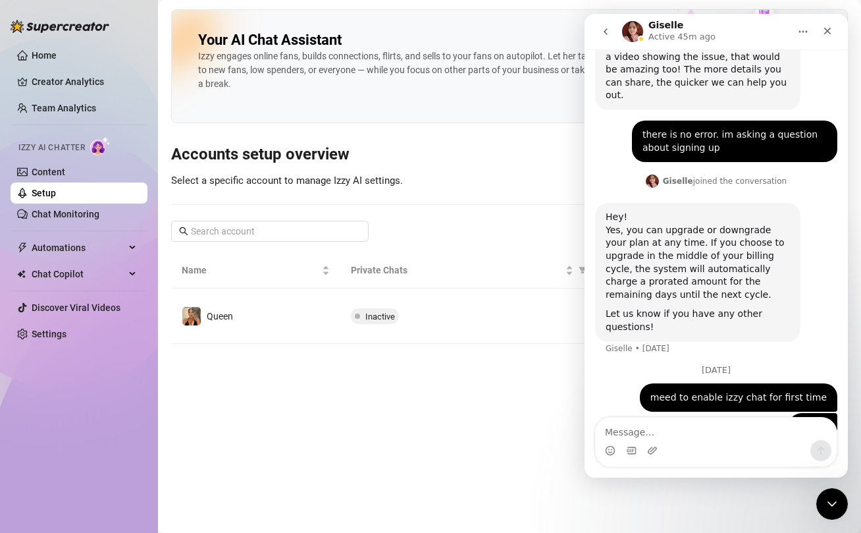
drag, startPoint x: 606, startPoint y: 30, endPoint x: 1329, endPoint y: 19, distance: 722.5
click at [606, 30] on icon "go back" at bounding box center [606, 31] width 11 height 11
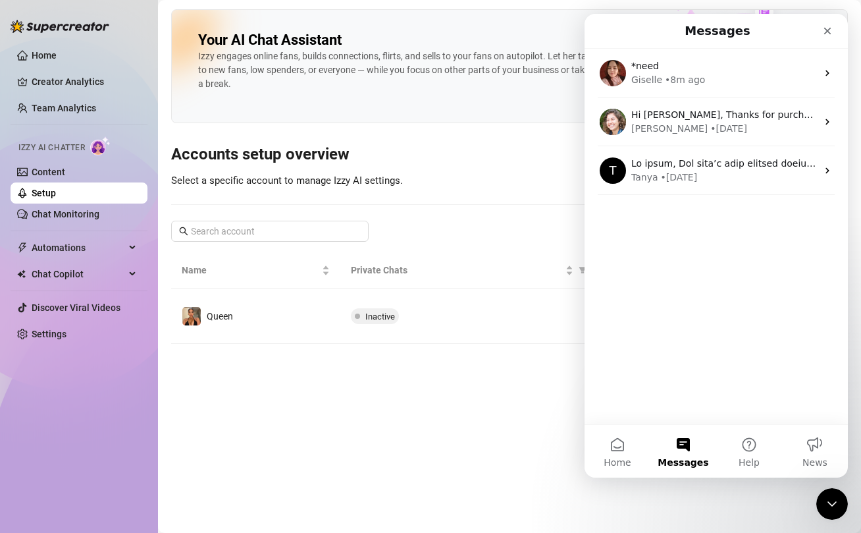
click at [828, 31] on icon "Close" at bounding box center [827, 31] width 7 height 7
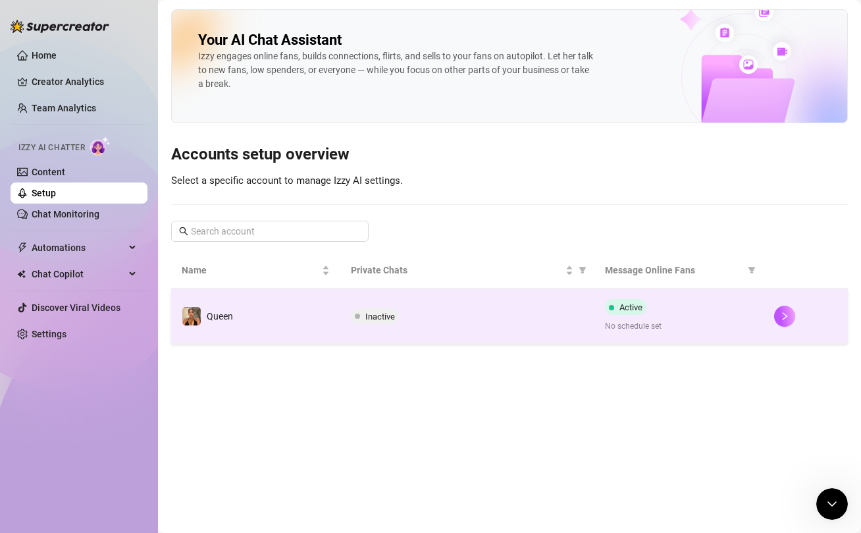
click at [398, 315] on span "Inactive" at bounding box center [375, 316] width 48 height 16
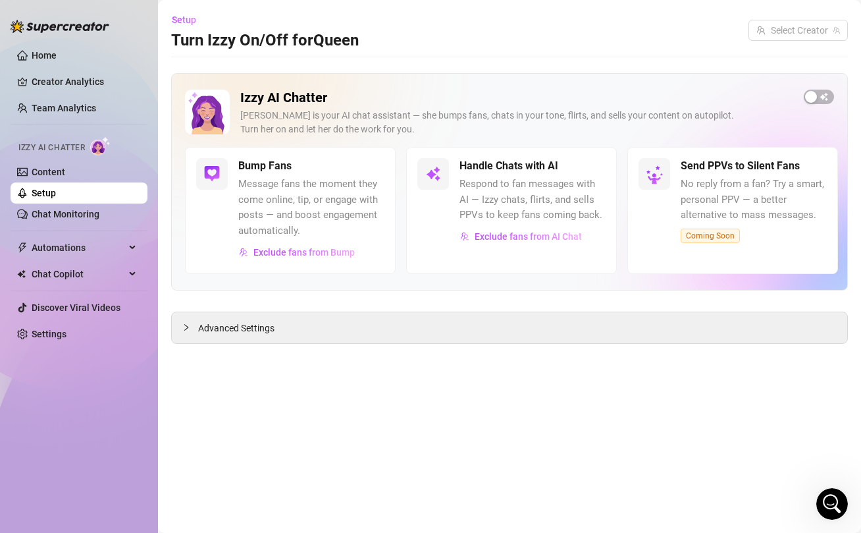
drag, startPoint x: 630, startPoint y: 88, endPoint x: 839, endPoint y: 105, distance: 210.1
click at [628, 88] on div "Izzy AI Chatter Izzy is your AI chat assistant — she bumps fans, chats in your …" at bounding box center [509, 181] width 677 height 217
click at [824, 97] on span "button" at bounding box center [819, 97] width 30 height 14
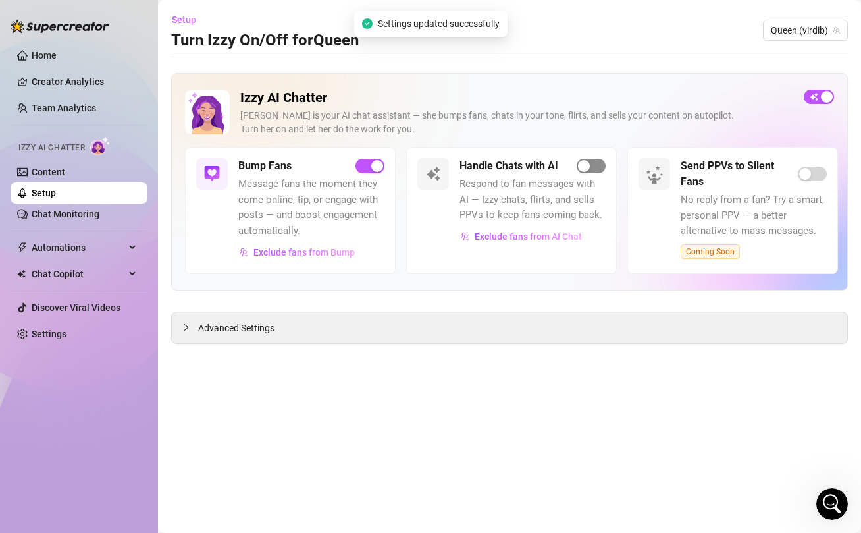
click at [603, 165] on span "button" at bounding box center [591, 166] width 29 height 14
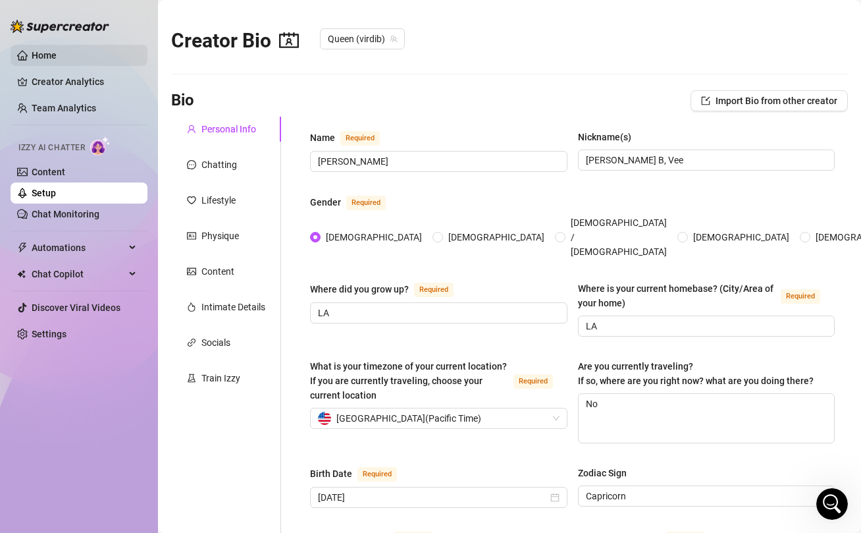
click at [49, 54] on link "Home" at bounding box center [44, 55] width 25 height 11
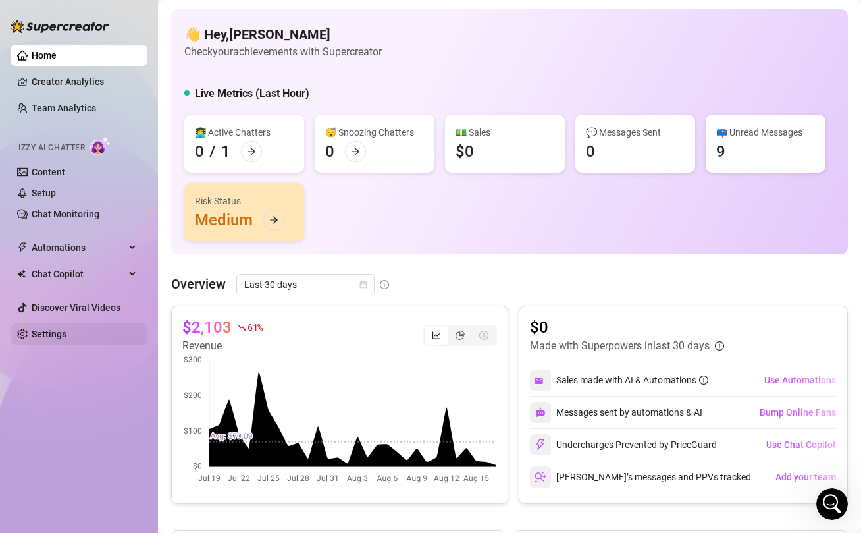
click at [56, 332] on link "Settings" at bounding box center [49, 334] width 35 height 11
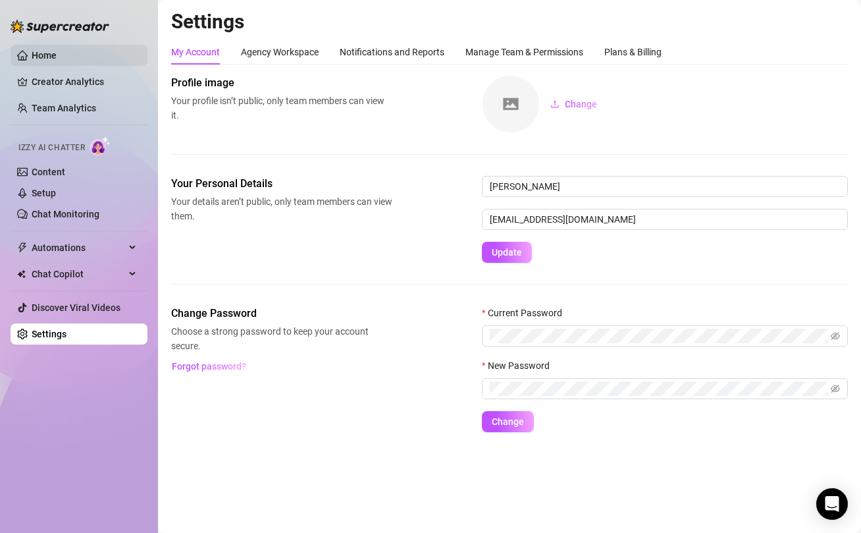
click at [43, 54] on link "Home" at bounding box center [44, 55] width 25 height 11
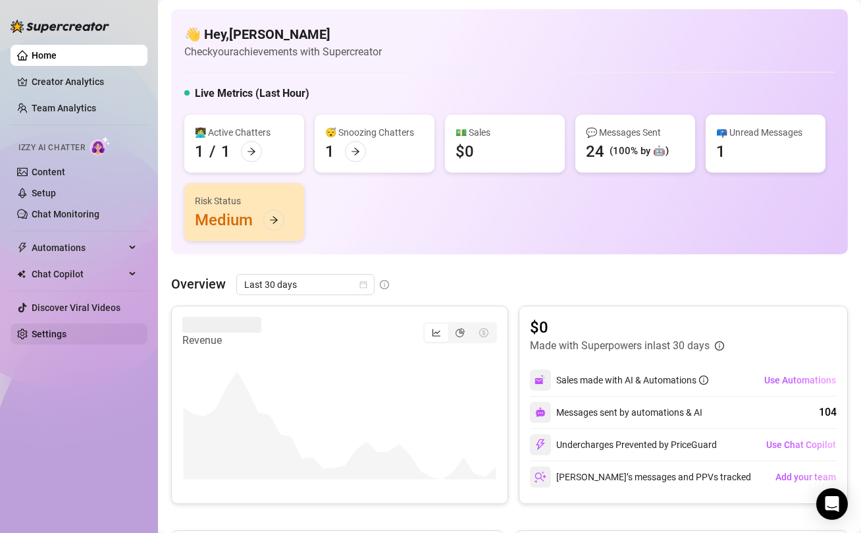
click at [41, 332] on link "Settings" at bounding box center [49, 334] width 35 height 11
click at [57, 339] on link "Settings" at bounding box center [49, 334] width 35 height 11
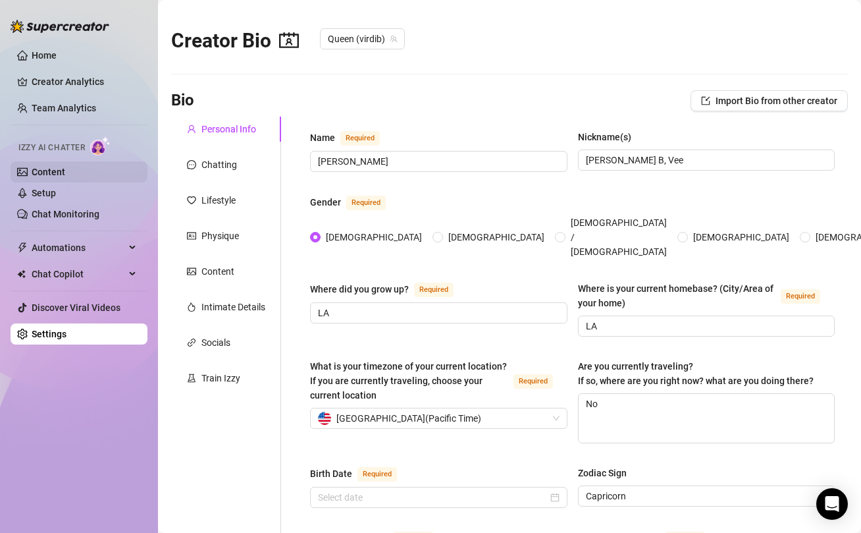
radio input "true"
type input "[DATE]"
click at [54, 53] on link "Home" at bounding box center [44, 55] width 25 height 11
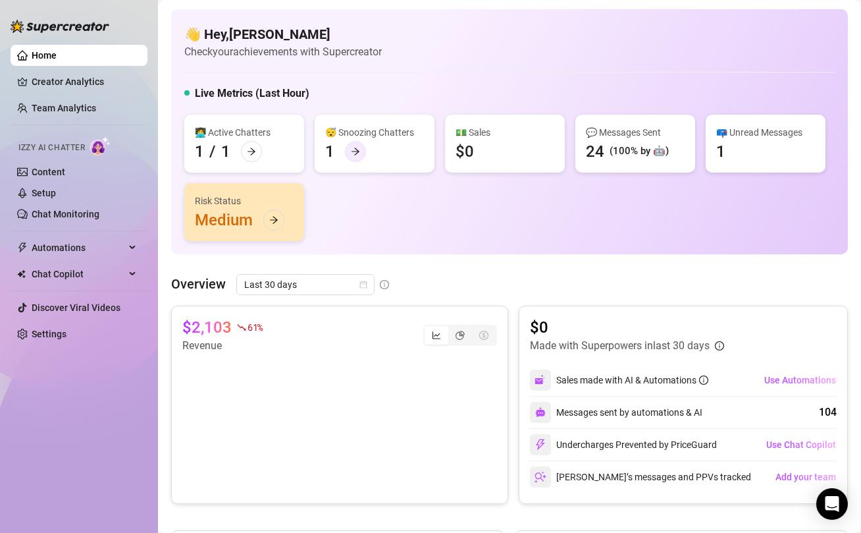
click at [354, 153] on icon "arrow-right" at bounding box center [355, 151] width 9 height 9
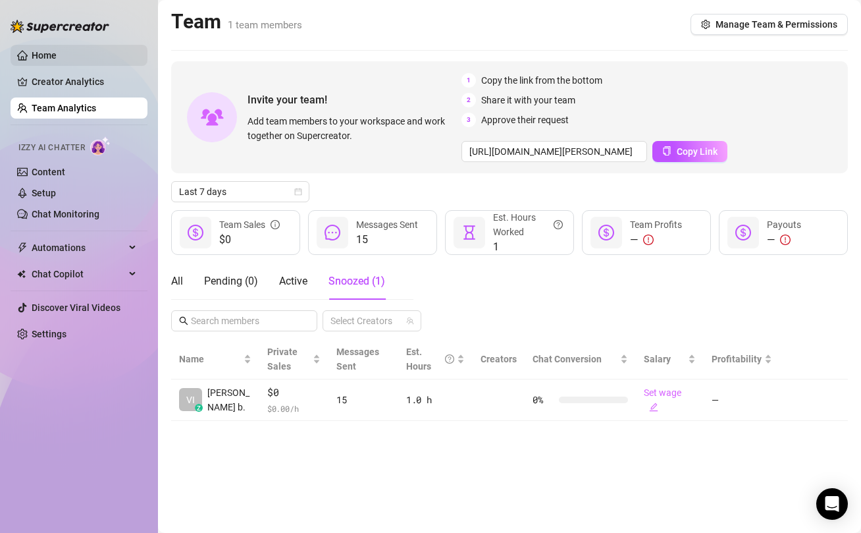
click at [40, 57] on link "Home" at bounding box center [44, 55] width 25 height 11
